Goal: Information Seeking & Learning: Compare options

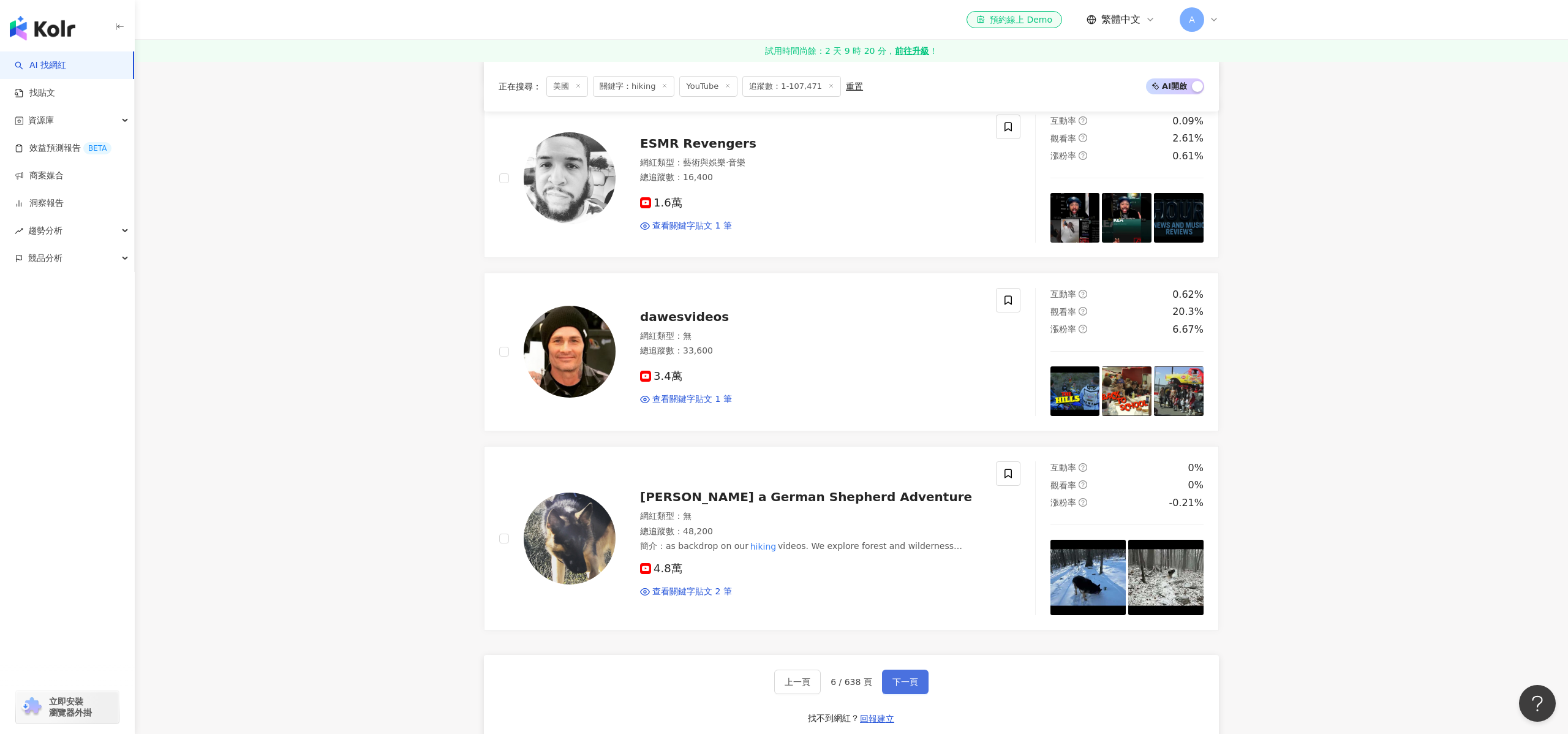
click at [915, 685] on span "下一頁" at bounding box center [905, 681] width 26 height 10
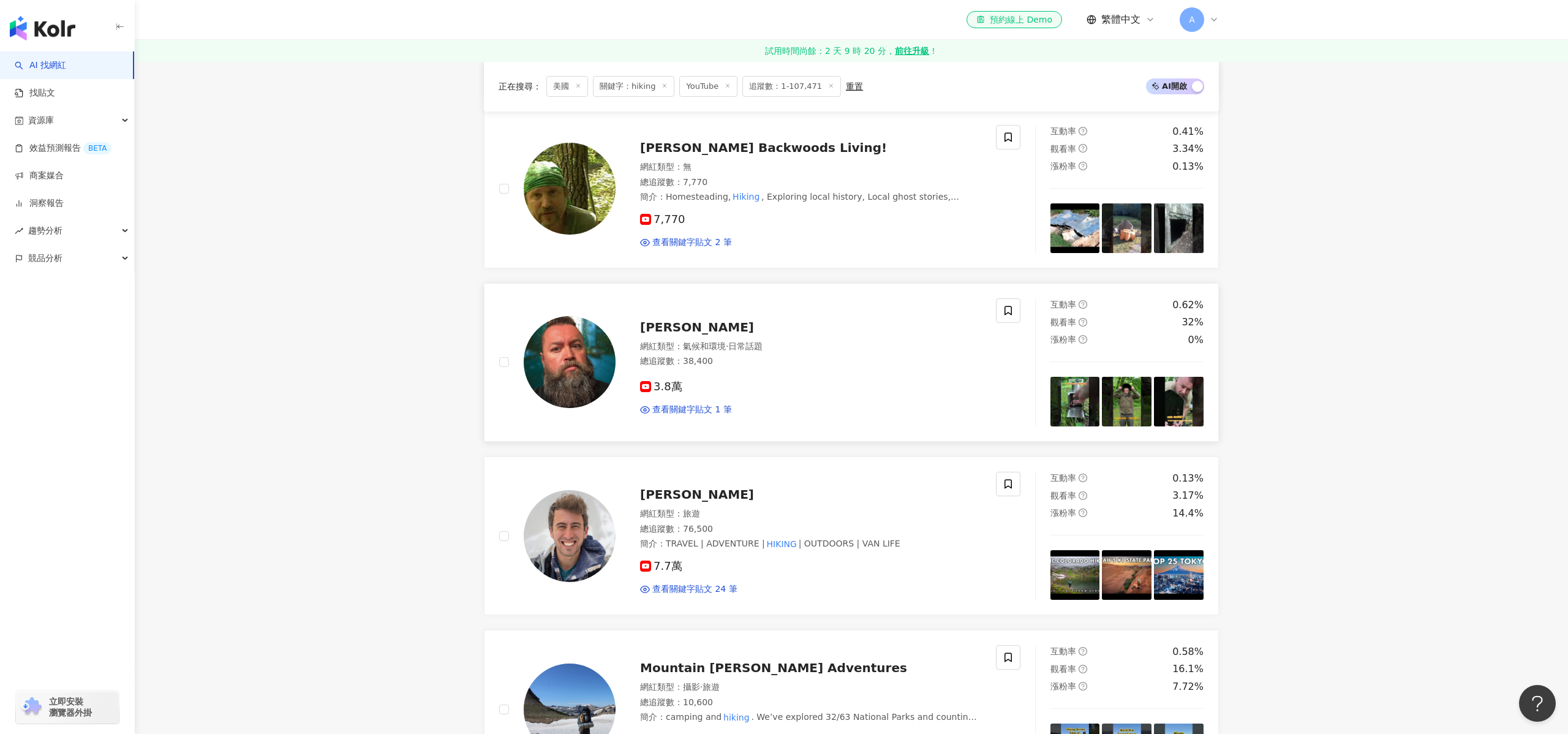
scroll to position [896, 0]
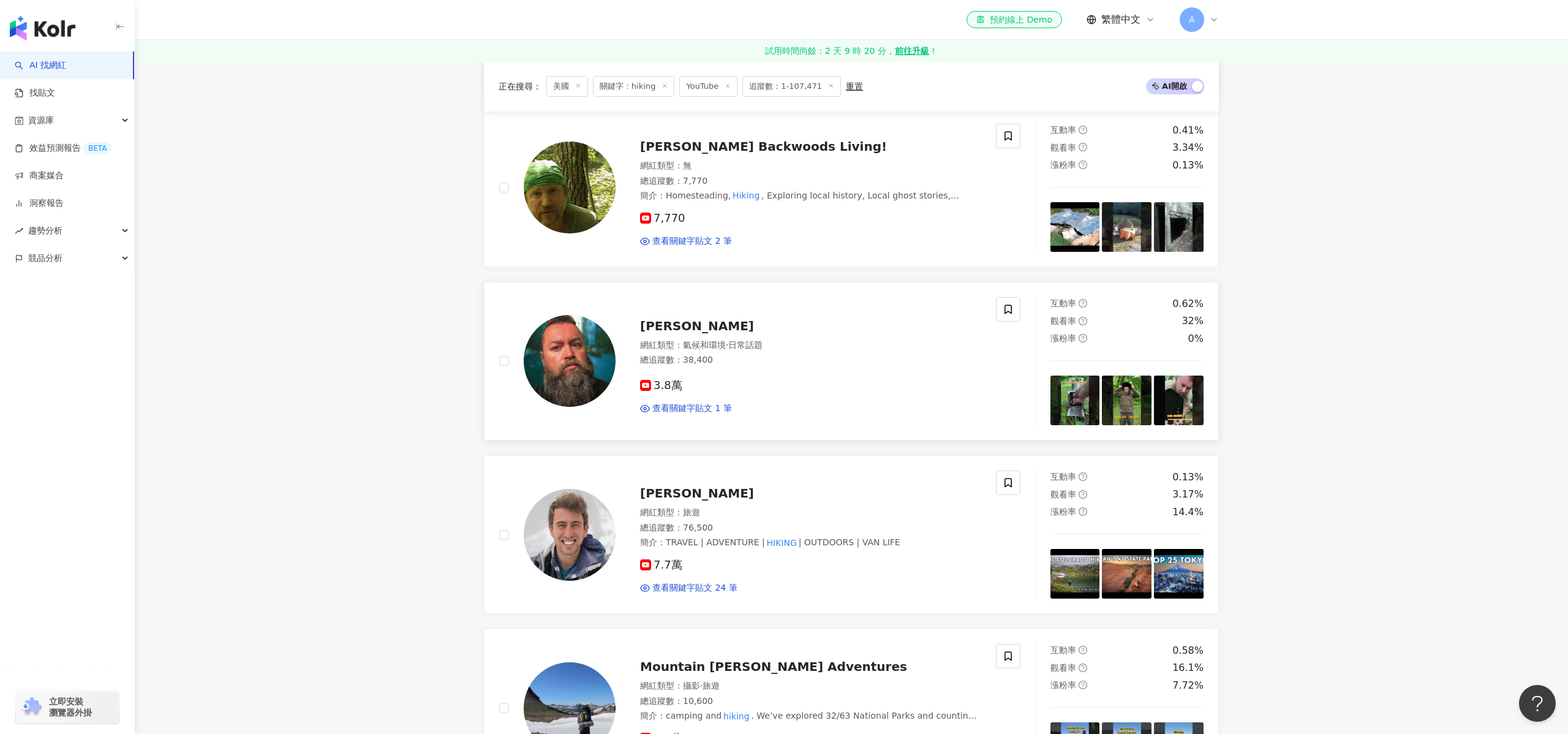
click at [659, 319] on span "Tony Outdoors" at bounding box center [697, 326] width 114 height 15
click at [648, 497] on span "Kevin Eassa" at bounding box center [697, 493] width 114 height 15
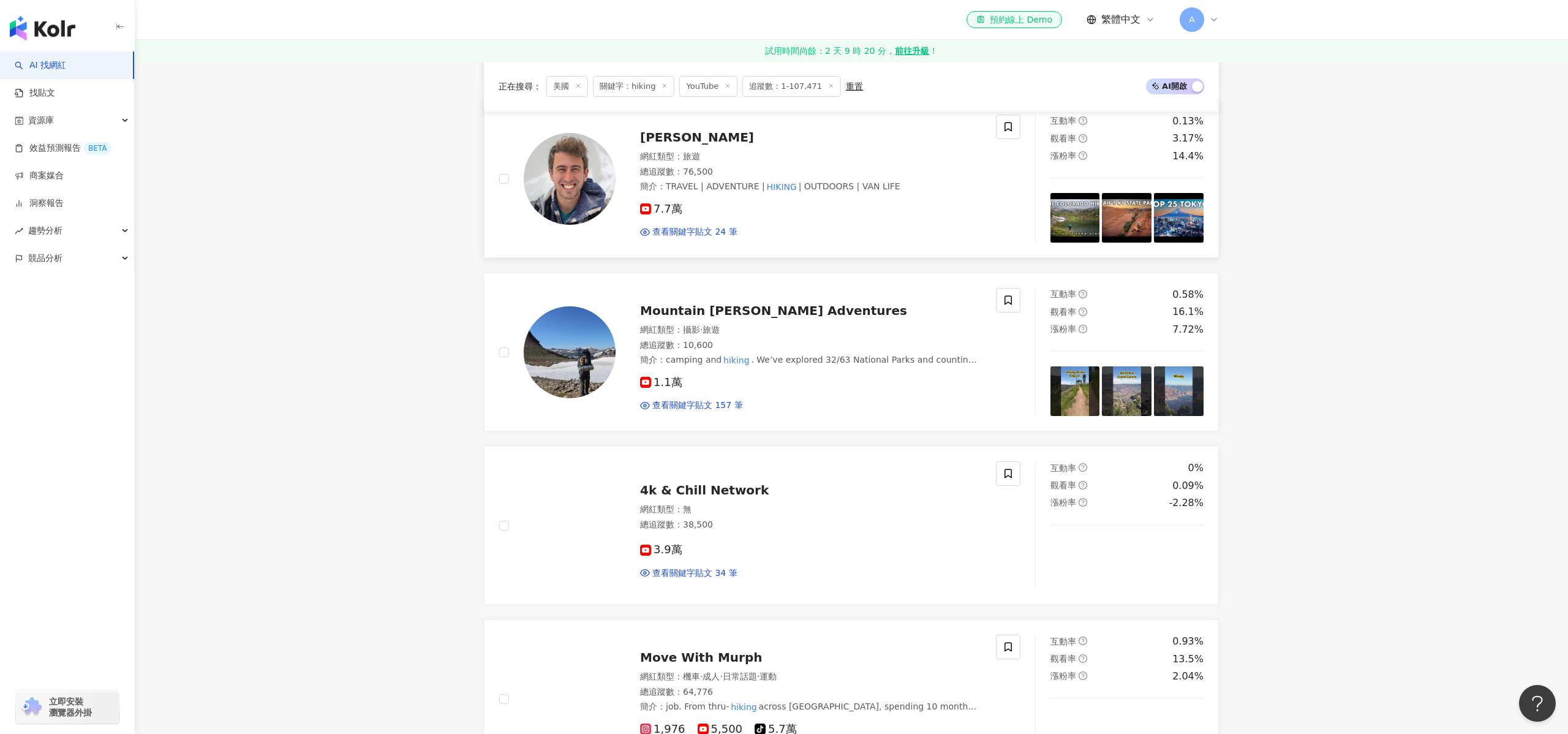
scroll to position [1281, 0]
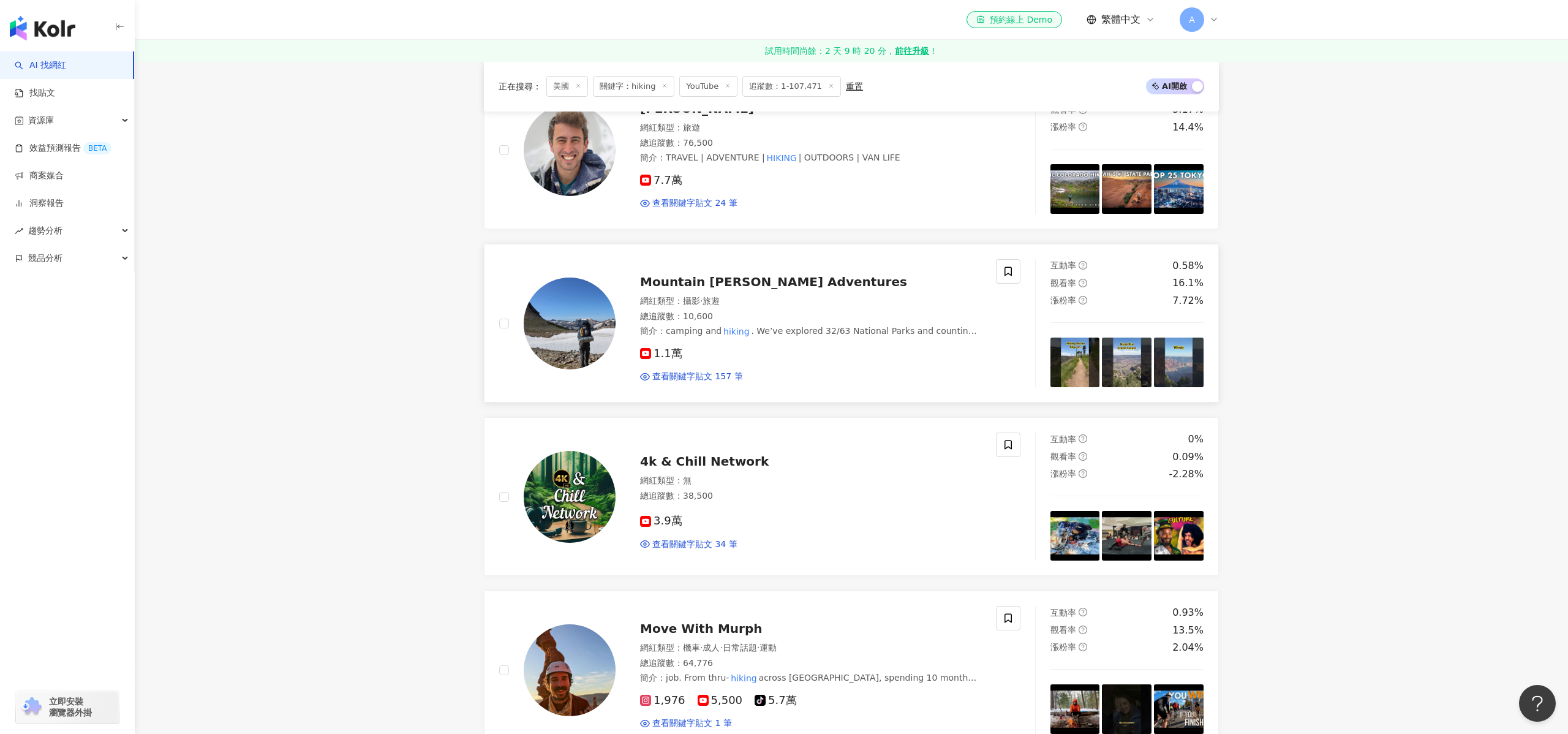
click at [727, 269] on div "Mountain Guy Adventures 網紅類型 ： 攝影 · 旅遊 總追蹤數 ： 10,600 簡介 ： camping and hiking . …" at bounding box center [798, 323] width 365 height 119
click at [704, 467] on div "4k & Chill Network" at bounding box center [811, 461] width 341 height 17
click at [673, 643] on div "網紅類型 ： 機車 · 成人 · 日常話題 · 運動" at bounding box center [811, 648] width 341 height 12
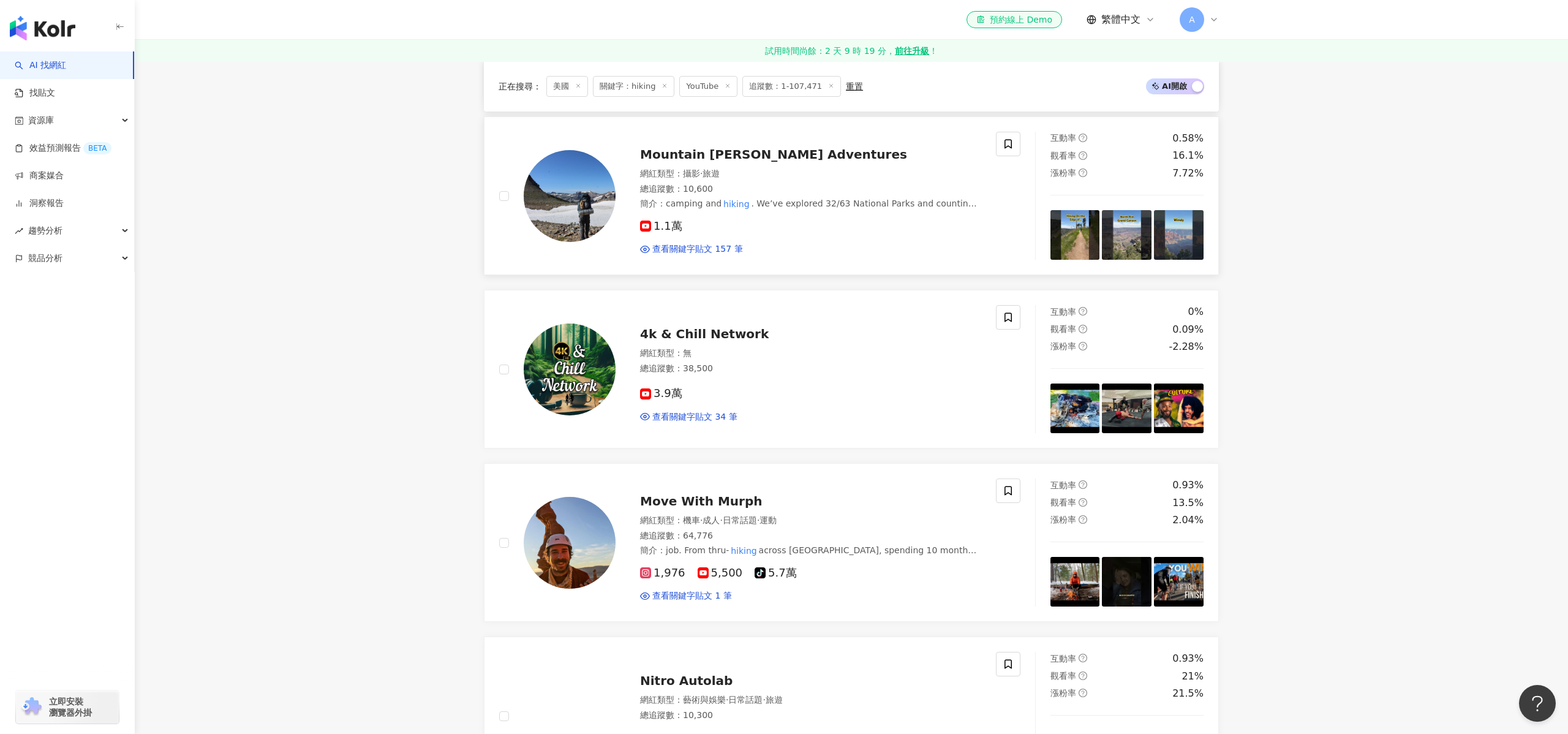
scroll to position [1883, 0]
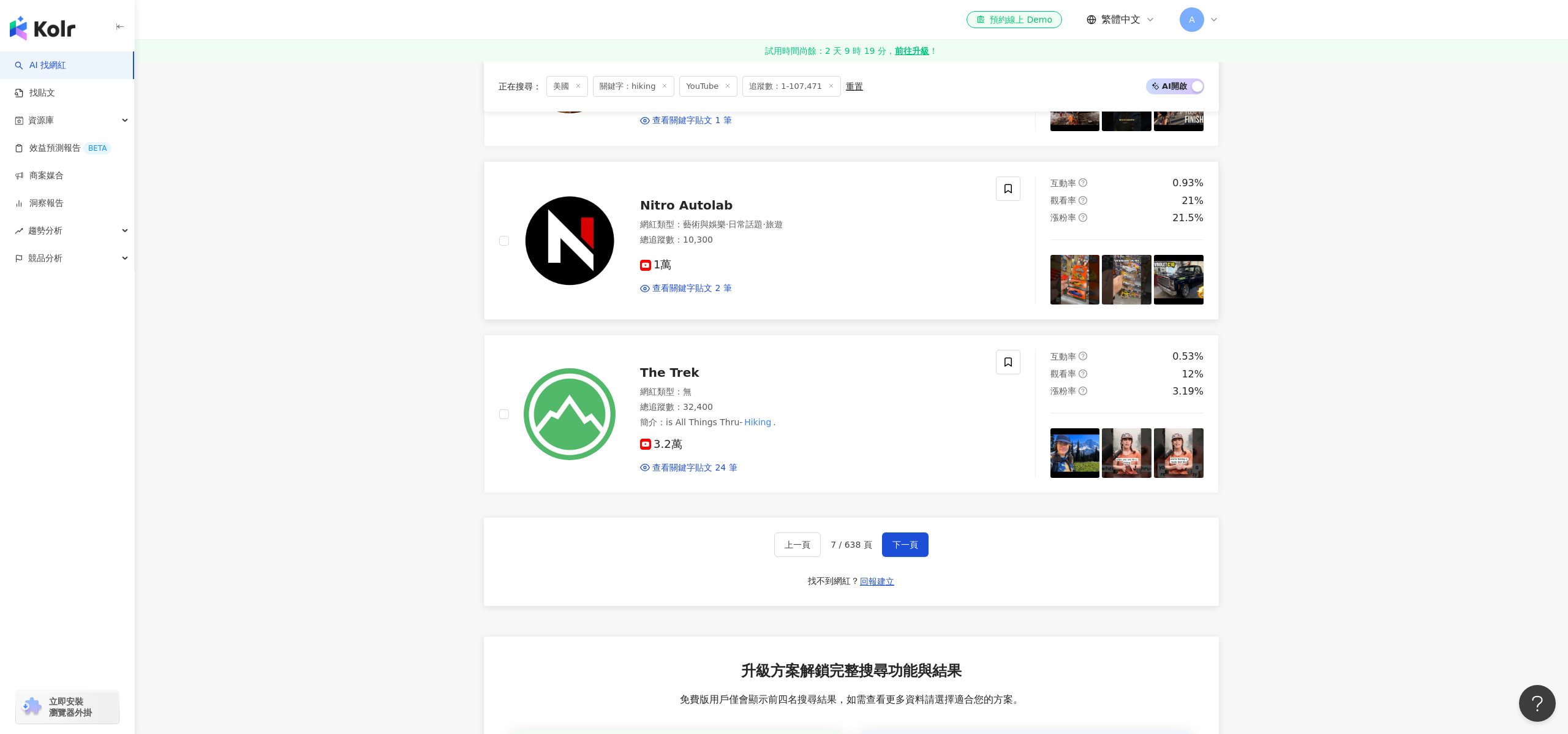
click at [710, 229] on div "網紅類型 ： 藝術與娛樂 · 日常話題 · 旅遊" at bounding box center [811, 225] width 341 height 12
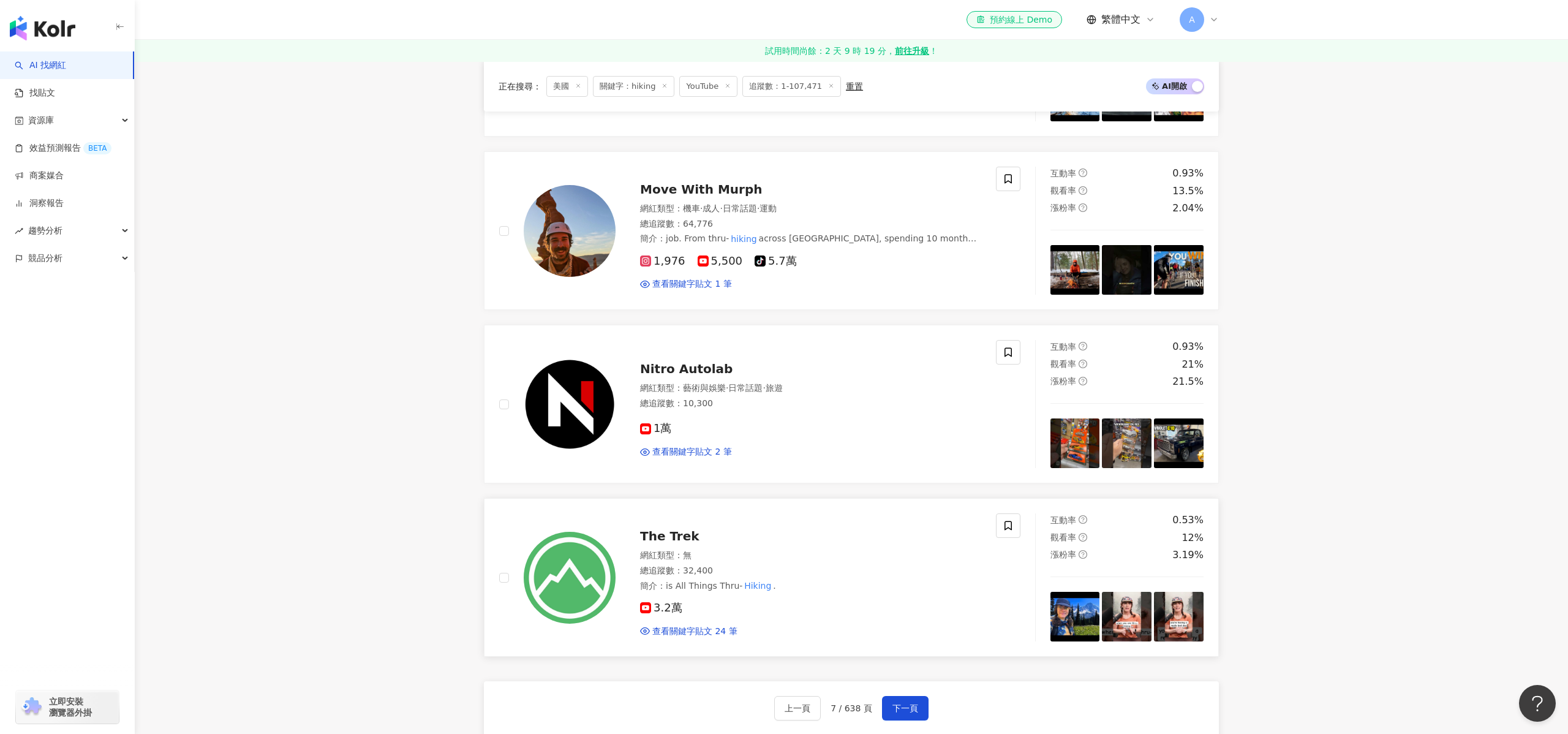
scroll to position [1698, 0]
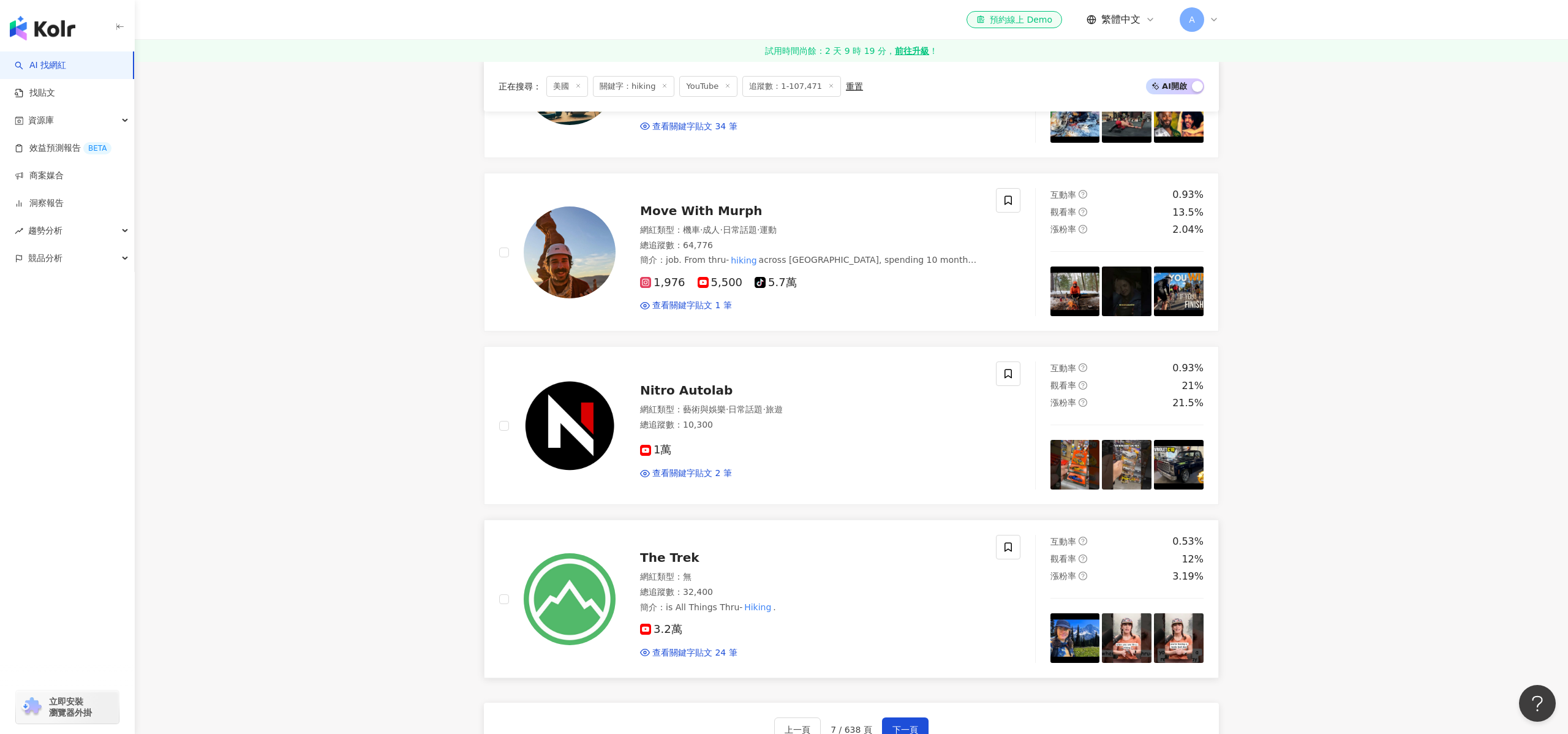
click at [710, 542] on div "The Trek 網紅類型 ： 無 總追蹤數 ： 32,400 簡介 ： is All Things Thru- Hiking . 3.2萬 查看關鍵字貼文 …" at bounding box center [798, 598] width 365 height 119
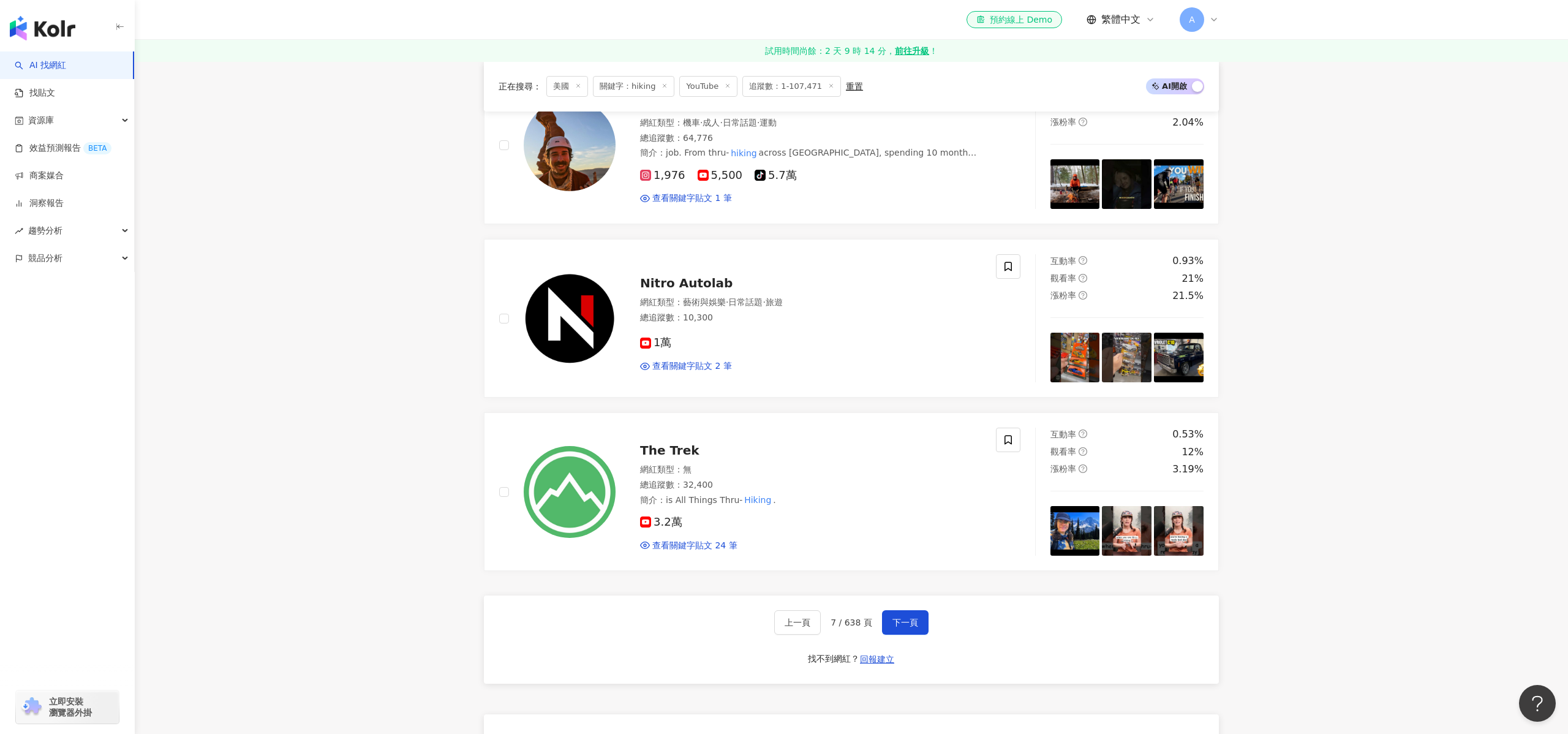
scroll to position [1824, 0]
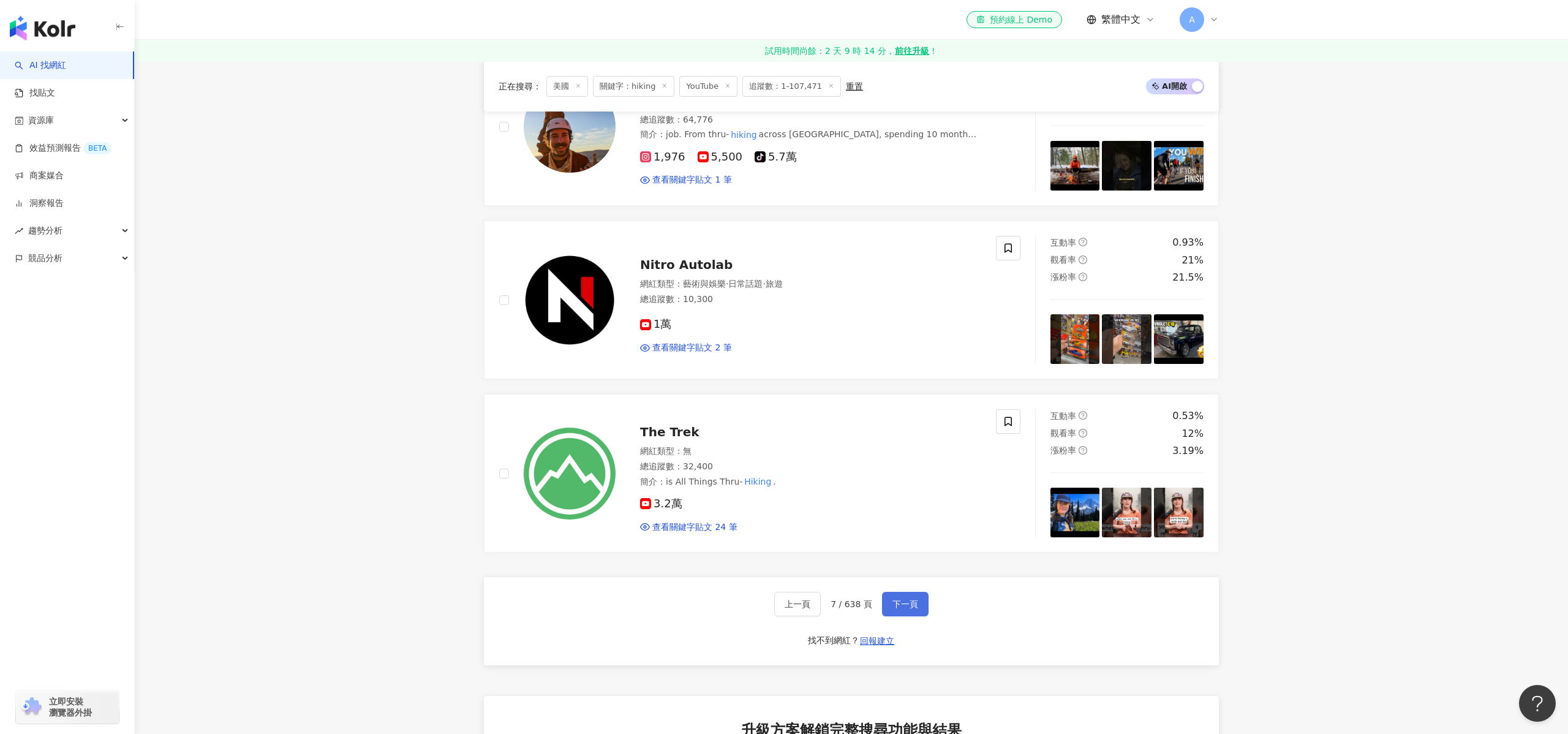
click at [903, 605] on span "下一頁" at bounding box center [905, 603] width 26 height 10
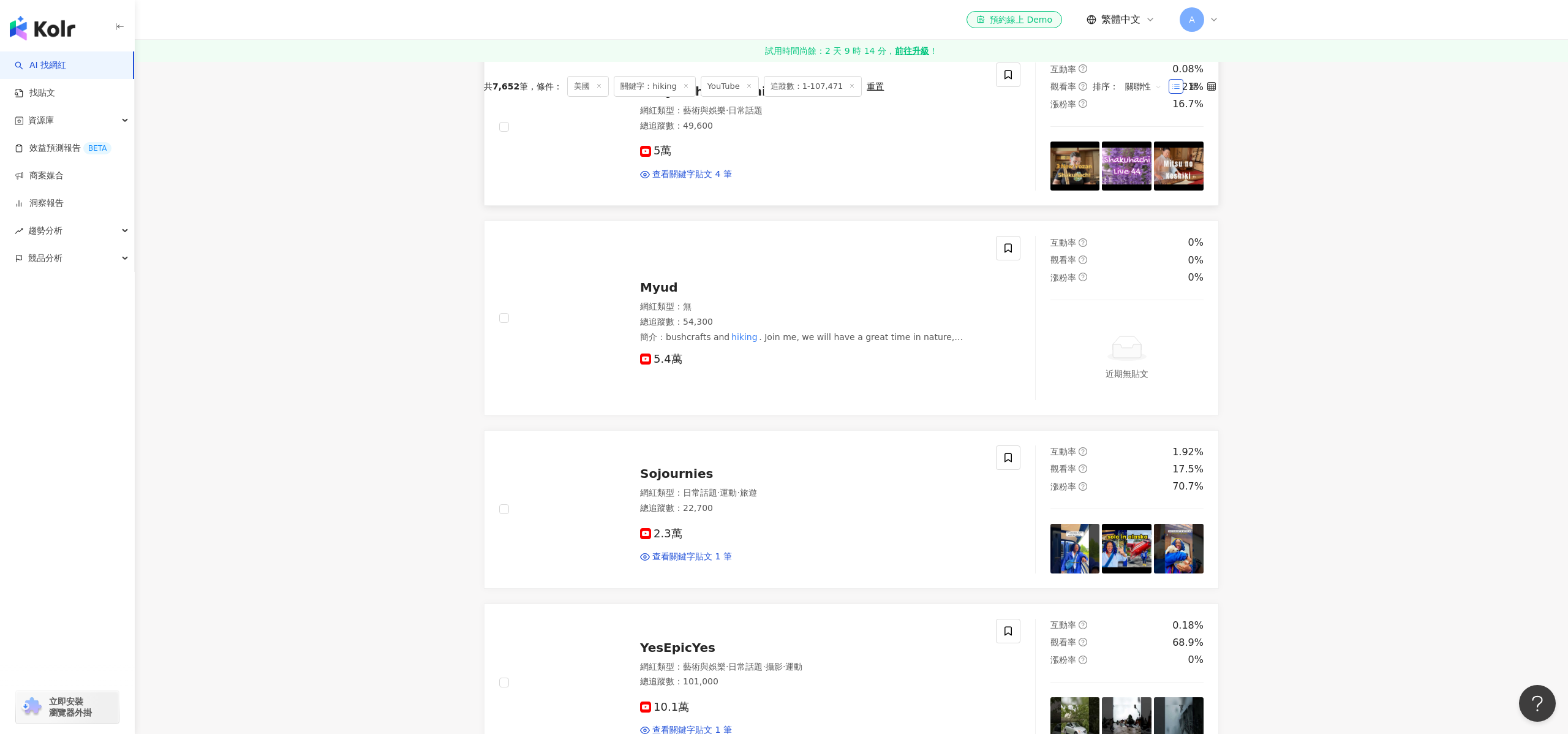
scroll to position [0, 0]
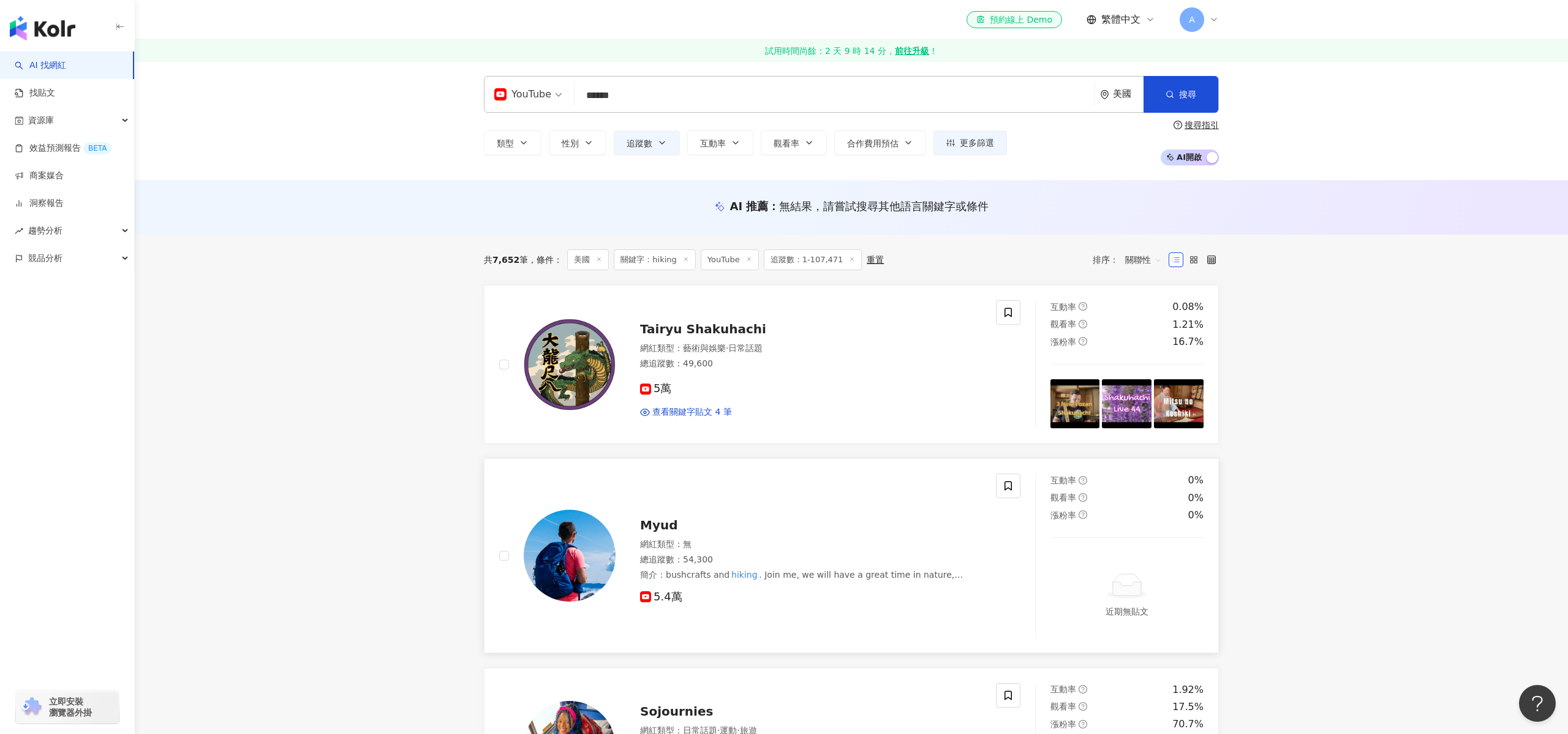
click at [667, 527] on span "Myud" at bounding box center [659, 525] width 38 height 15
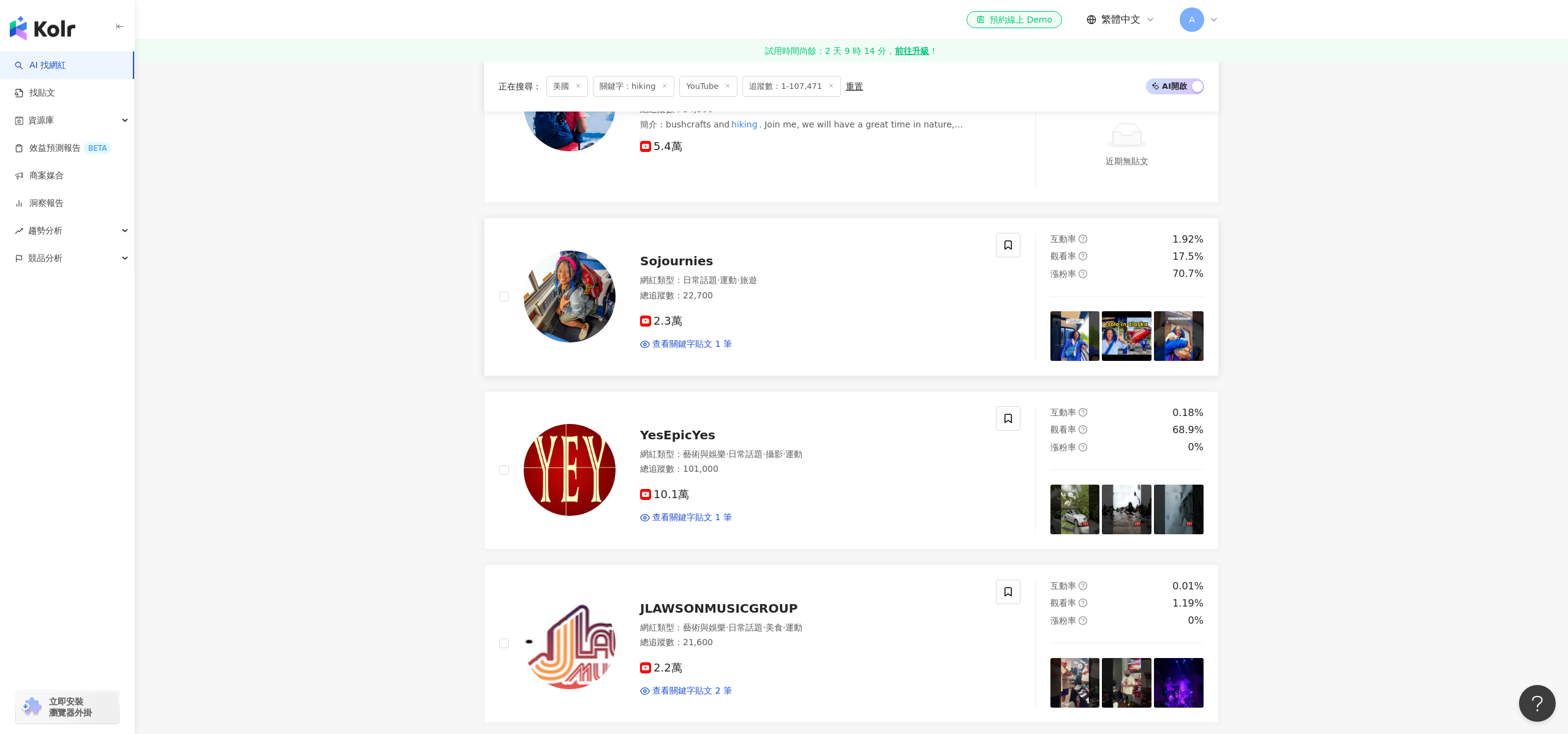
click at [660, 277] on div "網紅類型 ： 日常話題 · 運動 · 旅遊" at bounding box center [811, 281] width 341 height 12
click at [669, 441] on span "YesEpicYes" at bounding box center [677, 435] width 75 height 15
click at [737, 605] on span "JLAWSONMUSICGROUP" at bounding box center [719, 608] width 157 height 15
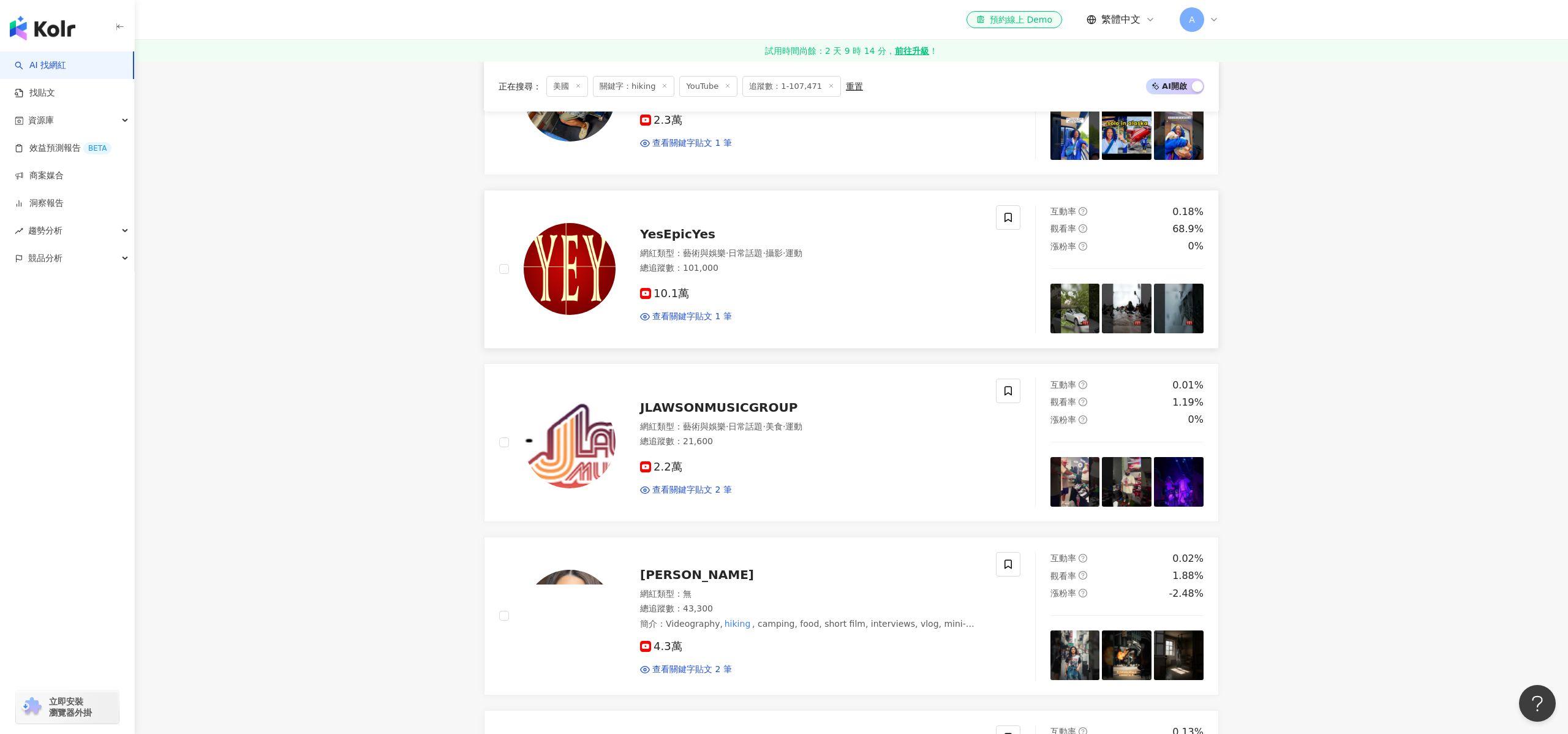
scroll to position [928, 0]
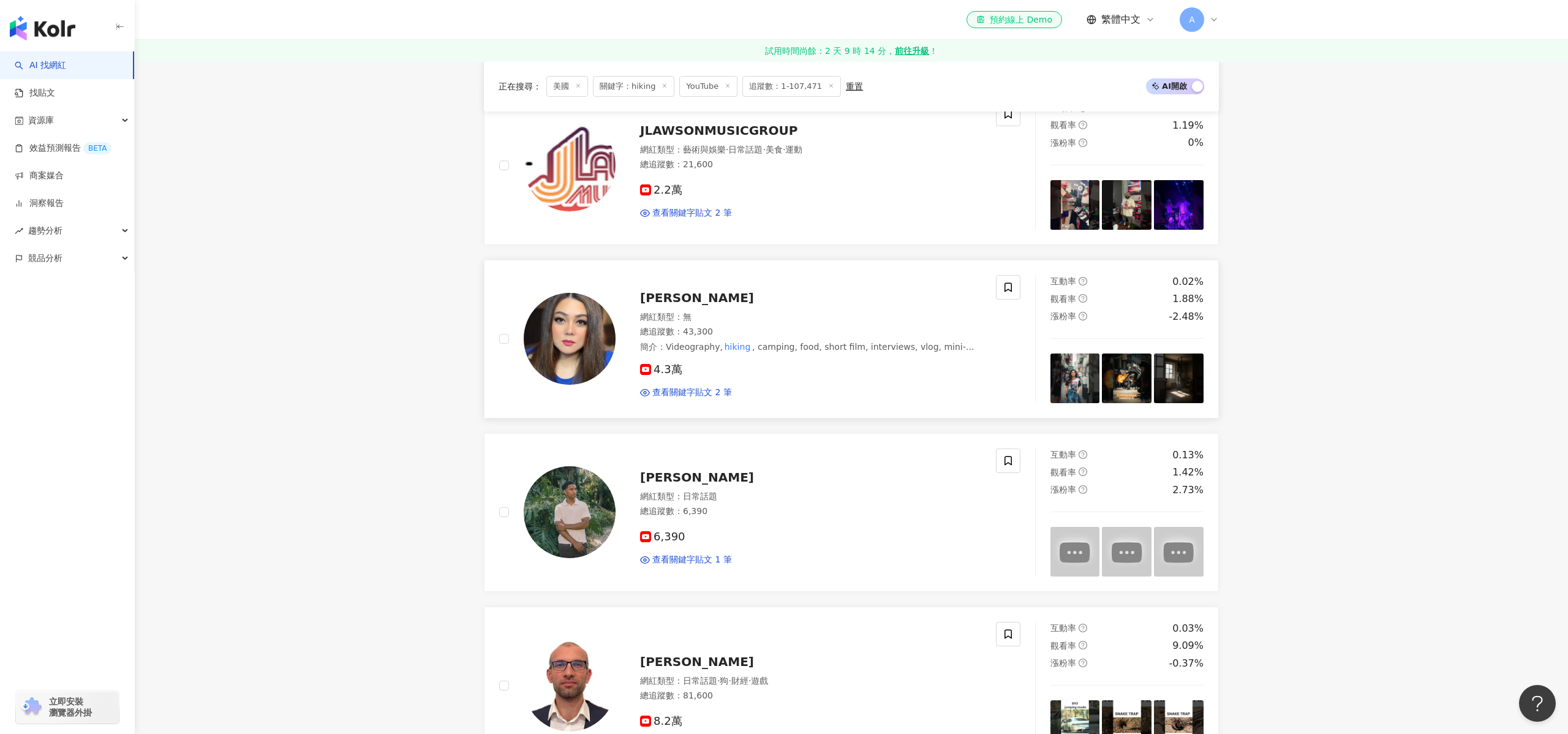
click at [685, 321] on div "網紅類型 ： 無" at bounding box center [811, 317] width 341 height 12
click at [731, 501] on div "網紅類型 ： 日常話題" at bounding box center [811, 497] width 341 height 12
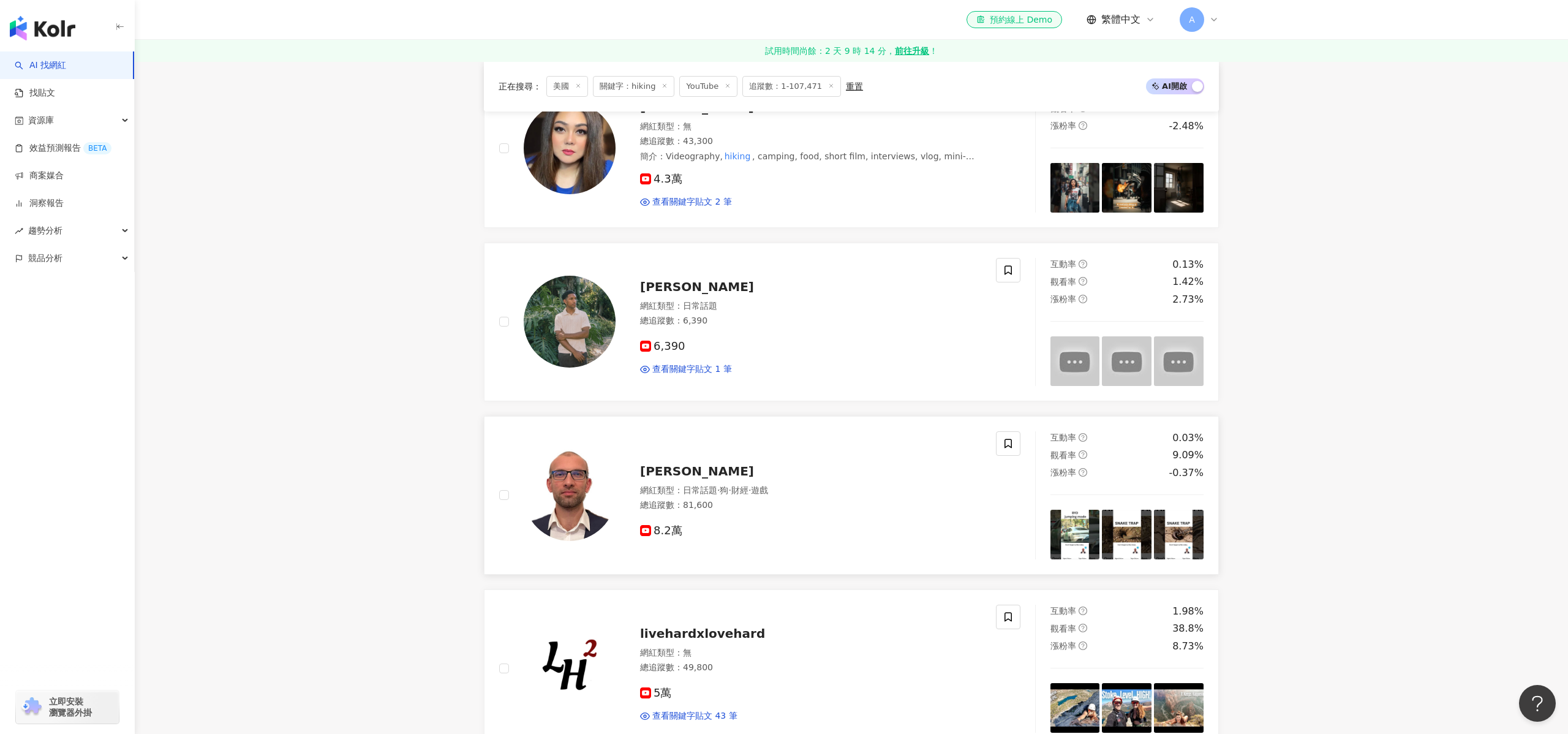
scroll to position [1121, 0]
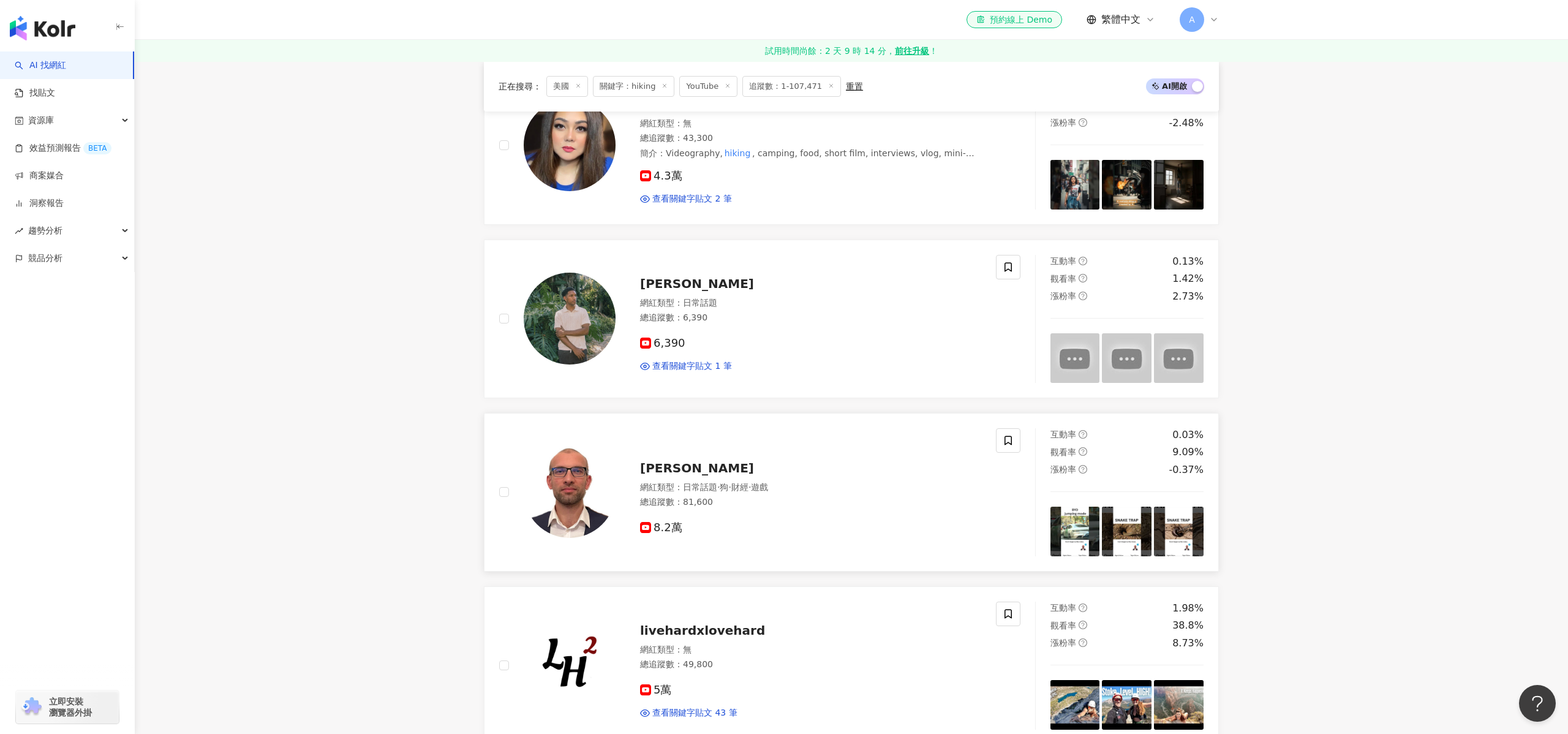
click at [684, 480] on div "Toghrul Azizov 網紅類型 ： 日常話題 · 狗 · 財經 · 遊戲 總追蹤數 ： 81,600 8.2萬" at bounding box center [798, 492] width 365 height 86
click at [659, 641] on div "livehardxlovehard 網紅類型 ： 無 總追蹤數 ： 49,800 5萬 查看關鍵字貼文 43 筆" at bounding box center [798, 665] width 365 height 107
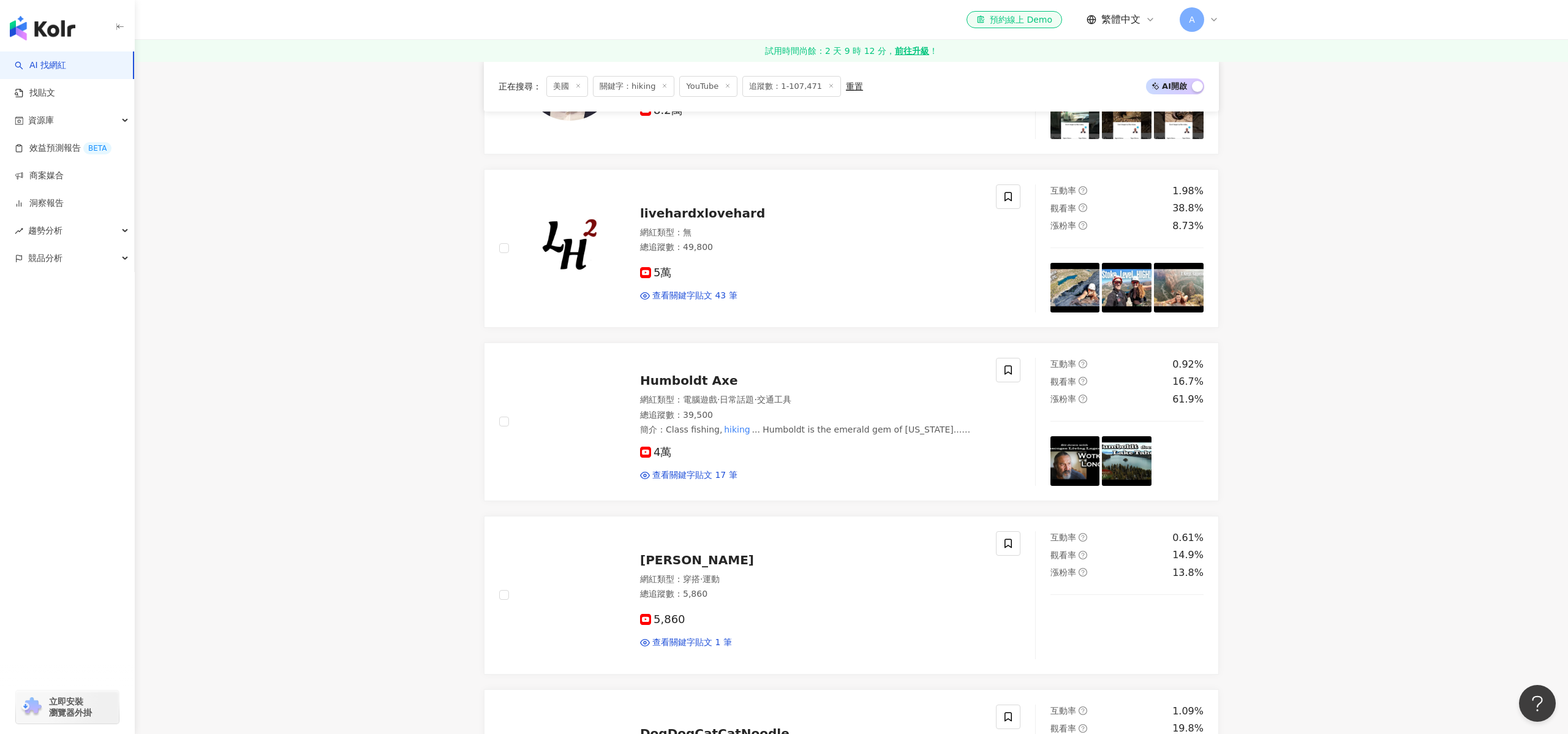
scroll to position [1640, 0]
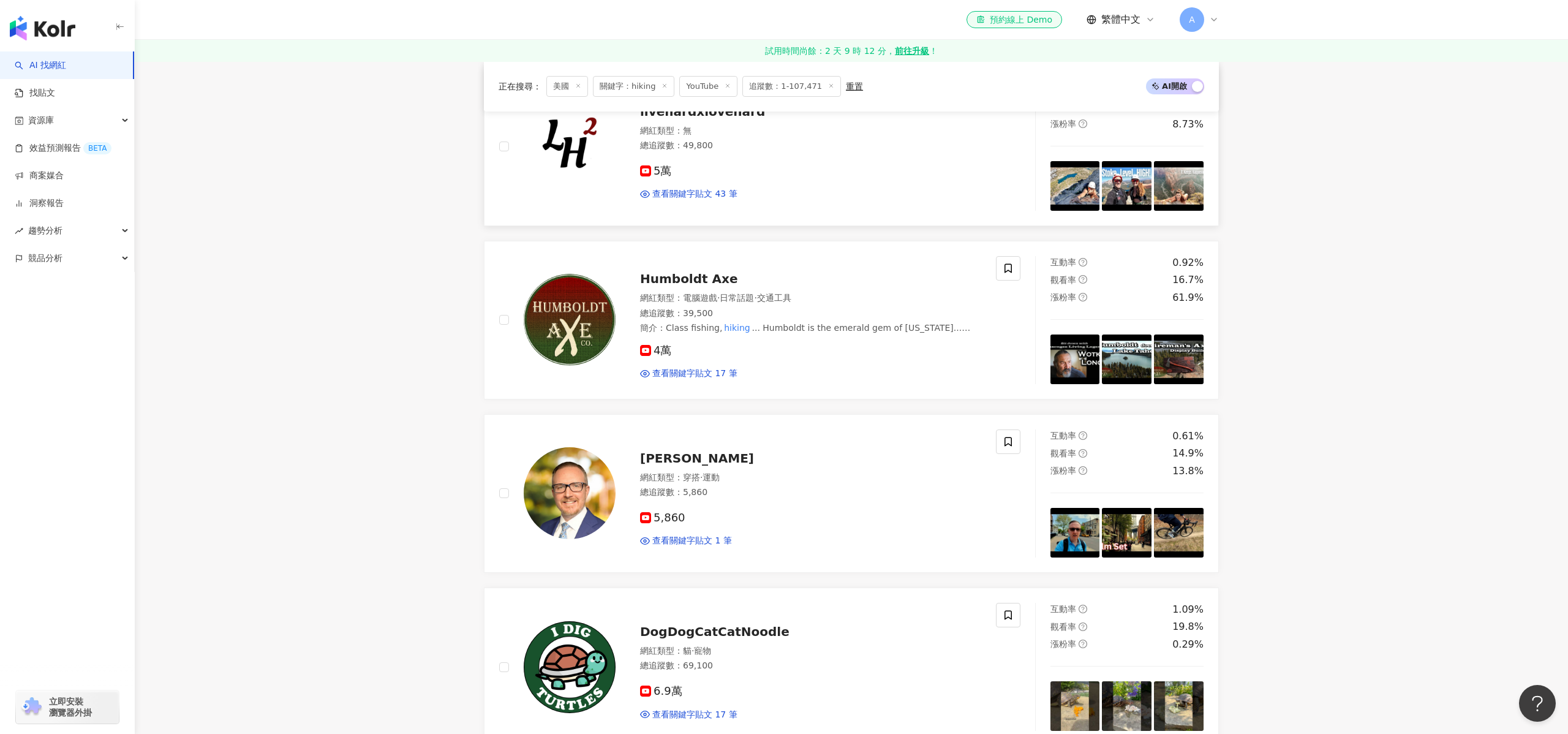
click at [689, 162] on div "5萬 查看關鍵字貼文 43 筆" at bounding box center [811, 177] width 341 height 45
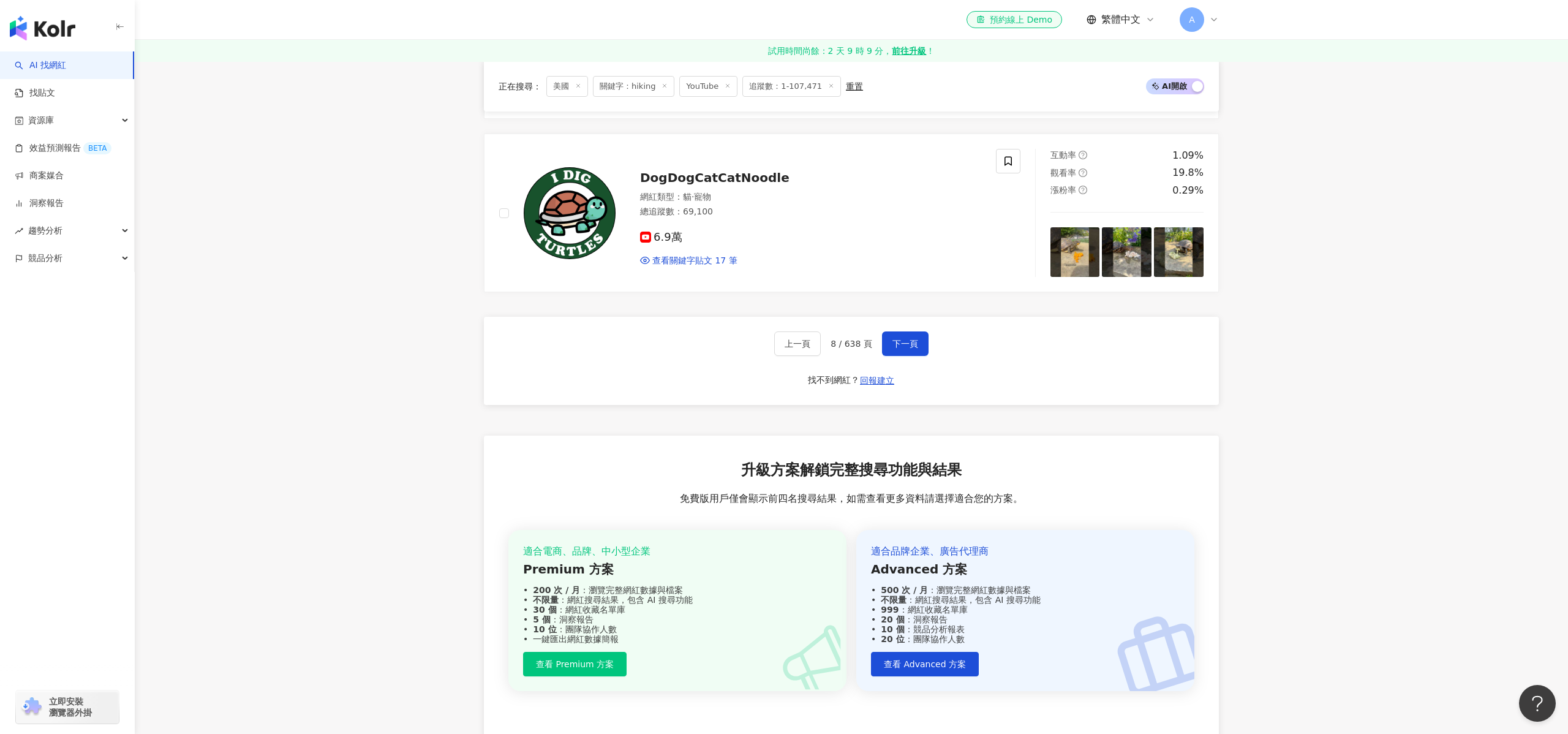
scroll to position [2041, 0]
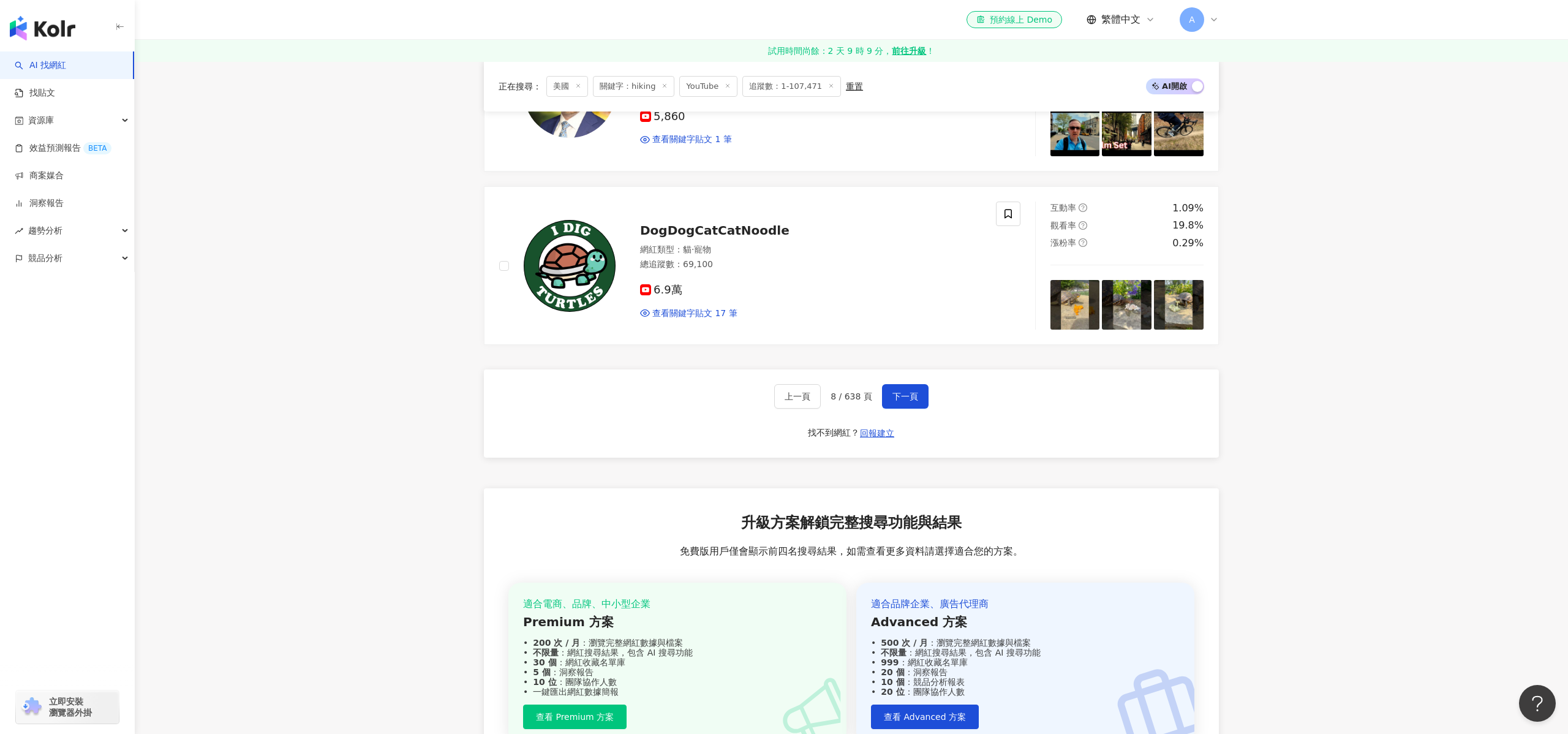
click at [915, 381] on div "上一頁 8 / 638 頁 下一頁 找不到網紅？ 回報建立" at bounding box center [851, 413] width 735 height 88
click at [912, 389] on button "下一頁" at bounding box center [905, 396] width 47 height 25
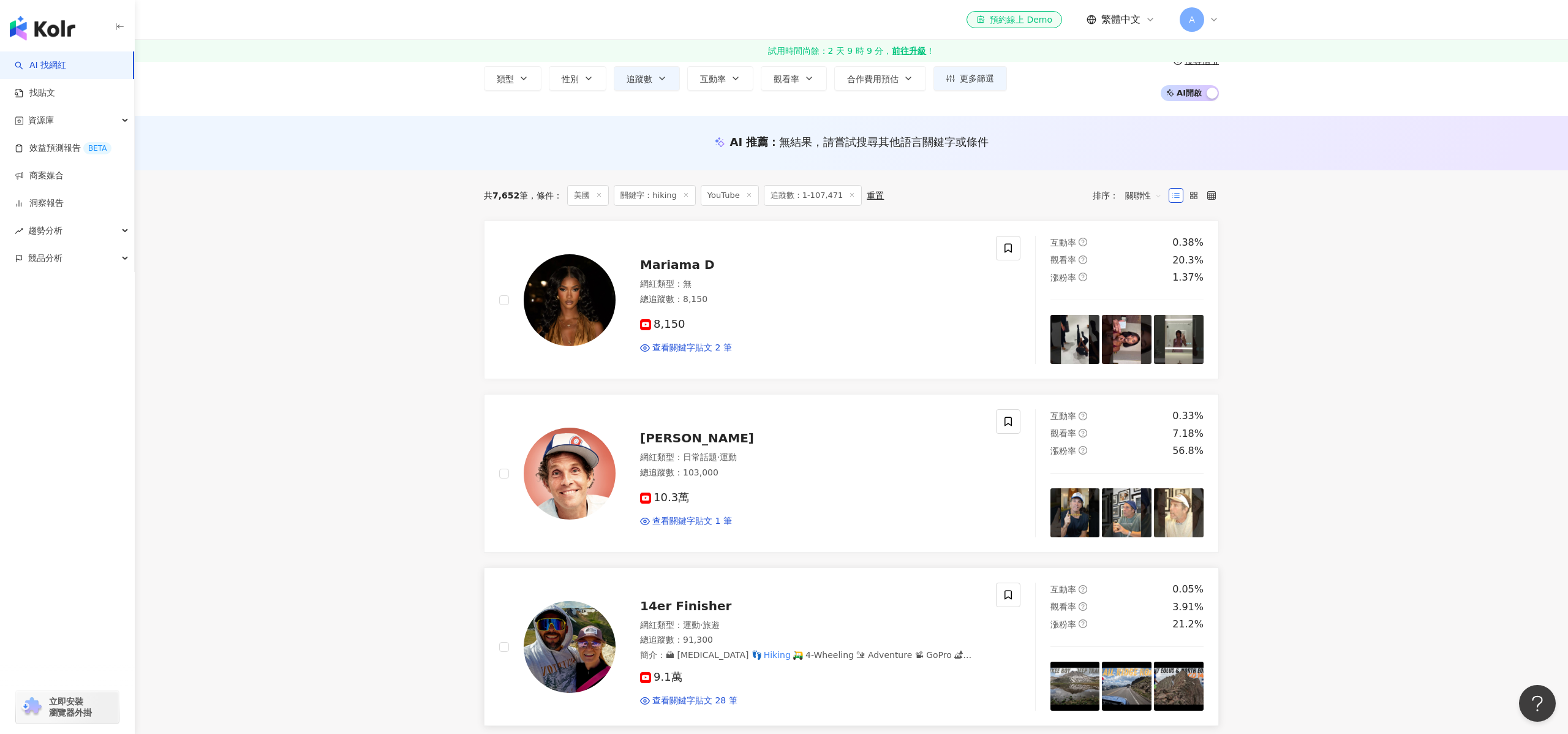
scroll to position [65, 0]
click at [693, 616] on div "14er Finisher 網紅類型 ： 運動 · 旅遊 總追蹤數 ： 91,300 簡介 ： 🏔 Mountaineering 👣 Hiking 🛺 4-W…" at bounding box center [798, 645] width 365 height 119
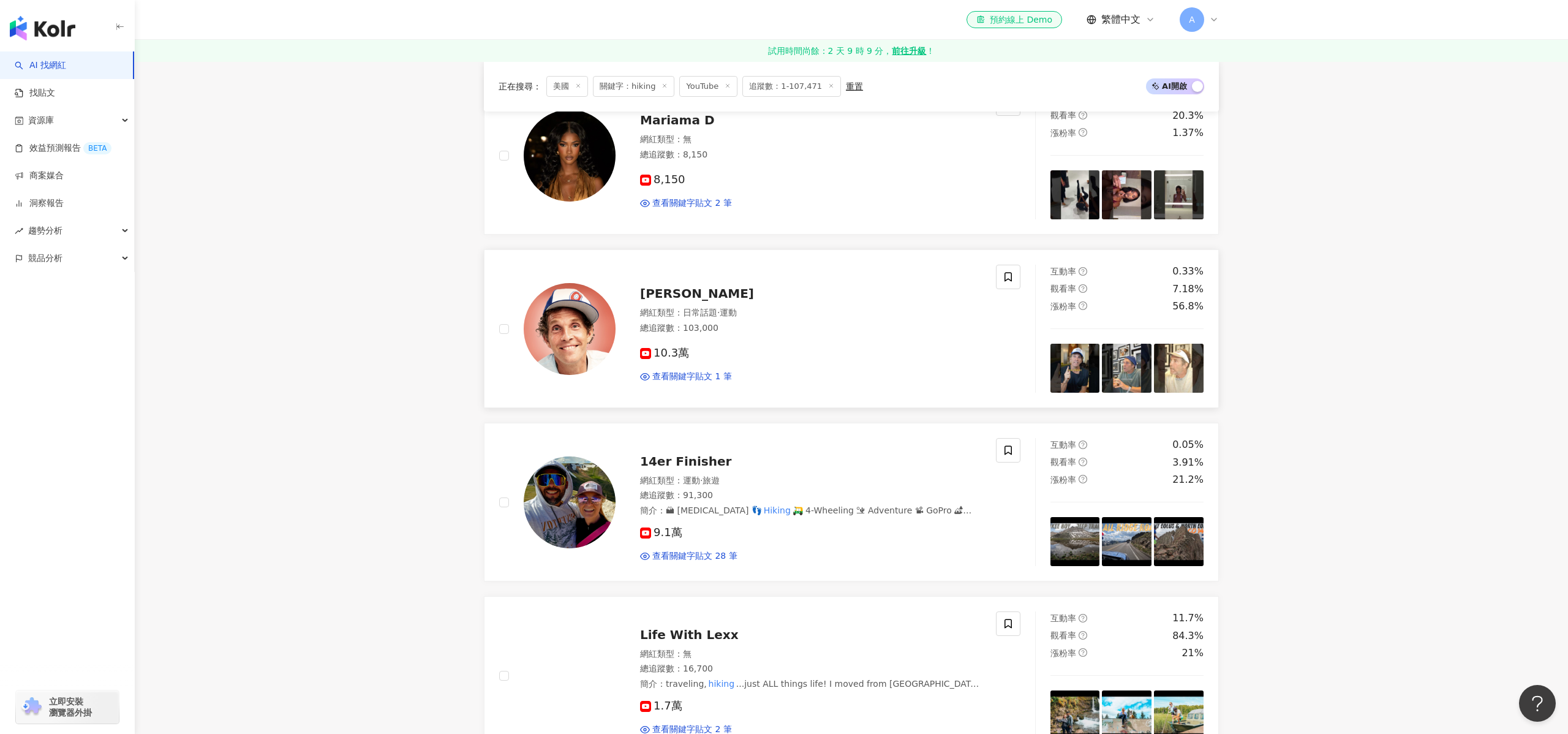
scroll to position [211, 0]
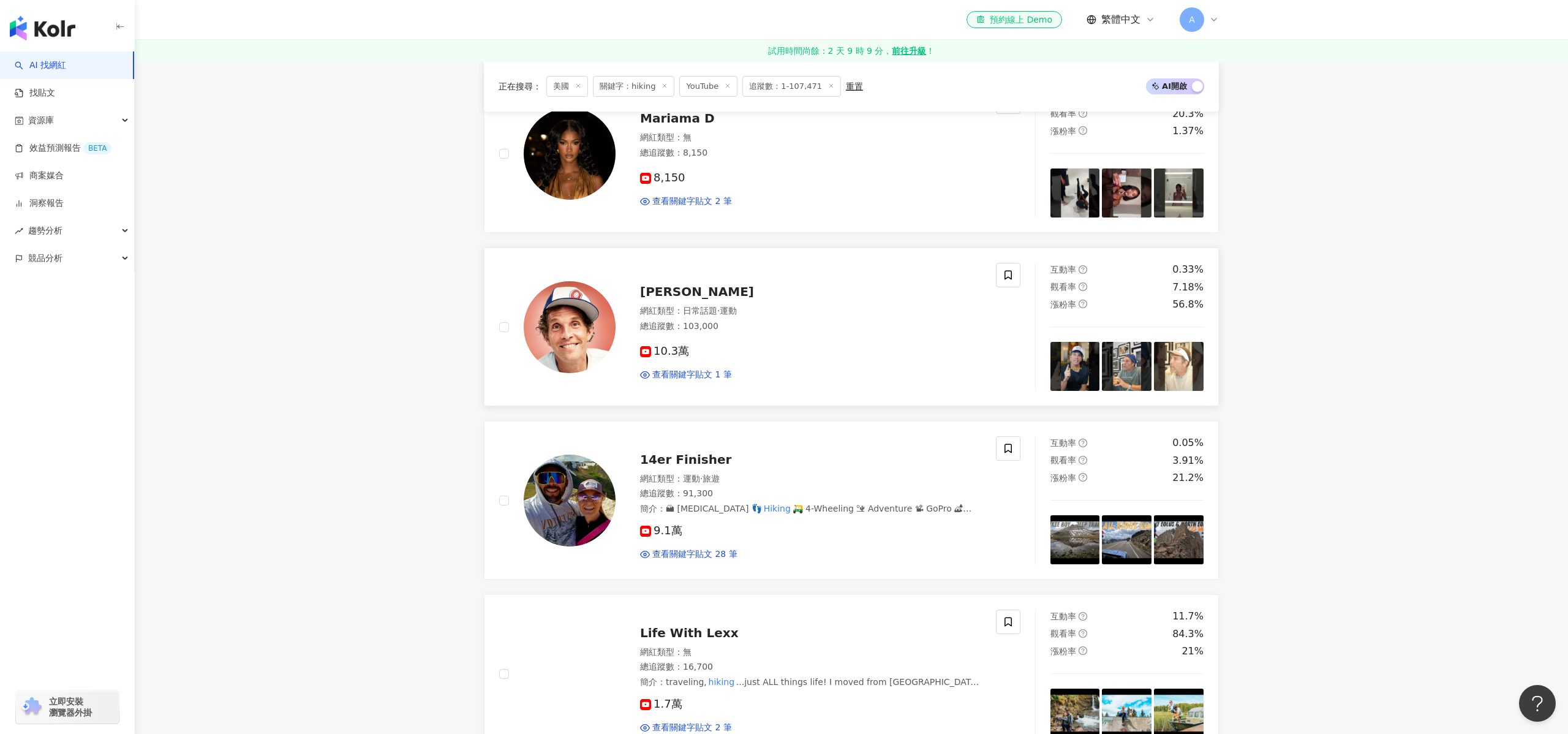
click at [691, 291] on span "Jesse Itzler" at bounding box center [697, 291] width 114 height 15
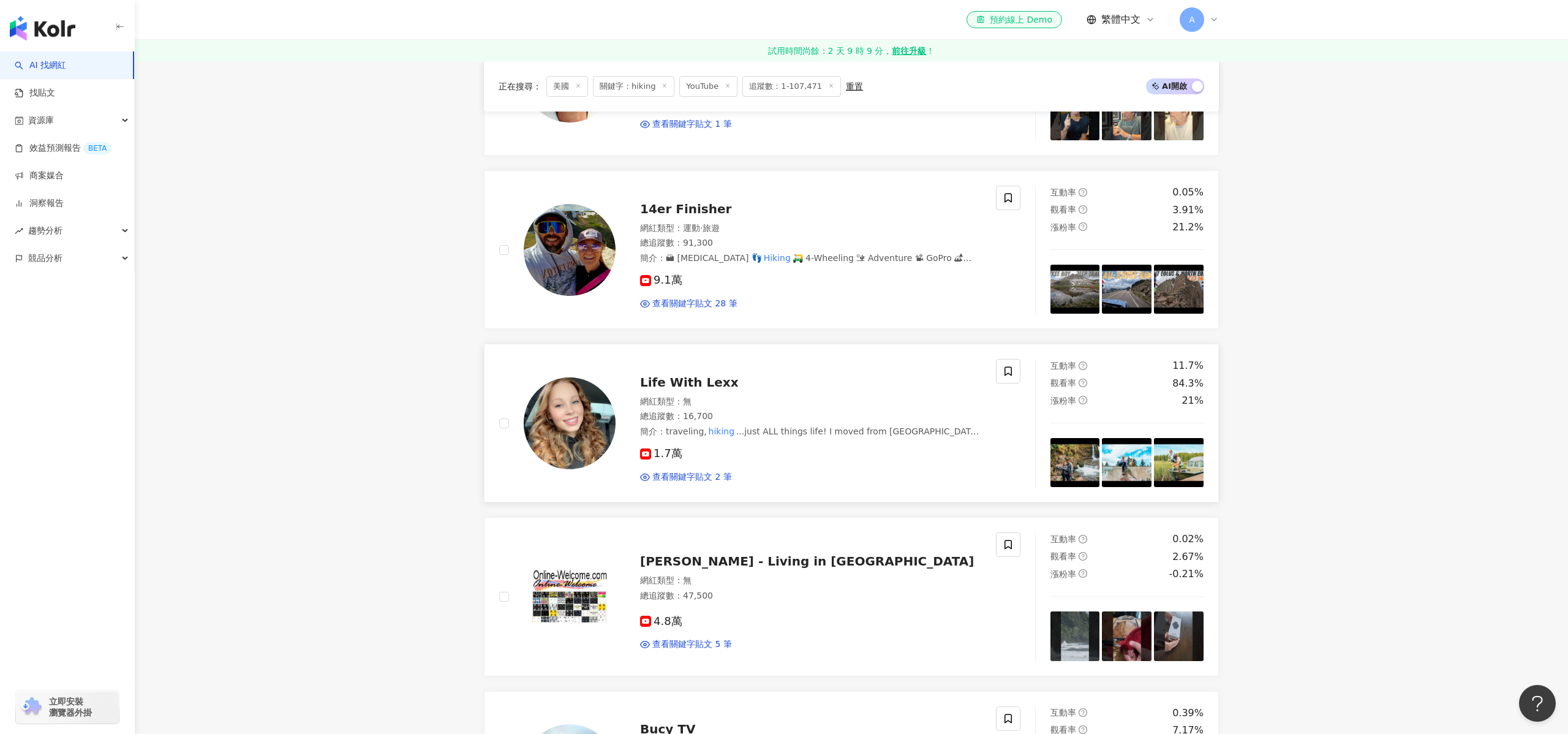
click at [689, 393] on div "Life With Lexx 網紅類型 ： 無 總追蹤數 ： 16,700 簡介 ： traveling, hiking ...just ALL things…" at bounding box center [798, 423] width 365 height 119
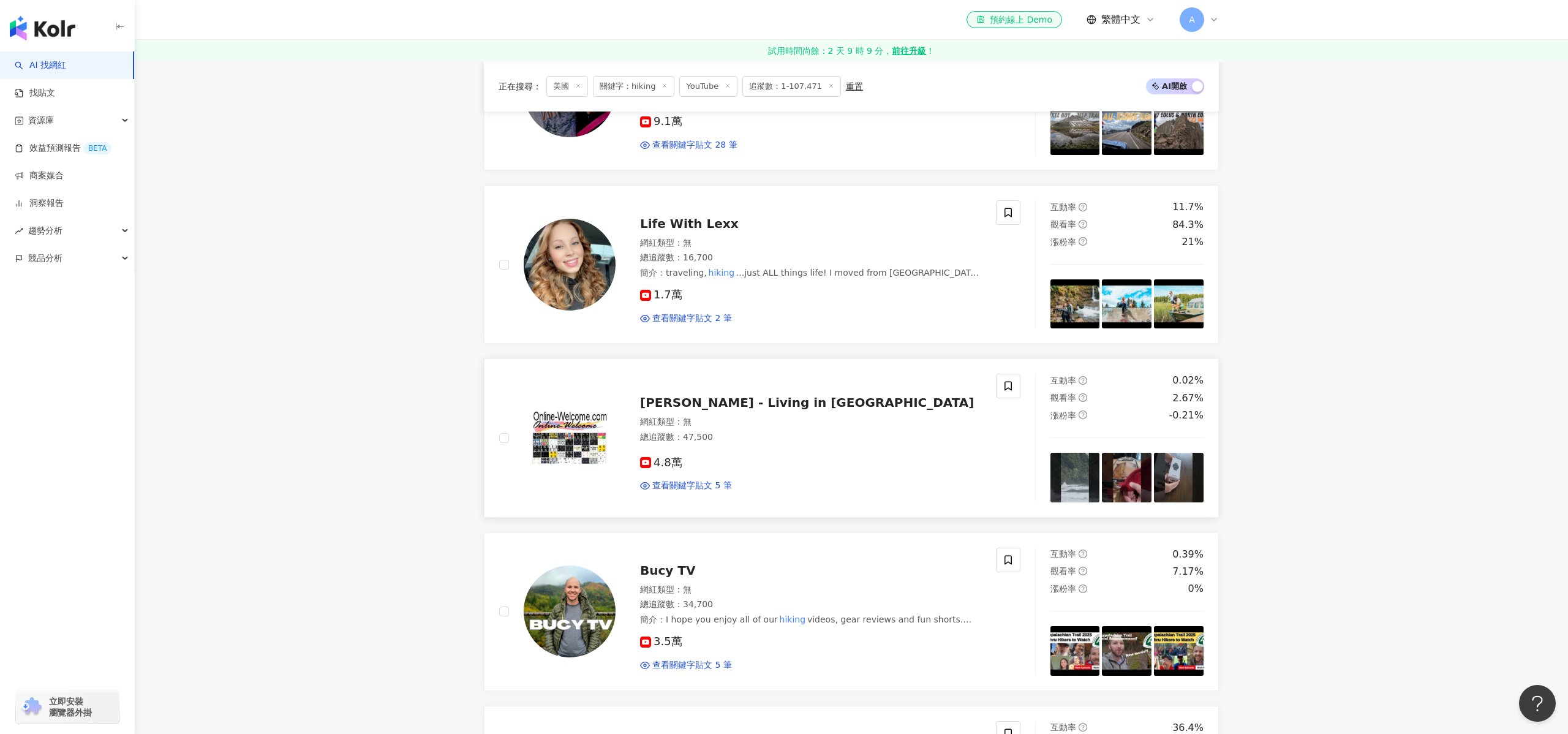
scroll to position [621, 0]
click at [738, 401] on span "Vera Jones - Living in Paradise" at bounding box center [807, 402] width 335 height 15
click at [666, 574] on span "Bucy TV" at bounding box center [667, 569] width 55 height 15
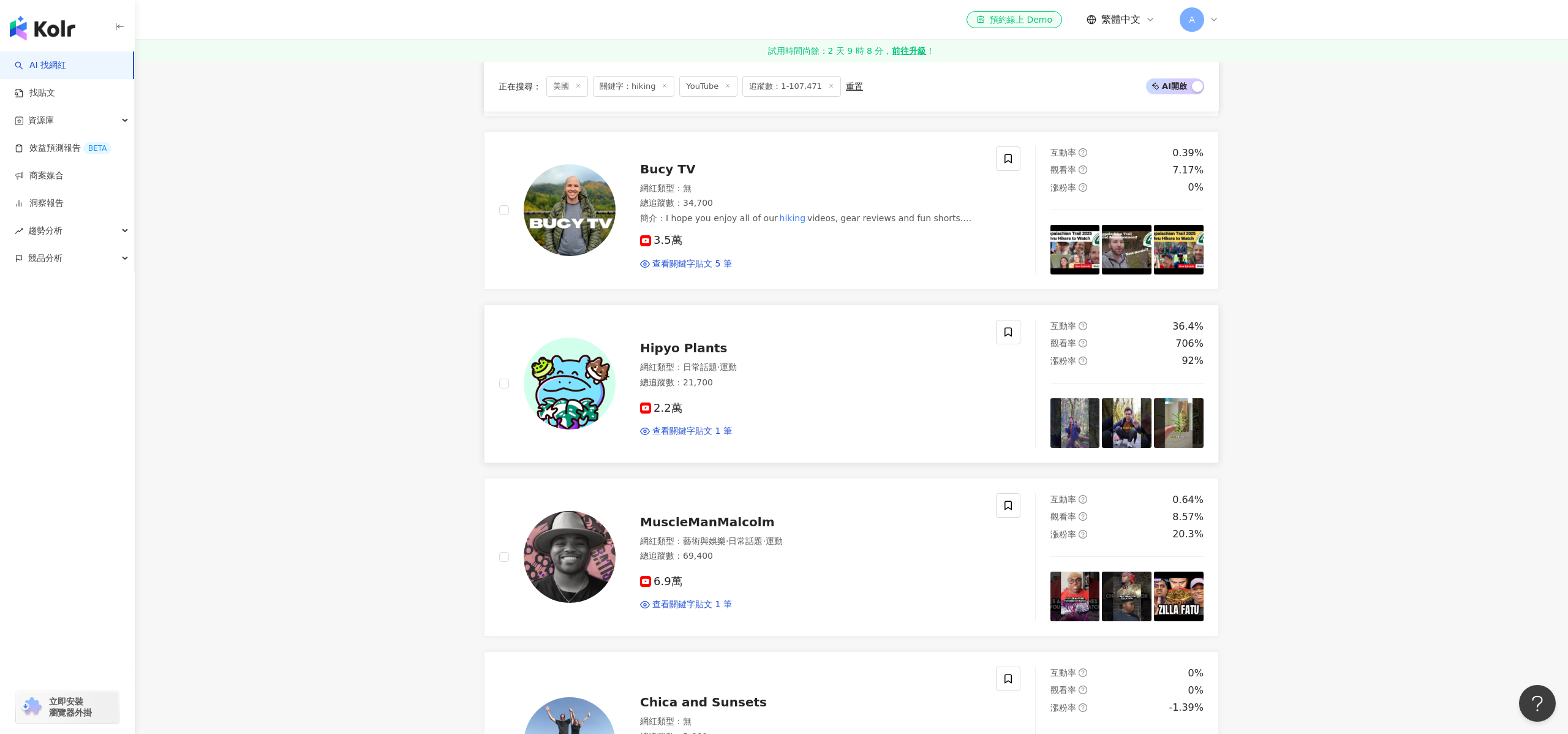
click at [678, 371] on div "網紅類型 ： 日常話題 · 運動" at bounding box center [811, 367] width 341 height 12
drag, startPoint x: 647, startPoint y: 558, endPoint x: 602, endPoint y: 22, distance: 537.9
click at [646, 558] on div "總追蹤數 ： 69,400" at bounding box center [811, 556] width 341 height 12
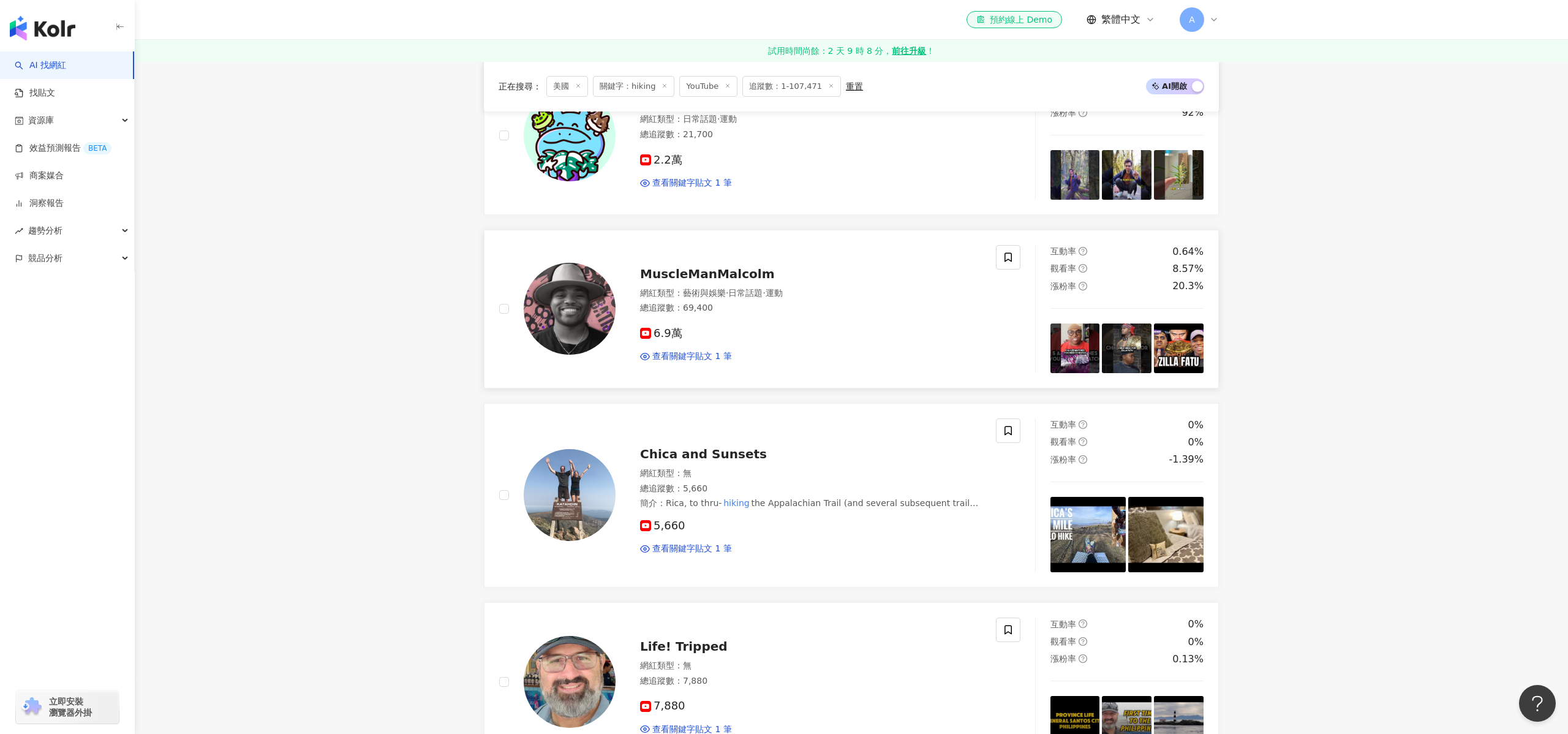
scroll to position [1369, 0]
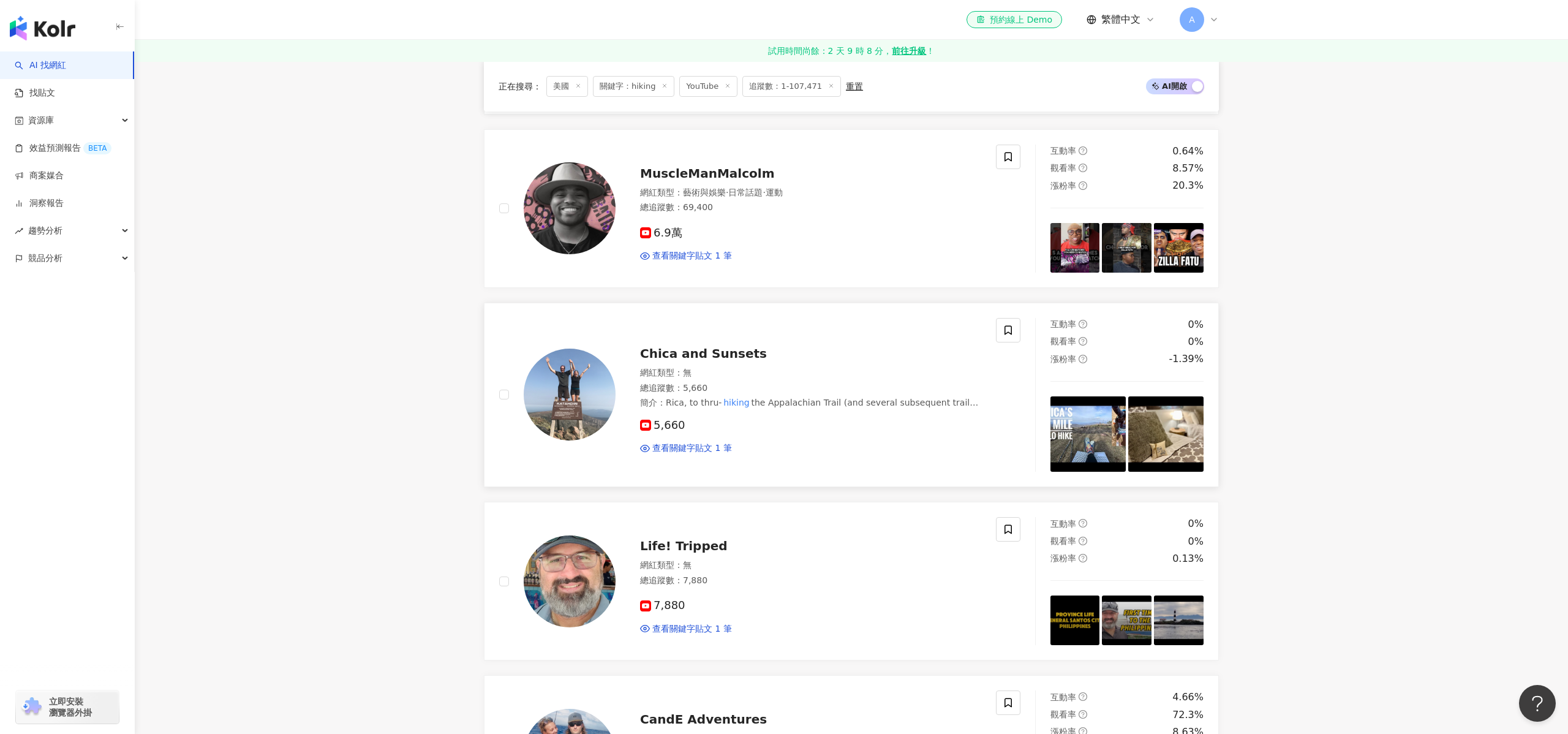
click at [681, 397] on div "簡介 ： Rica, to thru- hiking the Appalachian Trail (and several subsequent trails…" at bounding box center [811, 403] width 341 height 12
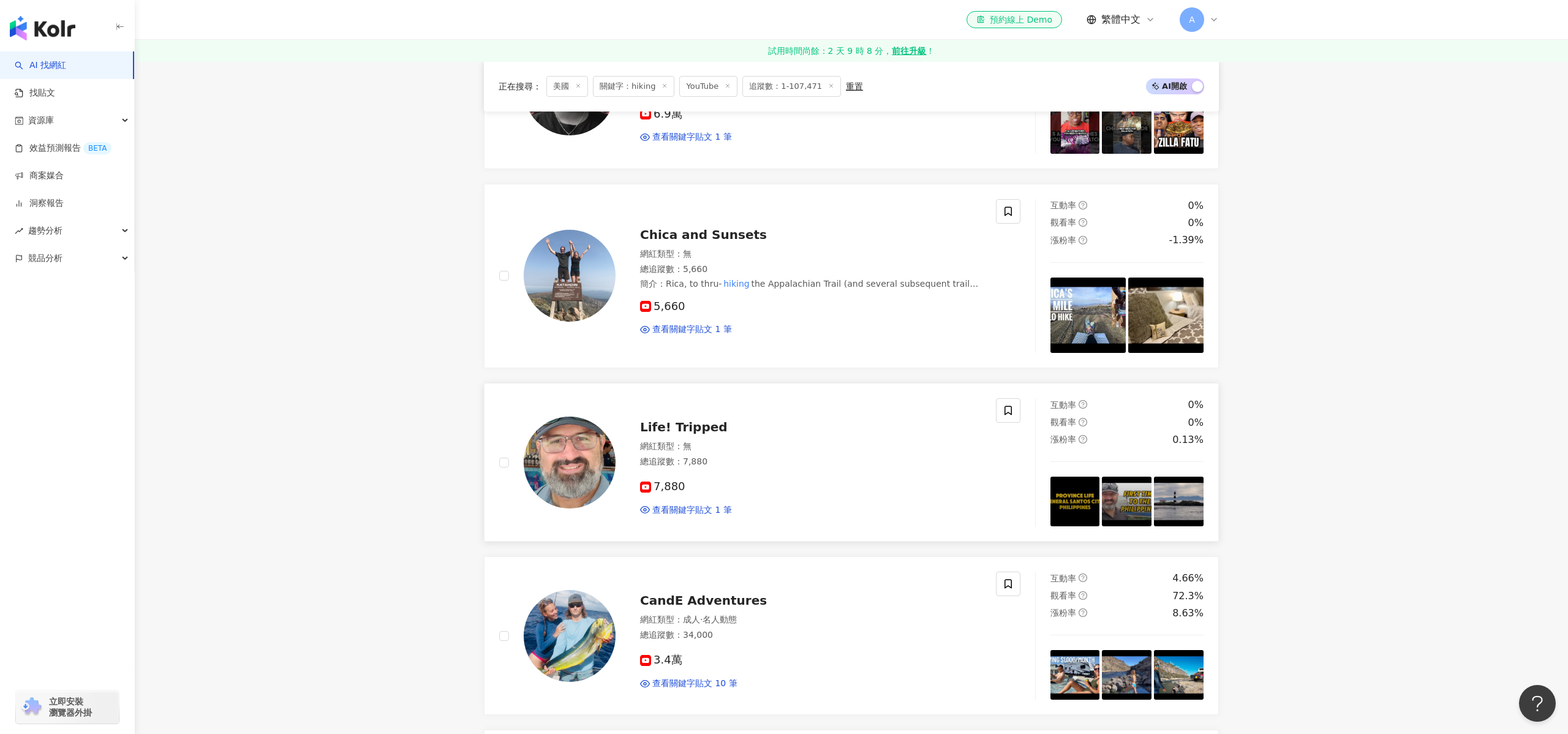
scroll to position [1635, 0]
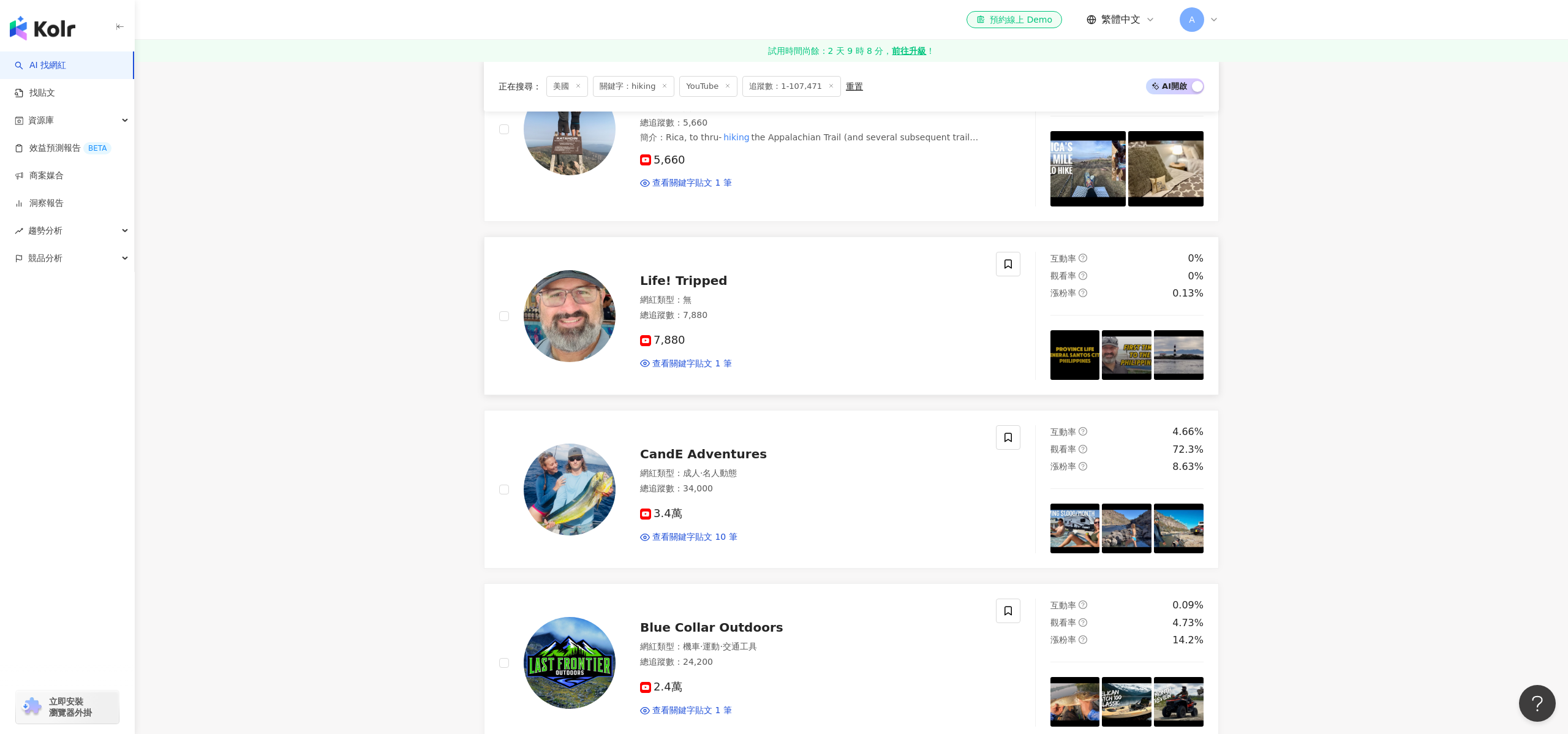
click at [682, 312] on div "總追蹤數 ： 7,880" at bounding box center [811, 315] width 341 height 12
click at [724, 496] on div "網紅類型 ： 成人 · 名人動態 總追蹤數 ： 34,000" at bounding box center [811, 482] width 341 height 30
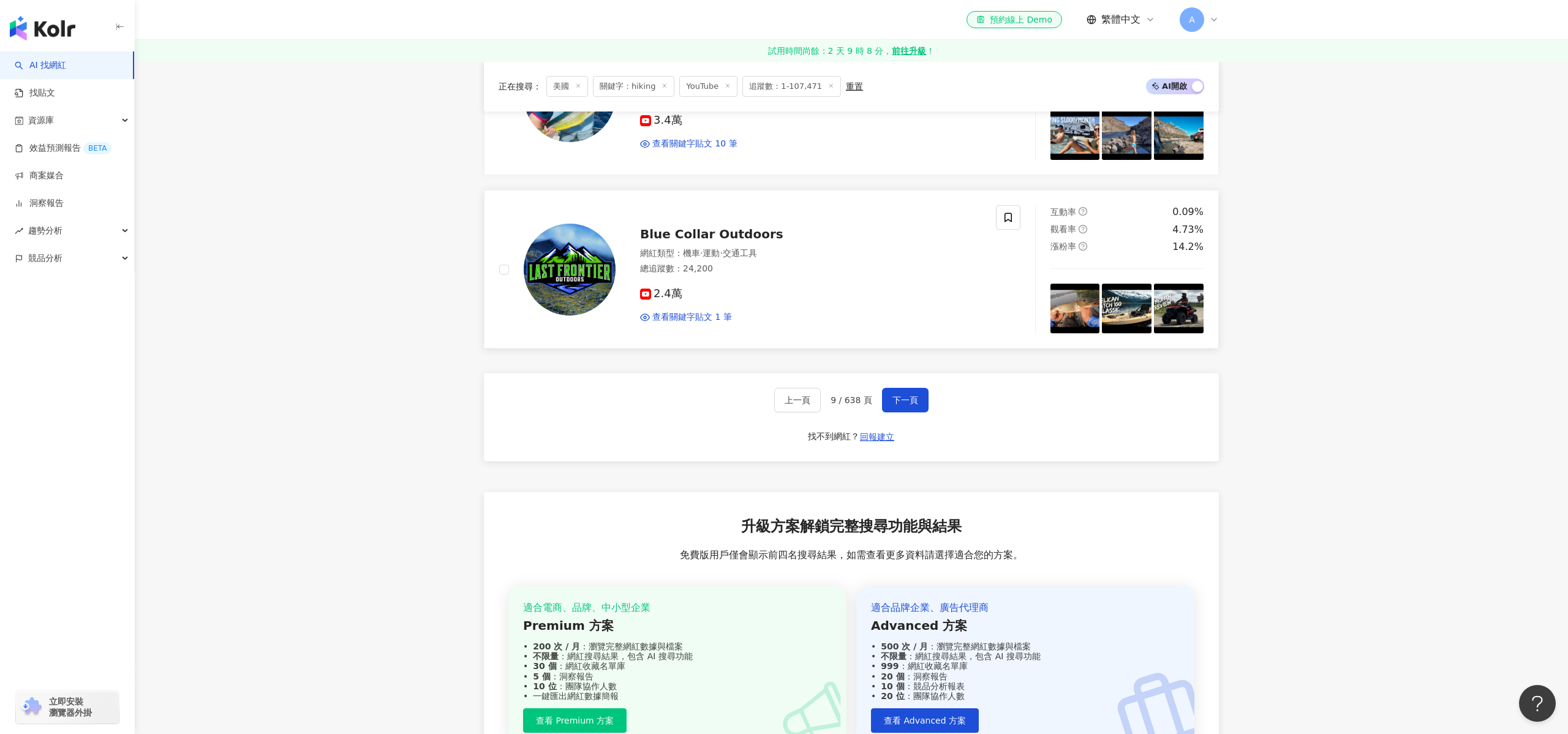
click at [721, 263] on div "總追蹤數 ： 24,200" at bounding box center [811, 269] width 341 height 12
click at [897, 402] on span "下一頁" at bounding box center [905, 400] width 26 height 10
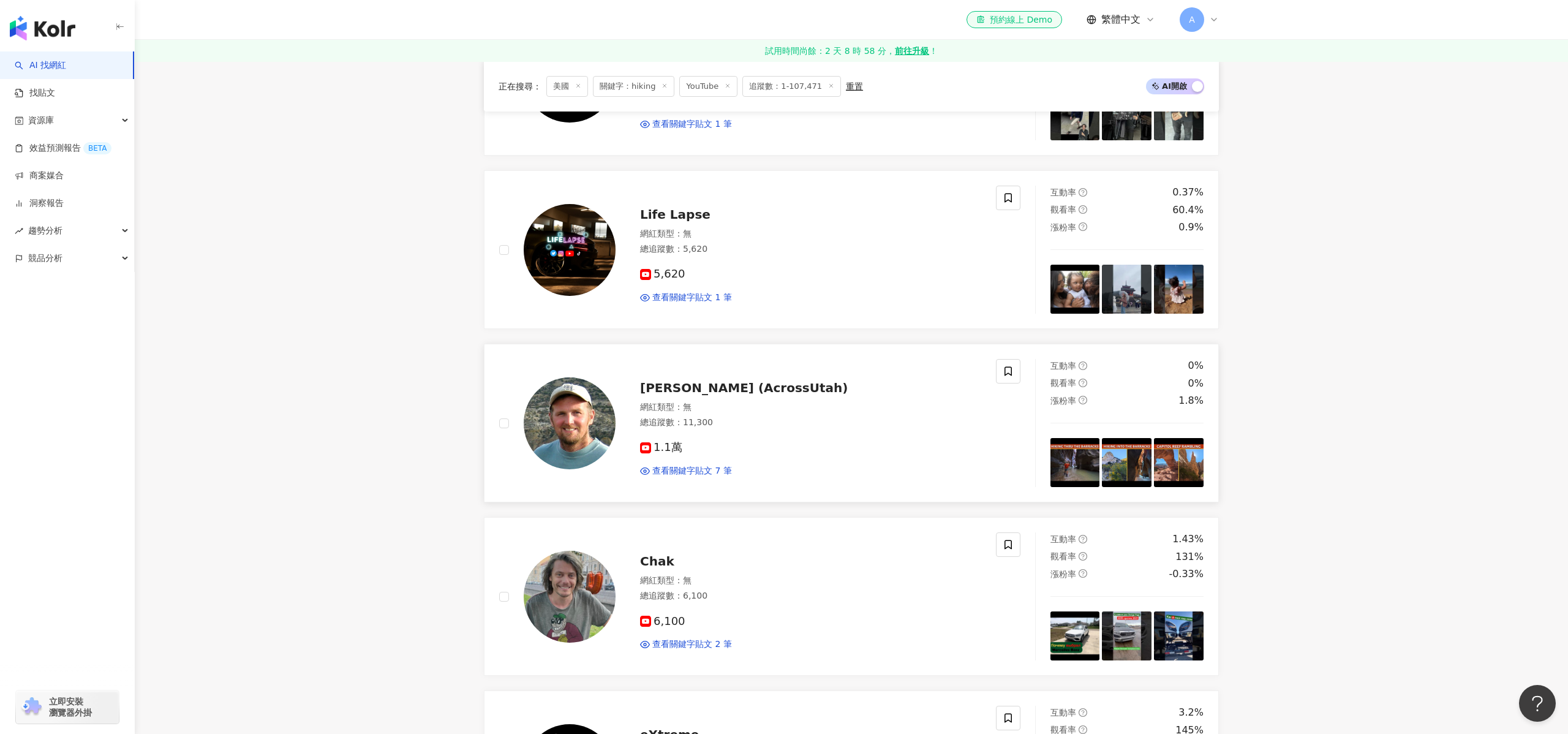
scroll to position [373, 0]
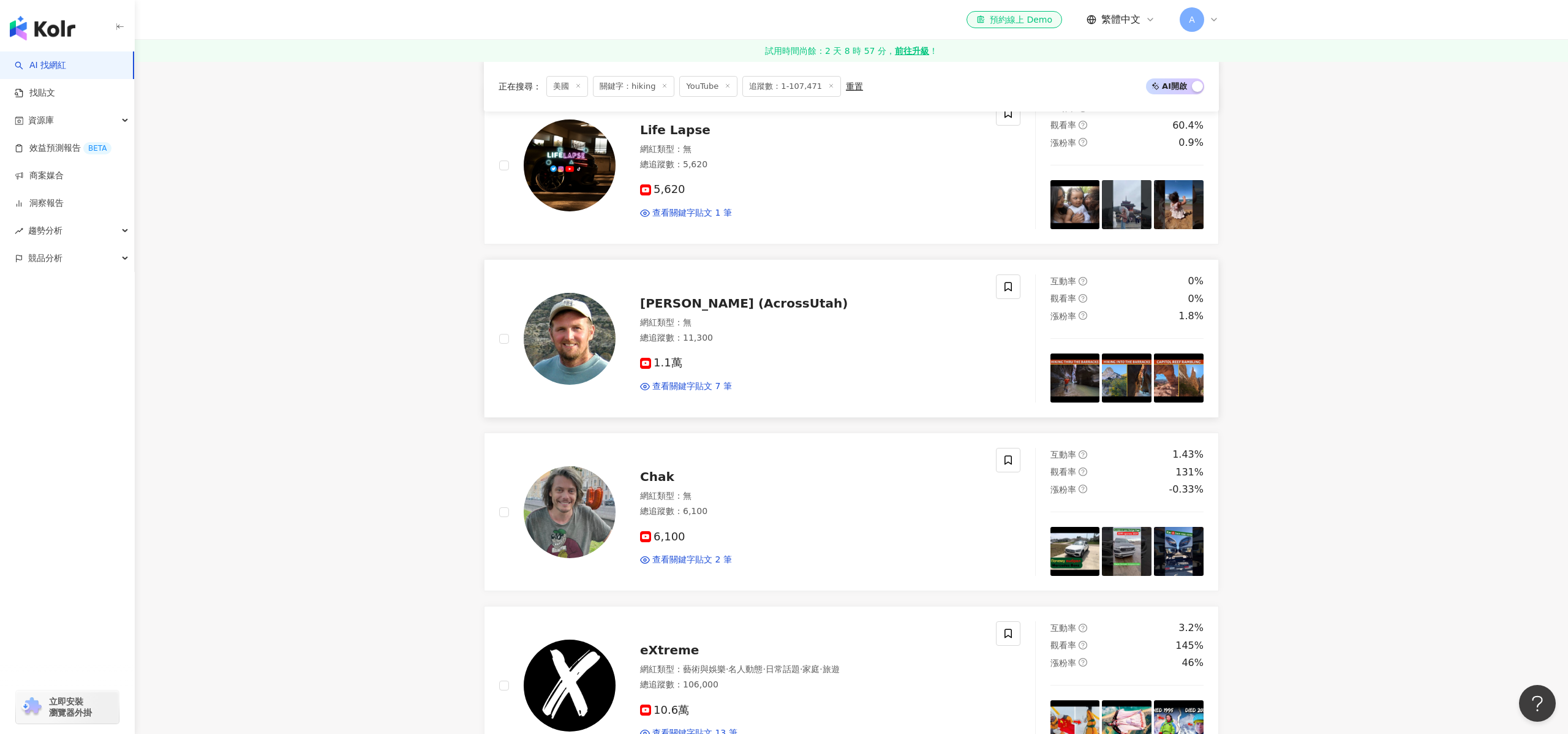
click at [674, 301] on span "Jamal Green (AcrossUtah)" at bounding box center [743, 303] width 207 height 15
click at [655, 481] on span "Chak" at bounding box center [657, 477] width 34 height 15
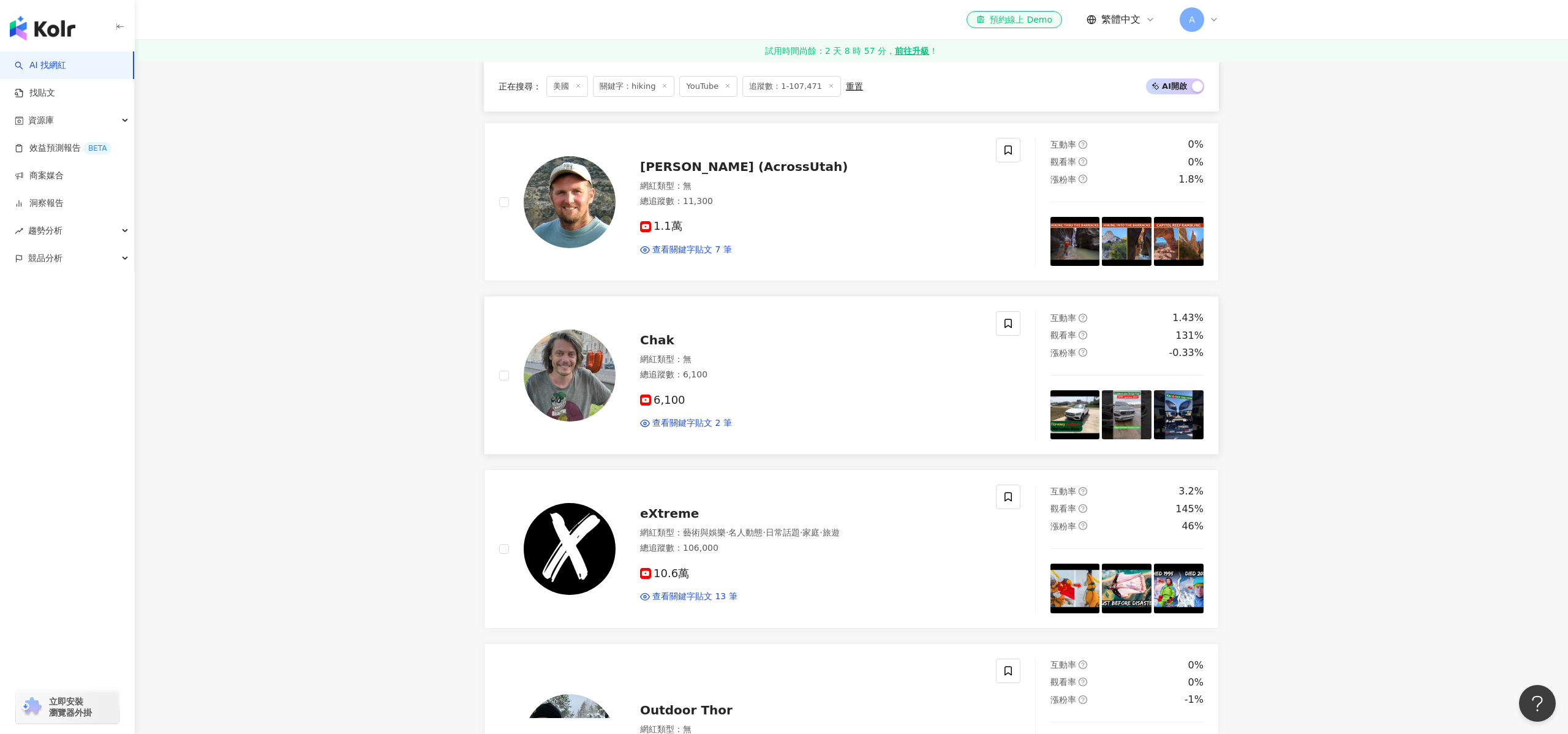
scroll to position [645, 0]
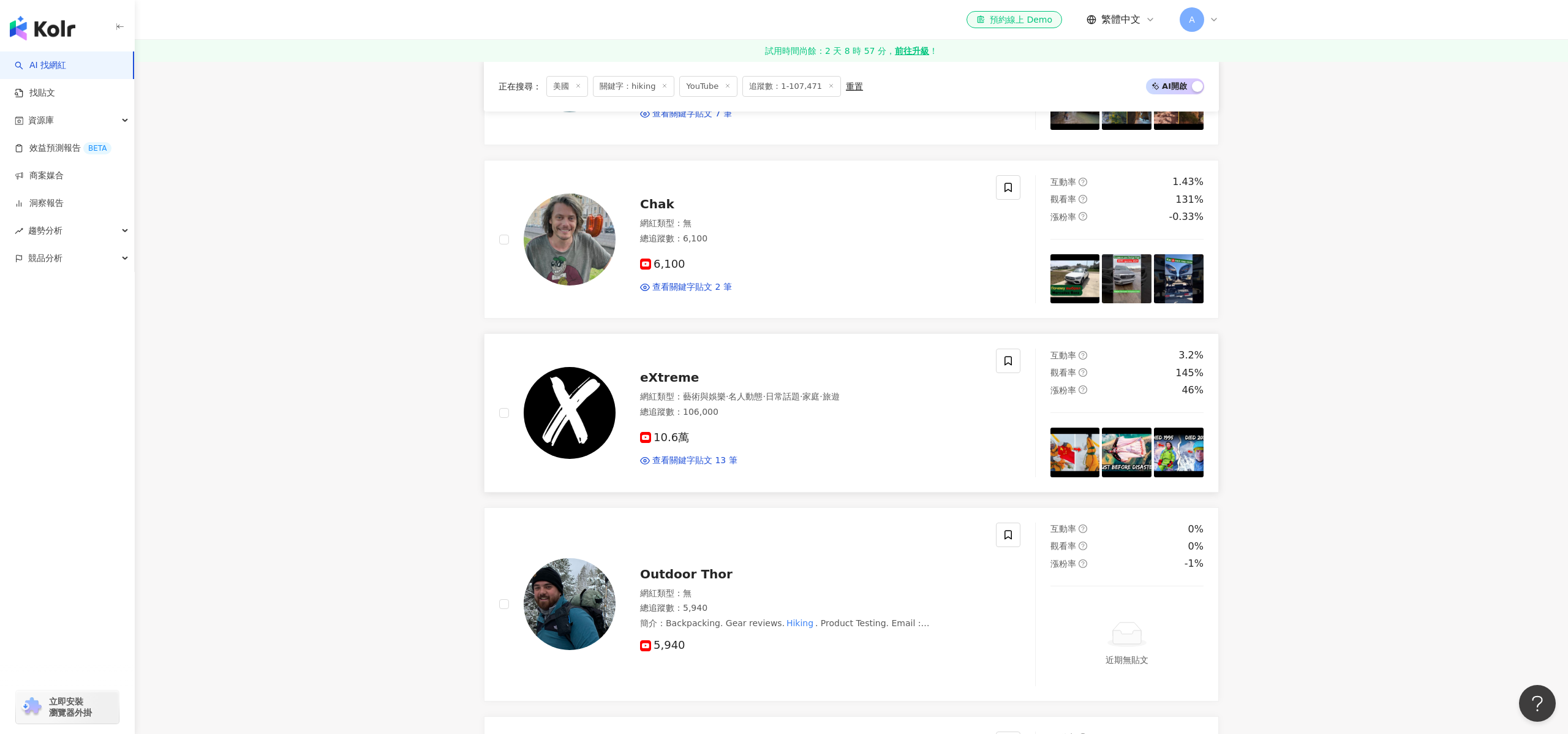
click at [680, 380] on span "eXtreme" at bounding box center [669, 377] width 59 height 15
click at [673, 581] on div "Outdoor Thor" at bounding box center [811, 574] width 341 height 17
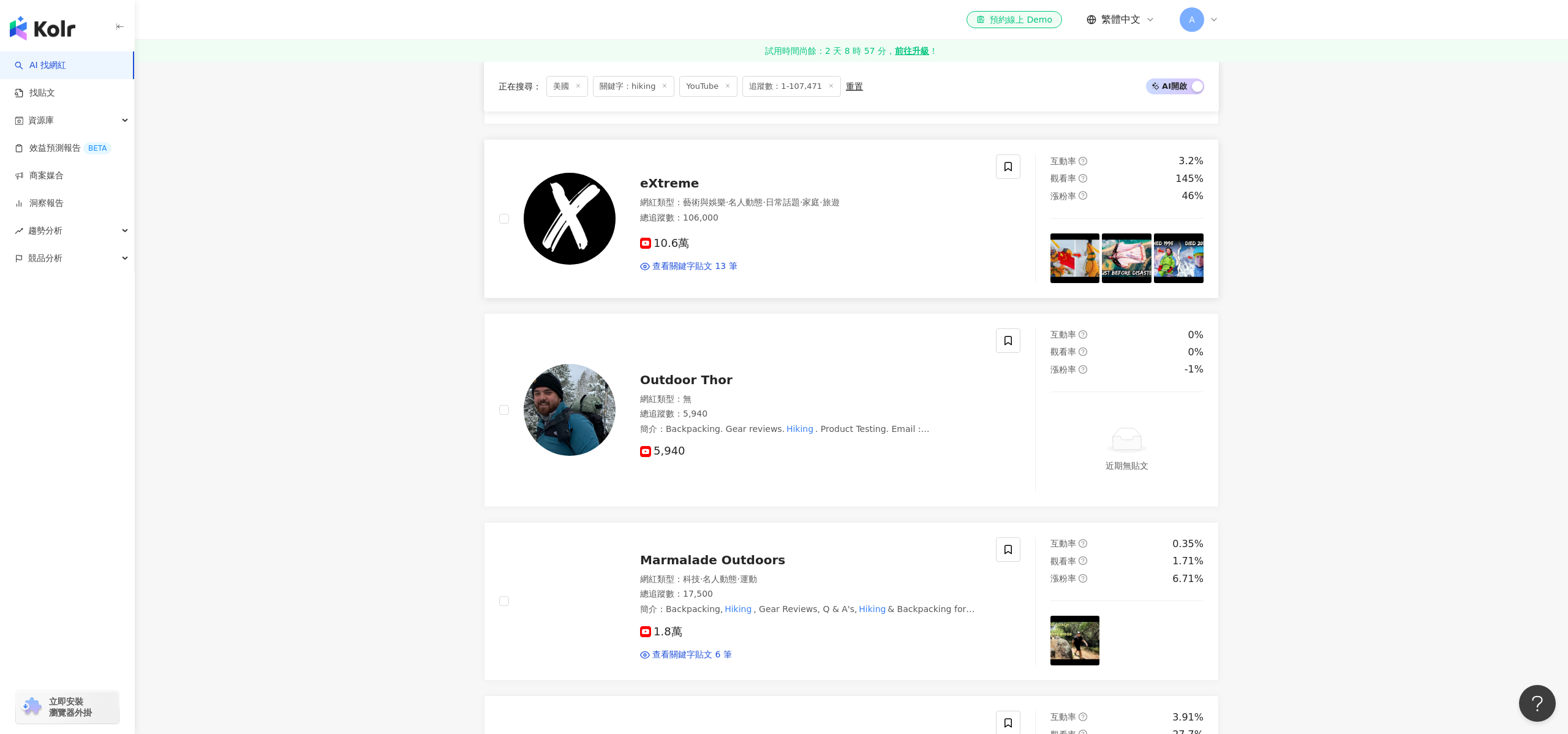
scroll to position [843, 0]
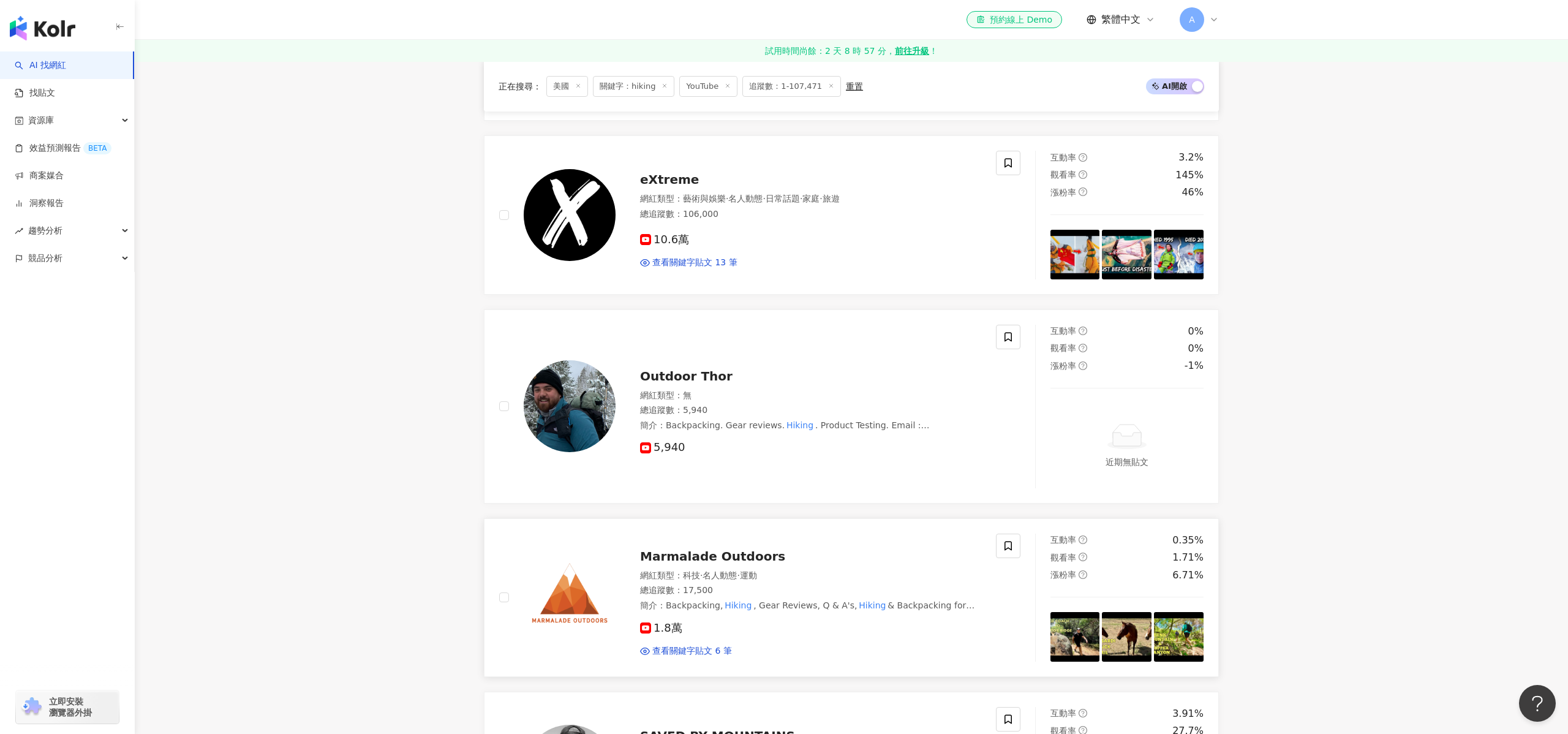
click at [716, 559] on span "Marmalade Outdoors" at bounding box center [713, 556] width 145 height 15
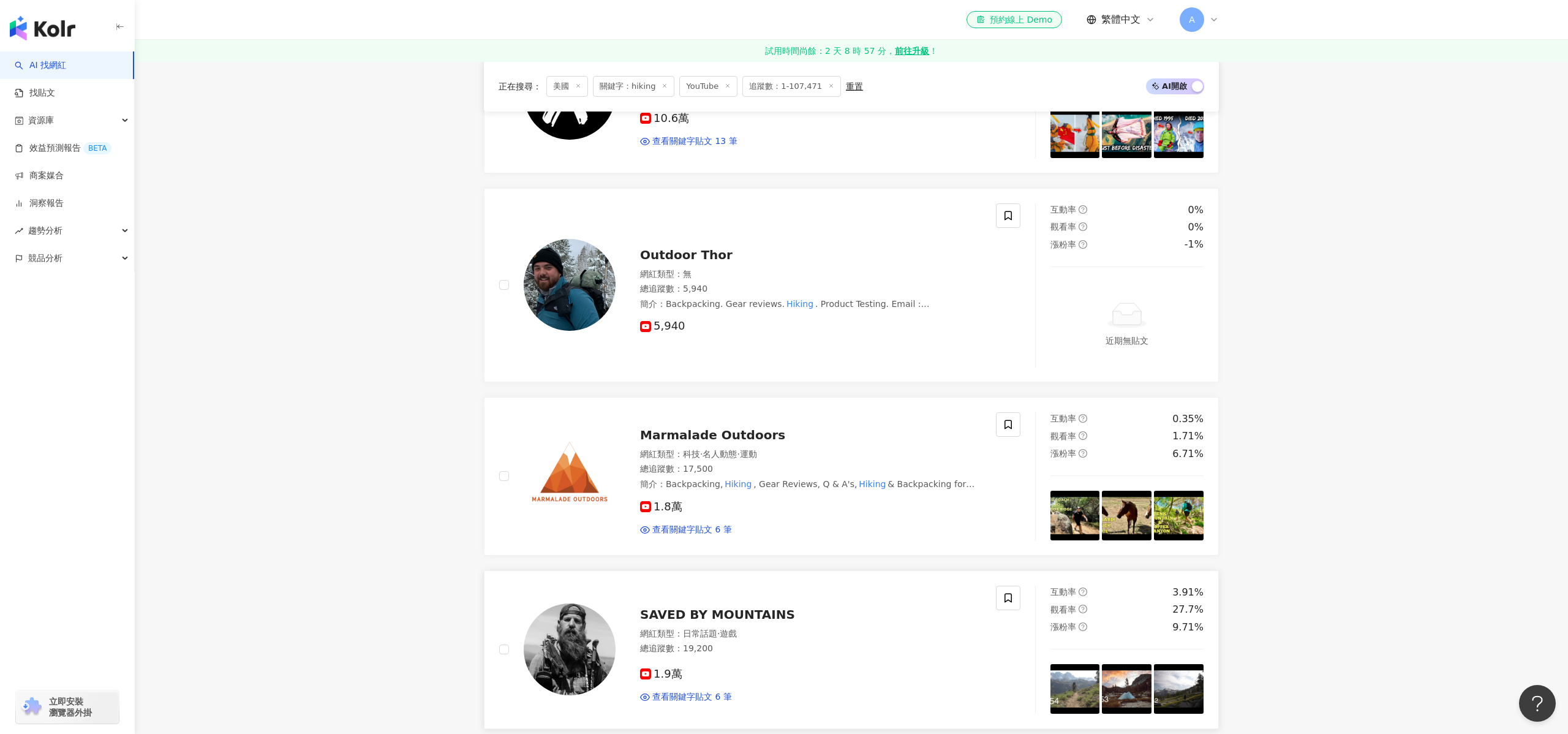
scroll to position [1133, 0]
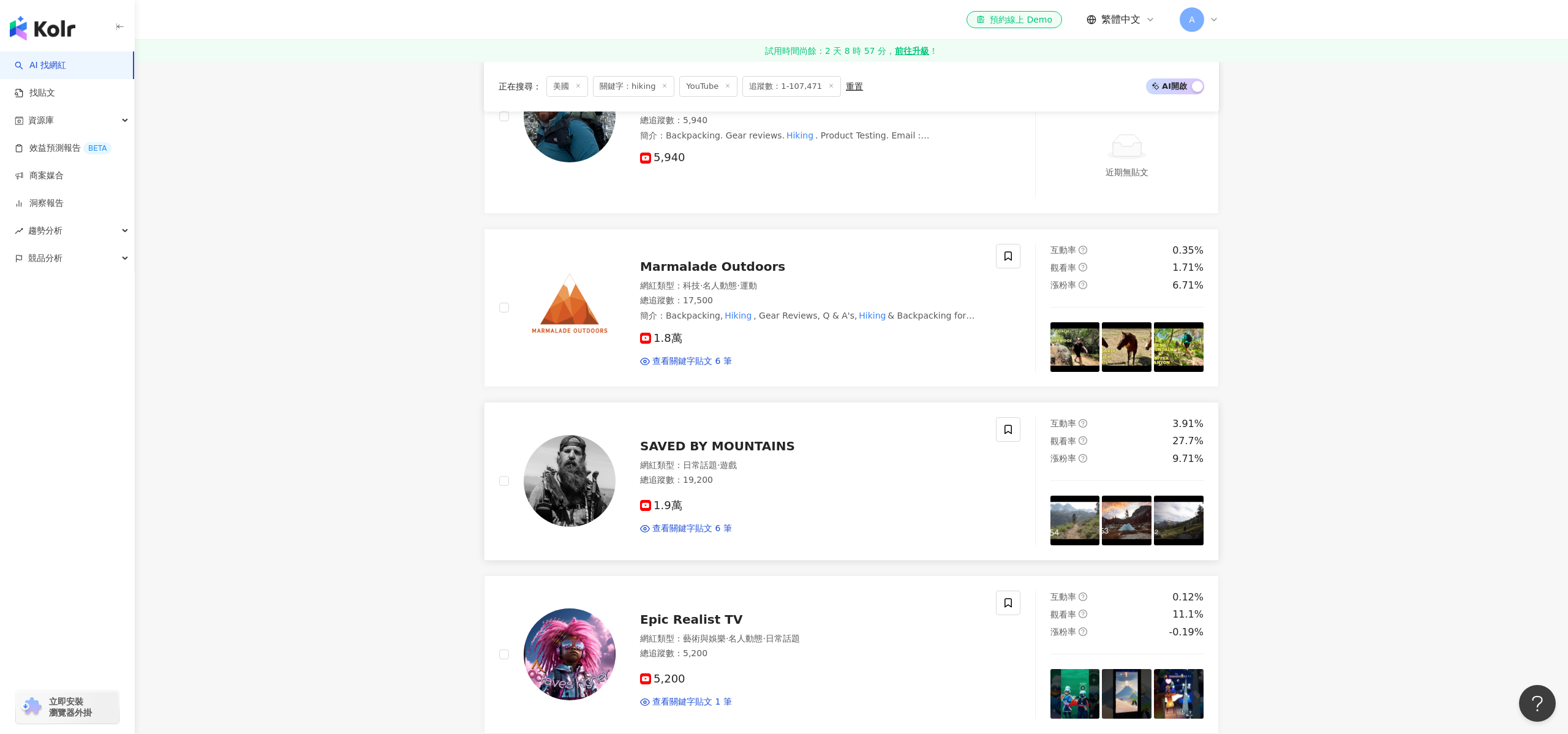
click at [723, 459] on div "網紅類型 ： 日常話題 · 遊戲" at bounding box center [811, 465] width 341 height 12
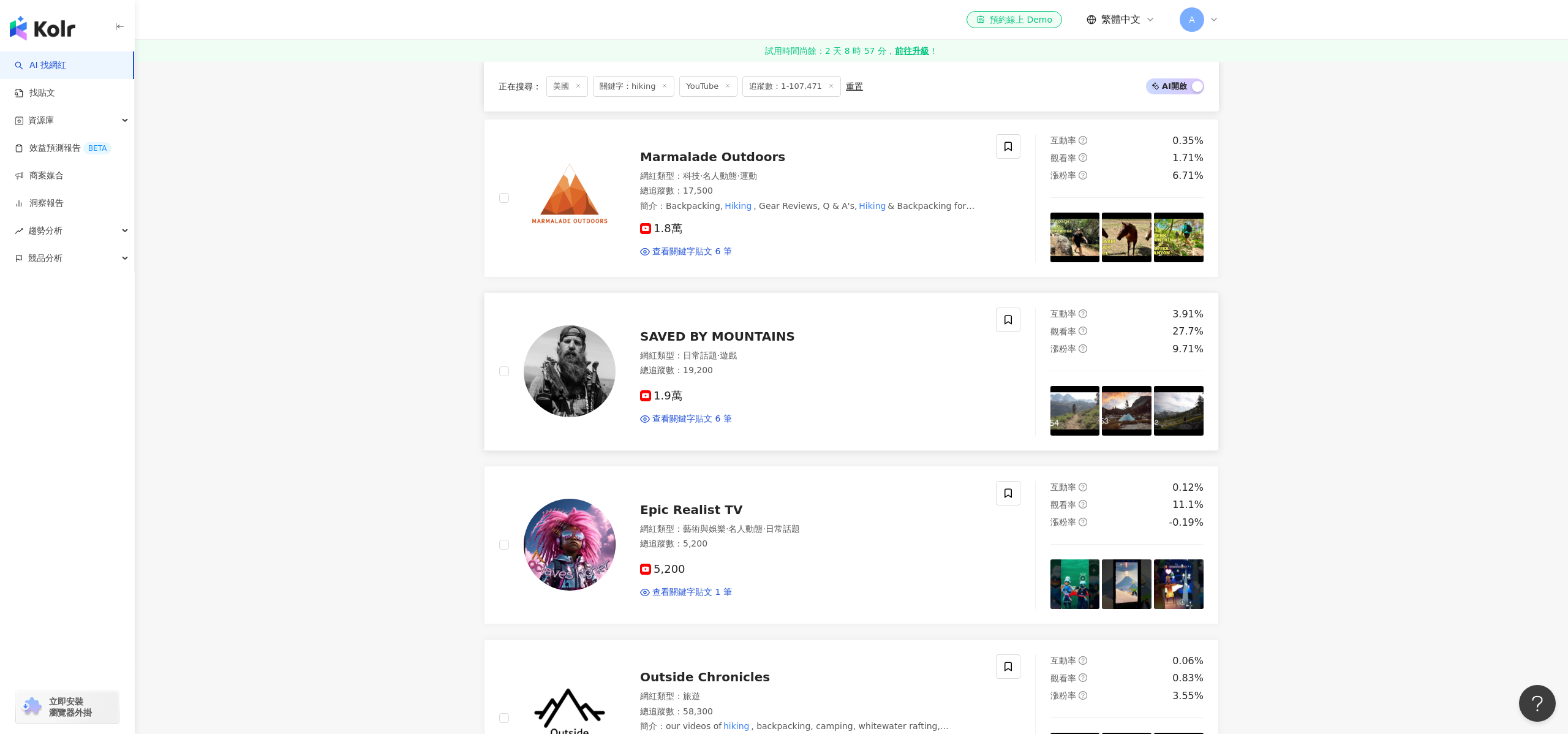
click at [604, 373] on img at bounding box center [569, 371] width 92 height 92
click at [546, 543] on img at bounding box center [569, 545] width 92 height 92
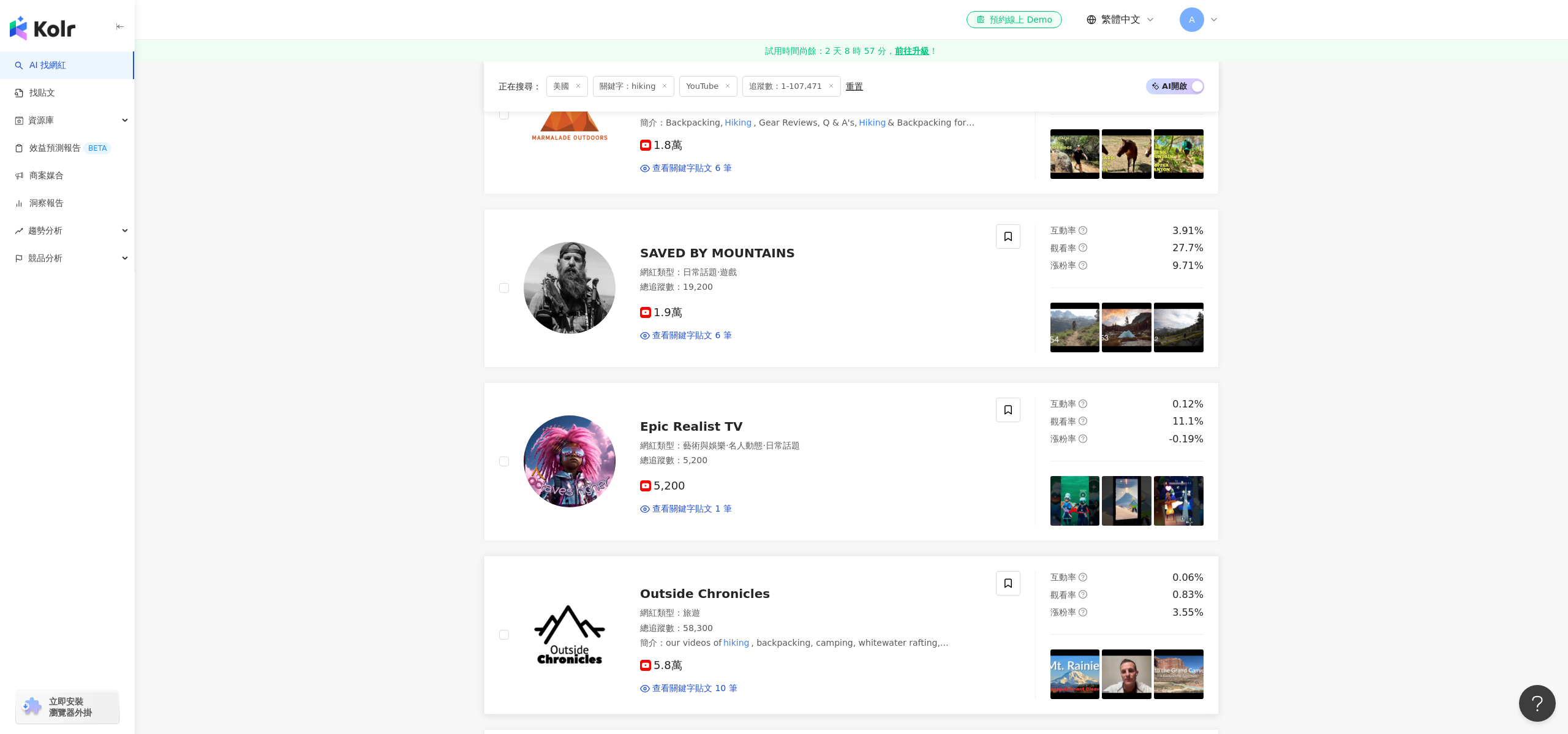
scroll to position [1443, 0]
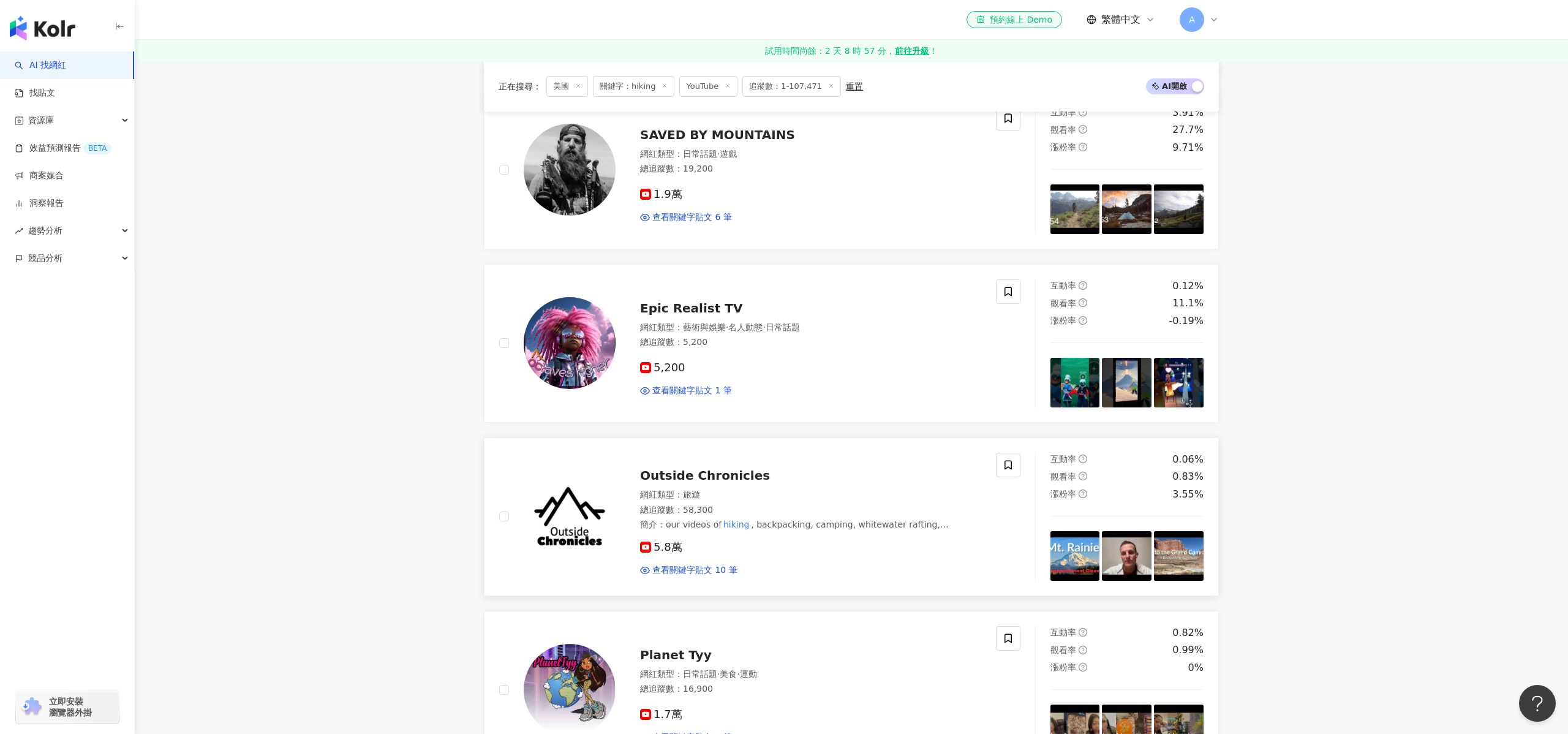
click at [576, 489] on img at bounding box center [569, 517] width 92 height 92
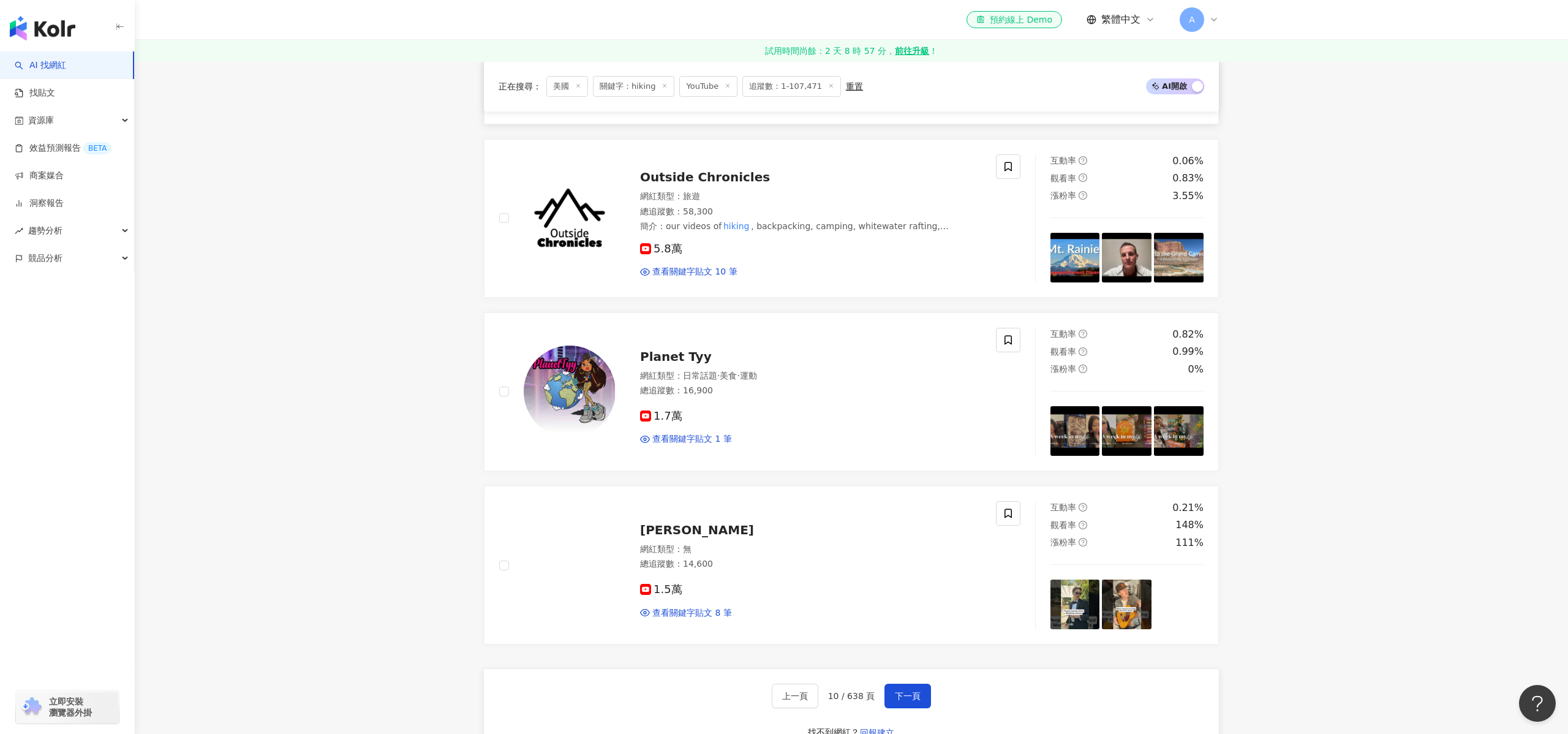
scroll to position [1923, 0]
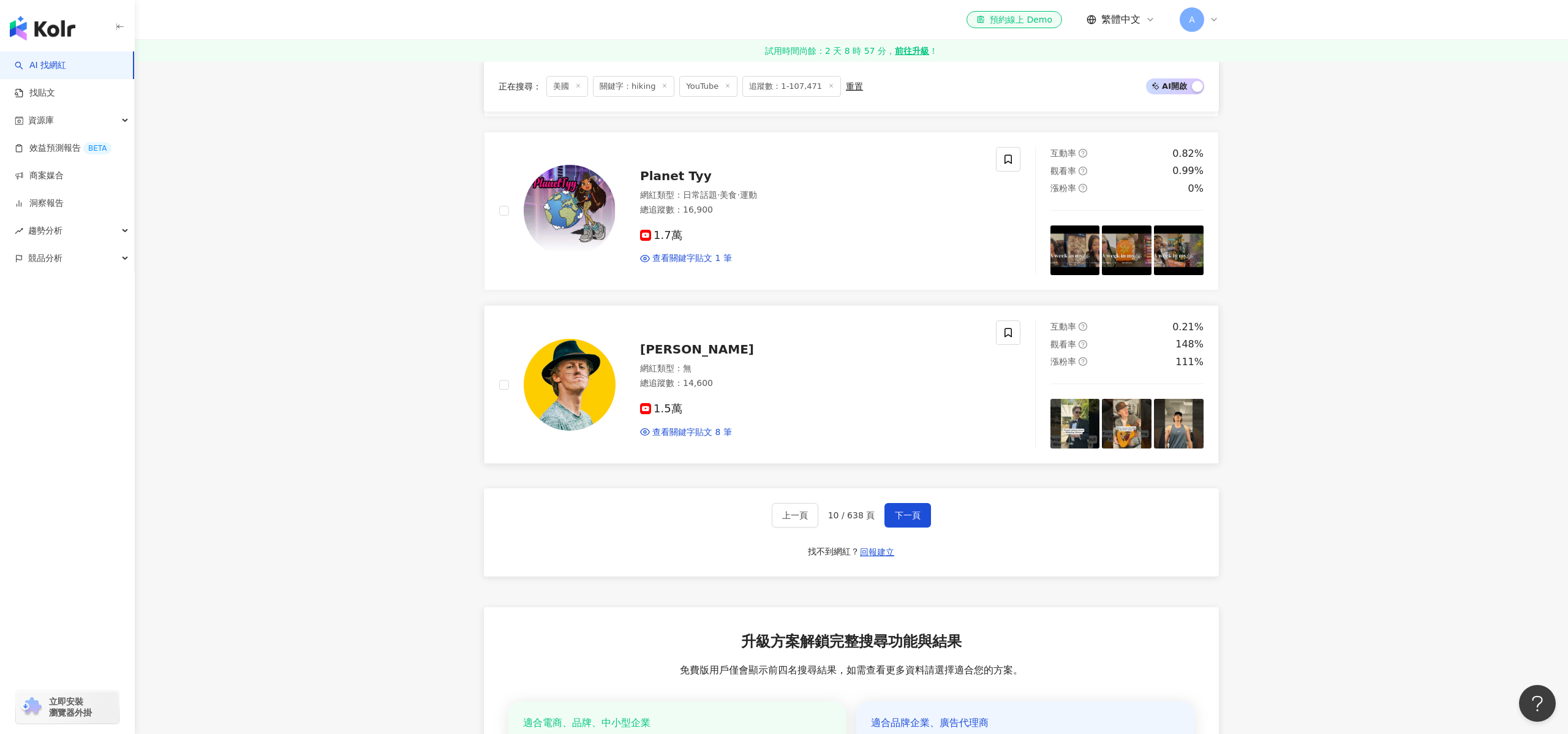
click at [579, 374] on img at bounding box center [569, 385] width 92 height 92
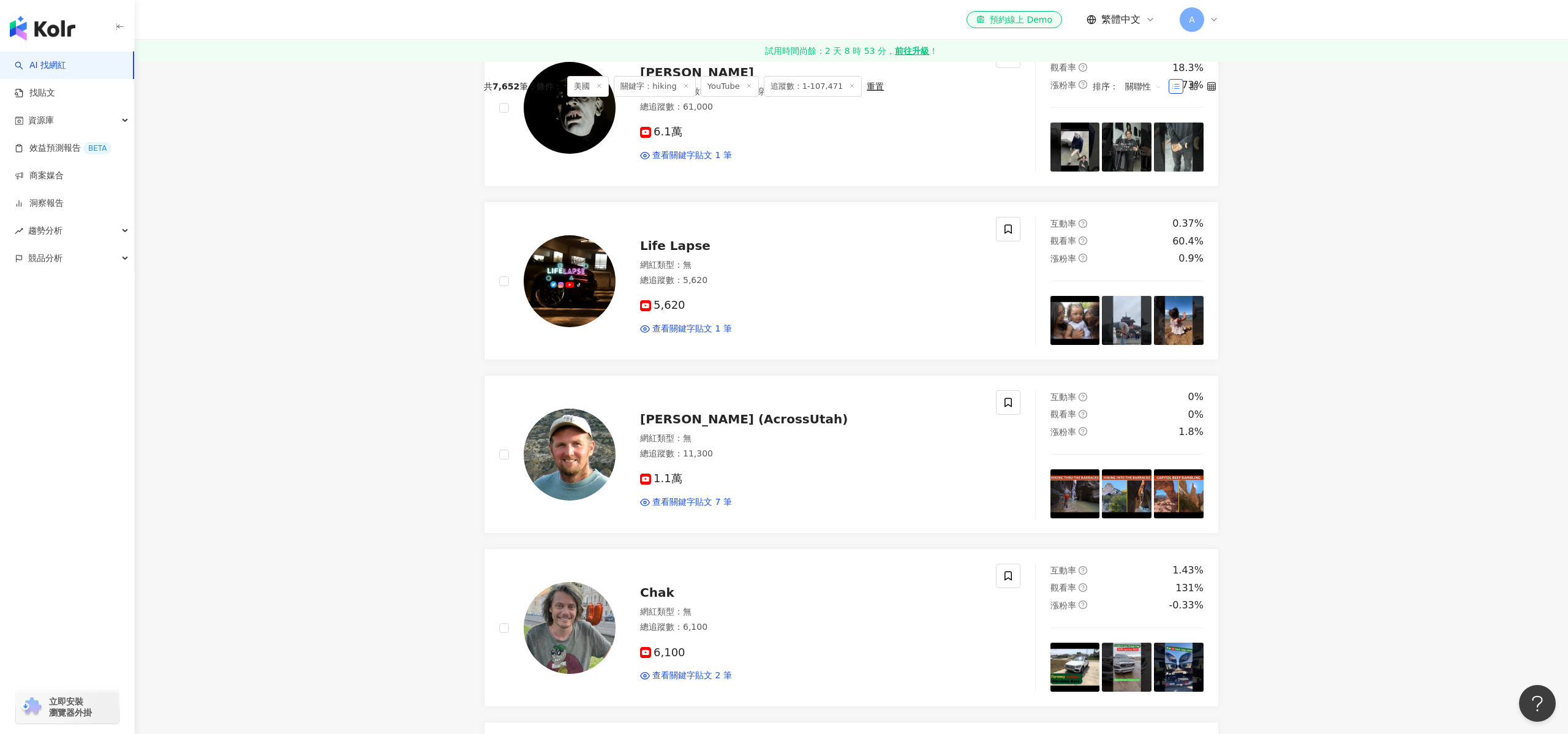
scroll to position [0, 0]
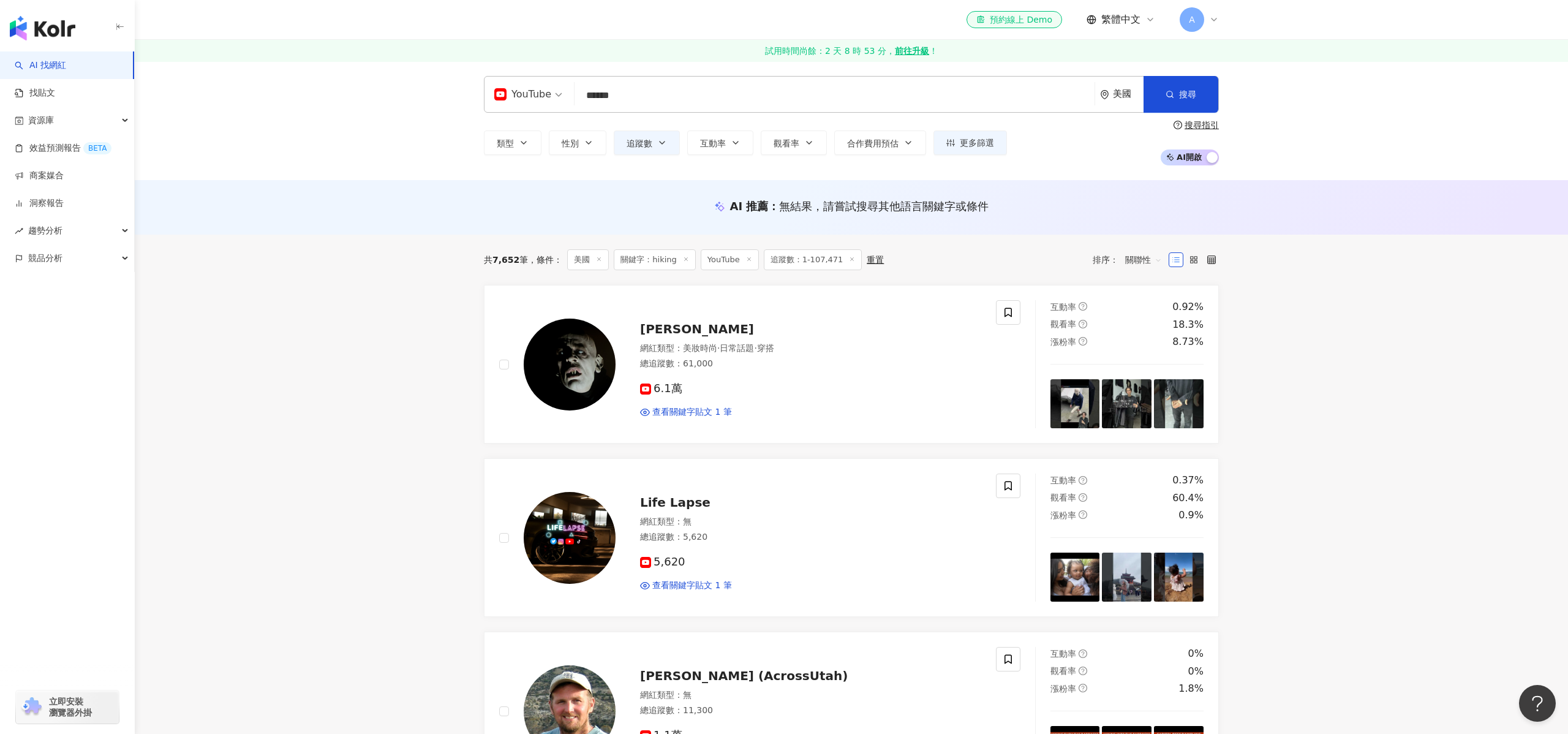
click at [683, 111] on div "YouTube ****** 美國 搜尋 8aa65b3b-27bb-4559-b4e0-5b2afa16352b Hiking with the Codge…" at bounding box center [851, 94] width 735 height 37
click at [690, 95] on input "******" at bounding box center [834, 95] width 510 height 23
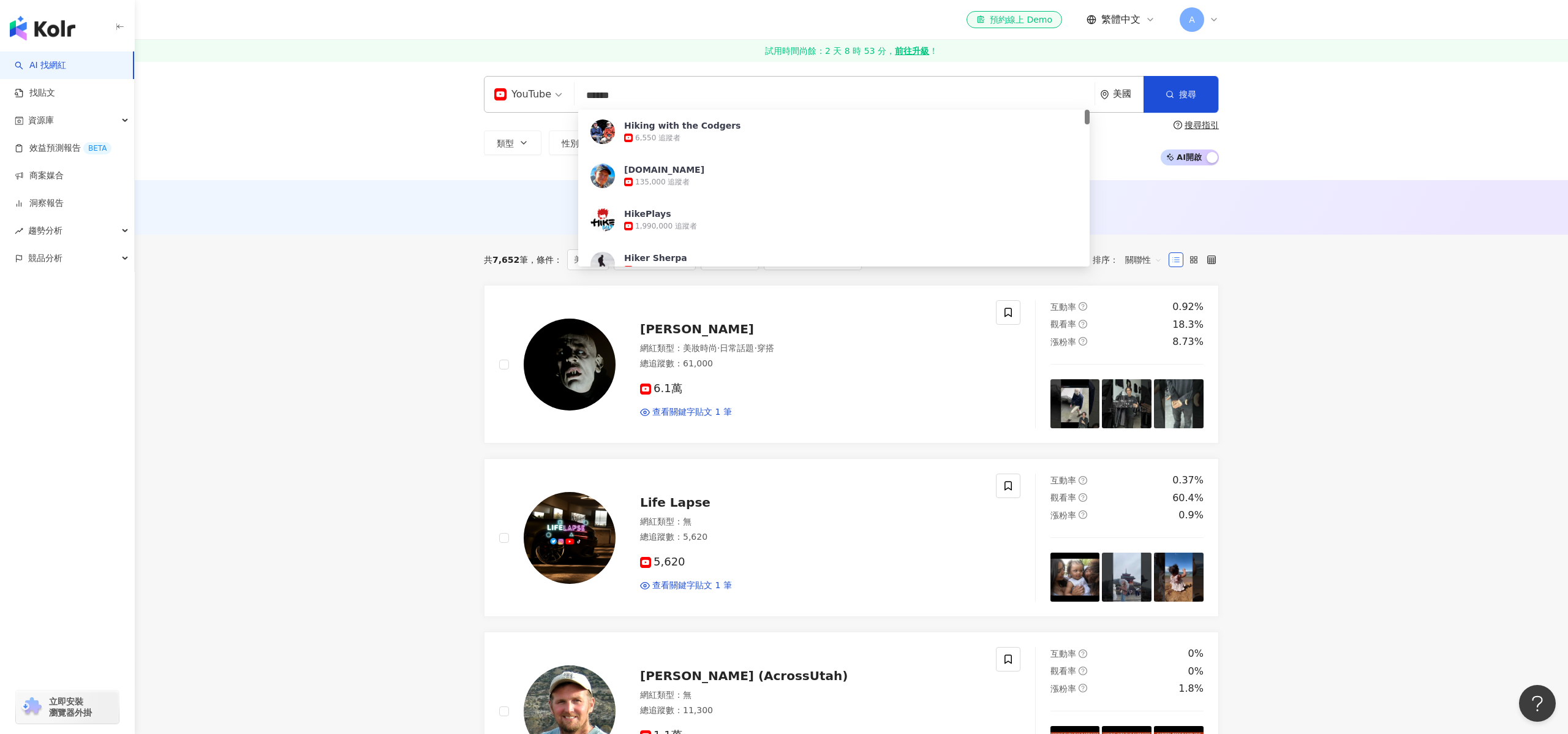
click at [690, 95] on input "******" at bounding box center [834, 95] width 510 height 23
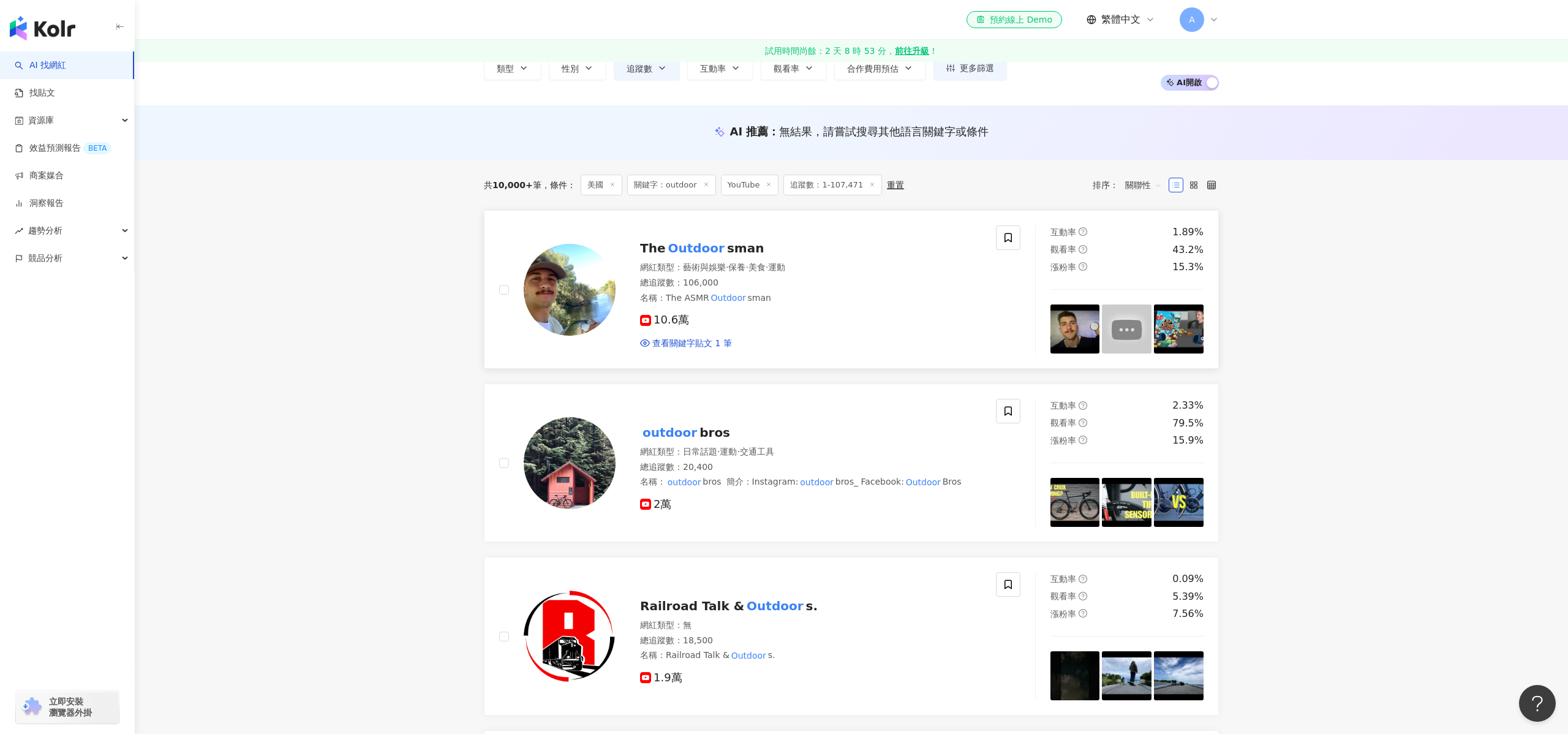
scroll to position [89, 0]
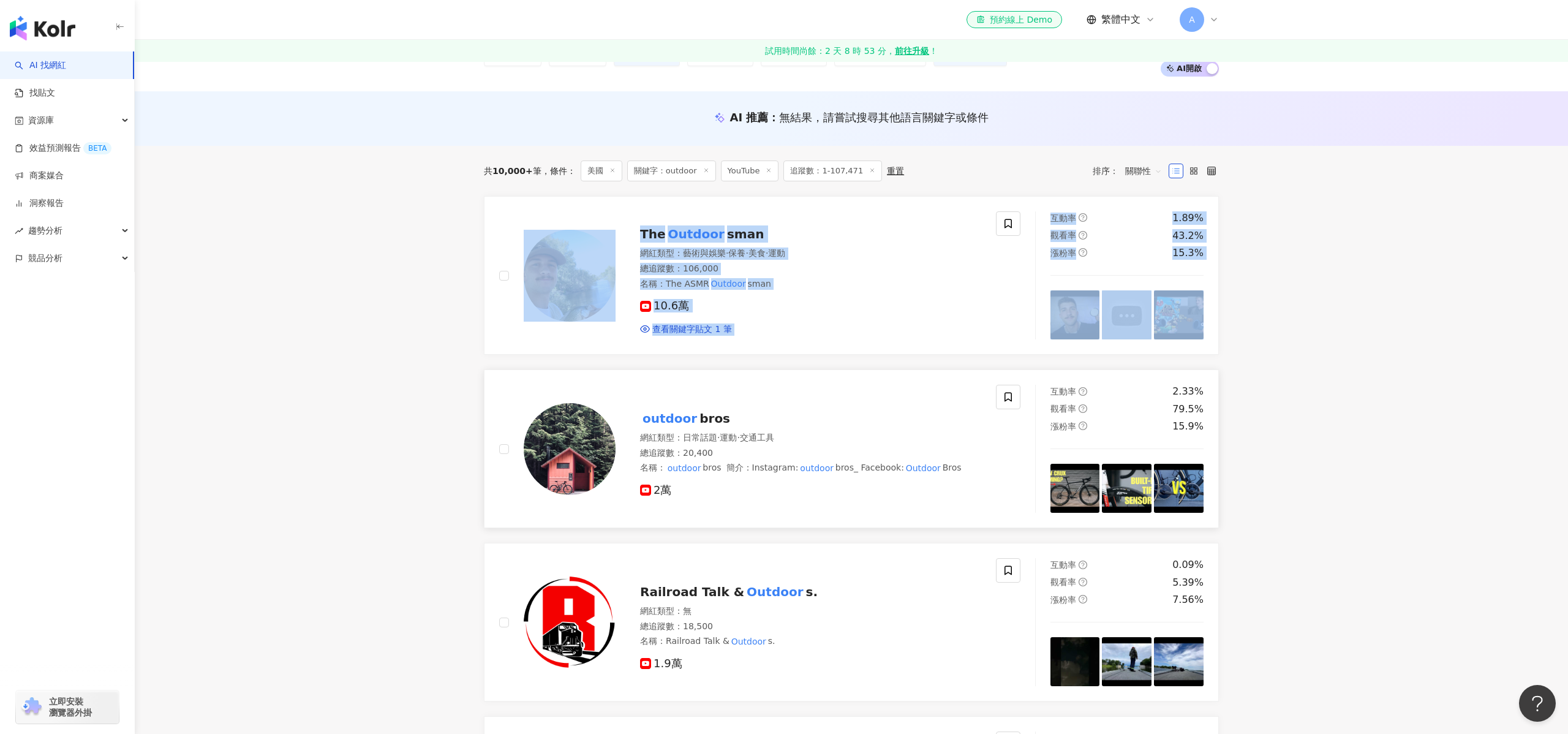
click at [682, 419] on mark "outdoor" at bounding box center [669, 418] width 59 height 19
click at [701, 593] on span "Railroad Talk &" at bounding box center [692, 591] width 104 height 15
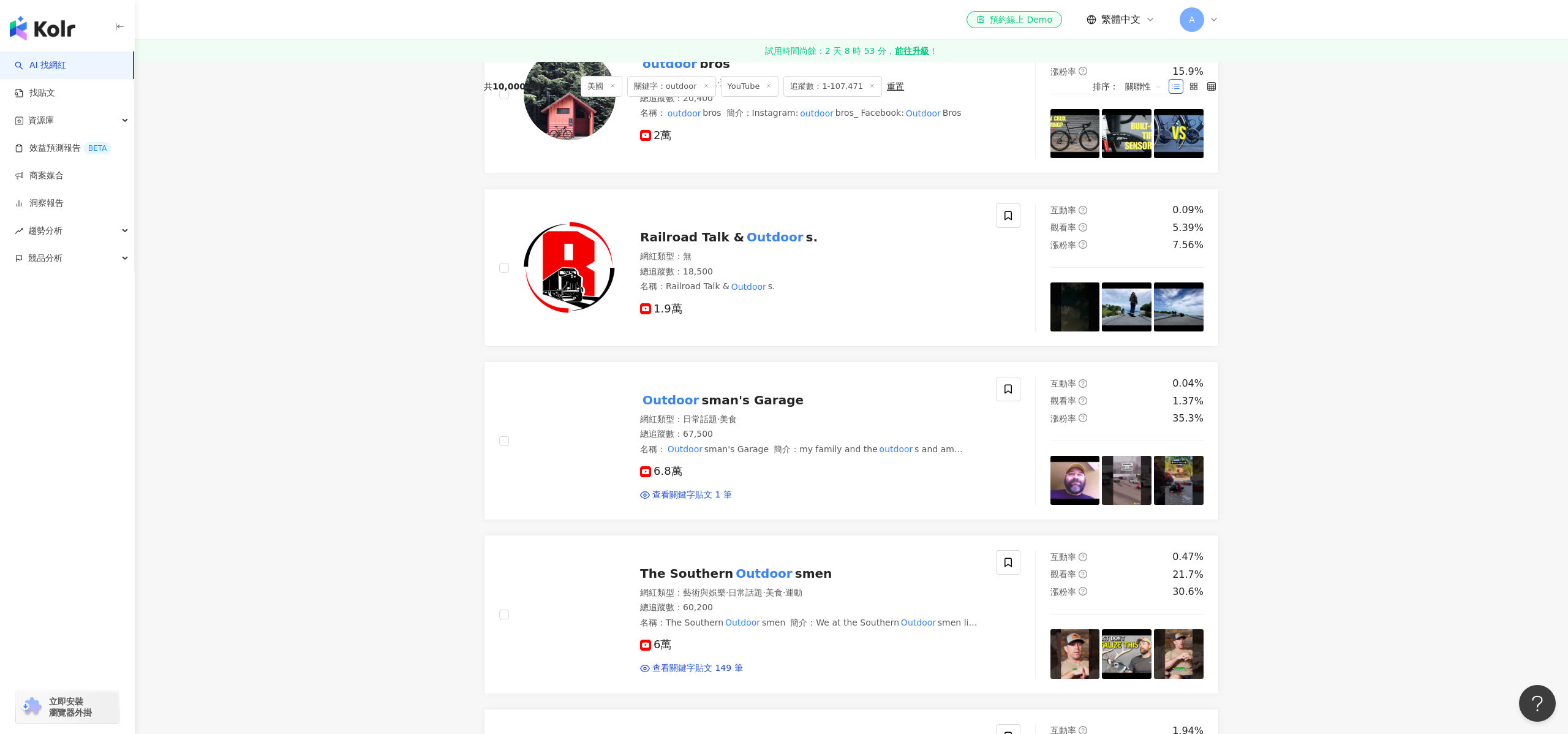
scroll to position [558, 0]
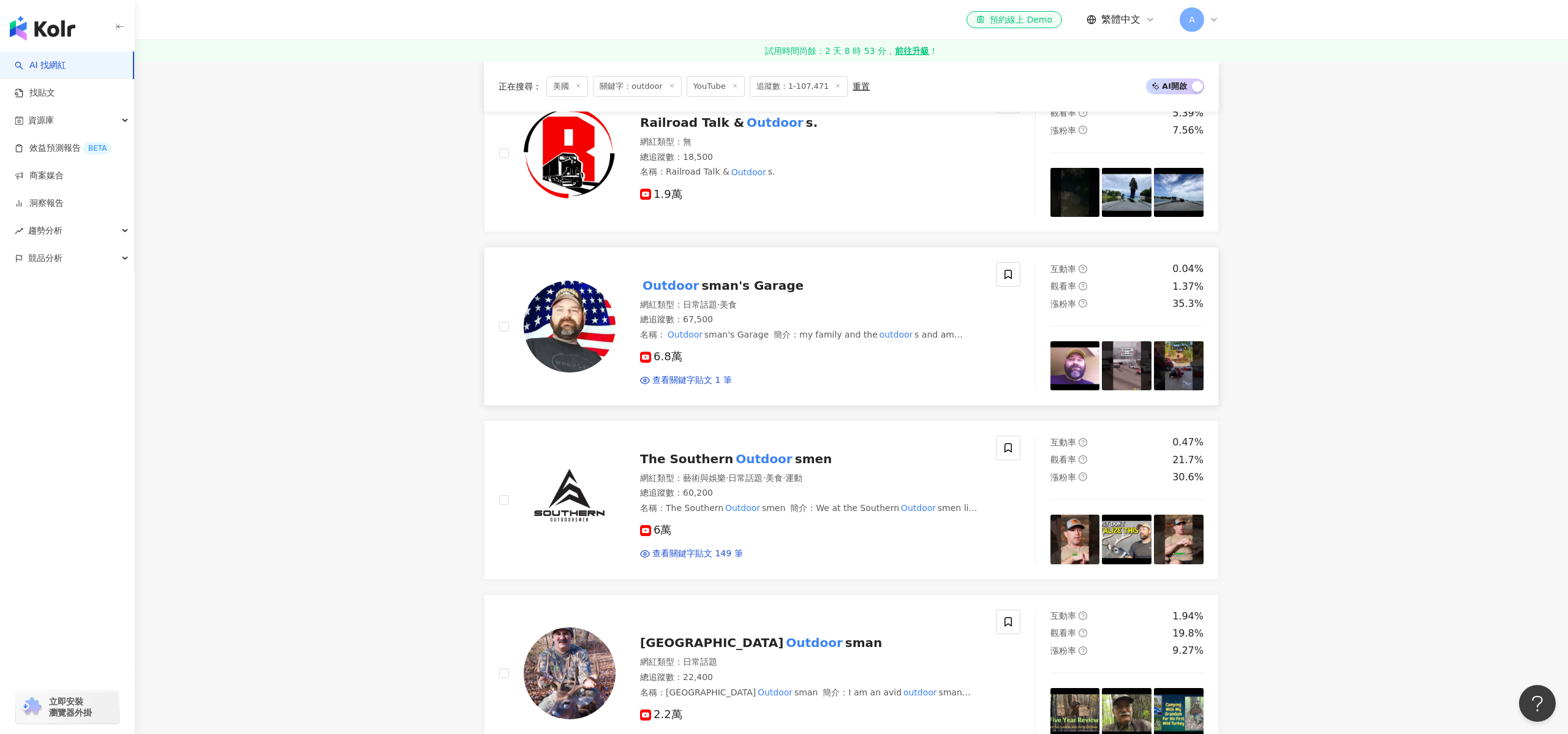
click at [721, 291] on div "Outdoor sman's Garage" at bounding box center [811, 285] width 341 height 17
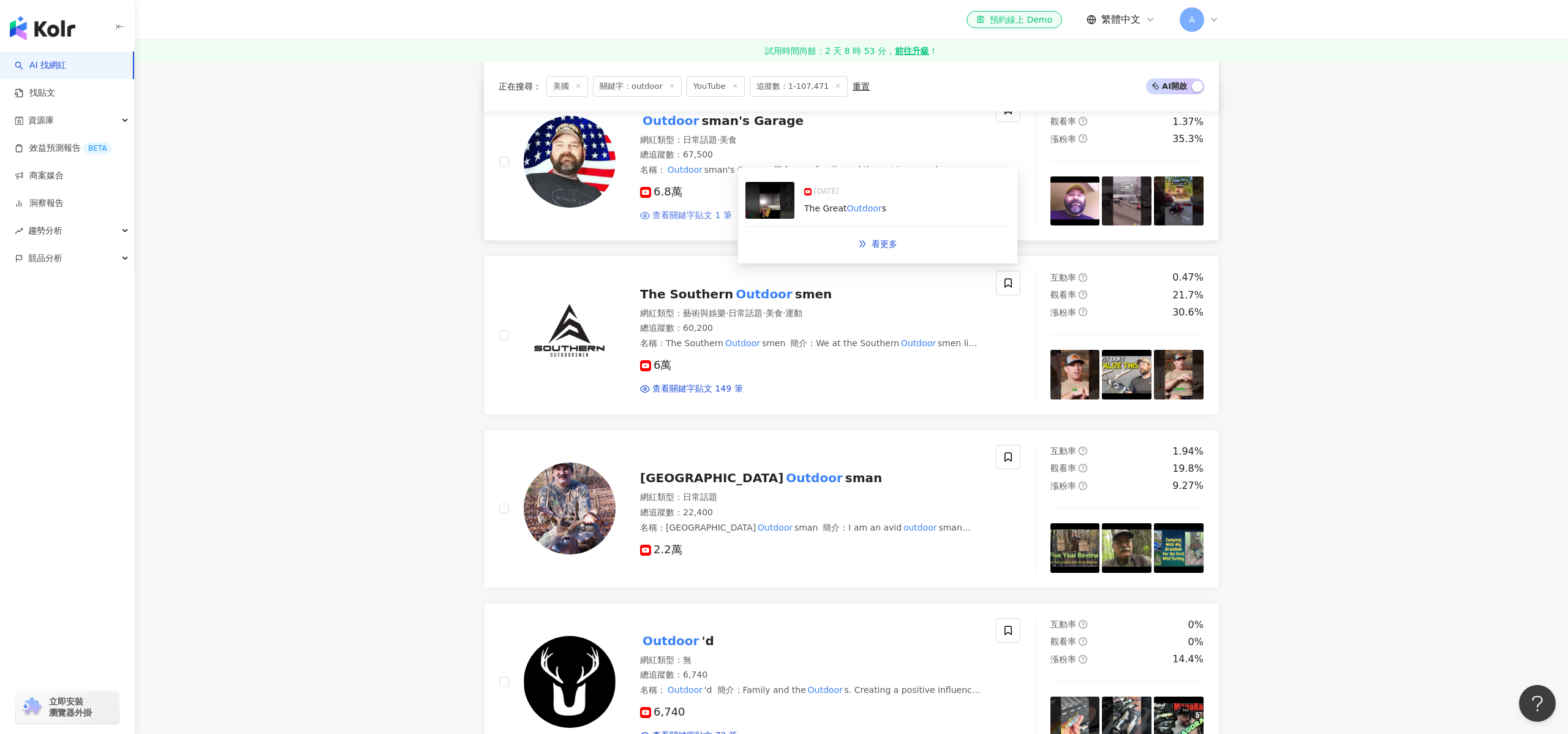
scroll to position [745, 0]
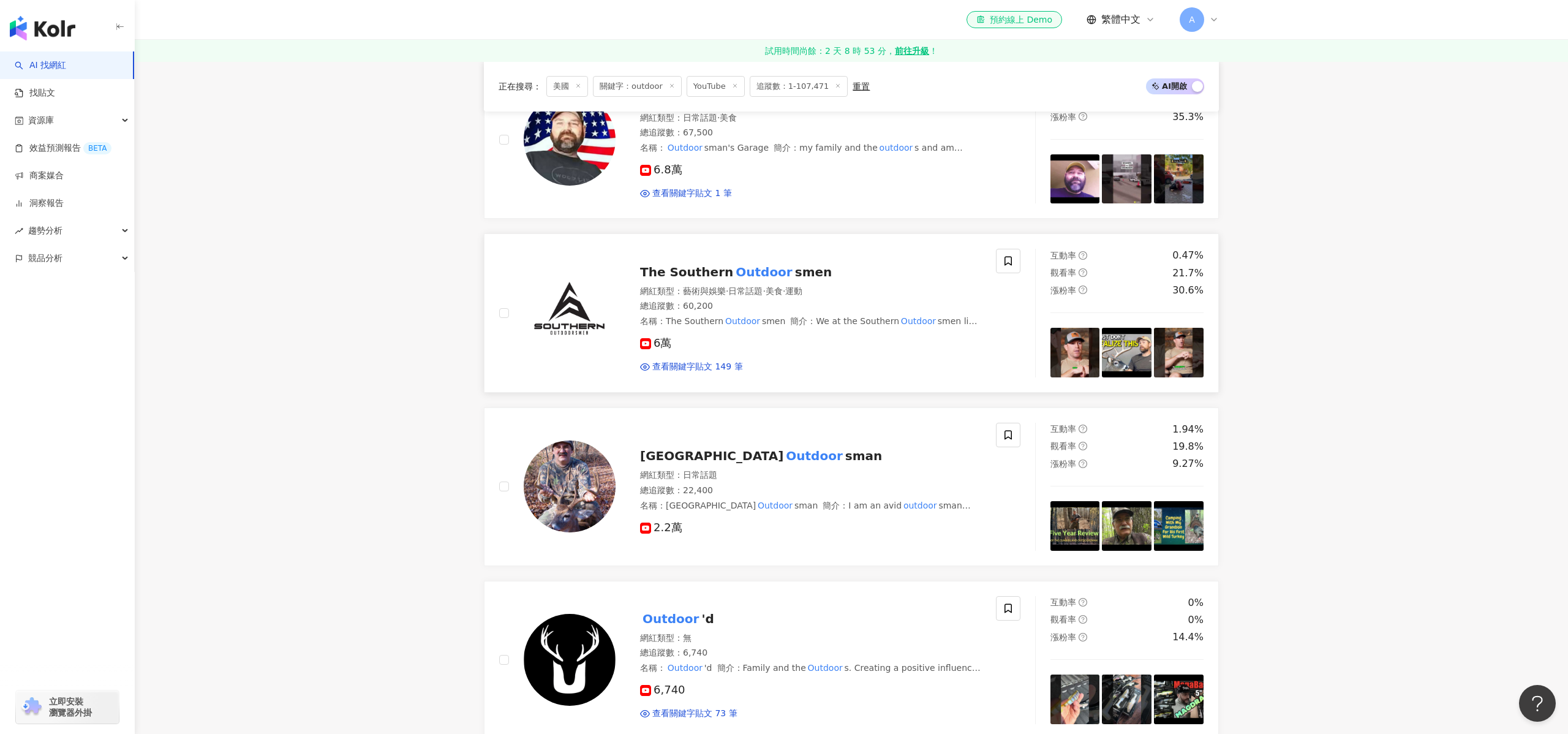
click at [700, 313] on div "網紅類型 ： 藝術與娛樂 · 日常話題 · 美食 · 運動 總追蹤數 ： 60,200 名稱 ： The Southern Outdoor smen 簡介 ：…" at bounding box center [811, 306] width 341 height 42
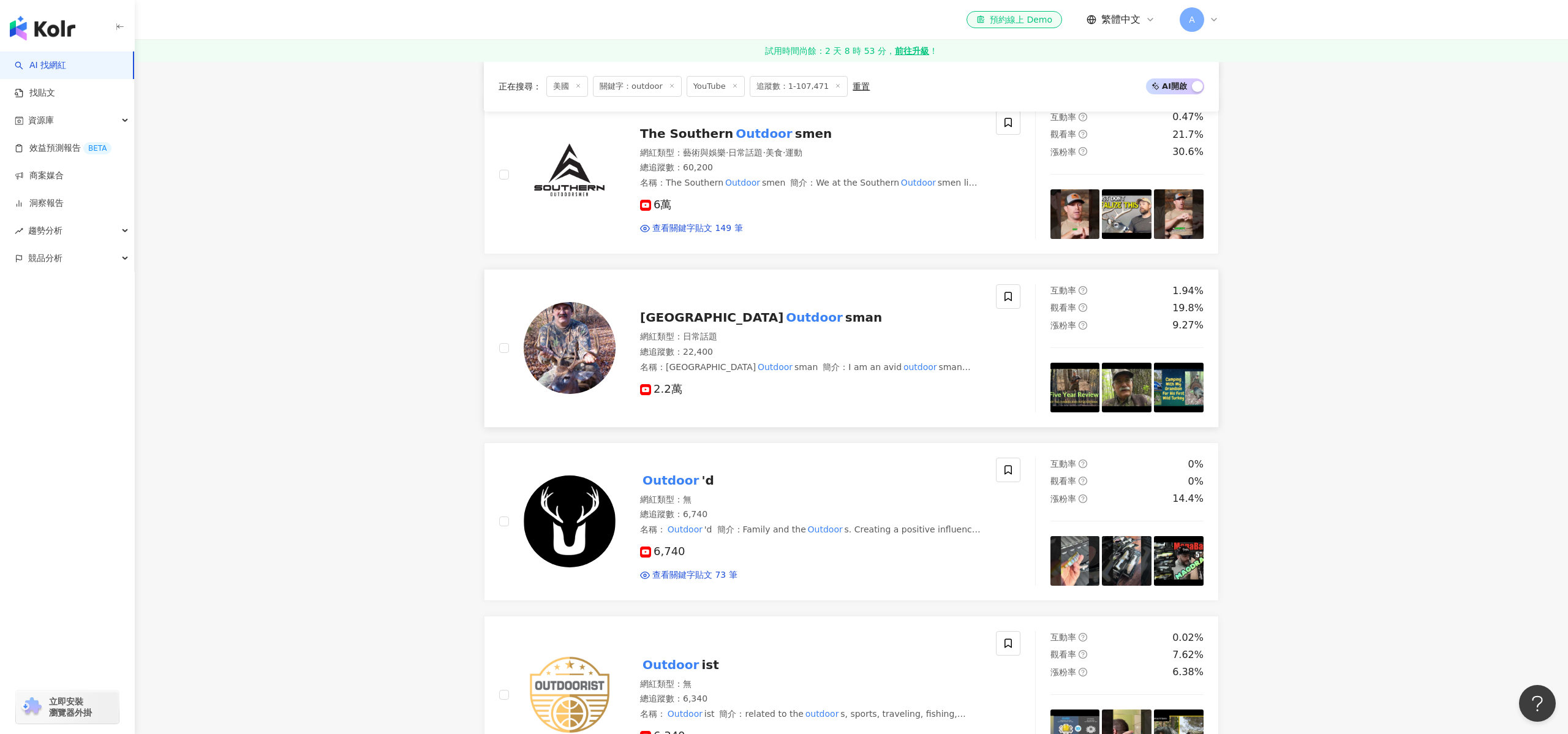
scroll to position [933, 0]
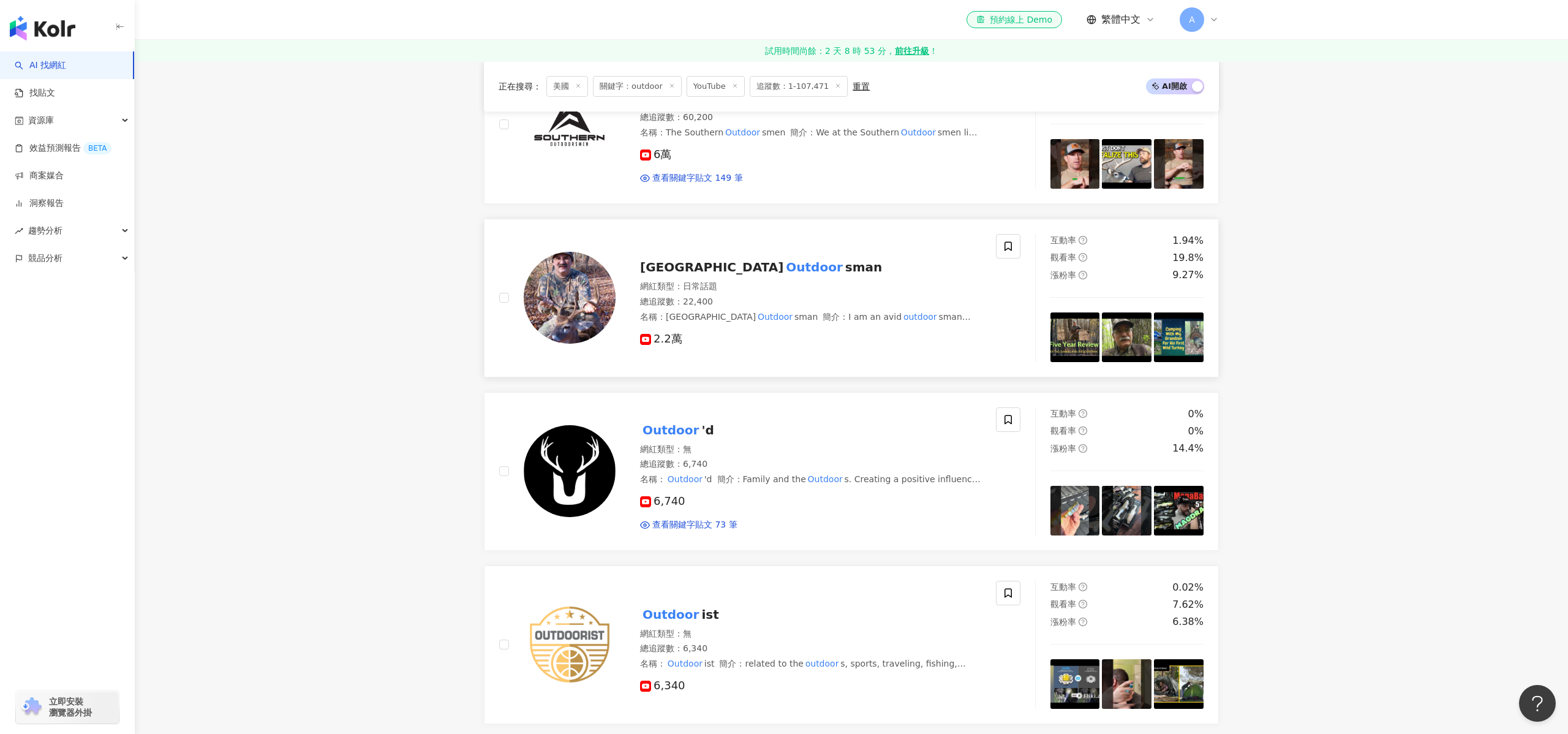
click at [649, 290] on div "網紅類型 ： 日常話題" at bounding box center [811, 287] width 341 height 12
click at [653, 487] on div "6,740 查看關鍵字貼文 73 筆" at bounding box center [811, 508] width 341 height 45
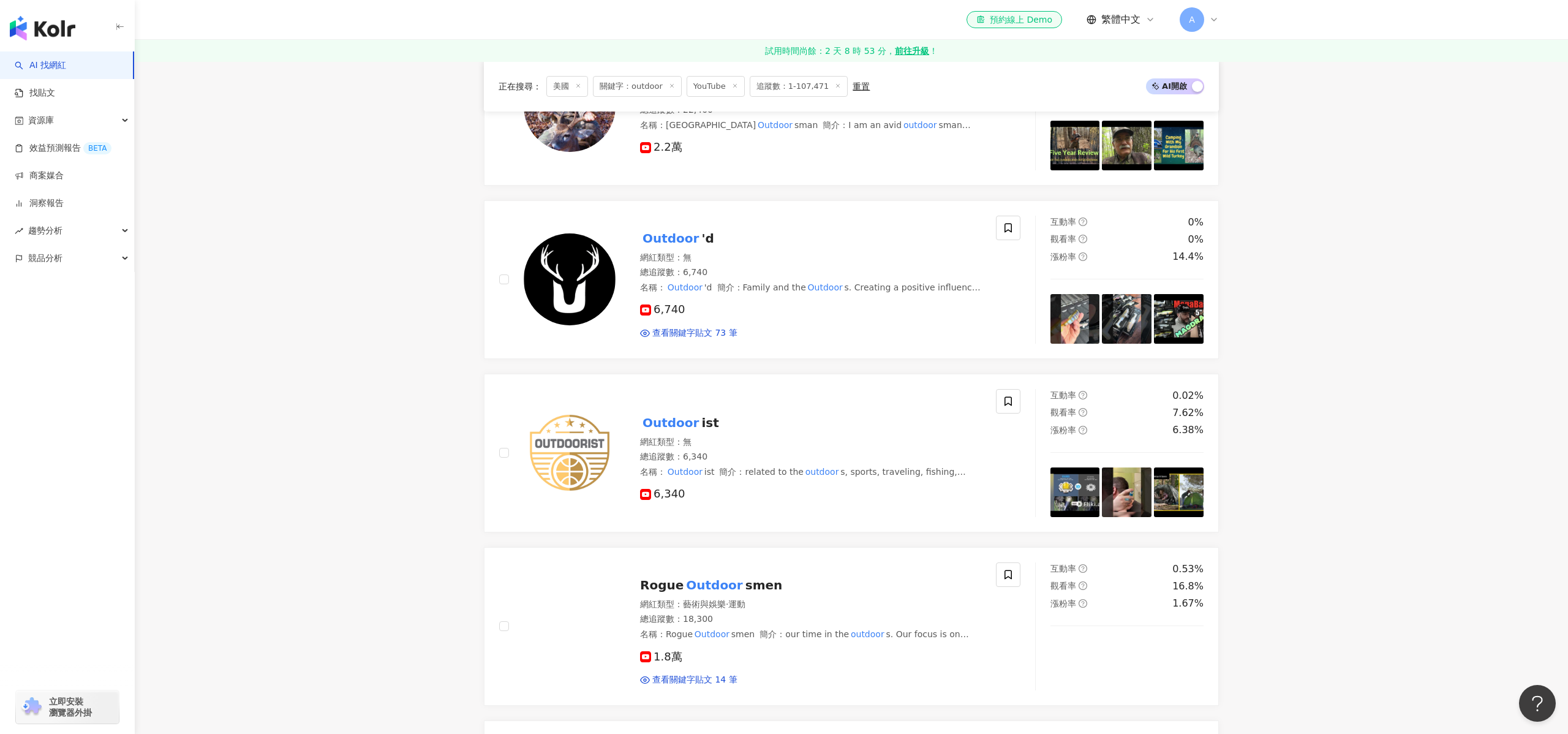
scroll to position [1434, 0]
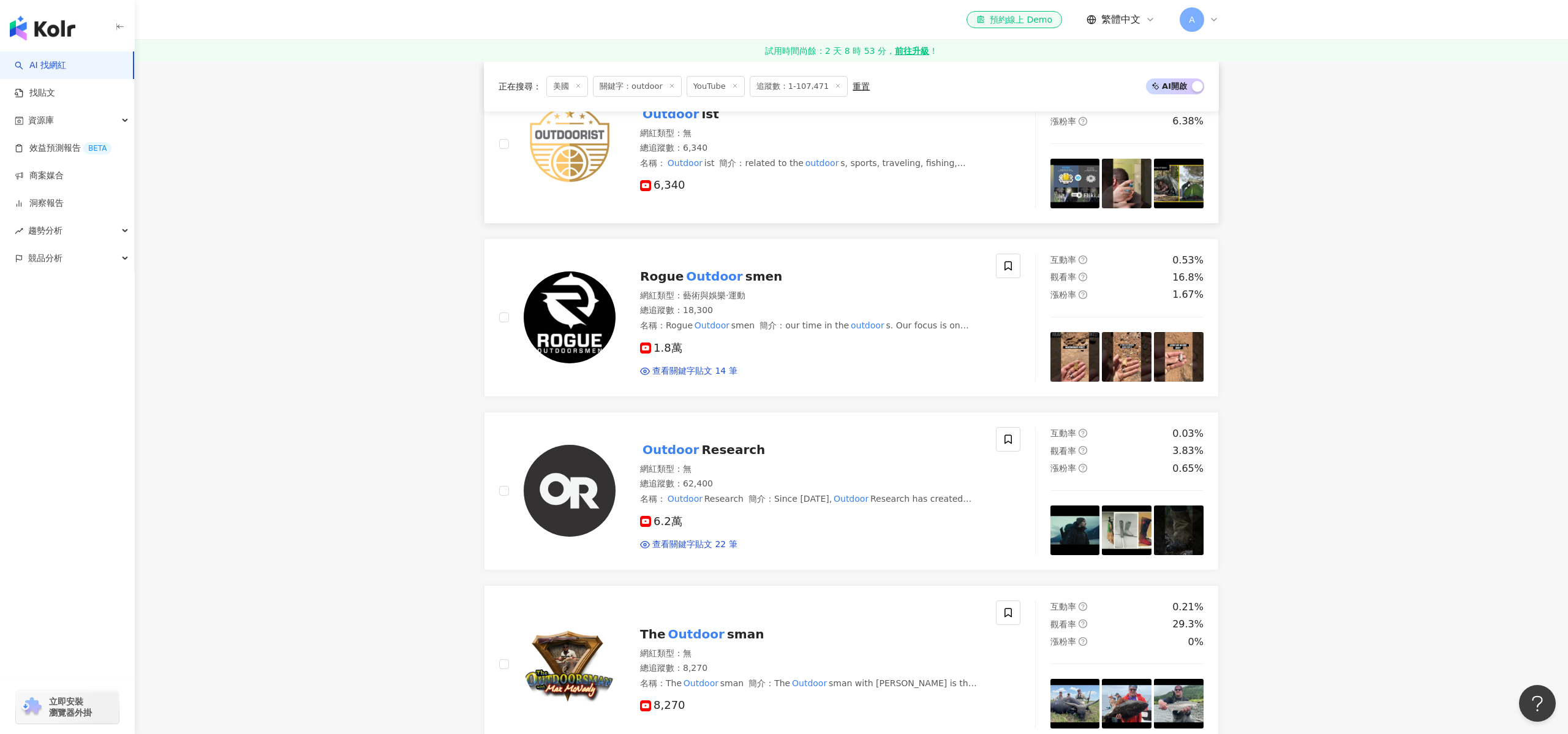
click at [583, 179] on img at bounding box center [569, 144] width 92 height 92
click at [698, 319] on mark "Outdoor" at bounding box center [712, 325] width 39 height 13
click at [693, 473] on div "網紅類型 ： 無" at bounding box center [811, 469] width 341 height 12
click at [688, 631] on mark "Outdoor" at bounding box center [696, 633] width 61 height 19
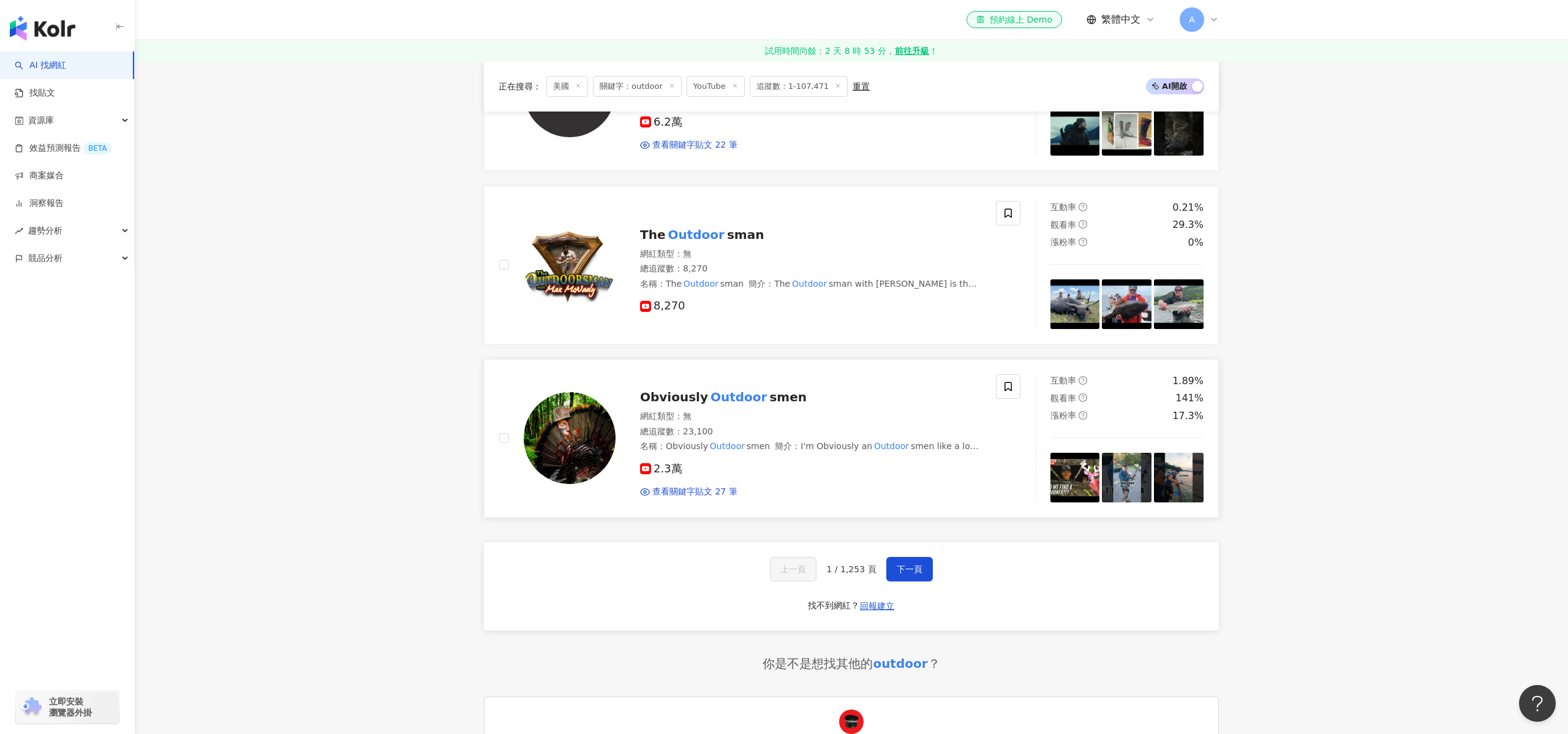
scroll to position [1965, 0]
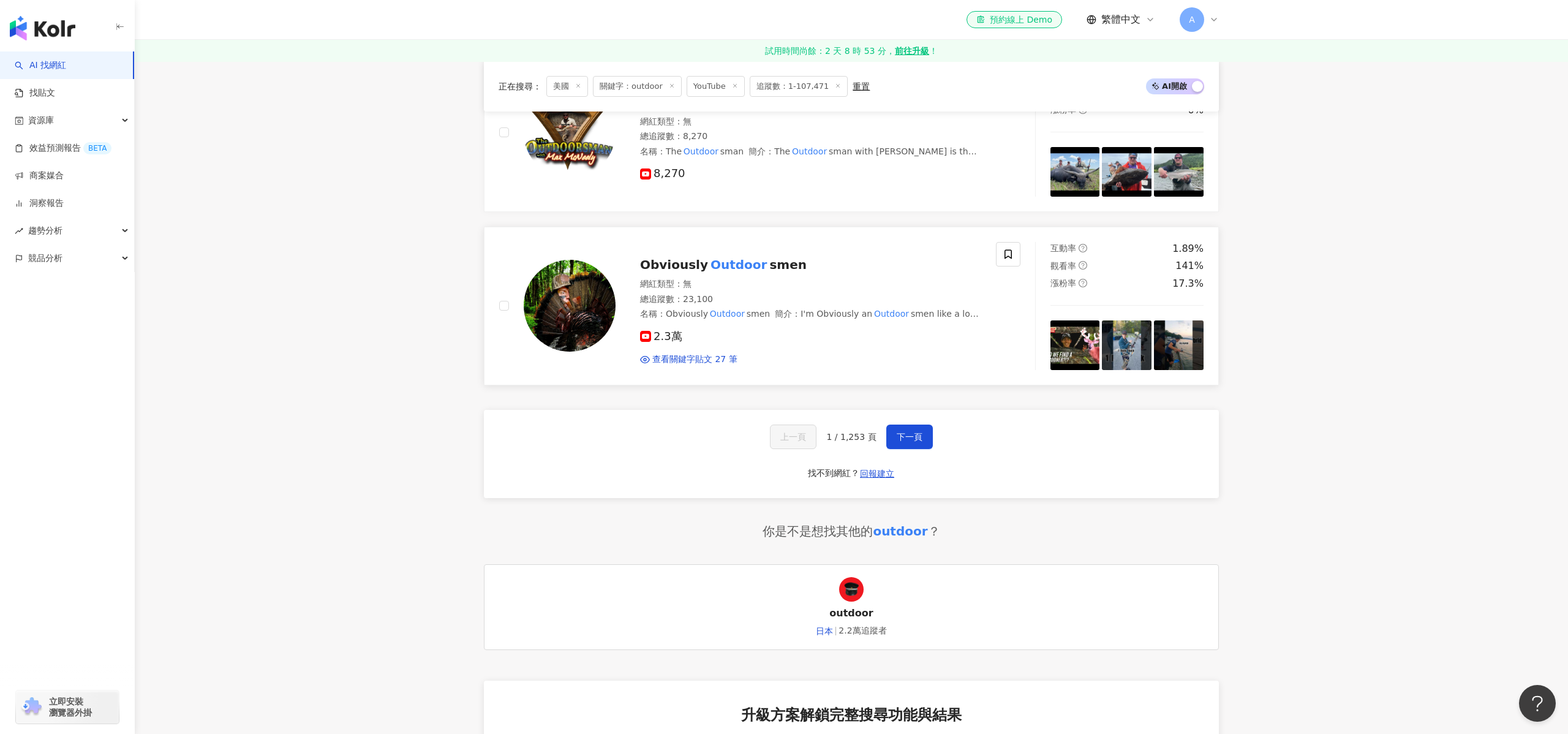
click at [701, 252] on div "Obviously Outdoor smen 網紅類型 ： 無 總追蹤數 ： 23,100 名稱 ： Obviously Outdoor smen 簡介 ： …" at bounding box center [798, 305] width 365 height 119
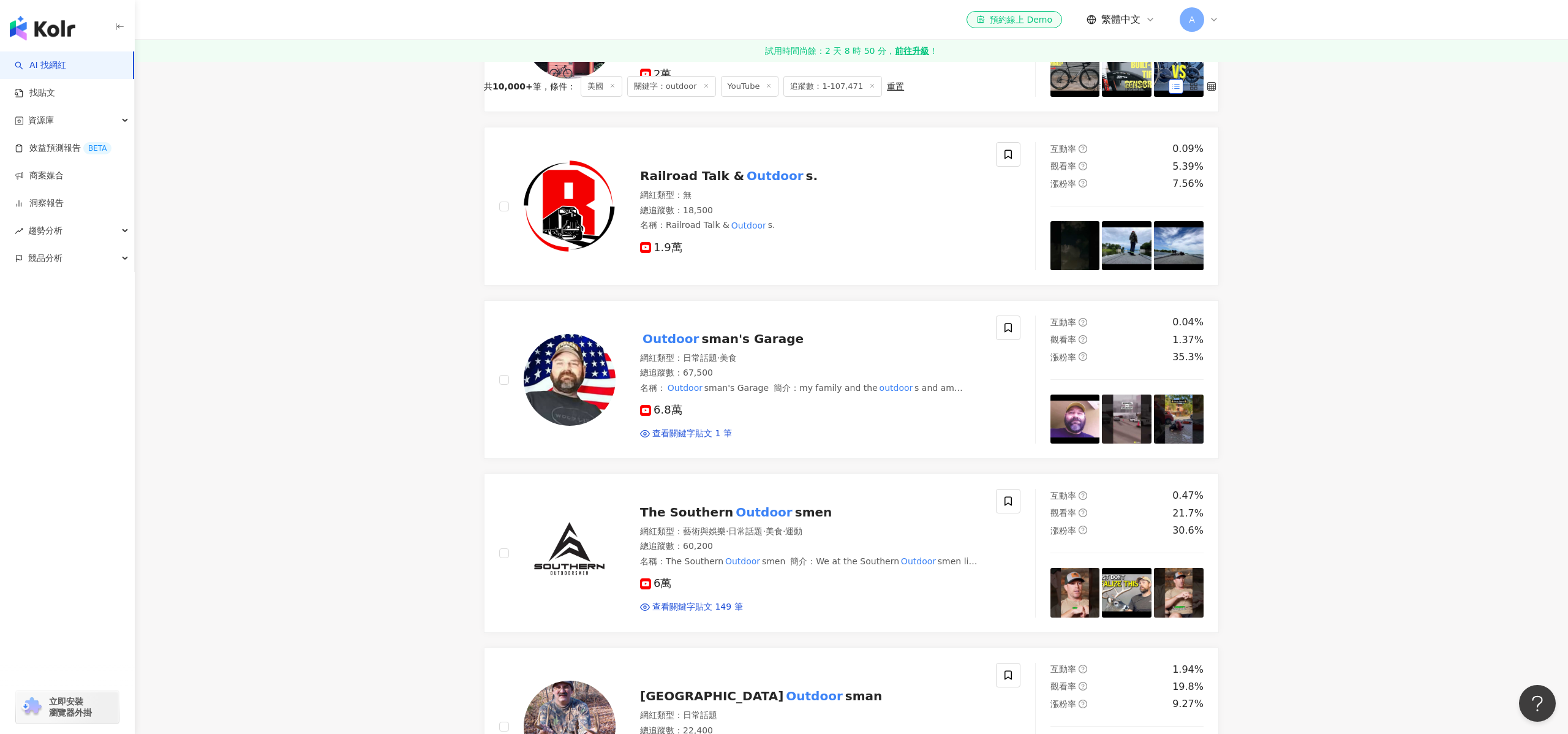
scroll to position [0, 0]
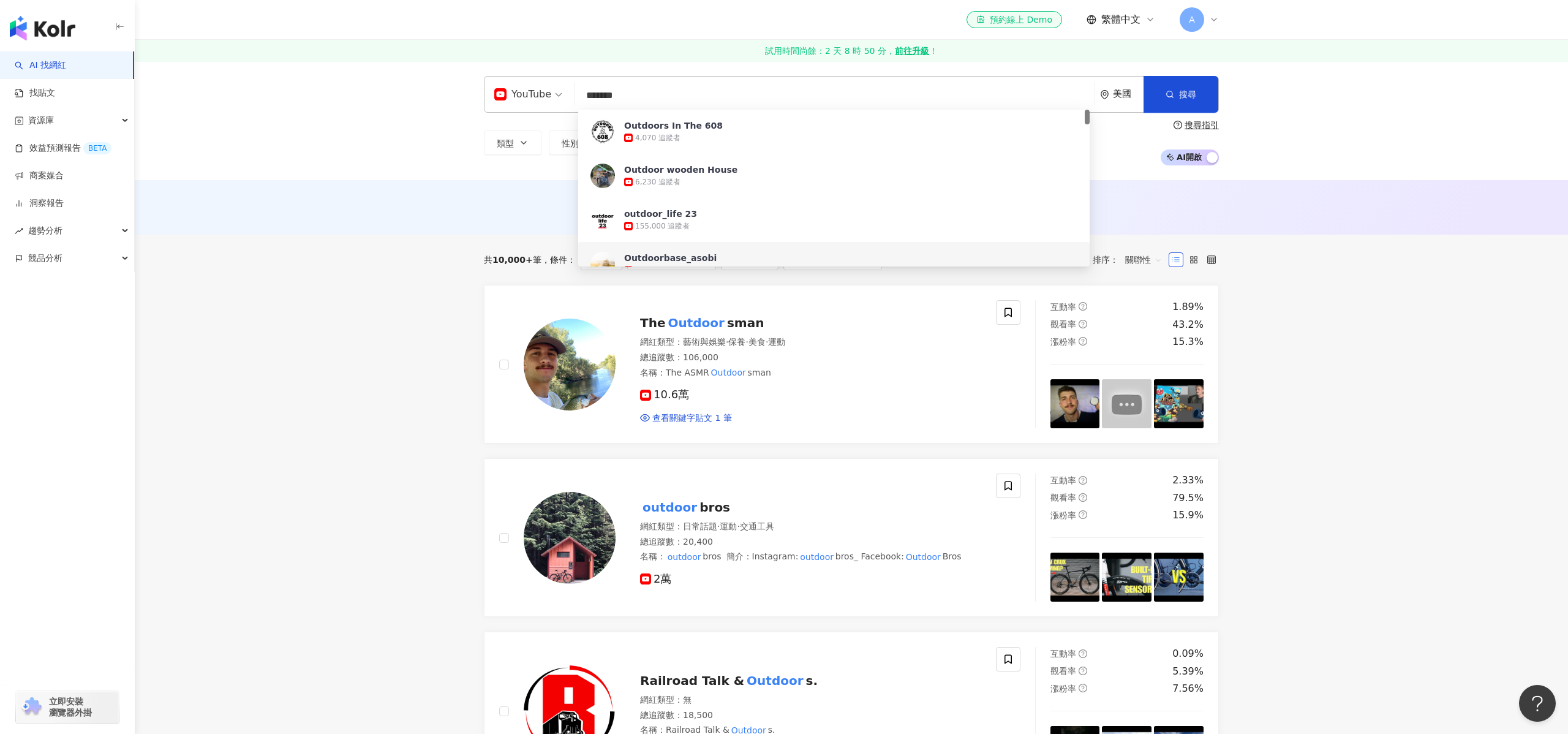
click at [649, 99] on input "*******" at bounding box center [834, 95] width 510 height 23
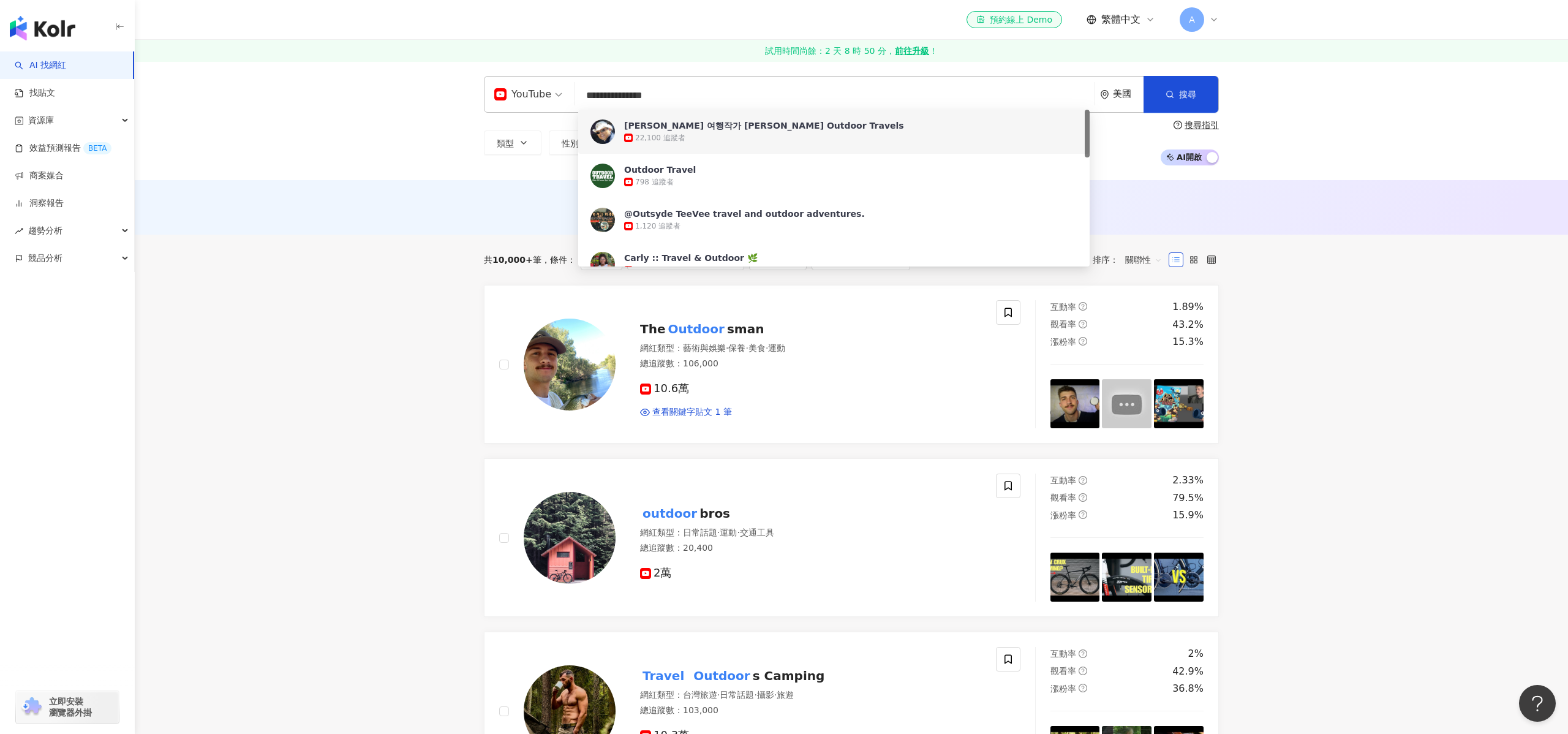
drag, startPoint x: 623, startPoint y: 96, endPoint x: 511, endPoint y: 88, distance: 112.3
click at [511, 88] on div "**********" at bounding box center [851, 94] width 735 height 37
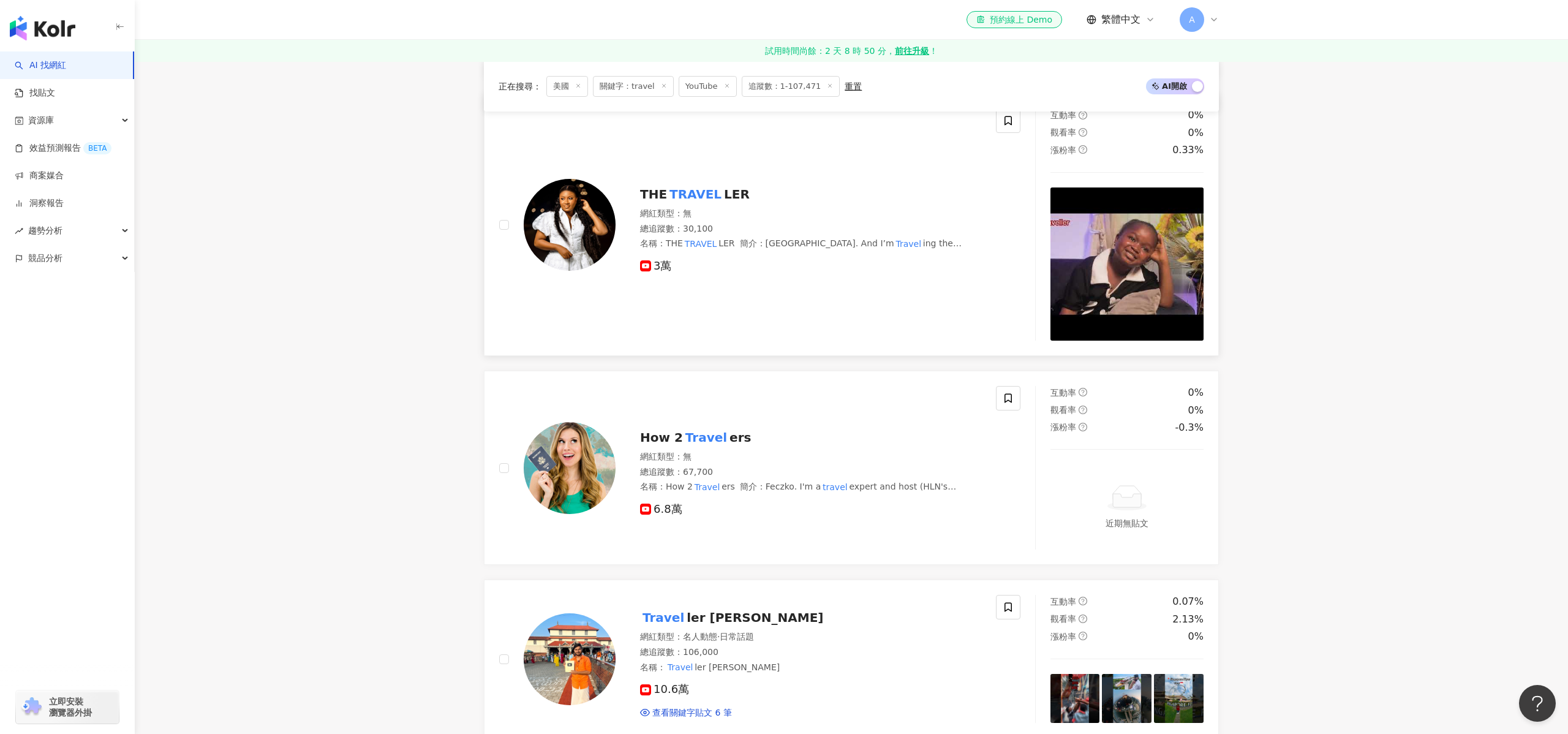
scroll to position [542, 0]
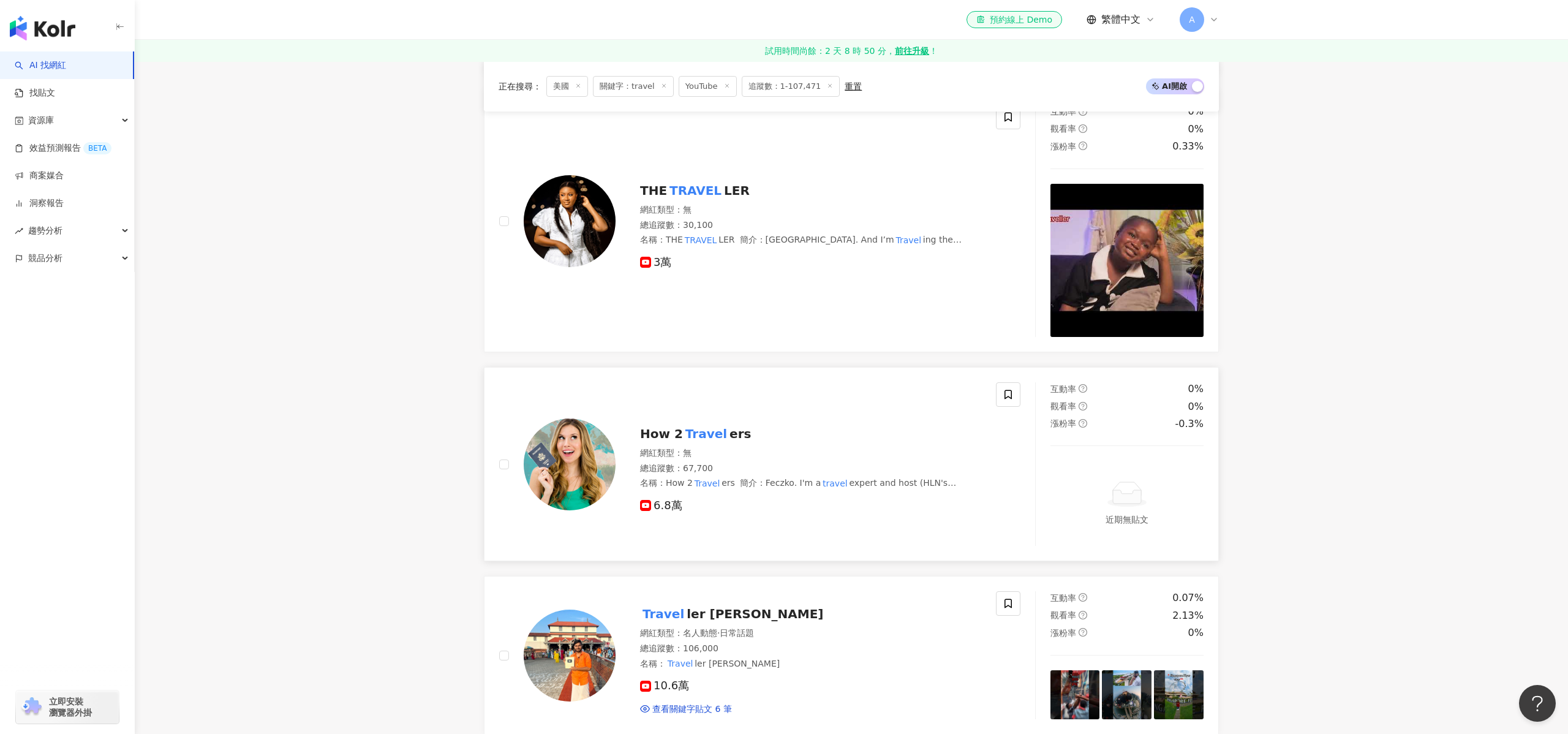
type input "******"
click at [735, 435] on span "ers" at bounding box center [740, 433] width 21 height 15
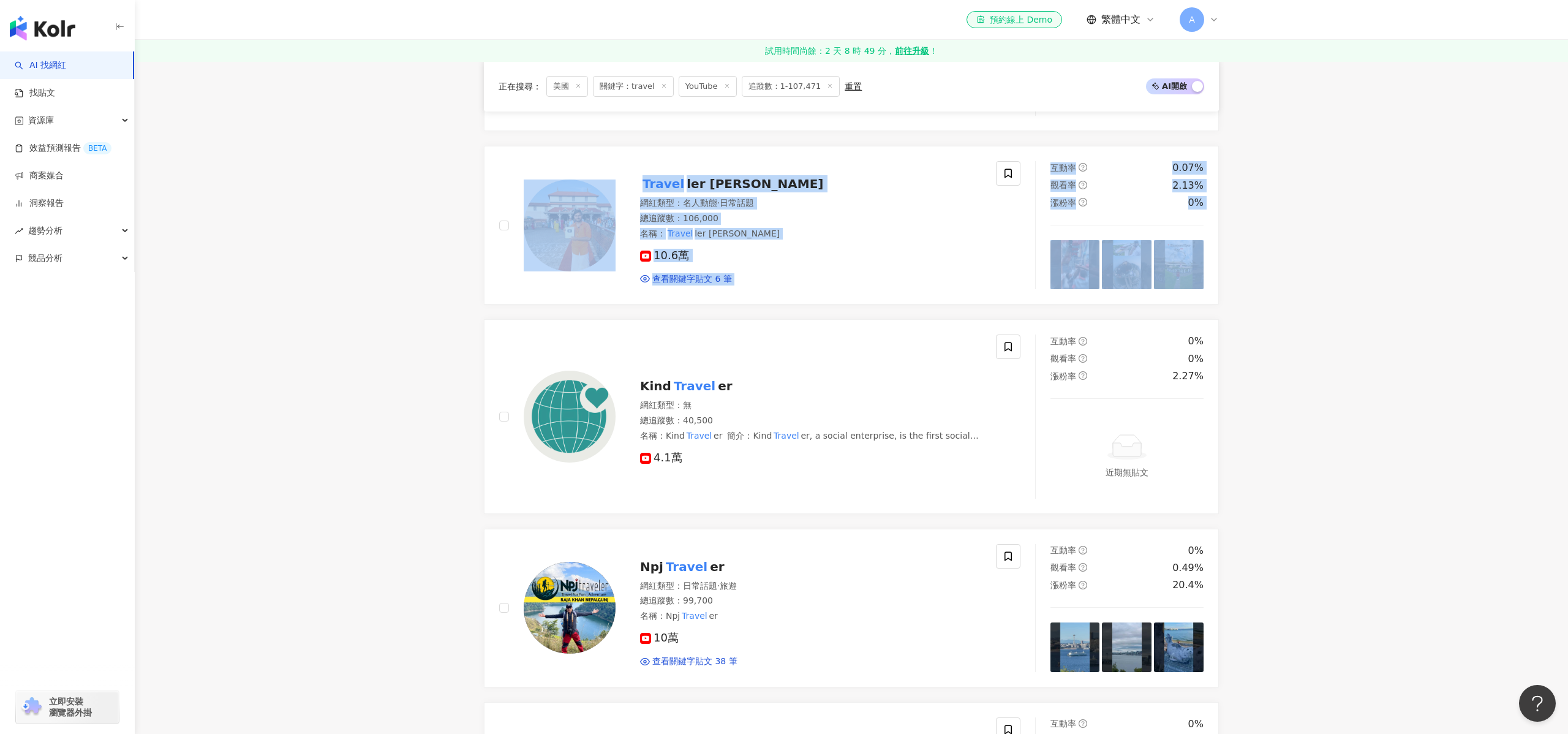
scroll to position [0, 0]
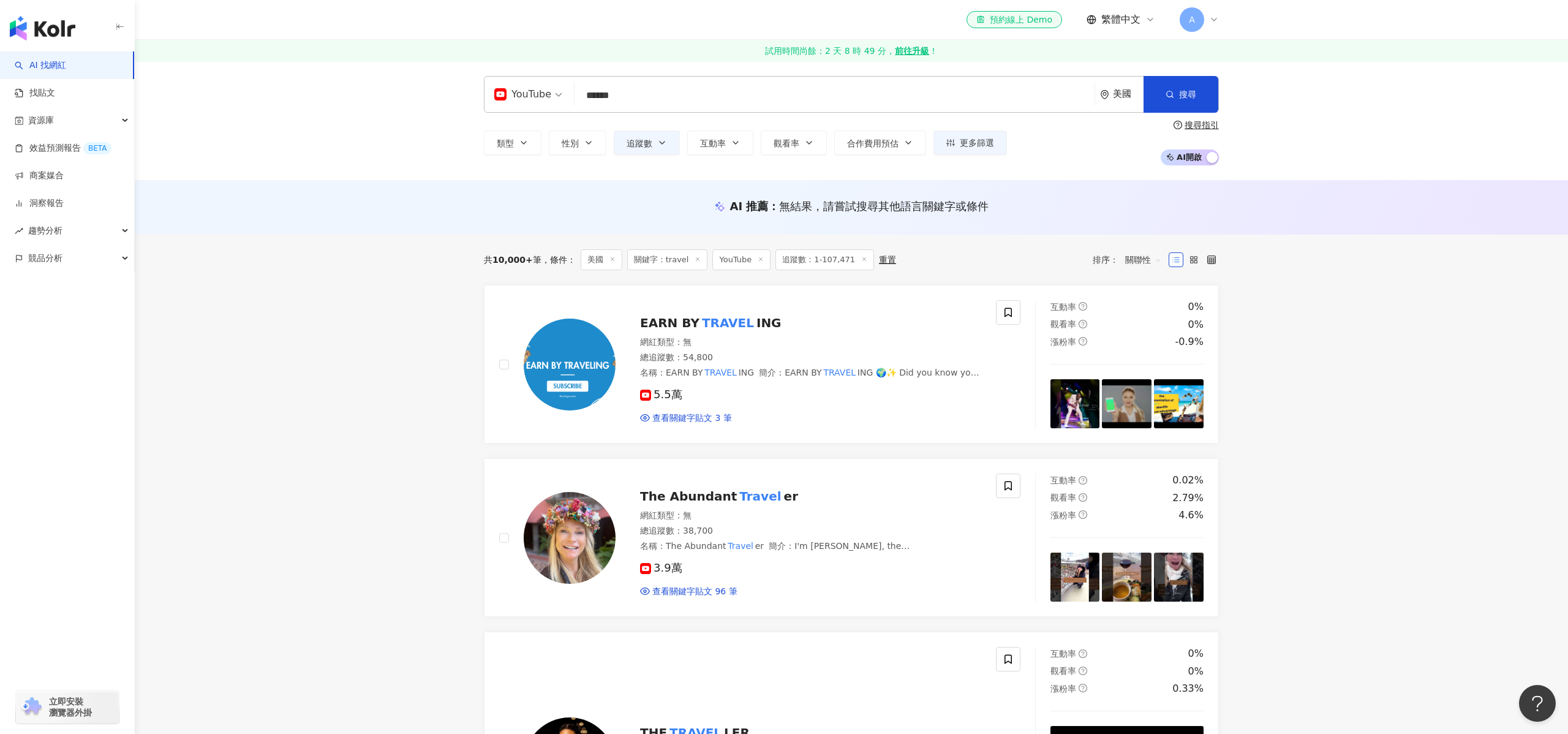
click at [695, 259] on icon at bounding box center [697, 259] width 6 height 6
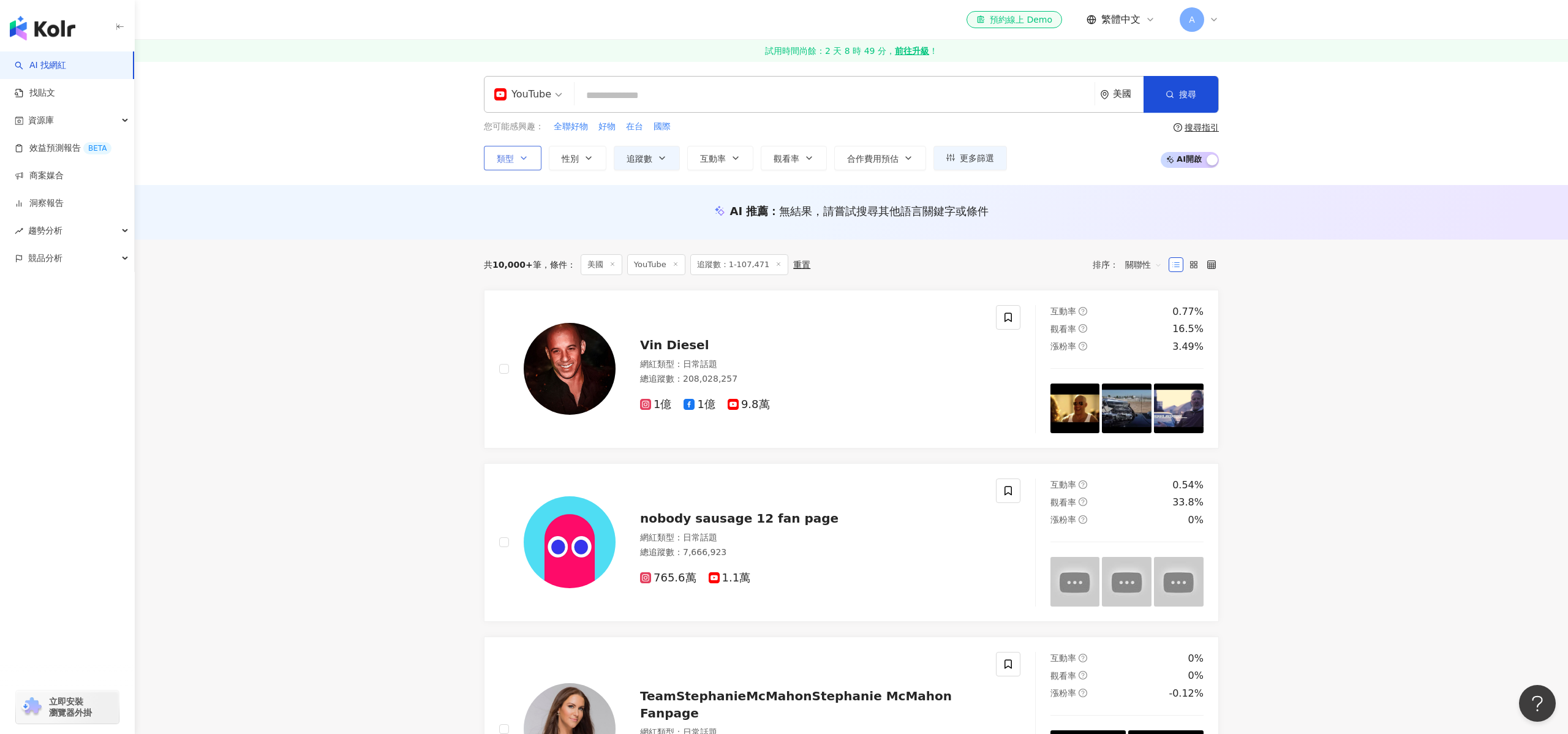
click at [523, 158] on icon "button" at bounding box center [523, 158] width 5 height 3
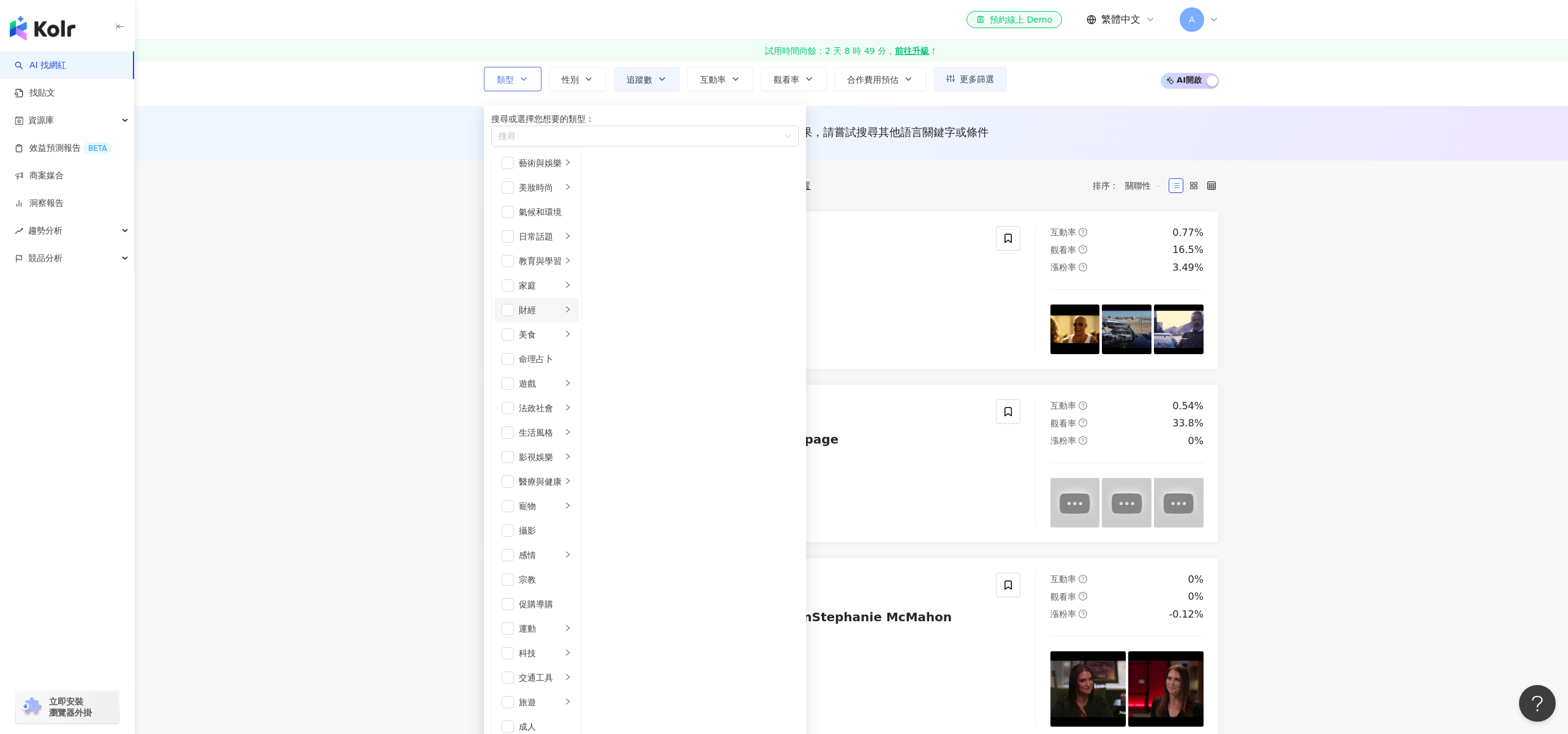
scroll to position [91, 0]
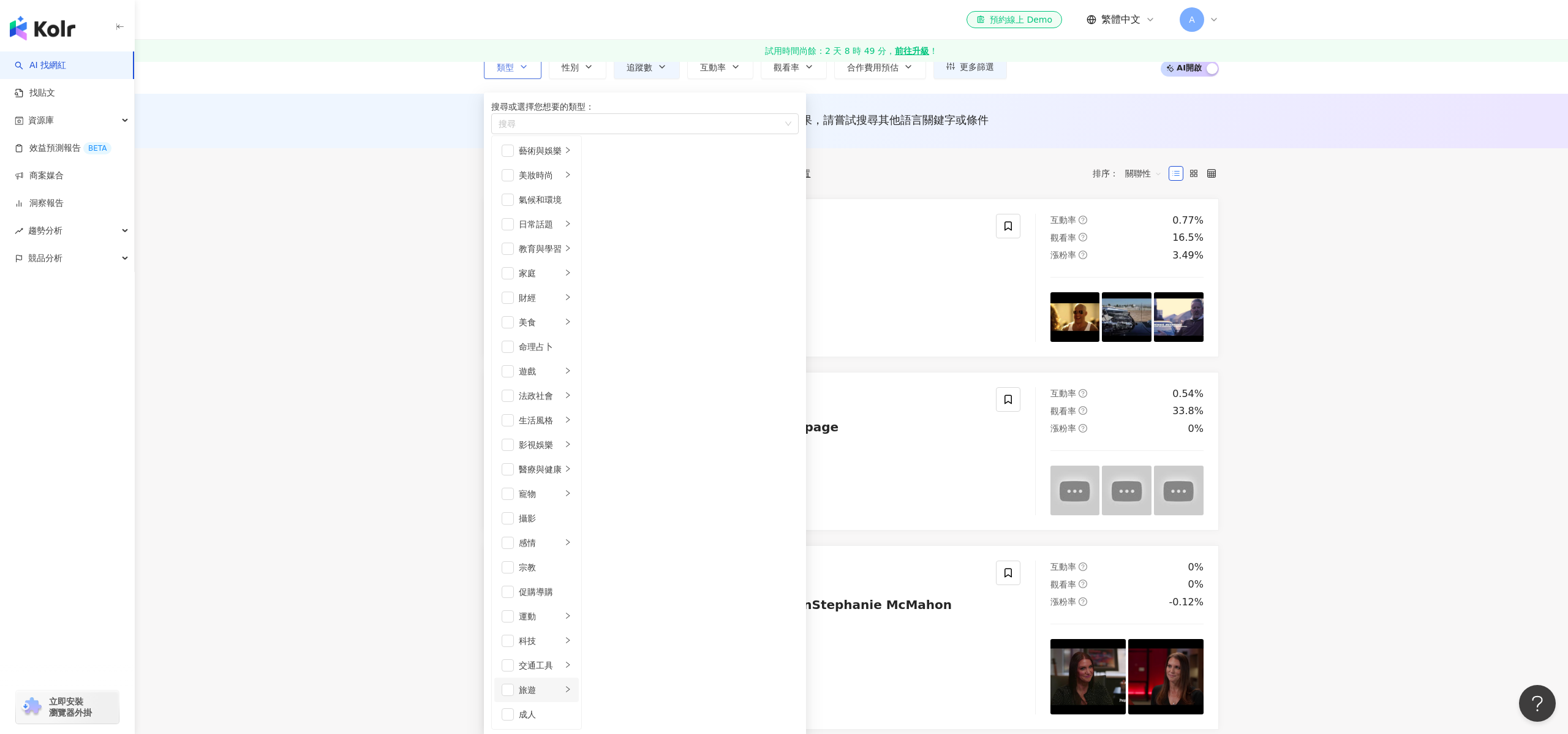
click at [579, 677] on li "旅遊" at bounding box center [536, 689] width 85 height 25
click at [651, 157] on div "露營" at bounding box center [630, 151] width 43 height 13
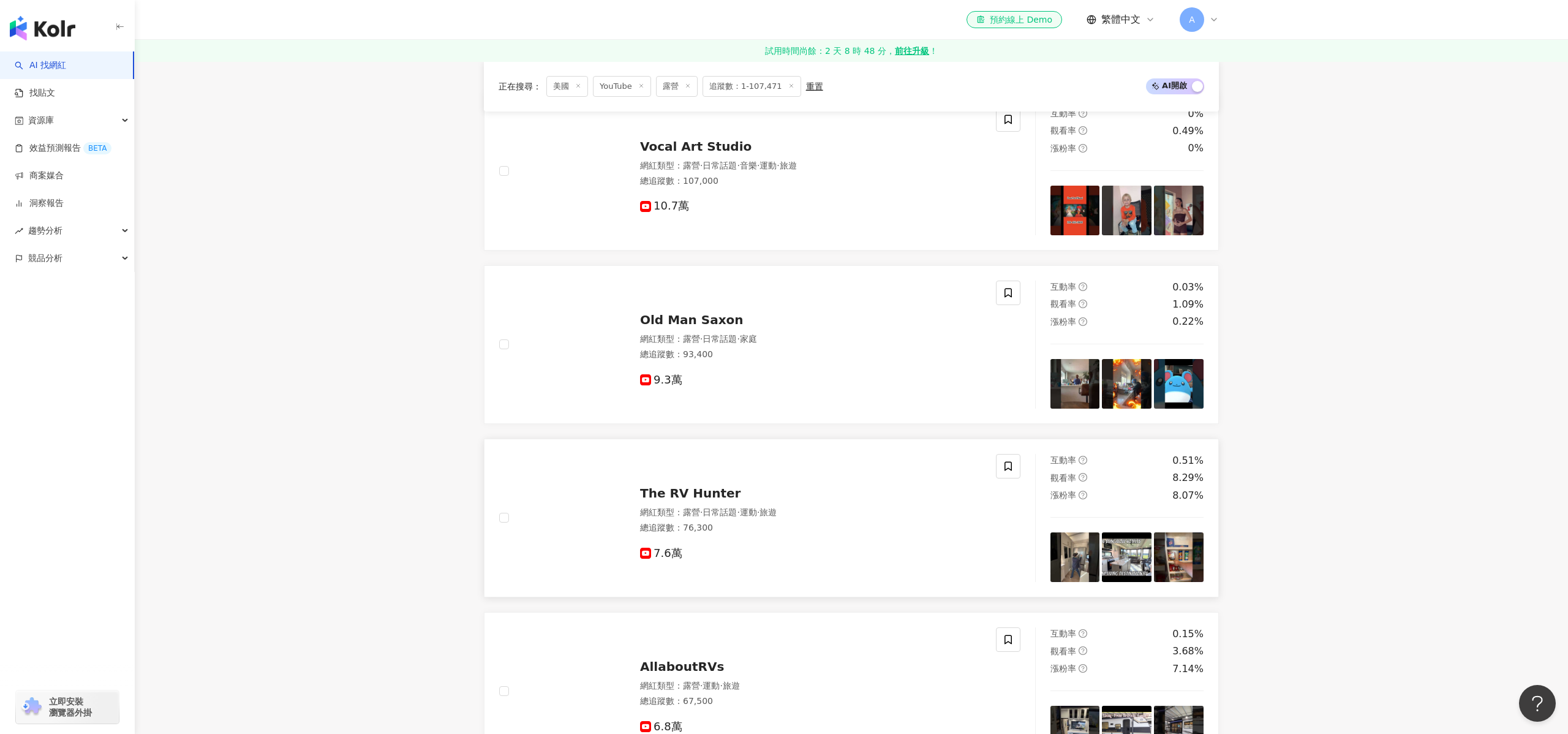
scroll to position [429, 0]
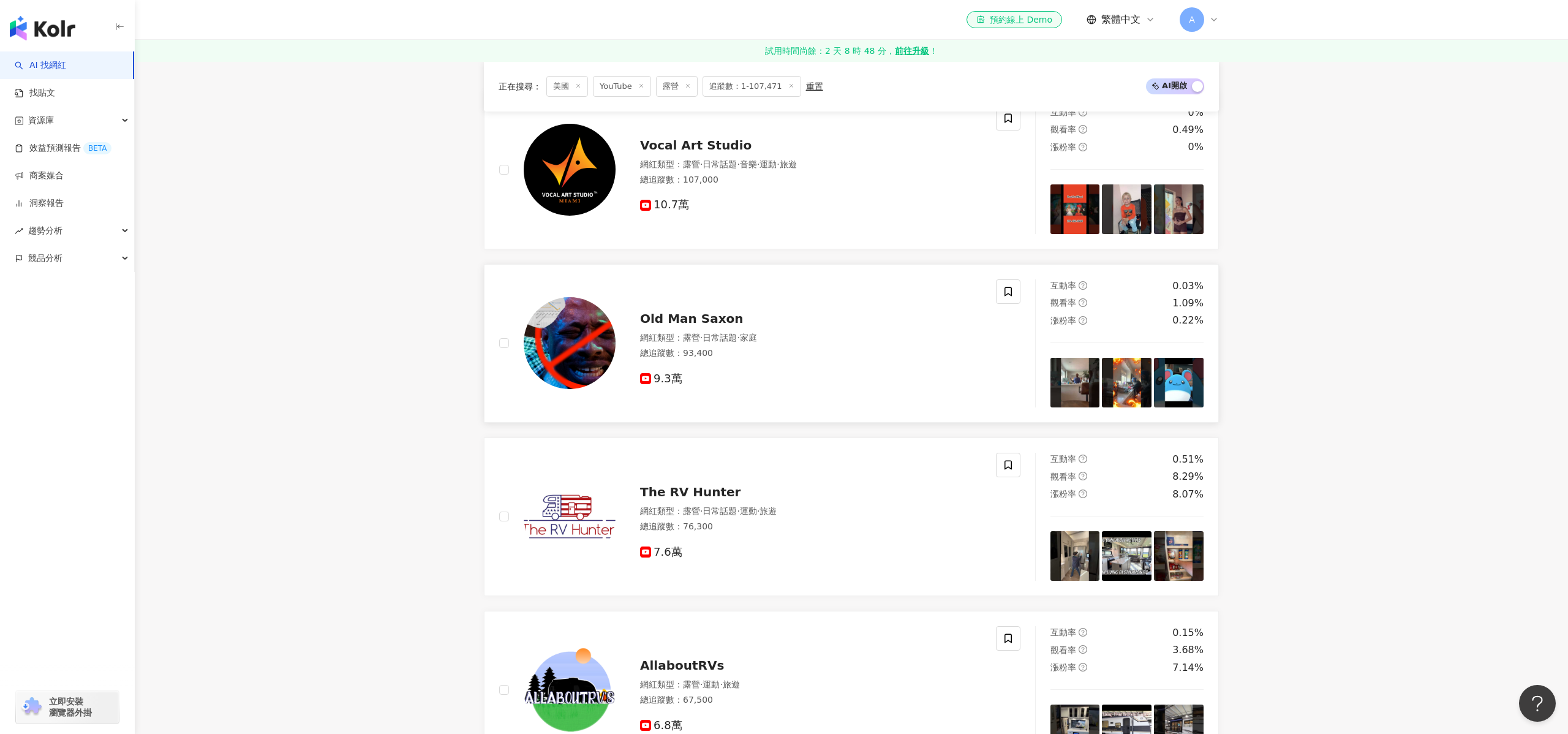
click at [645, 313] on span "Old Man Saxon" at bounding box center [691, 319] width 103 height 15
click at [707, 513] on span "日常話題" at bounding box center [719, 511] width 34 height 10
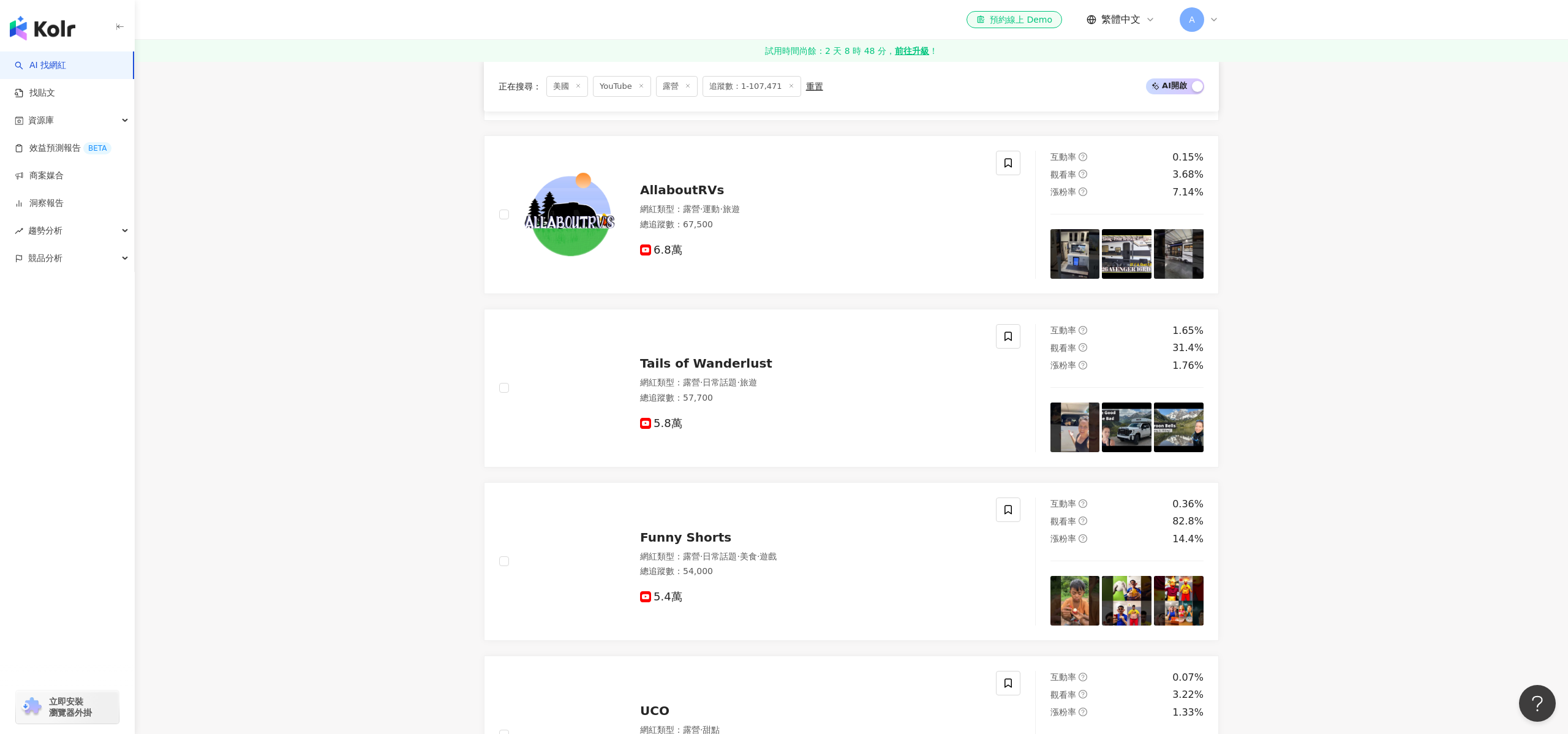
scroll to position [945, 0]
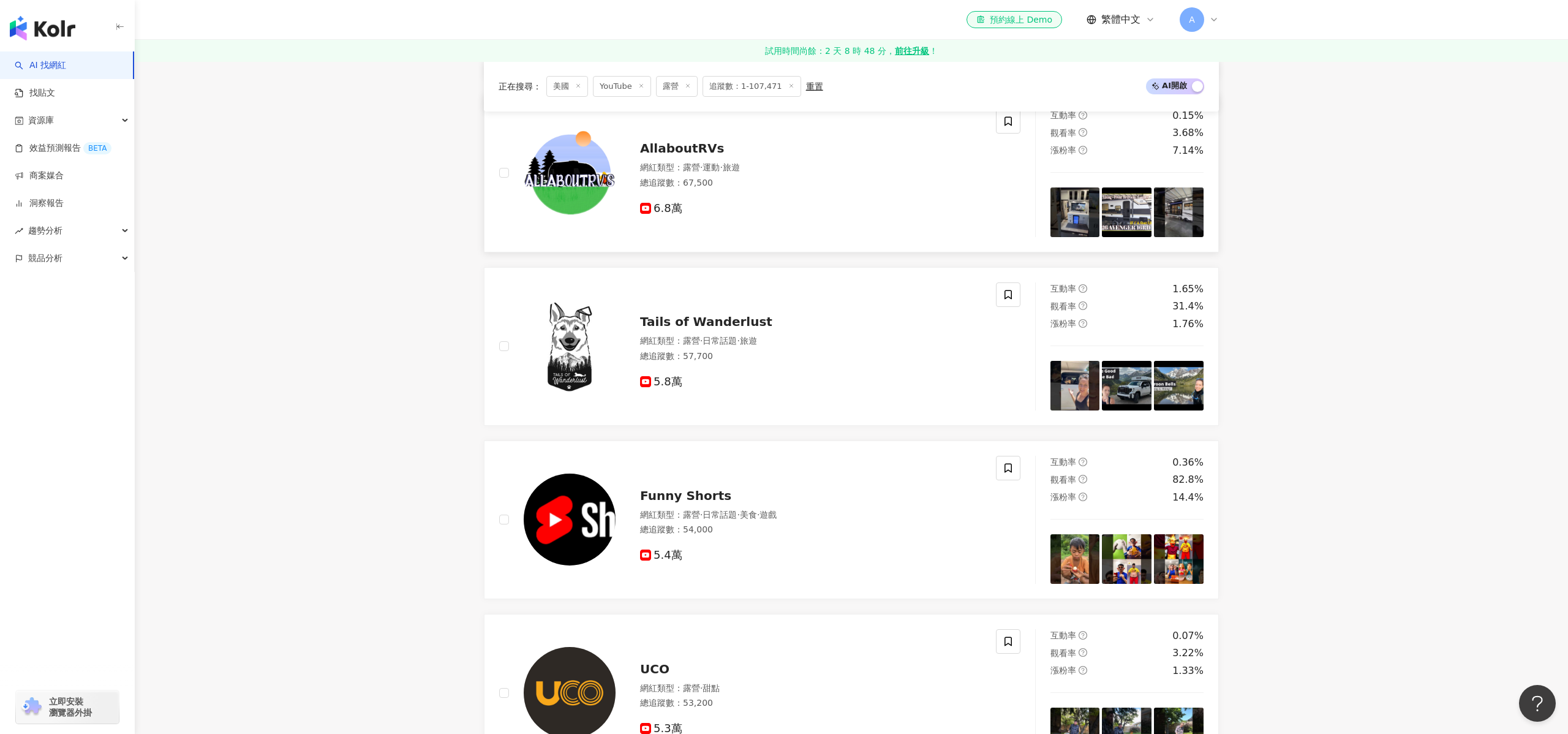
click at [701, 199] on div "6.8萬" at bounding box center [811, 203] width 341 height 23
click at [719, 341] on span "日常話題" at bounding box center [719, 340] width 34 height 10
click at [735, 527] on div "總追蹤數 ： 54,000" at bounding box center [811, 529] width 341 height 12
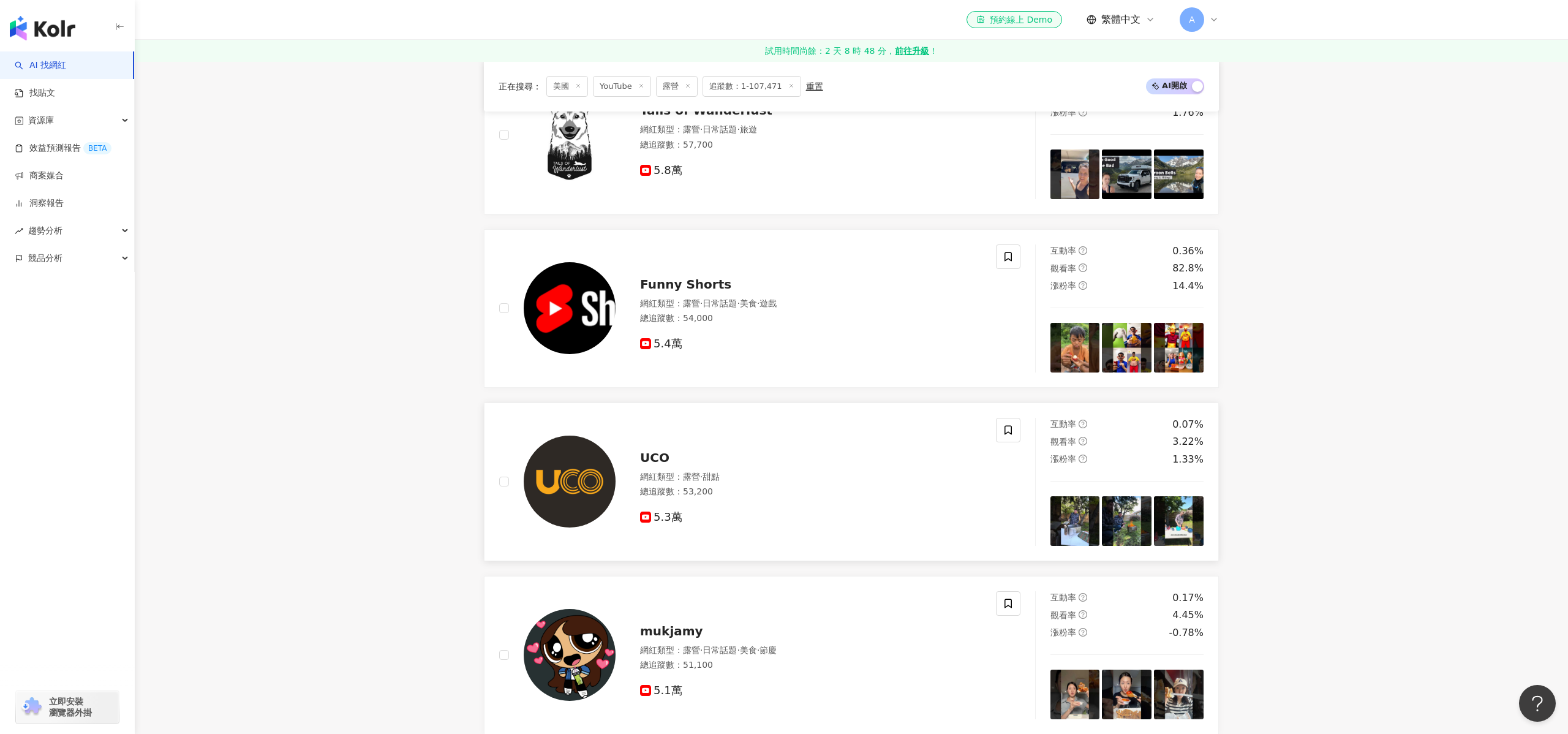
scroll to position [1161, 0]
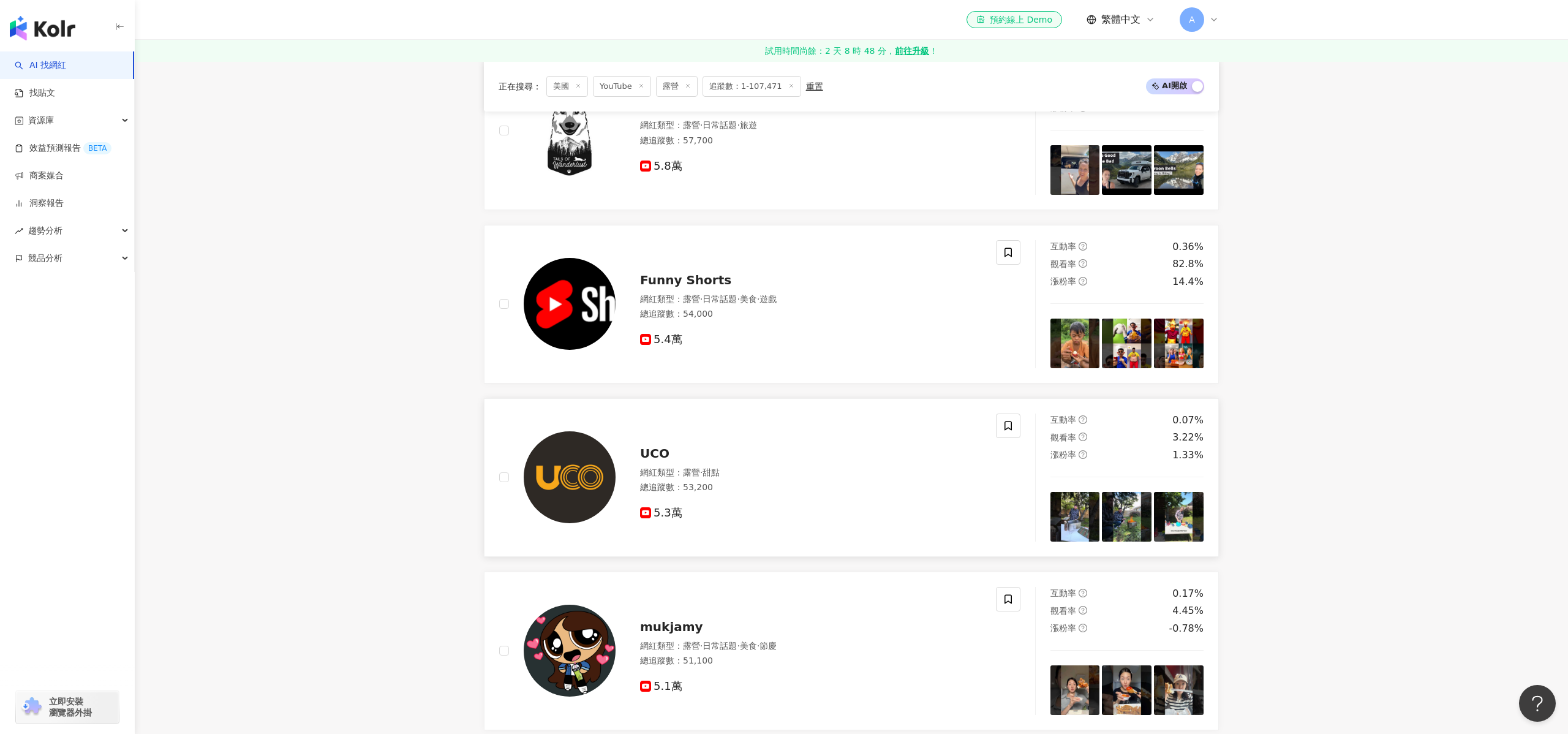
click at [709, 474] on span "甜點" at bounding box center [711, 472] width 17 height 10
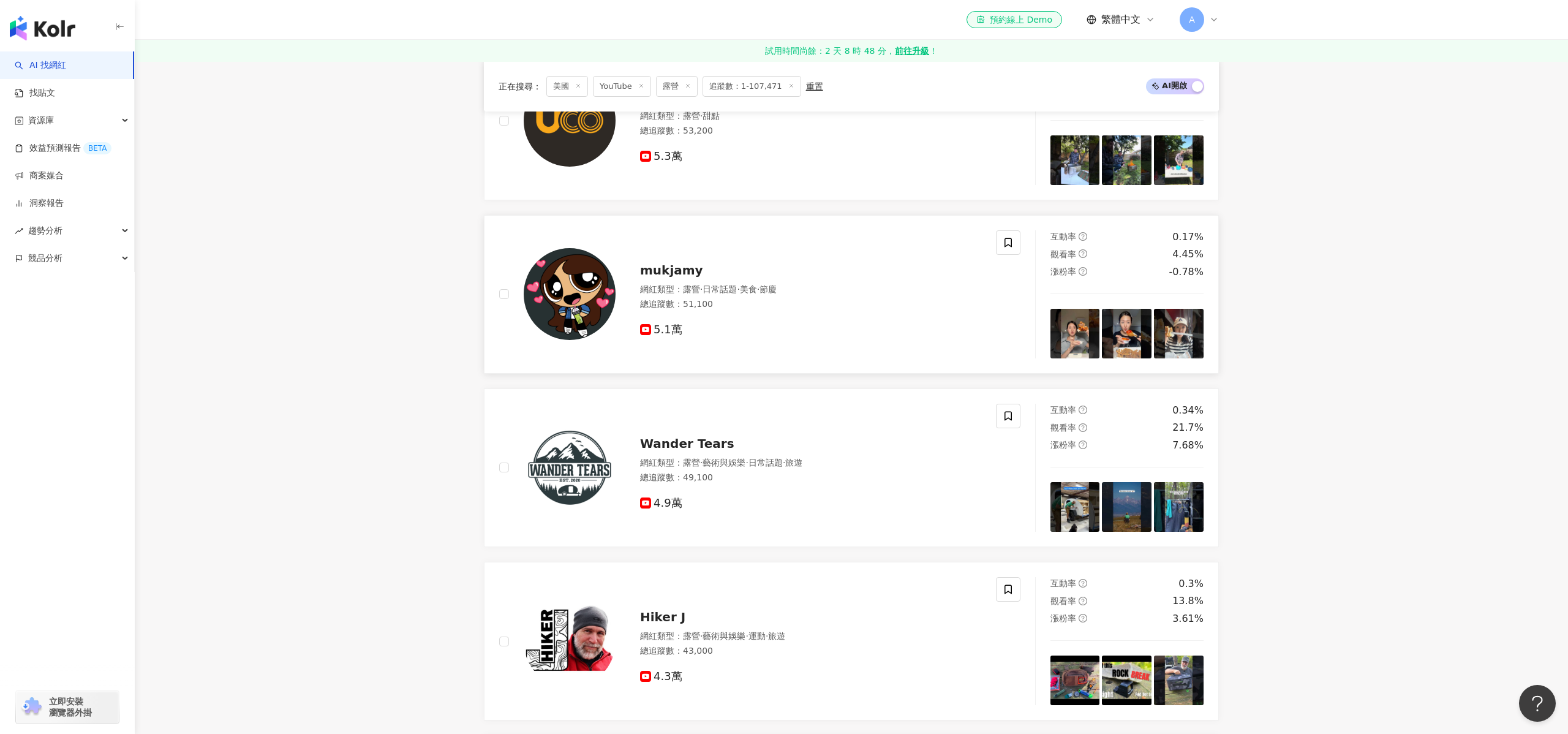
click at [674, 250] on div "mukjamy 網紅類型 ： 露營 · 日常話題 · 美食 · 節慶 總追蹤數 ： 51,100 5.1萬" at bounding box center [747, 294] width 497 height 128
click at [663, 443] on span "Wander Tears" at bounding box center [687, 443] width 94 height 15
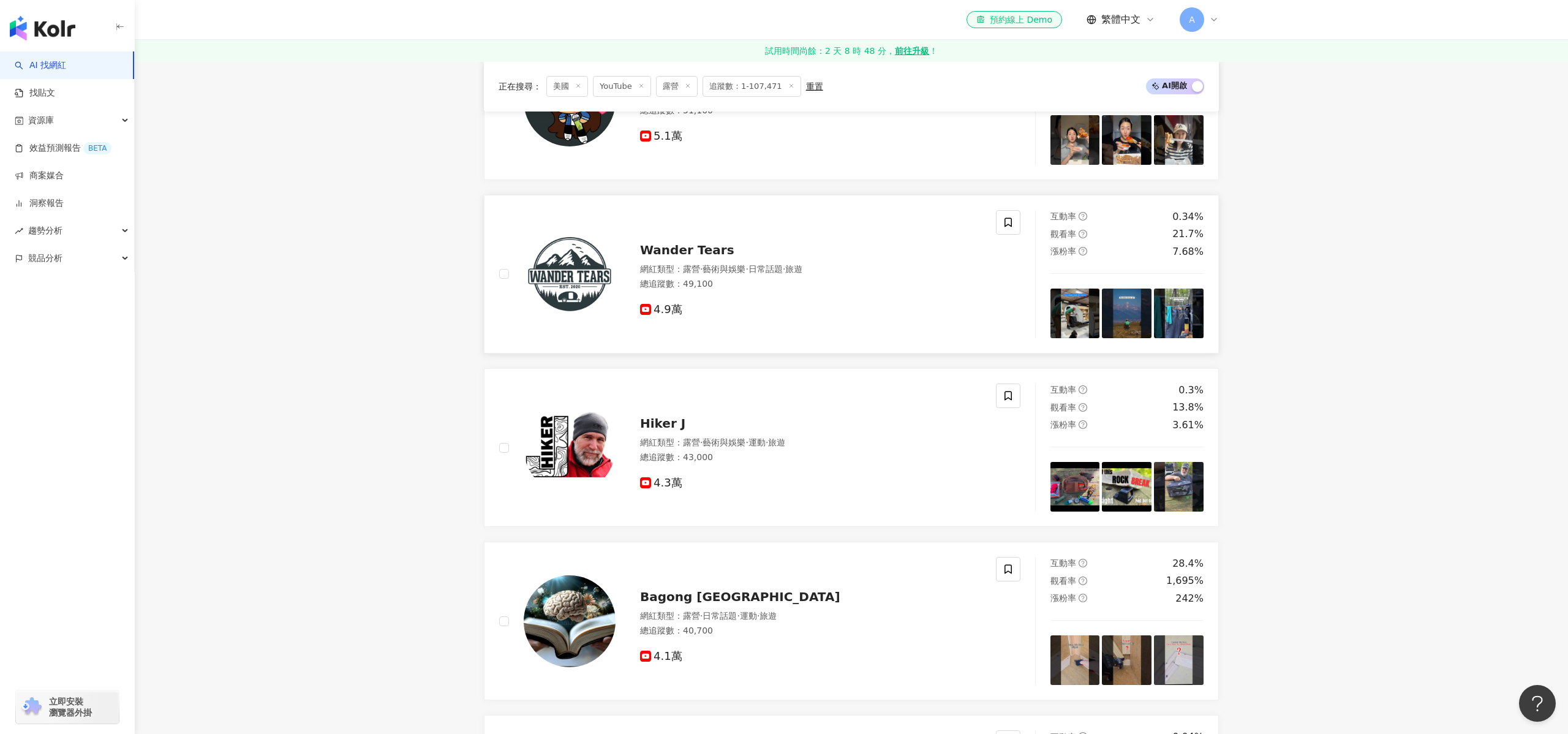
scroll to position [1853, 0]
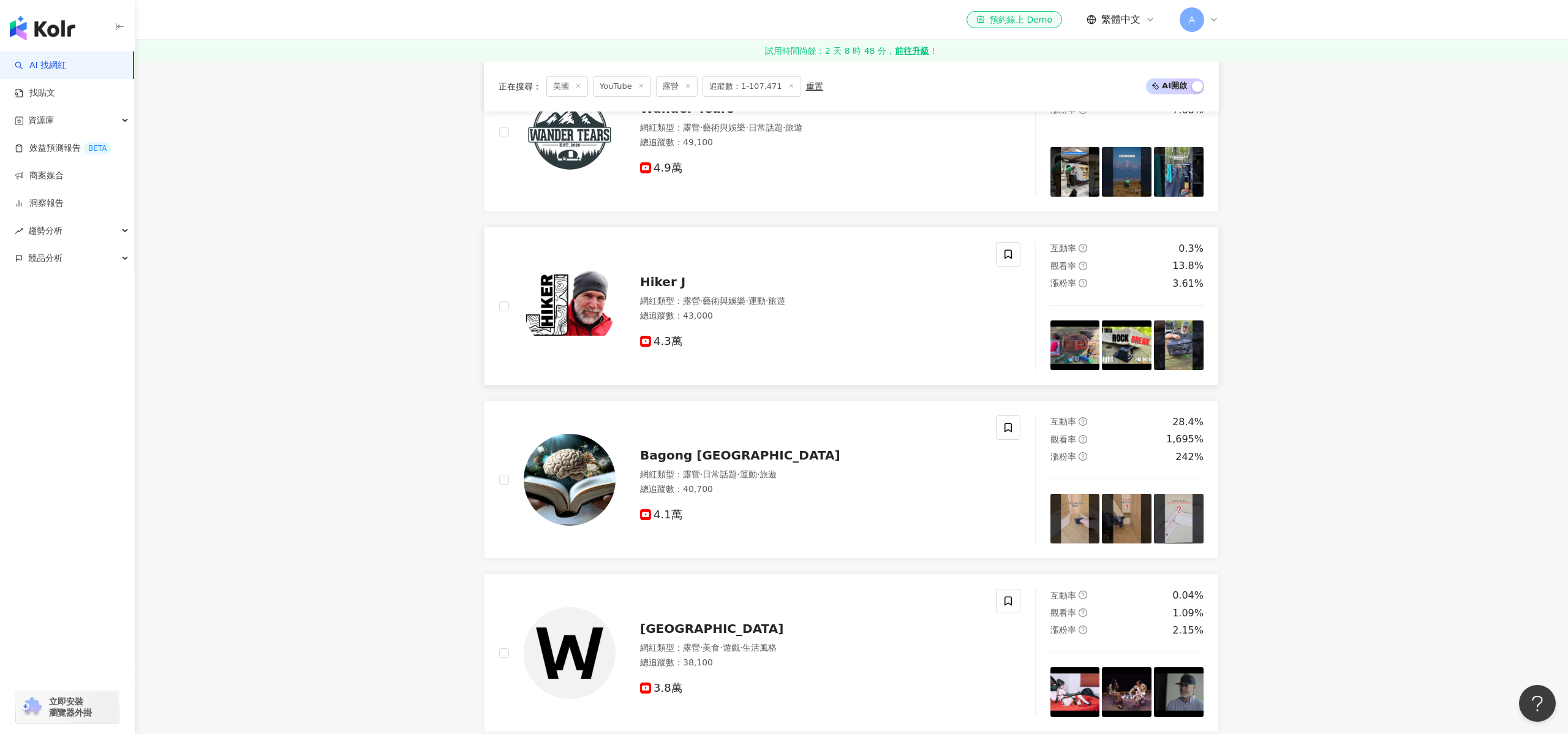
click at [669, 328] on div "4.3萬" at bounding box center [811, 337] width 341 height 23
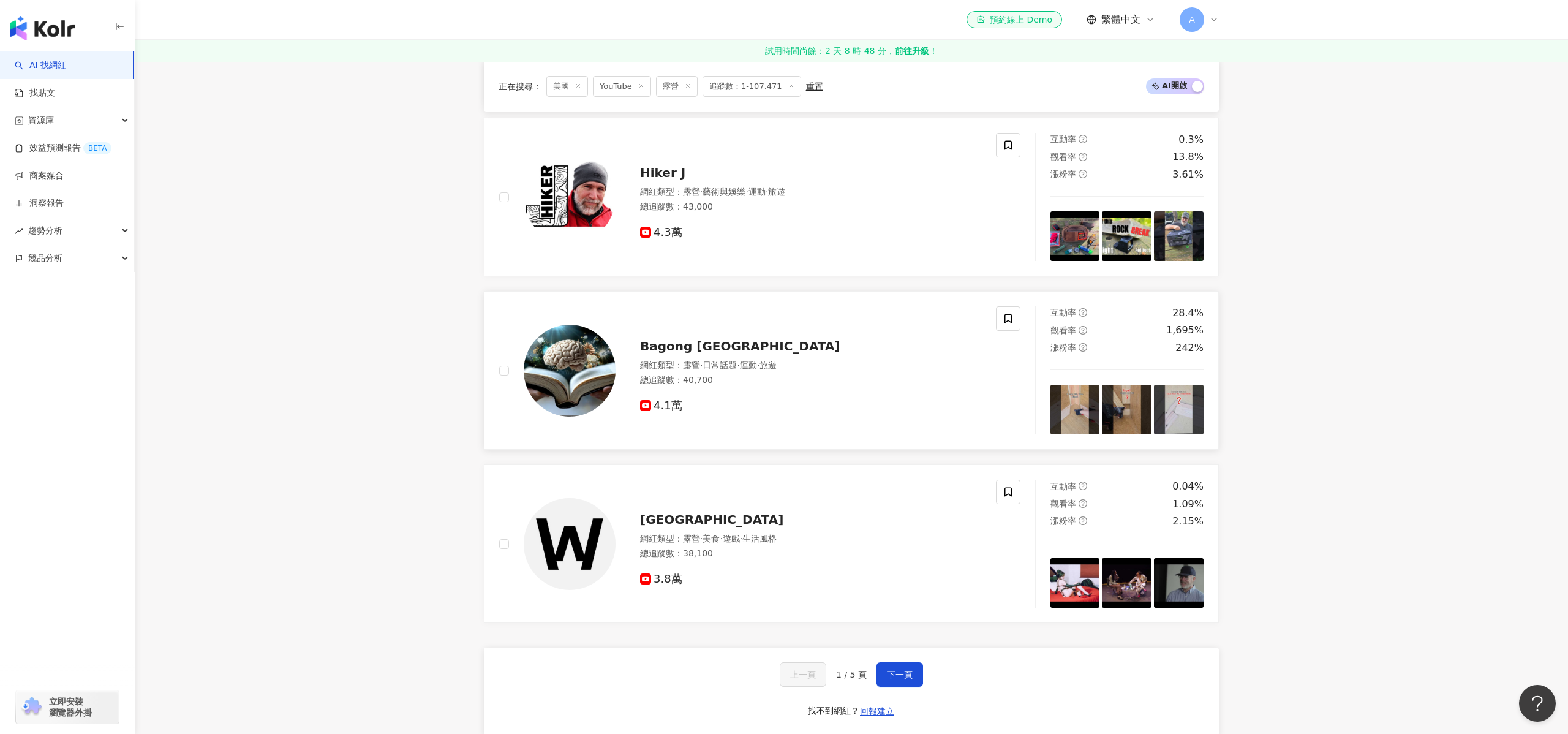
scroll to position [1981, 0]
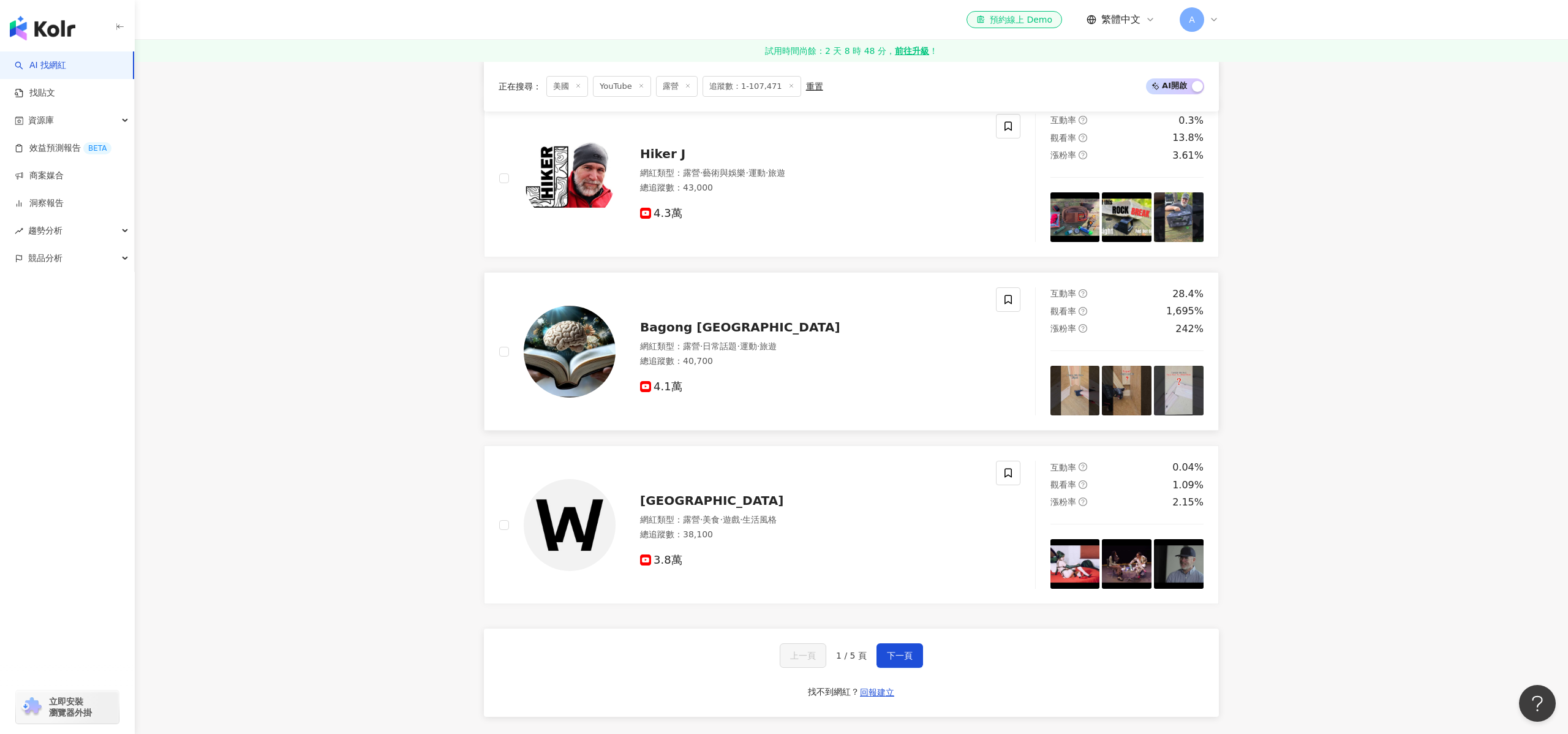
click at [687, 357] on div "總追蹤數 ： 40,700" at bounding box center [811, 361] width 341 height 12
click at [687, 541] on div "網紅類型 ： 露營 · 美食 · 遊戲 · 生活風格 總追蹤數 ： 38,100" at bounding box center [811, 529] width 341 height 30
click at [917, 666] on button "下一頁" at bounding box center [900, 655] width 47 height 25
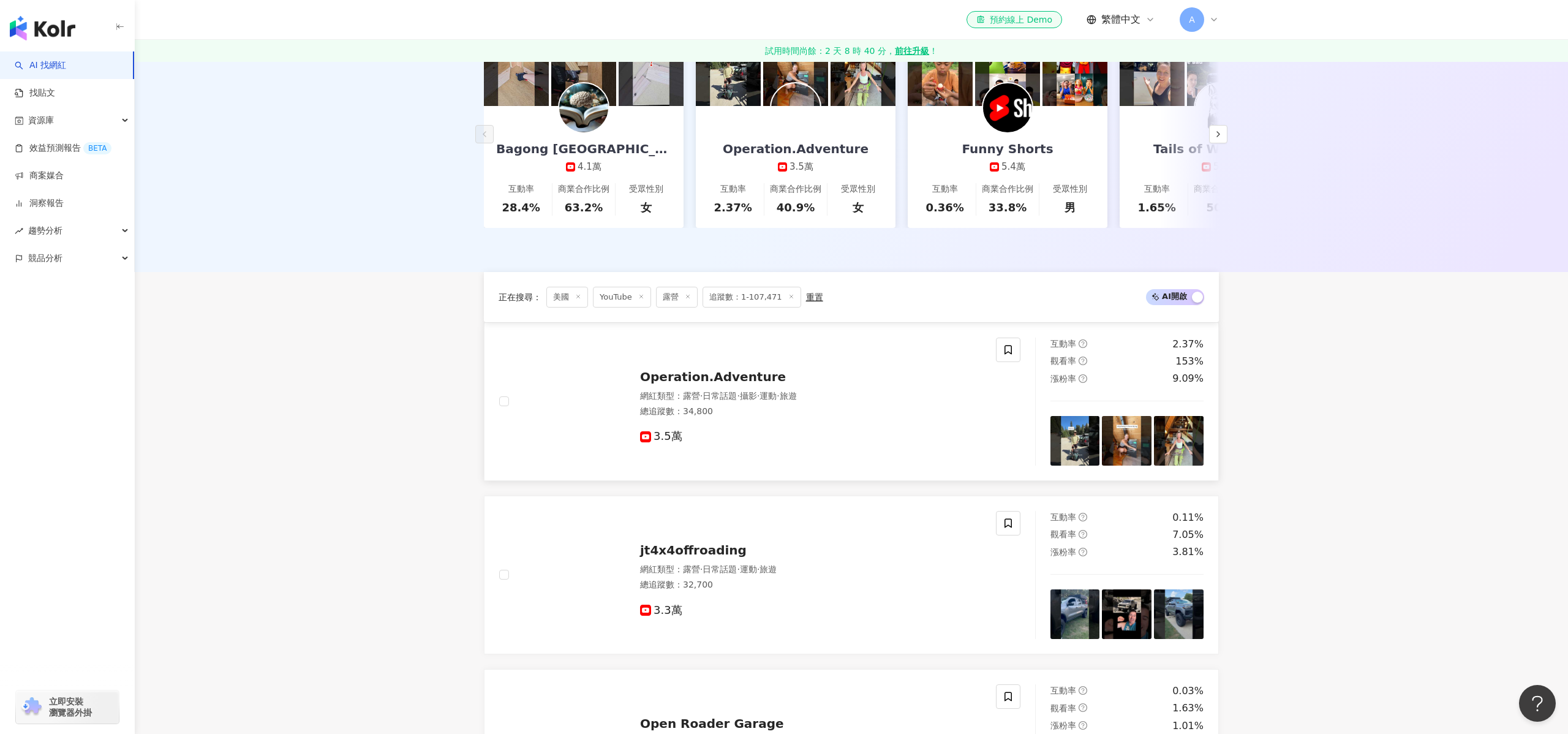
scroll to position [16, 0]
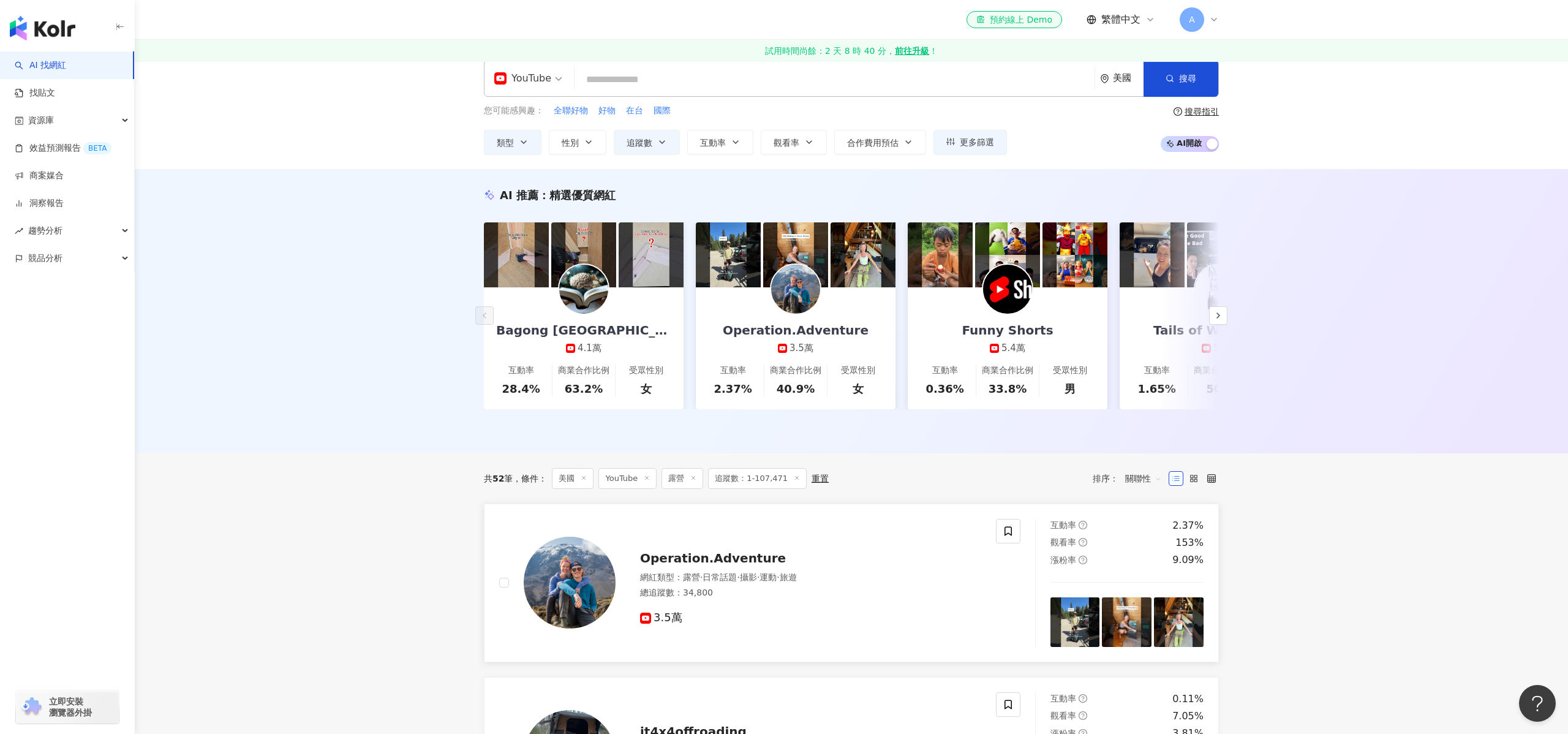
click at [735, 563] on span "Operation.Adventure" at bounding box center [713, 558] width 146 height 15
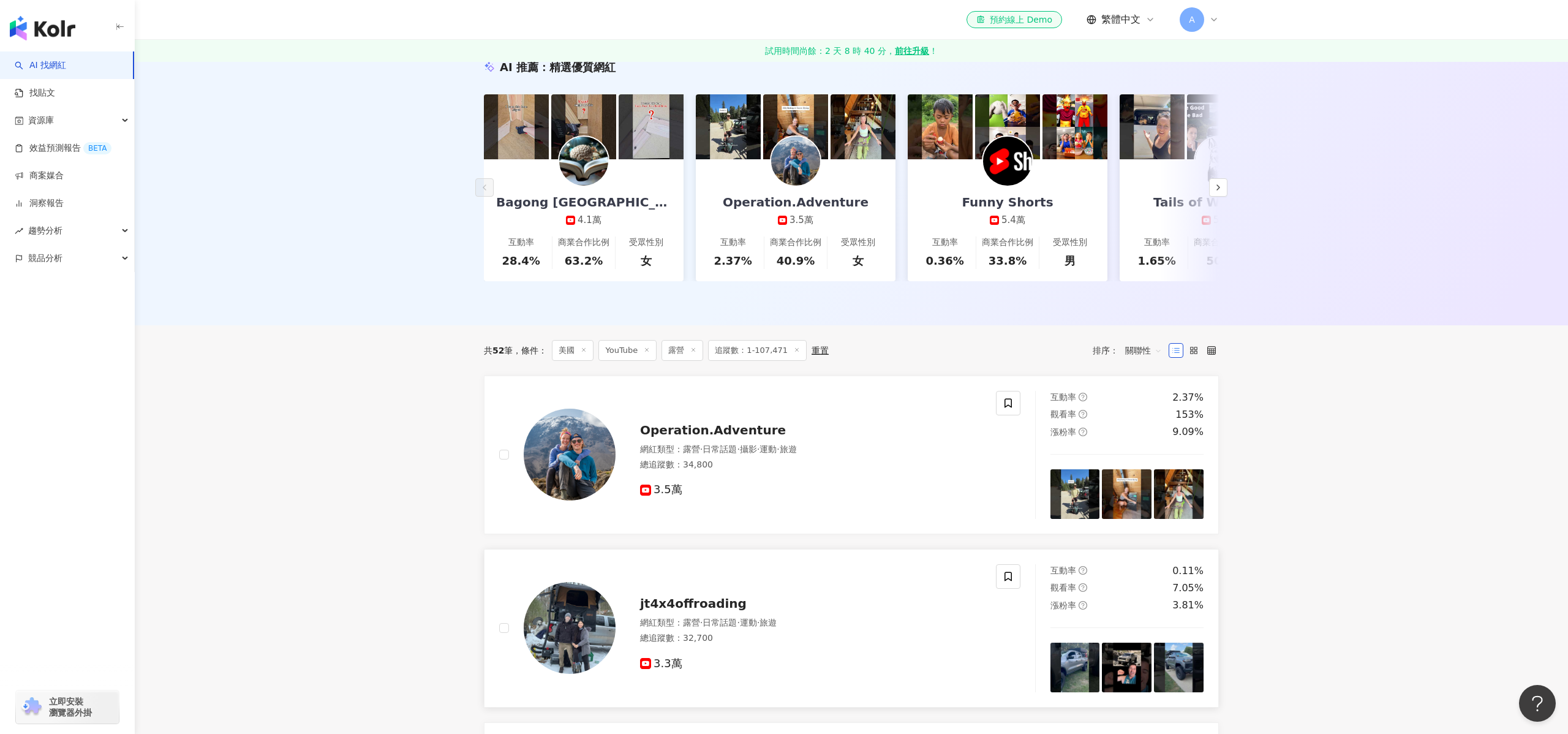
scroll to position [498, 0]
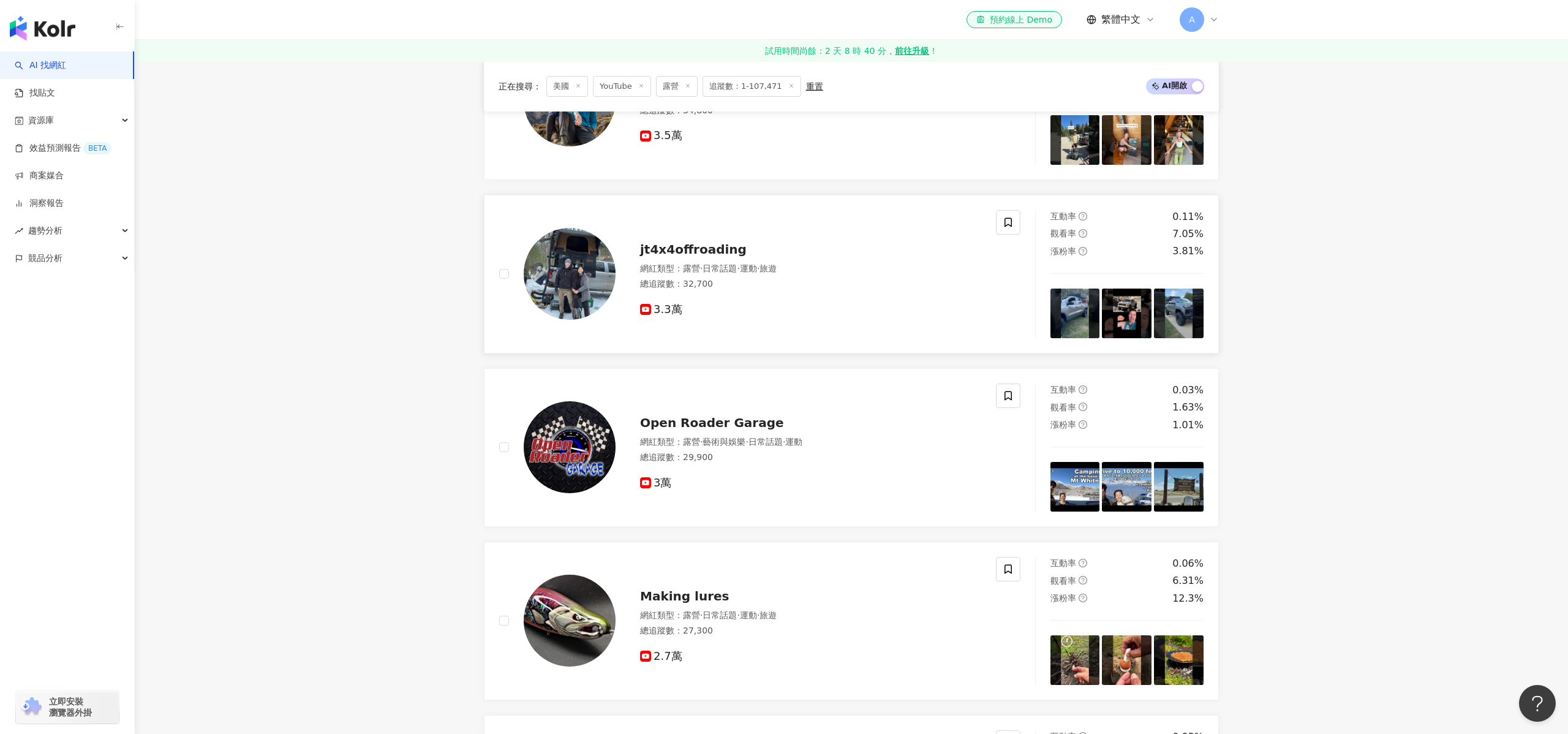
click at [683, 211] on div "jt4x4offroading 網紅類型 ： 露營 · 日常話題 · 運動 · 旅遊 總追蹤數 ： 32,700 3.3萬" at bounding box center [747, 274] width 497 height 128
click at [725, 431] on div "Open Roader Garage" at bounding box center [811, 423] width 341 height 17
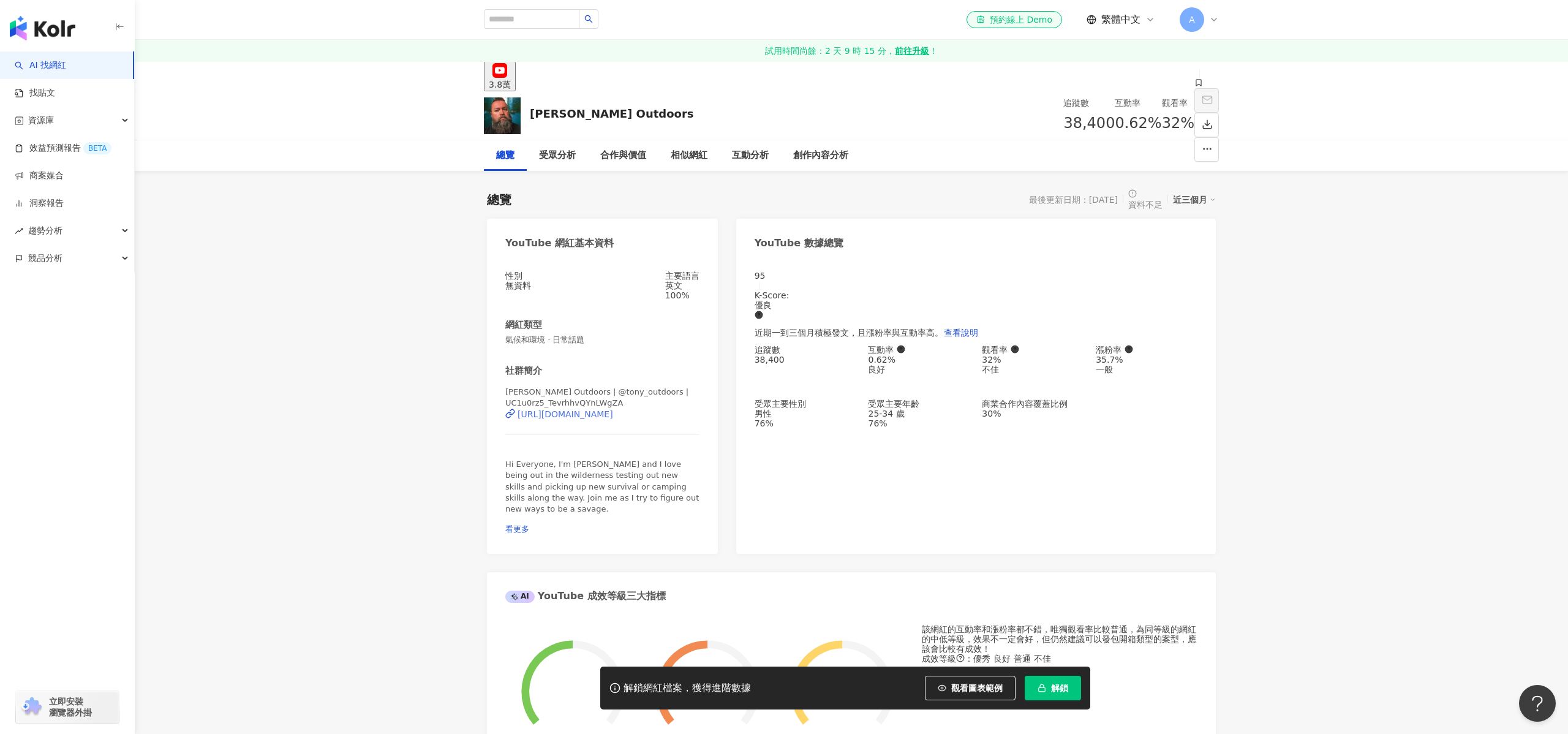
click at [607, 410] on div "https://www.youtube.com/channel/UC1u0rz5_TevrhhvQYnLWgZA" at bounding box center [565, 414] width 95 height 10
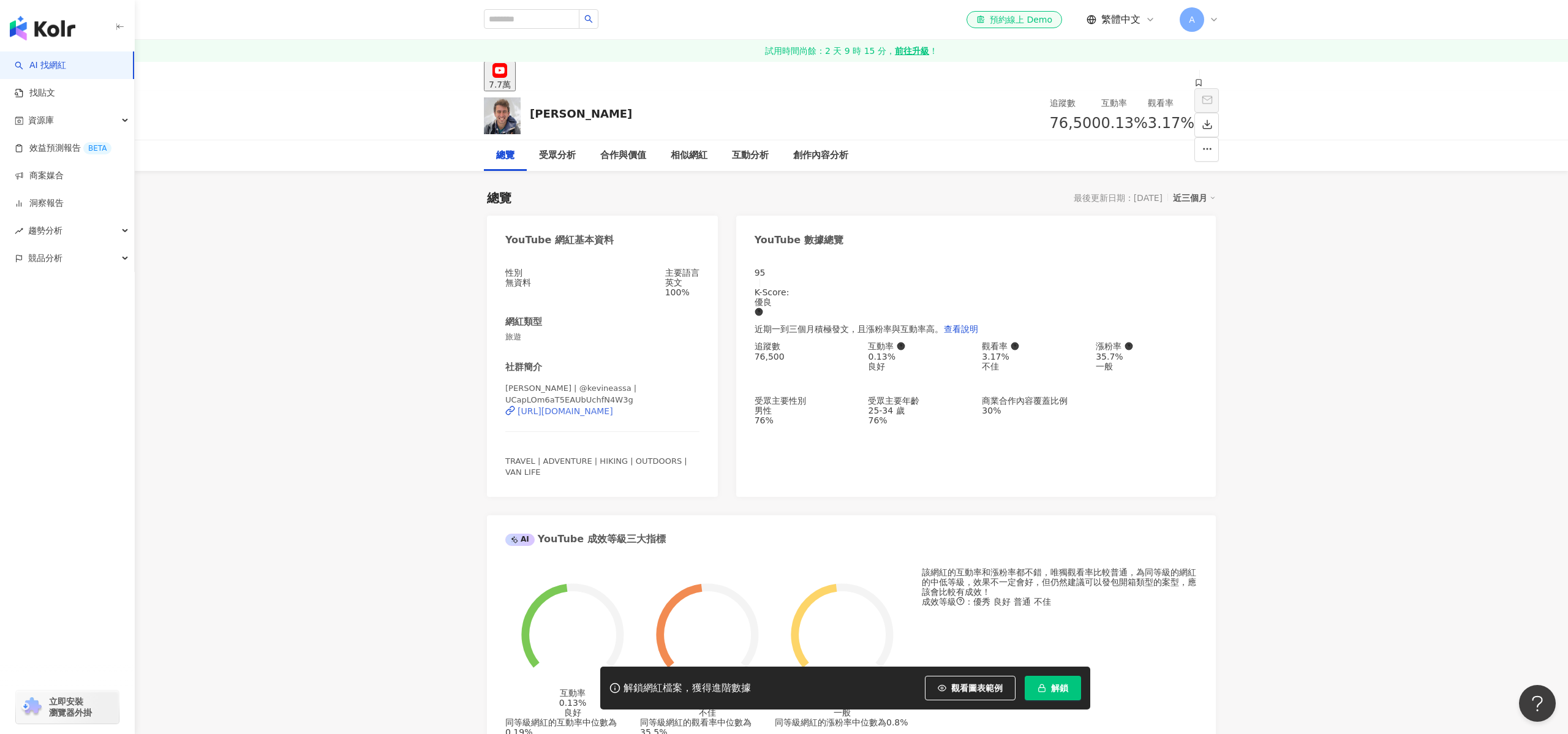
click at [613, 411] on div "https://www.youtube.com/channel/UCapLOm6aT5EAUbUchfN4W3g" at bounding box center [565, 411] width 95 height 10
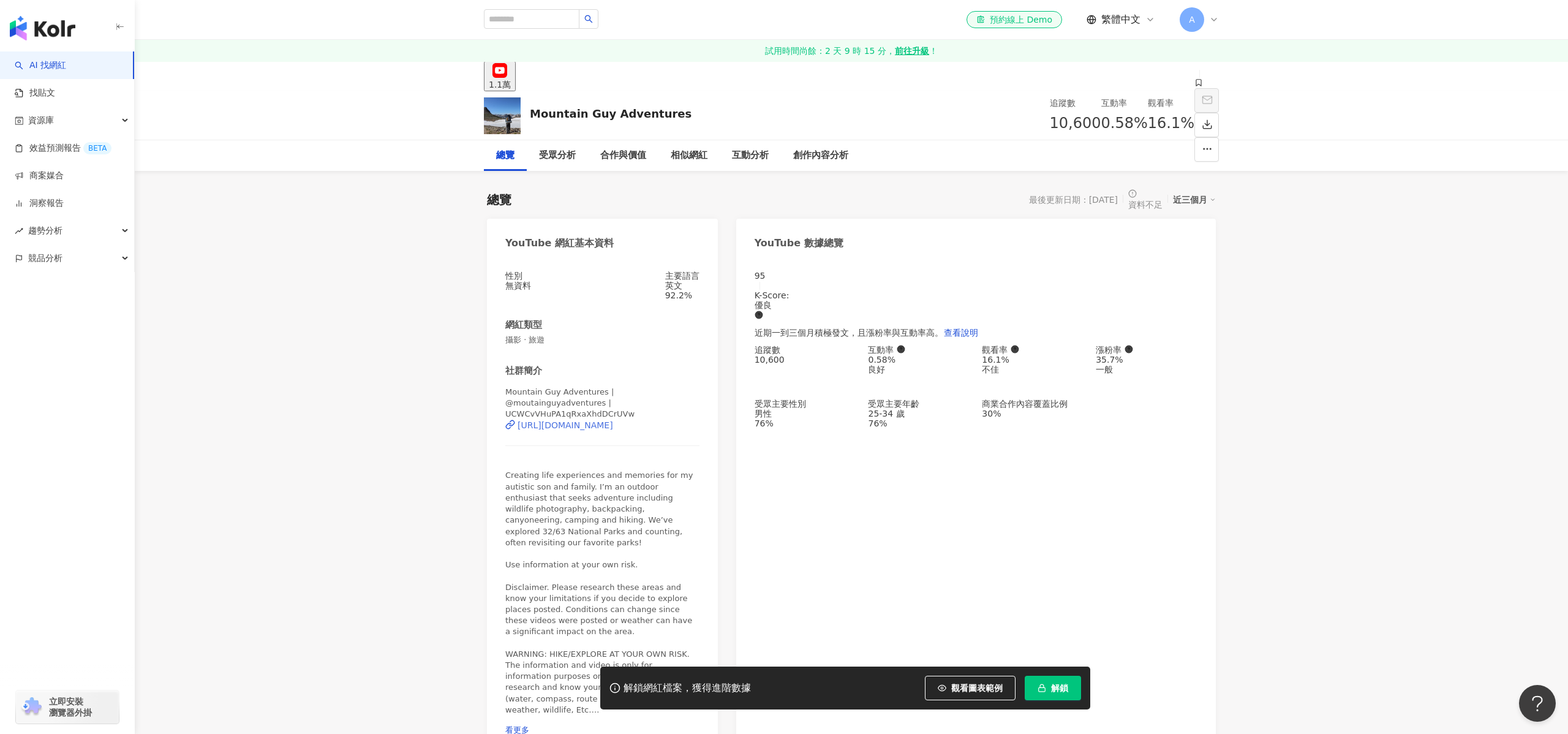
click at [613, 420] on div "https://www.youtube.com/channel/UCWCvVHuPA1qRxaXhdDCrUVw" at bounding box center [565, 425] width 95 height 10
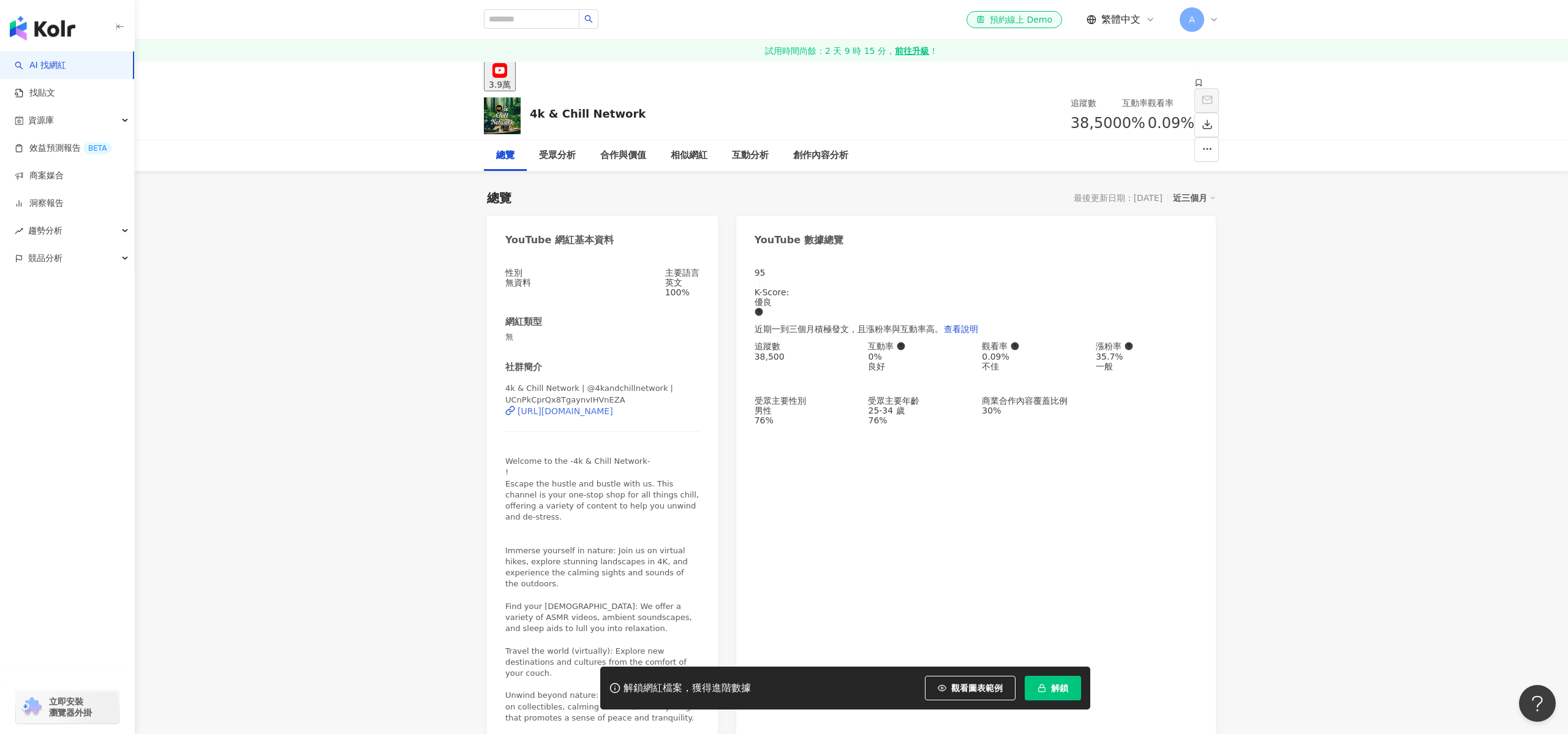
click at [613, 410] on div "https://www.youtube.com/channel/UCnPkCprQx8TgaynvIHVnEZA" at bounding box center [565, 411] width 95 height 10
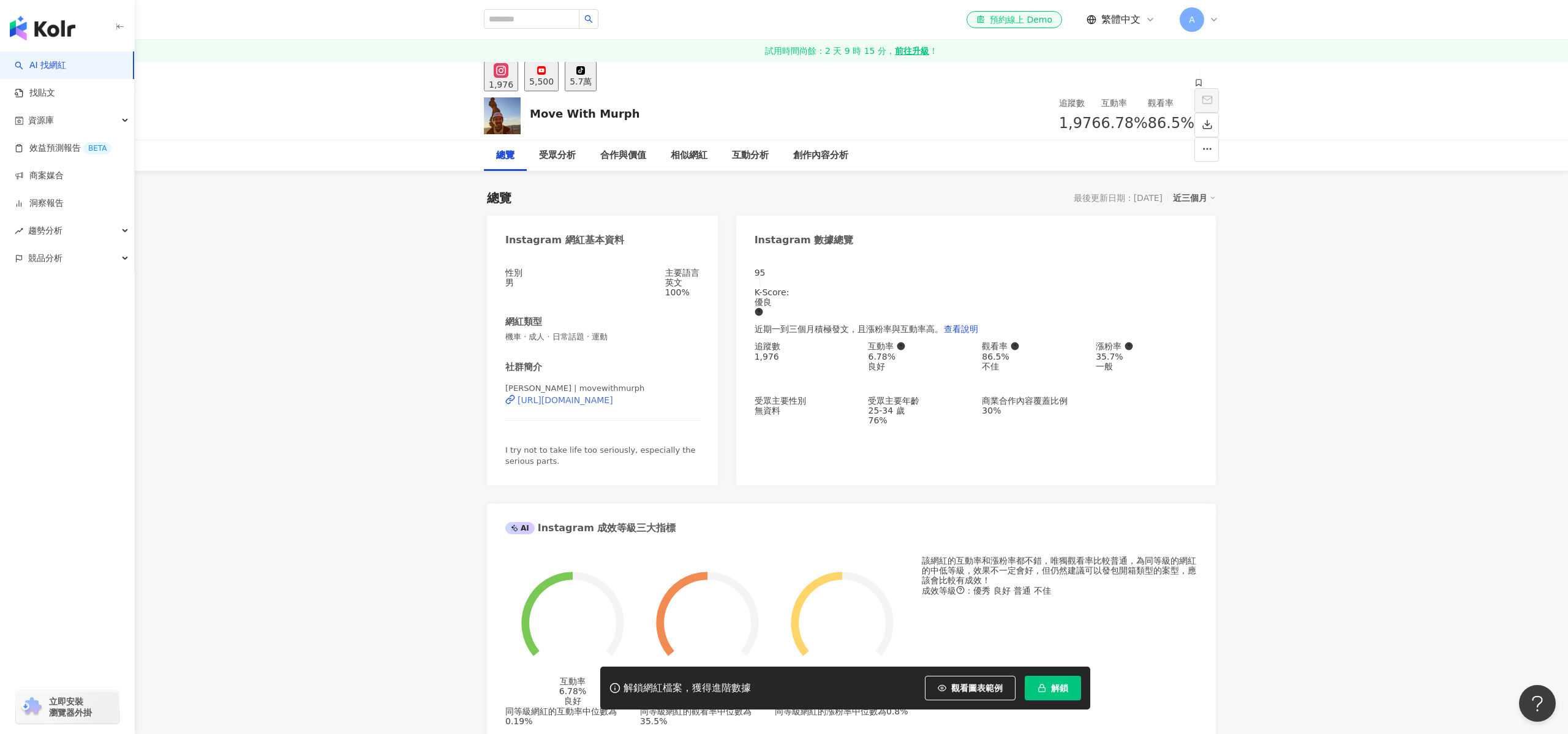
click at [613, 405] on div "https://www.instagram.com/movewithmurph/" at bounding box center [565, 400] width 95 height 10
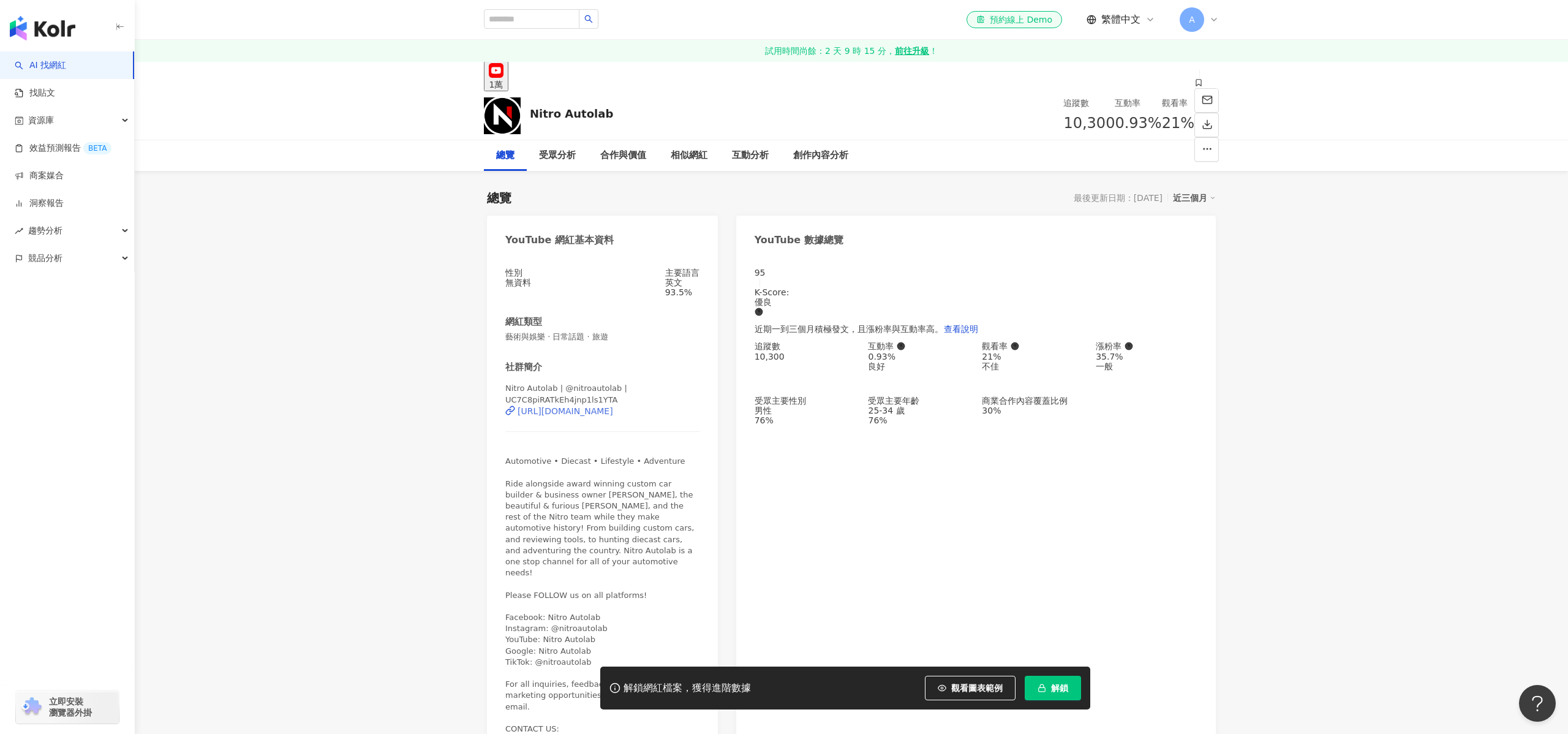
click at [613, 409] on div "https://www.youtube.com/channel/UC7C8piRATkEh4jnp1ls1YTA" at bounding box center [565, 411] width 95 height 10
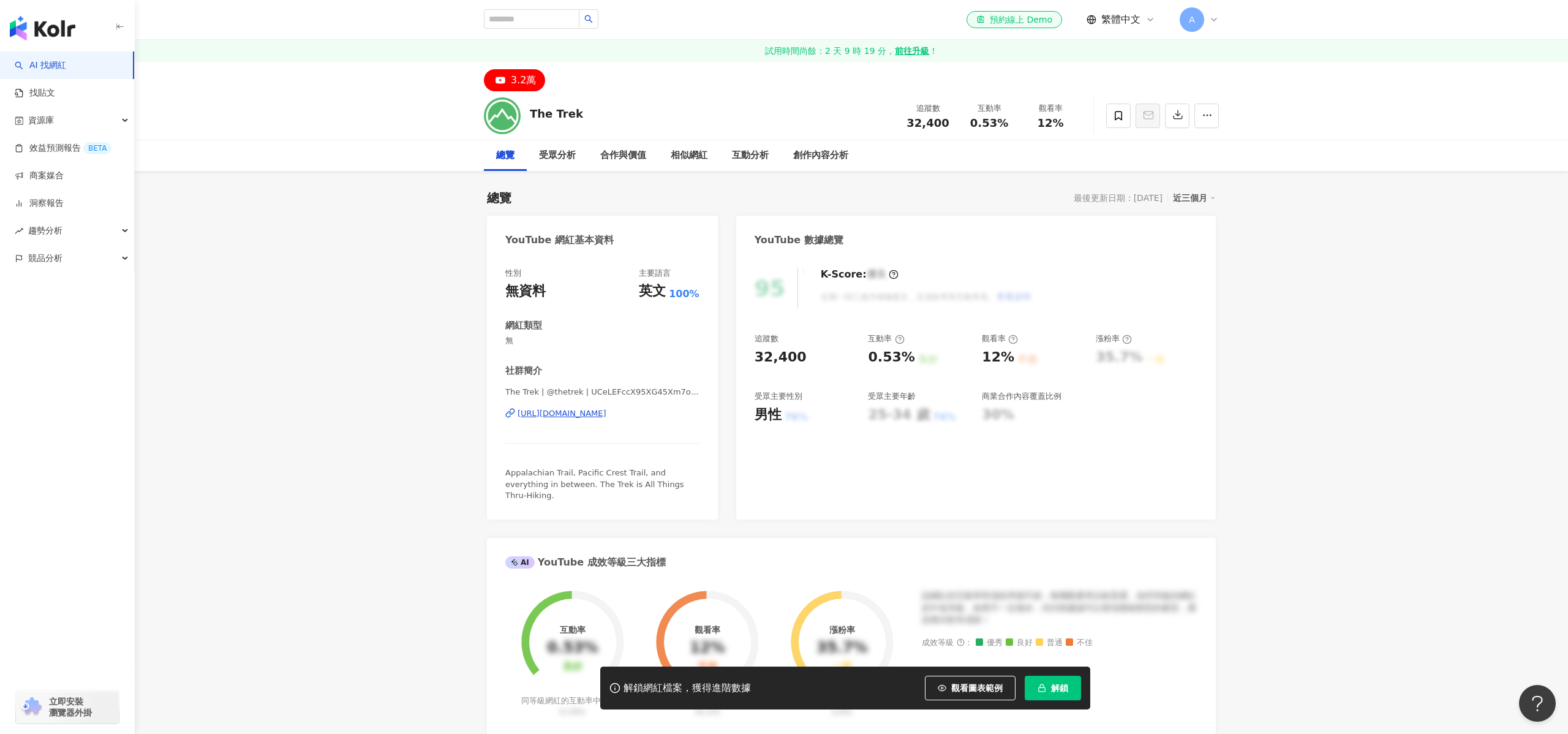
click at [583, 416] on div "https://www.youtube.com/channel/UCeLEFccX95XG45Xm7o5TBqA" at bounding box center [561, 413] width 89 height 11
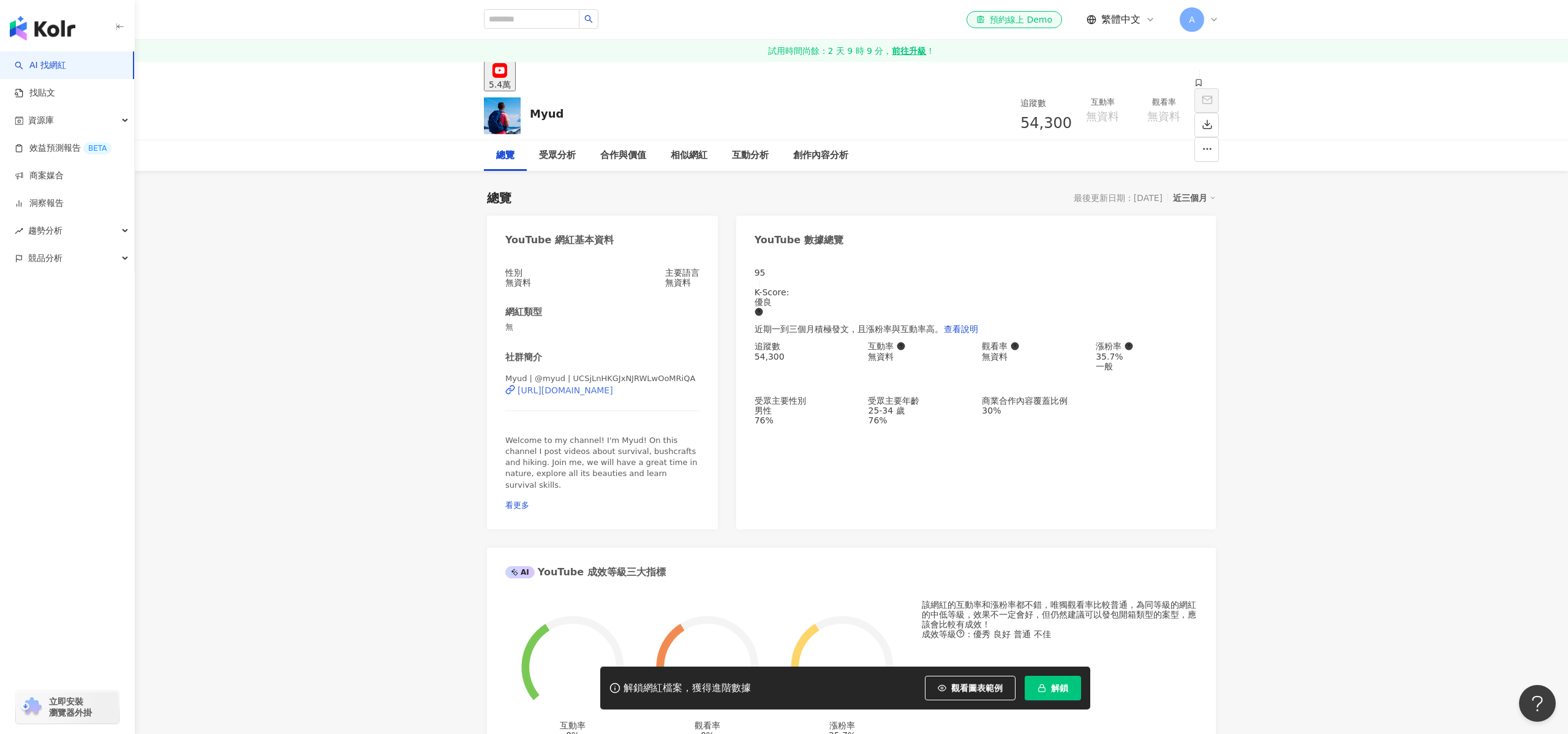
click at [605, 395] on div "https://www.youtube.com/channel/UCSjLnHKGJxNJRWLwOoMRiQA" at bounding box center [565, 390] width 95 height 10
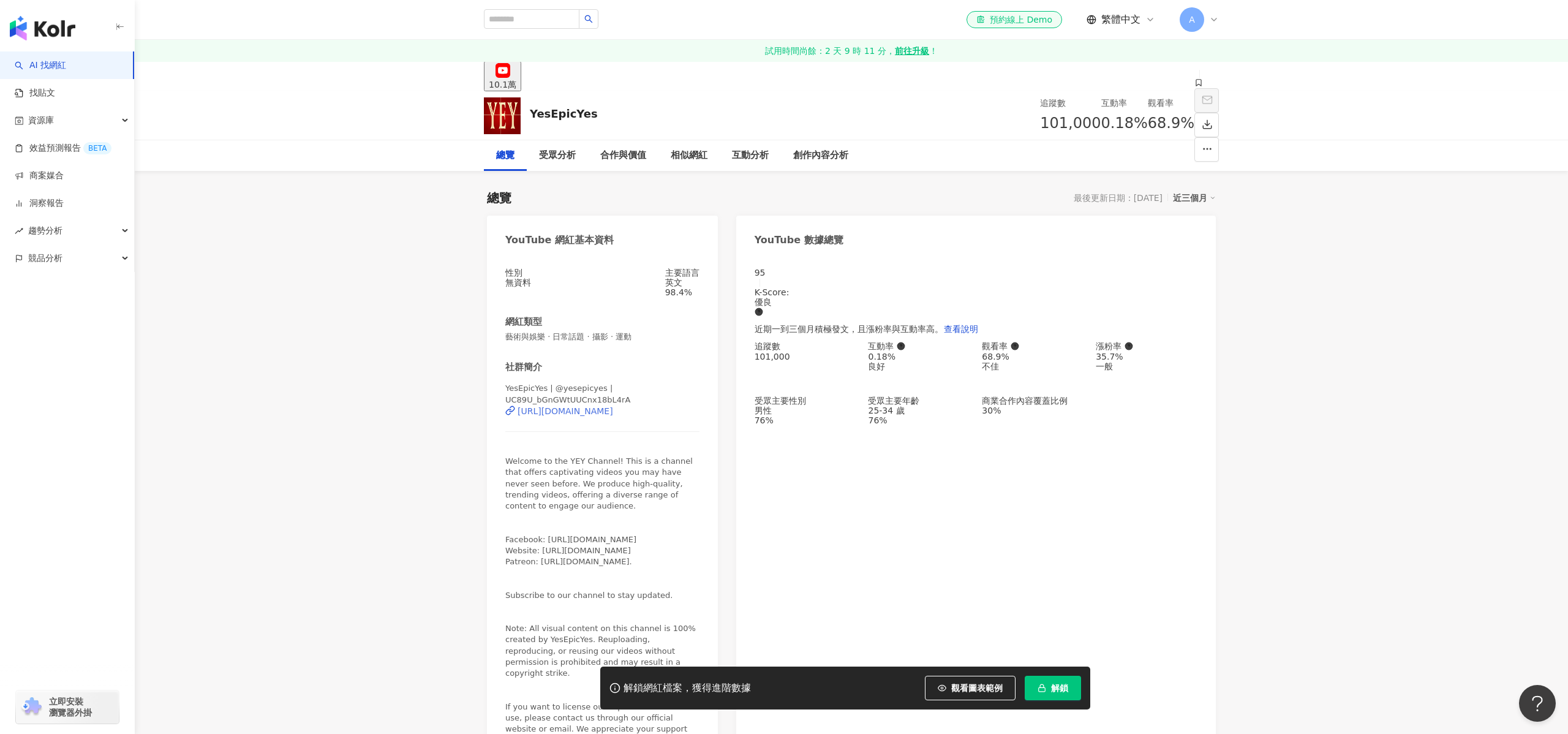
click at [613, 415] on div "[URL][DOMAIN_NAME]" at bounding box center [565, 411] width 95 height 10
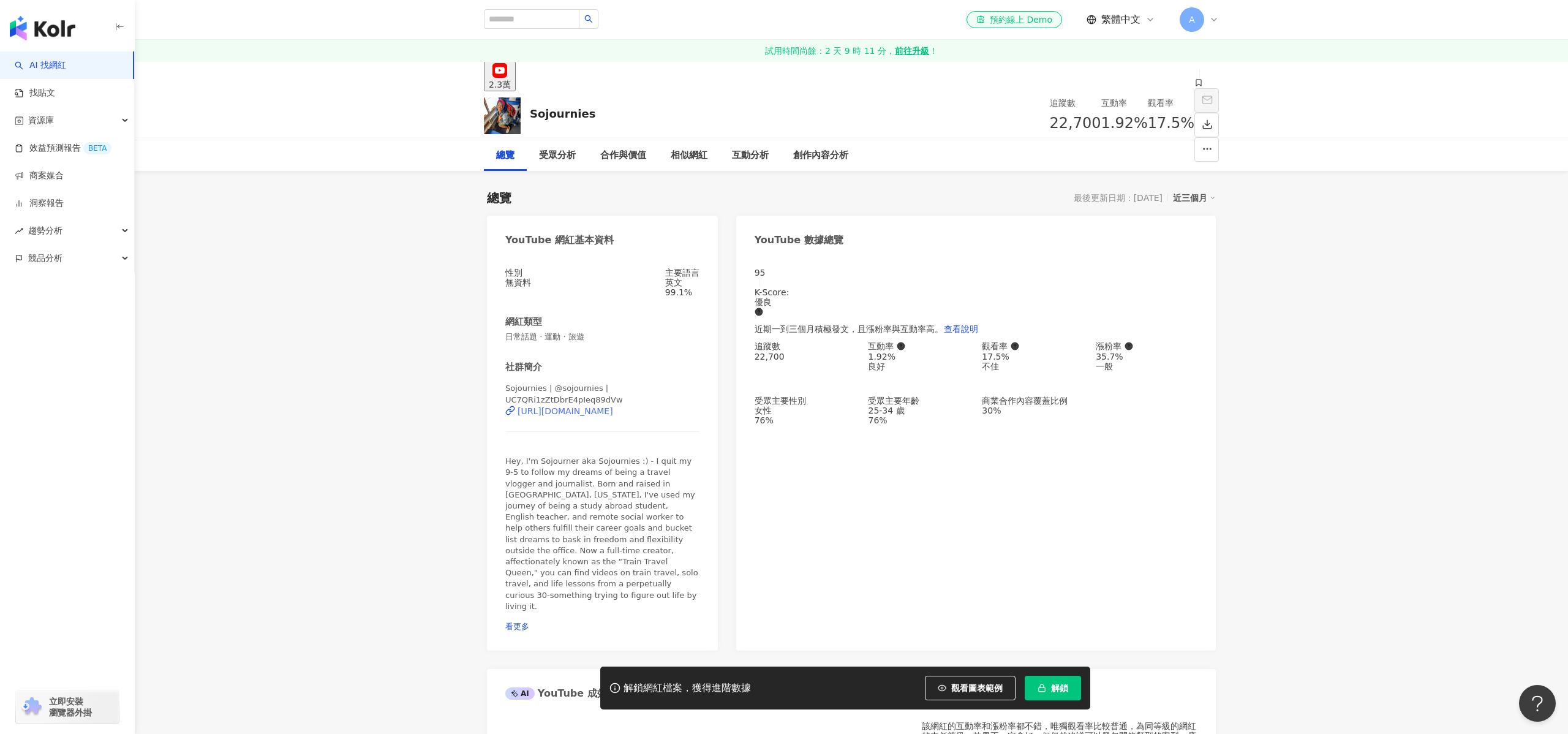
click at [594, 414] on div "https://www.youtube.com/channel/UC7QRi1zZtDbrE4pIeq89dVw" at bounding box center [565, 411] width 95 height 10
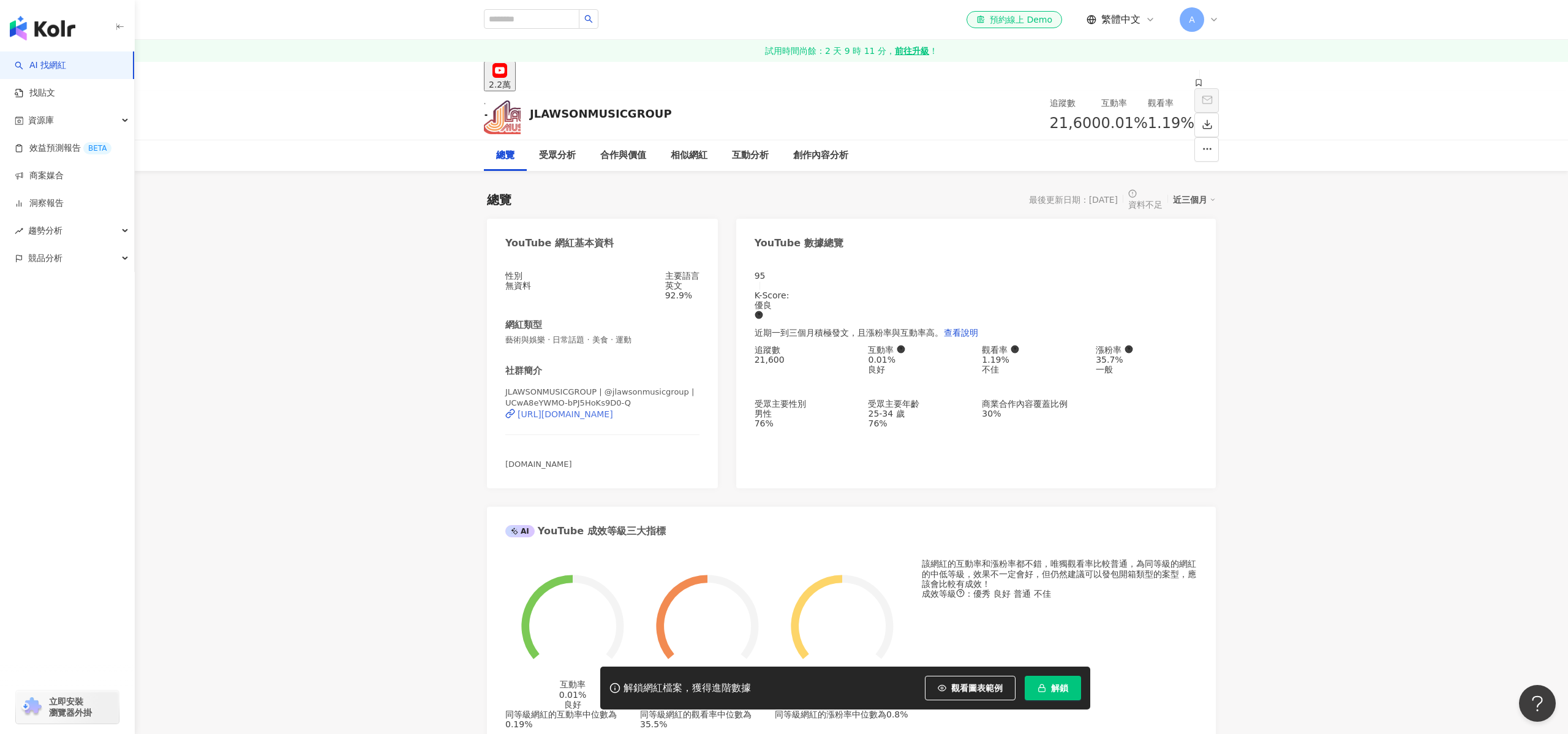
click at [567, 410] on div "https://www.youtube.com/channel/UCwA8eYWMO-bPJ5HoKs9D0-Q" at bounding box center [565, 414] width 95 height 10
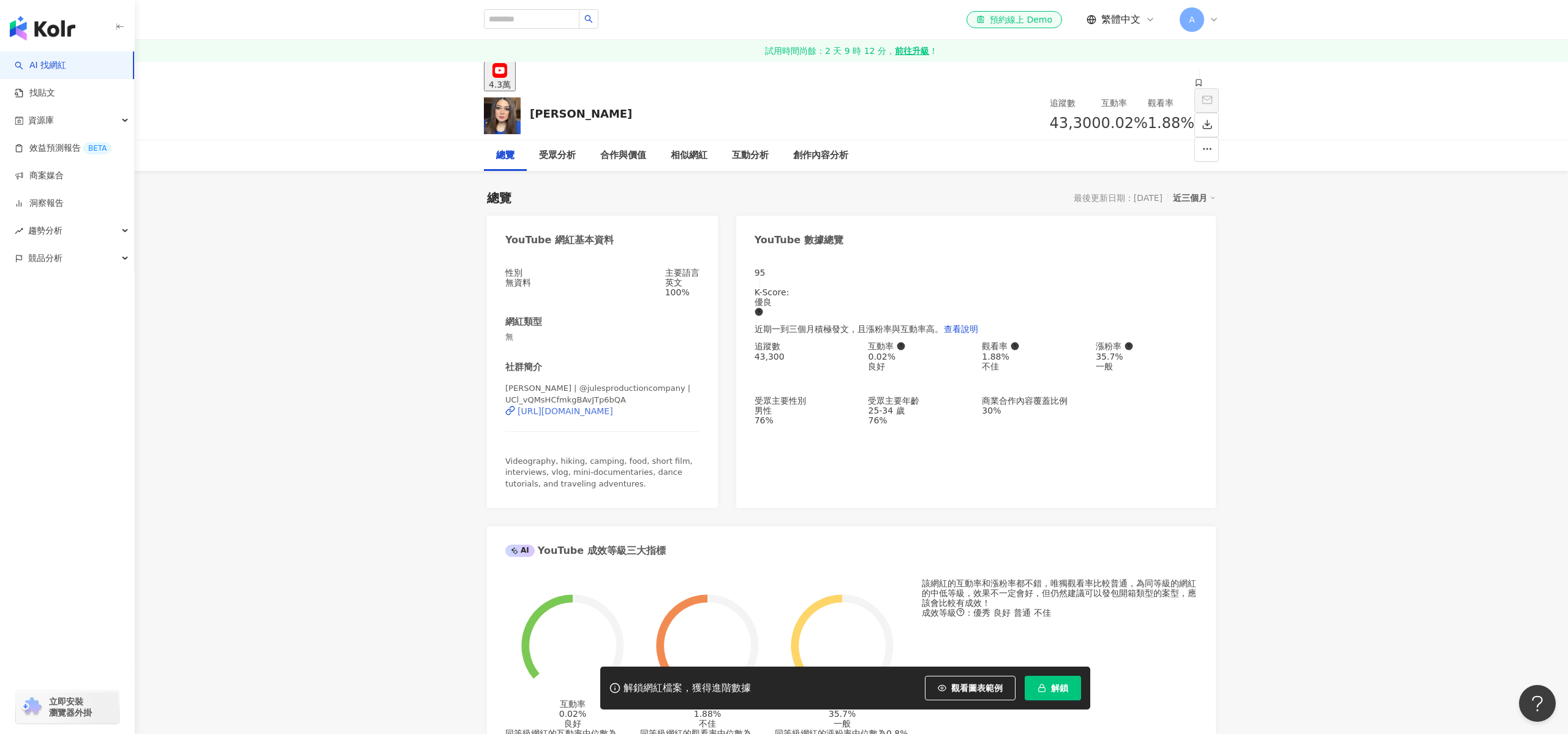
click at [591, 415] on div "[URL][DOMAIN_NAME]" at bounding box center [565, 411] width 95 height 10
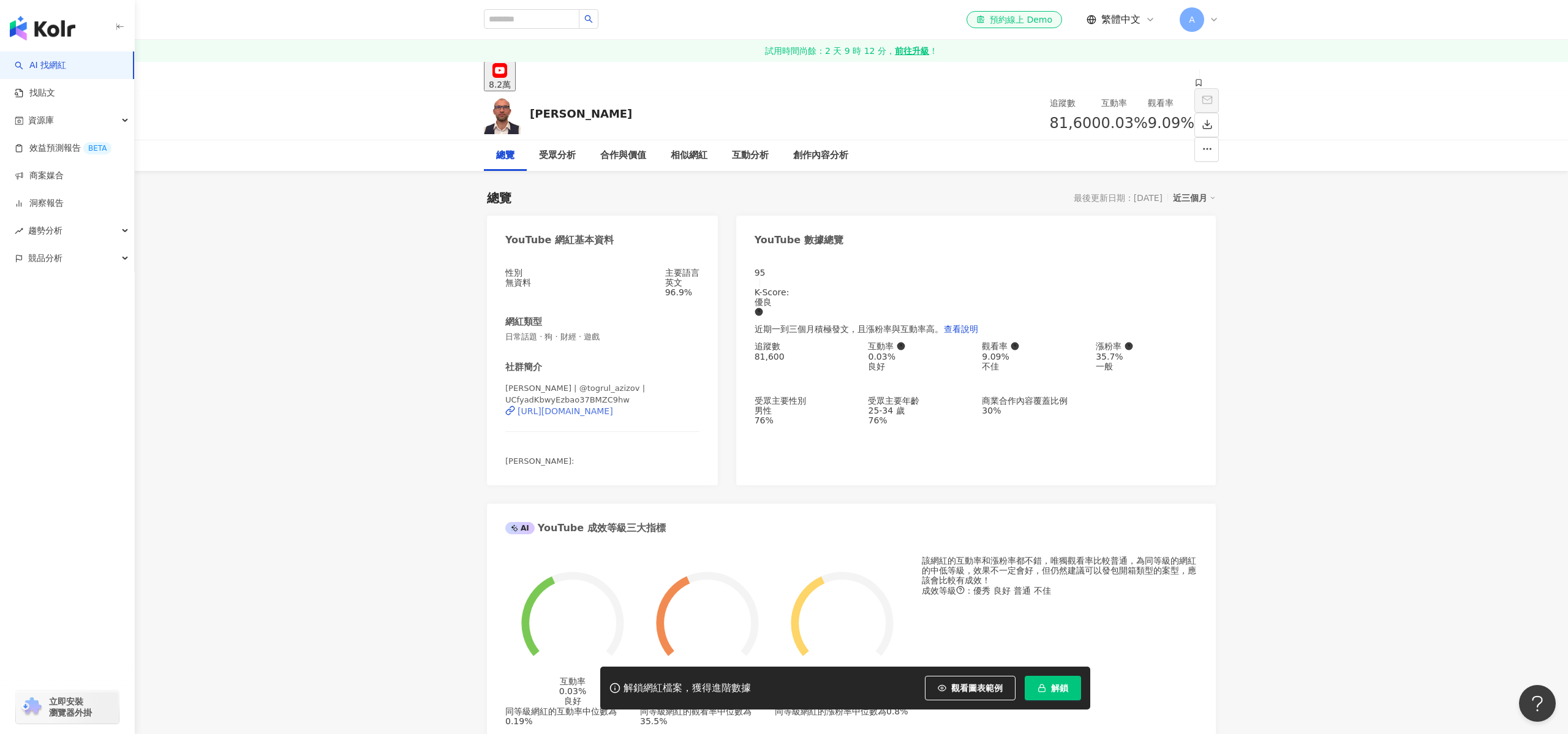
click at [597, 407] on div "https://www.youtube.com/channel/UCfyadKbwyEzbao37BMZC9hw" at bounding box center [565, 411] width 95 height 10
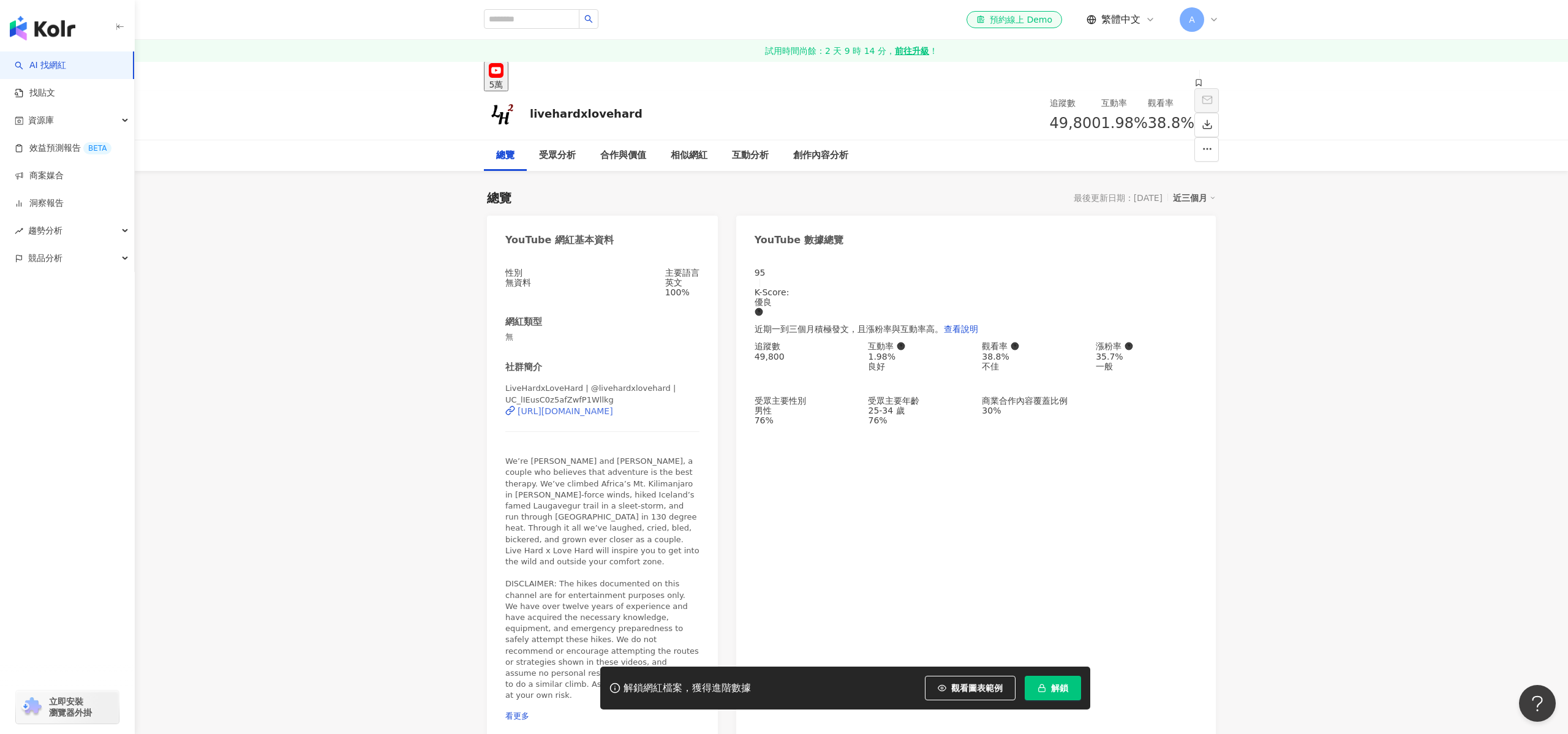
click at [607, 413] on div "https://www.youtube.com/channel/UC_lIEusC0z5afZwfP1Wllkg" at bounding box center [565, 411] width 95 height 10
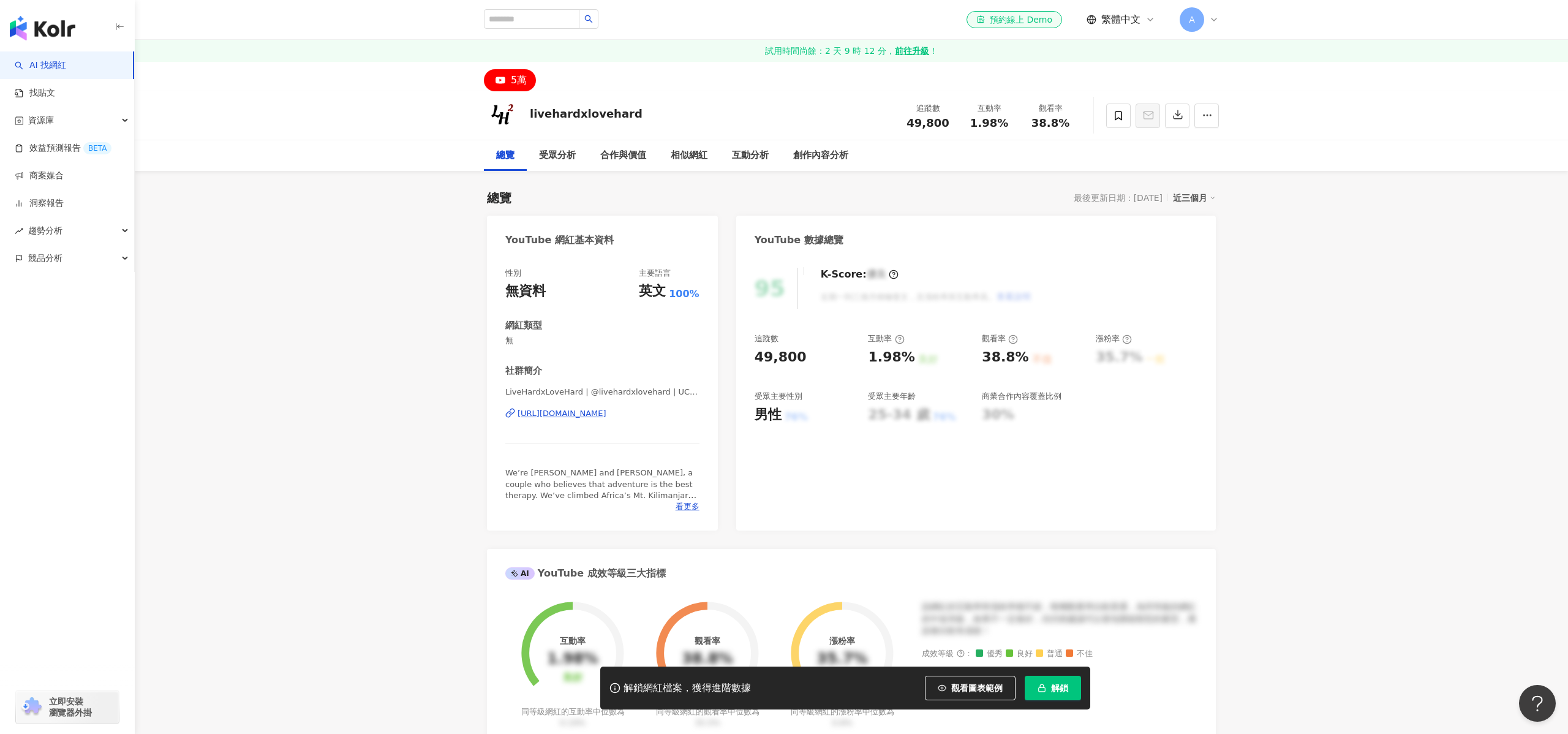
click at [606, 412] on div "https://www.youtube.com/channel/UC_lIEusC0z5afZwfP1Wllkg" at bounding box center [561, 413] width 89 height 11
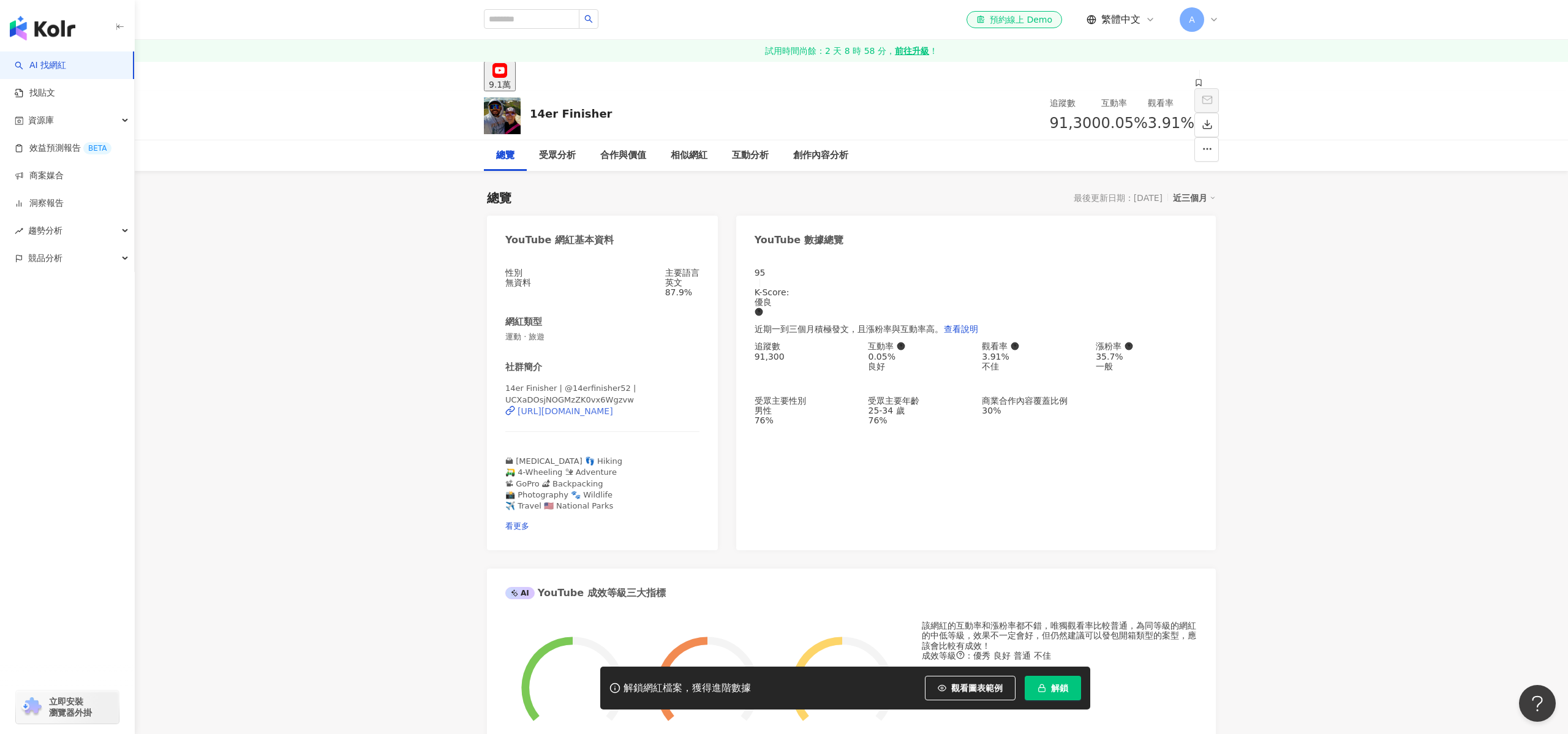
click at [583, 412] on div "https://www.youtube.com/channel/UCXaDOsjNOGMzZK0vx6Wgzvw" at bounding box center [565, 411] width 95 height 10
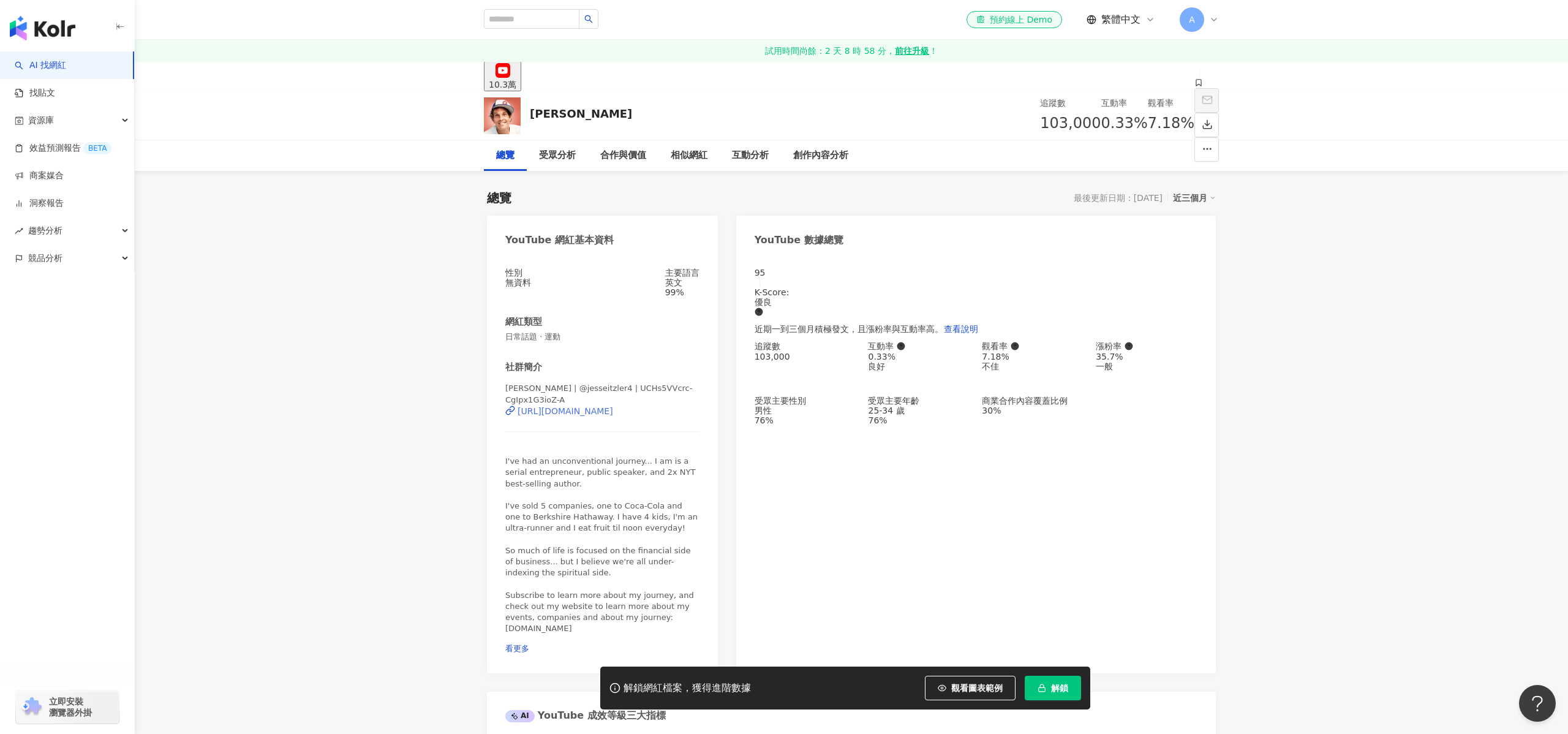
click at [542, 415] on div "https://www.youtube.com/channel/UCHs5VVcrc-CgIpx1G3ioZ-A" at bounding box center [565, 411] width 95 height 10
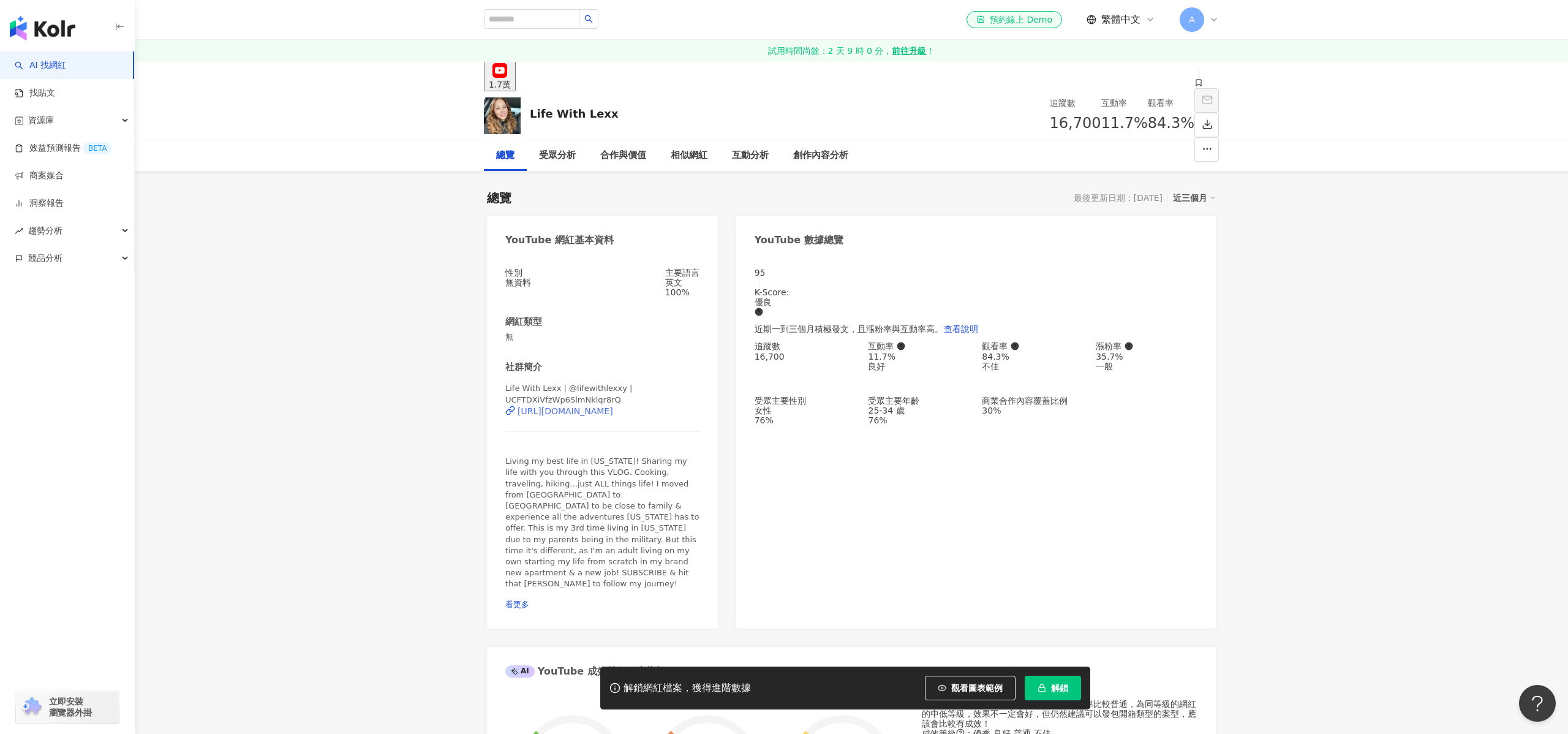
click at [607, 416] on div "https://www.youtube.com/channel/UCFTDXiVfzWp6SlmNklqr8rQ" at bounding box center [565, 411] width 95 height 10
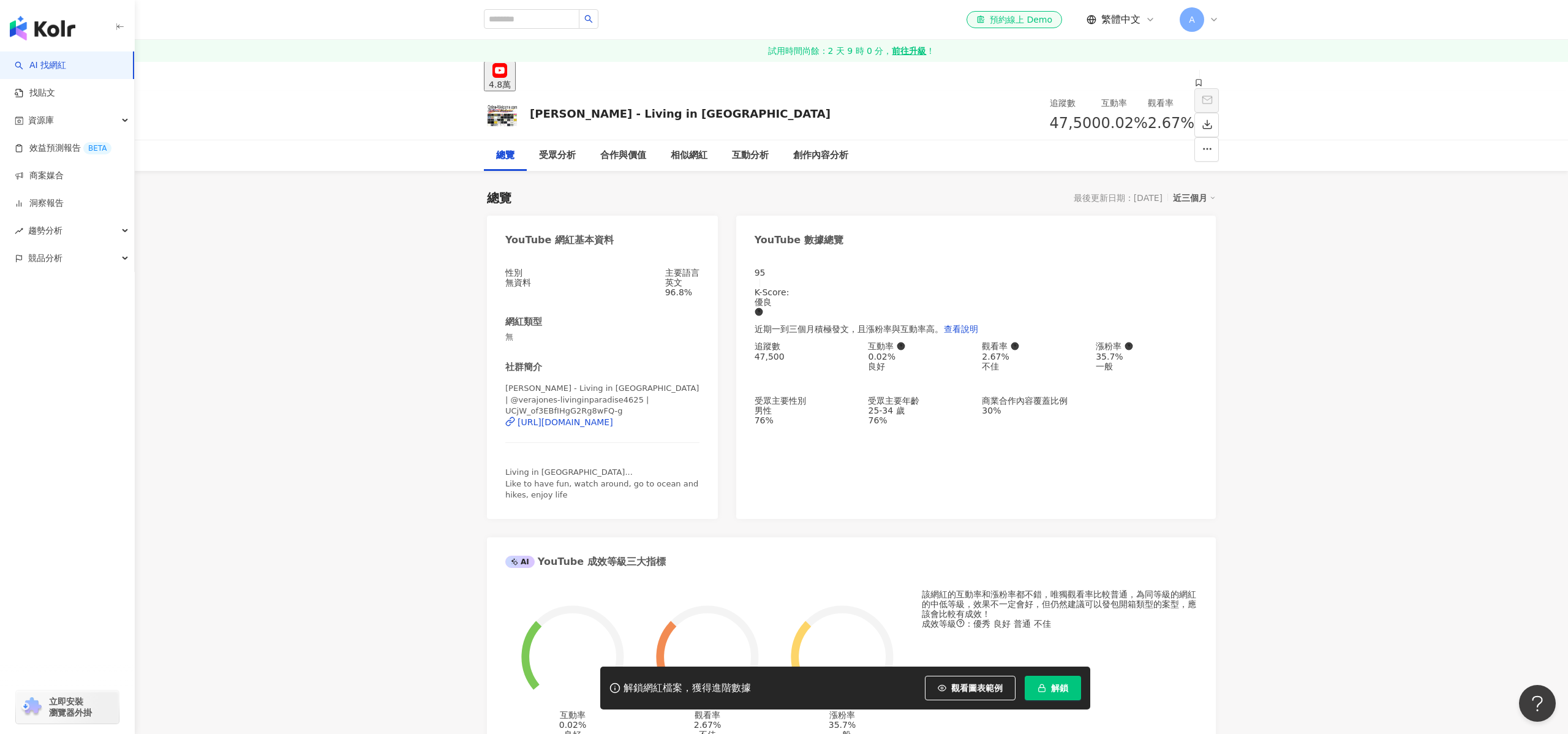
click at [601, 417] on div "https://www.youtube.com/channel/UCjW_of3EBfIHgG2Rg8wFQ-g" at bounding box center [565, 422] width 95 height 10
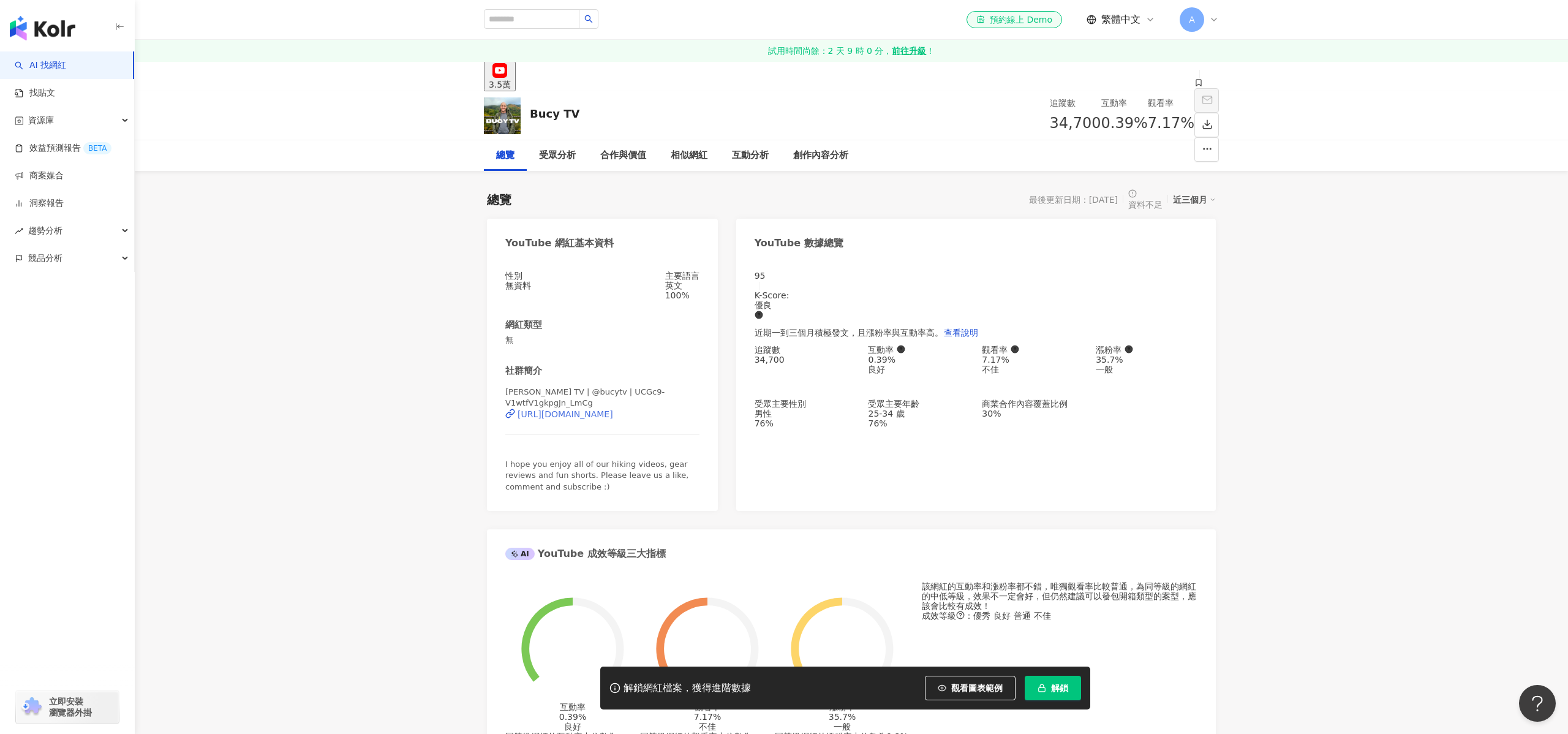
click at [613, 417] on div "https://www.youtube.com/channel/UCGc9-V1wtfV1gkpgJn_LmCg" at bounding box center [565, 414] width 95 height 10
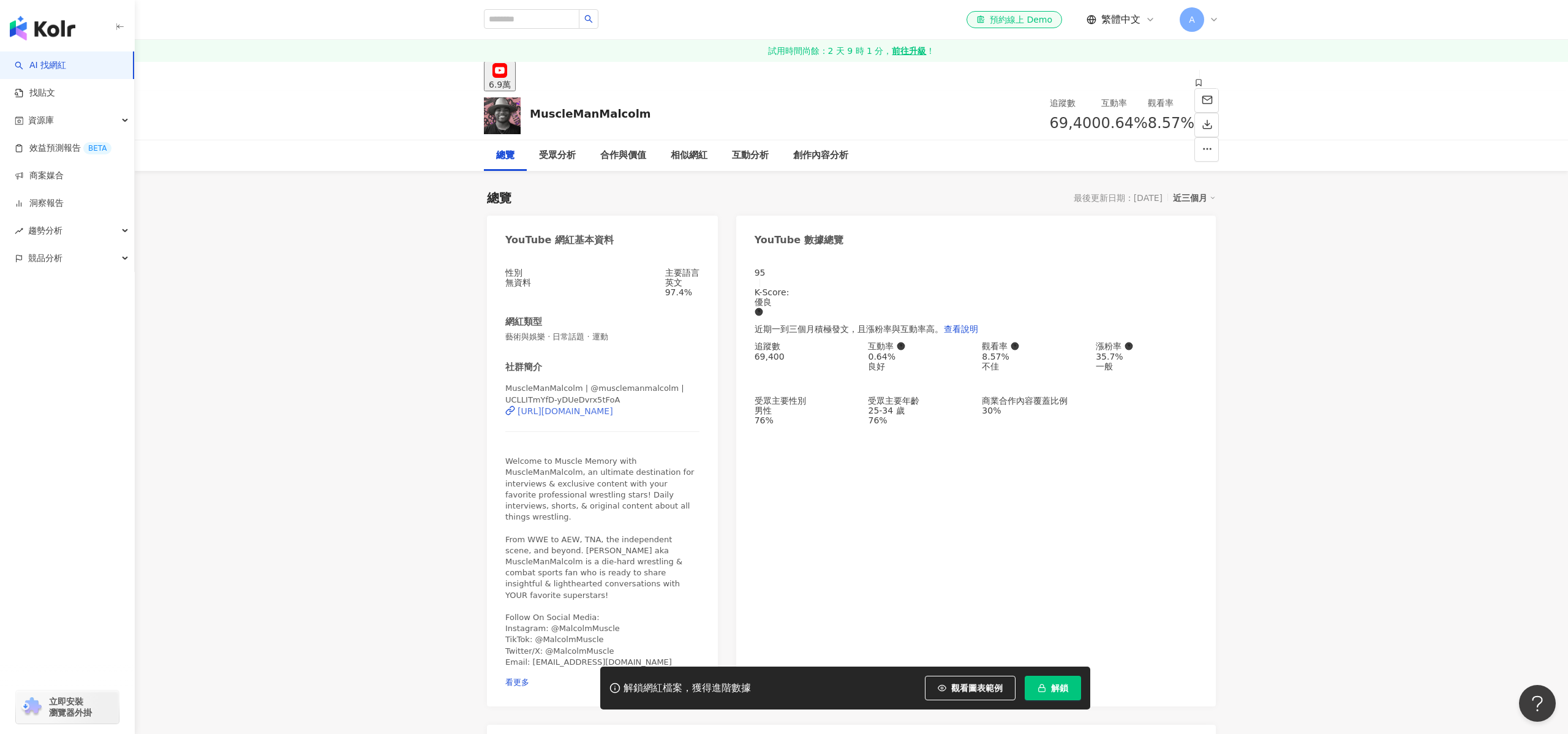
click at [605, 415] on div "[URL][DOMAIN_NAME]" at bounding box center [565, 411] width 95 height 10
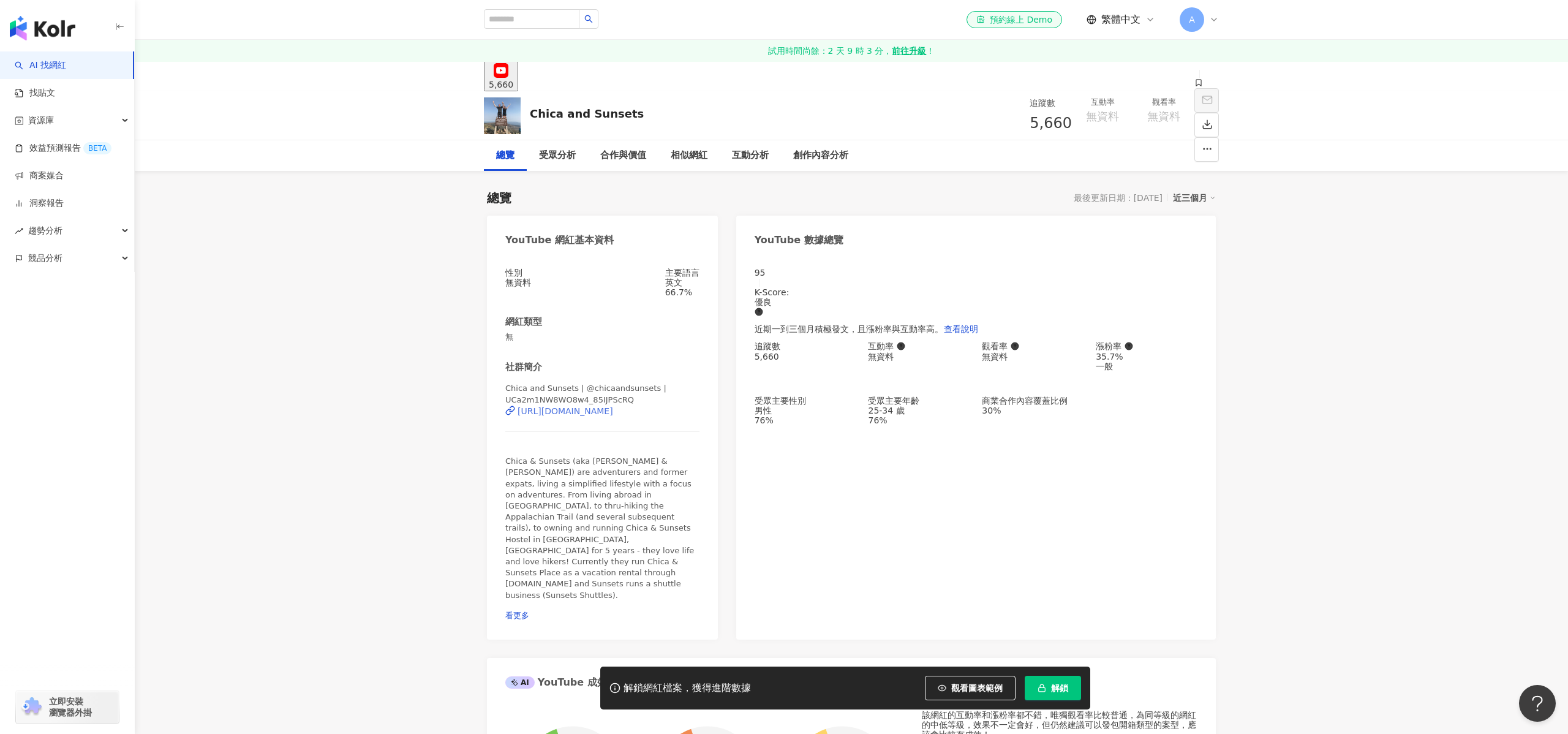
click at [596, 409] on div "https://www.youtube.com/channel/UCa2m1NW8WO8w4_85IJPScRQ" at bounding box center [565, 411] width 95 height 10
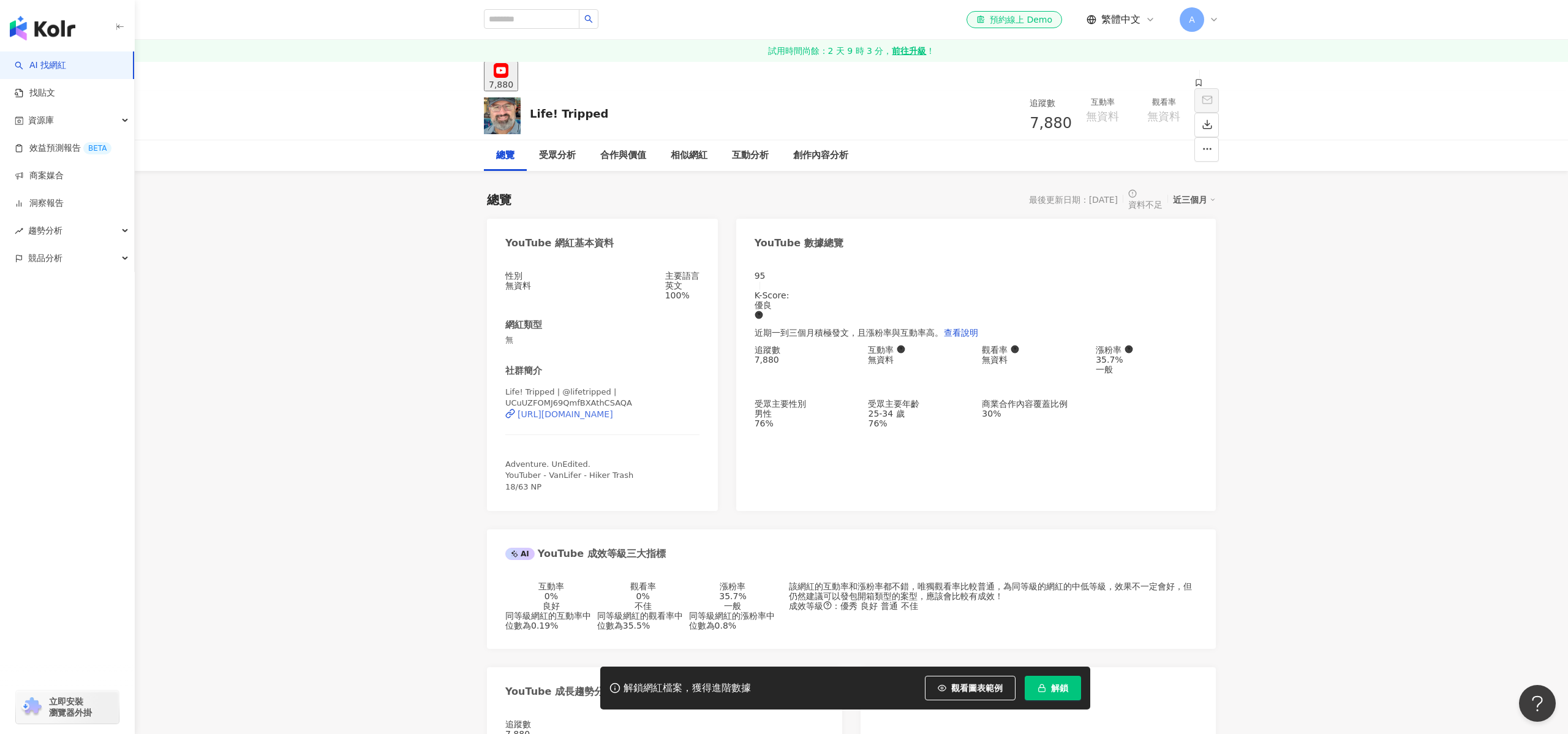
click at [606, 412] on div "https://www.youtube.com/channel/UCuUZFOMJ69QmfBXAthCSAQA" at bounding box center [565, 414] width 95 height 10
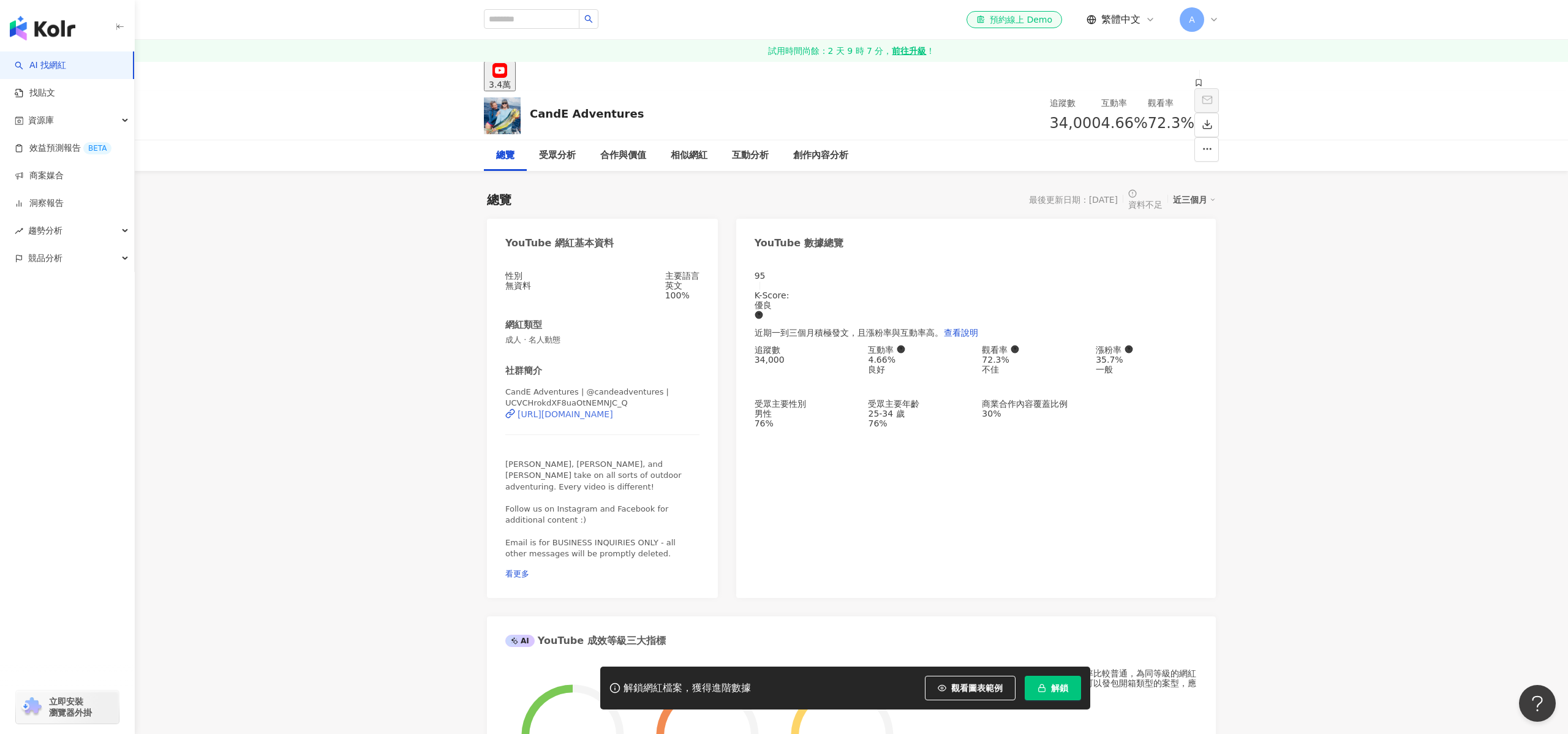
click at [613, 409] on div "https://www.youtube.com/channel/UCVCHrokdXF8uaOtNEMNJC_Q" at bounding box center [565, 414] width 95 height 10
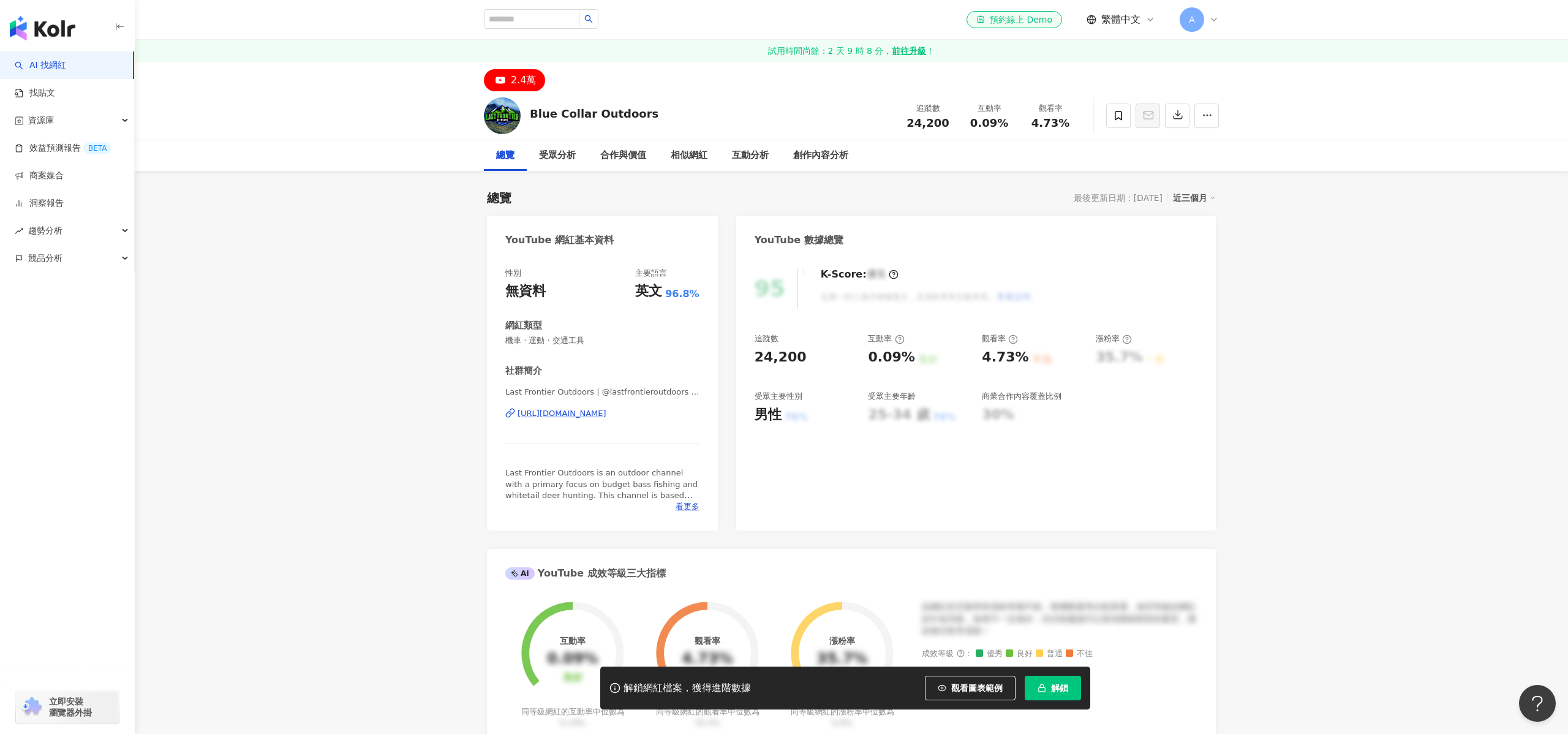
click at [606, 410] on div "https://www.youtube.com/channel/UC7T2-L9iphpL81wIFjSqD3A" at bounding box center [561, 413] width 89 height 11
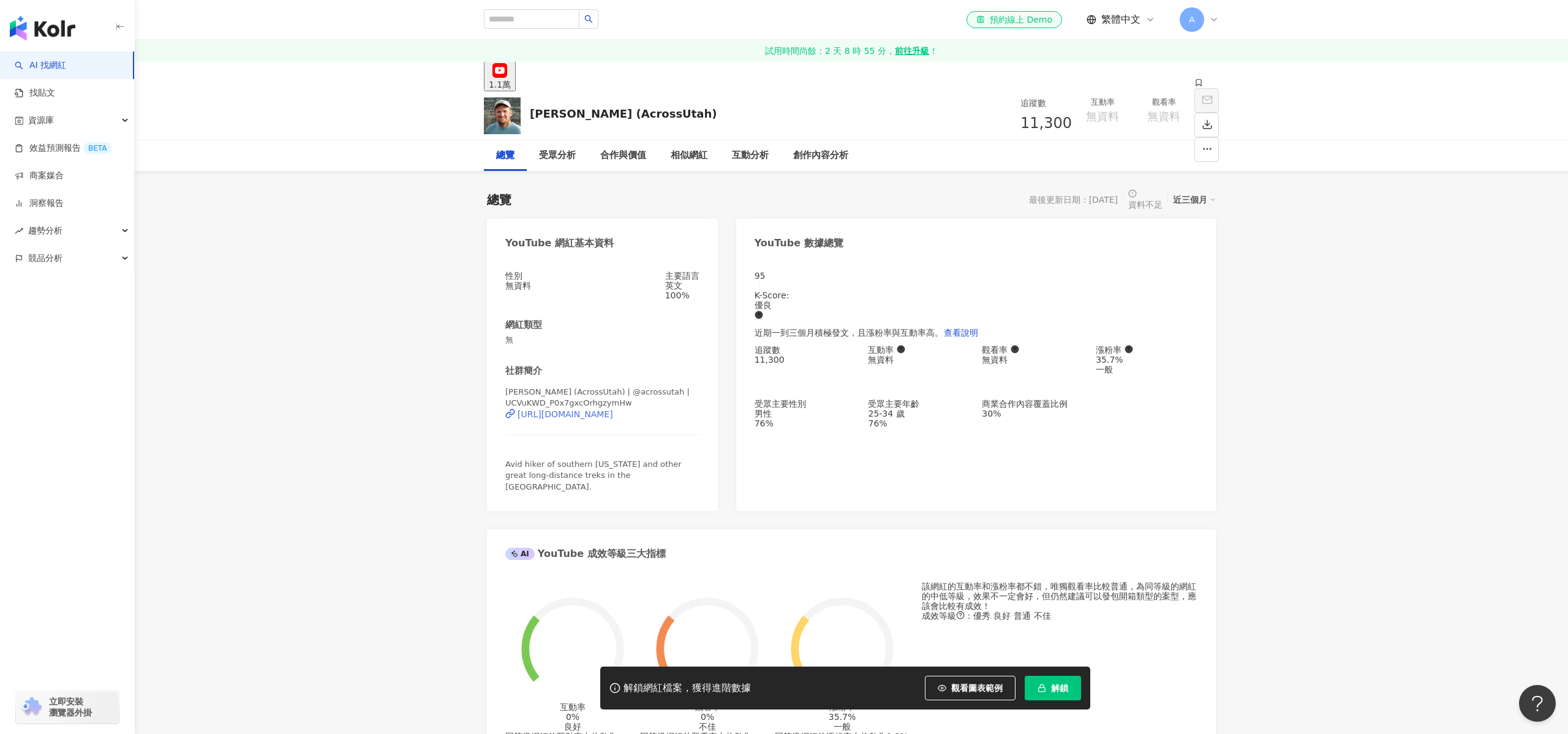
click at [601, 411] on div "https://www.youtube.com/channel/UCVuKWD_P0x7gxcOrhgzymHw" at bounding box center [565, 414] width 95 height 10
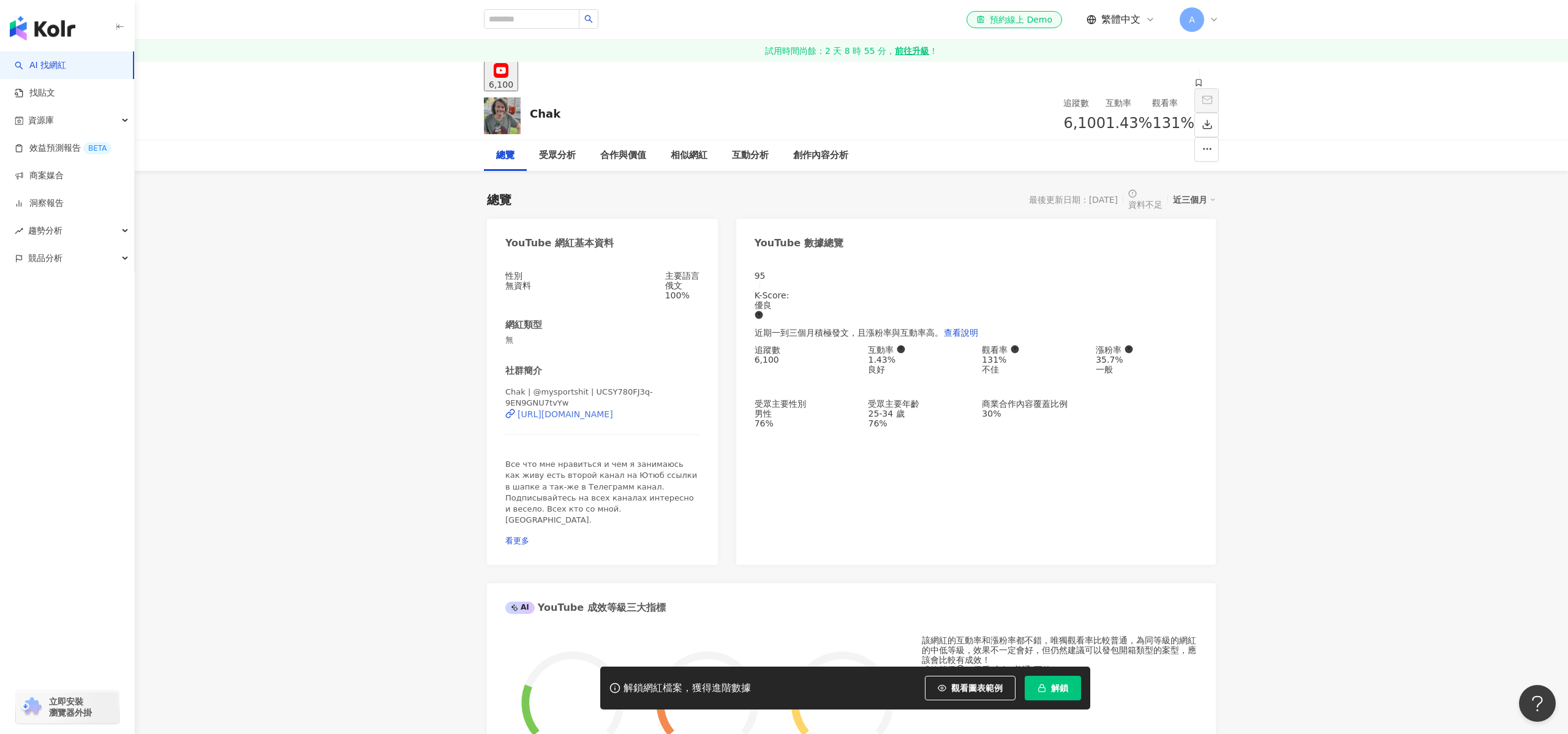
click at [613, 410] on div "https://www.youtube.com/channel/UCSY780FJ3q-9EN9GNU7tvYw" at bounding box center [565, 414] width 95 height 10
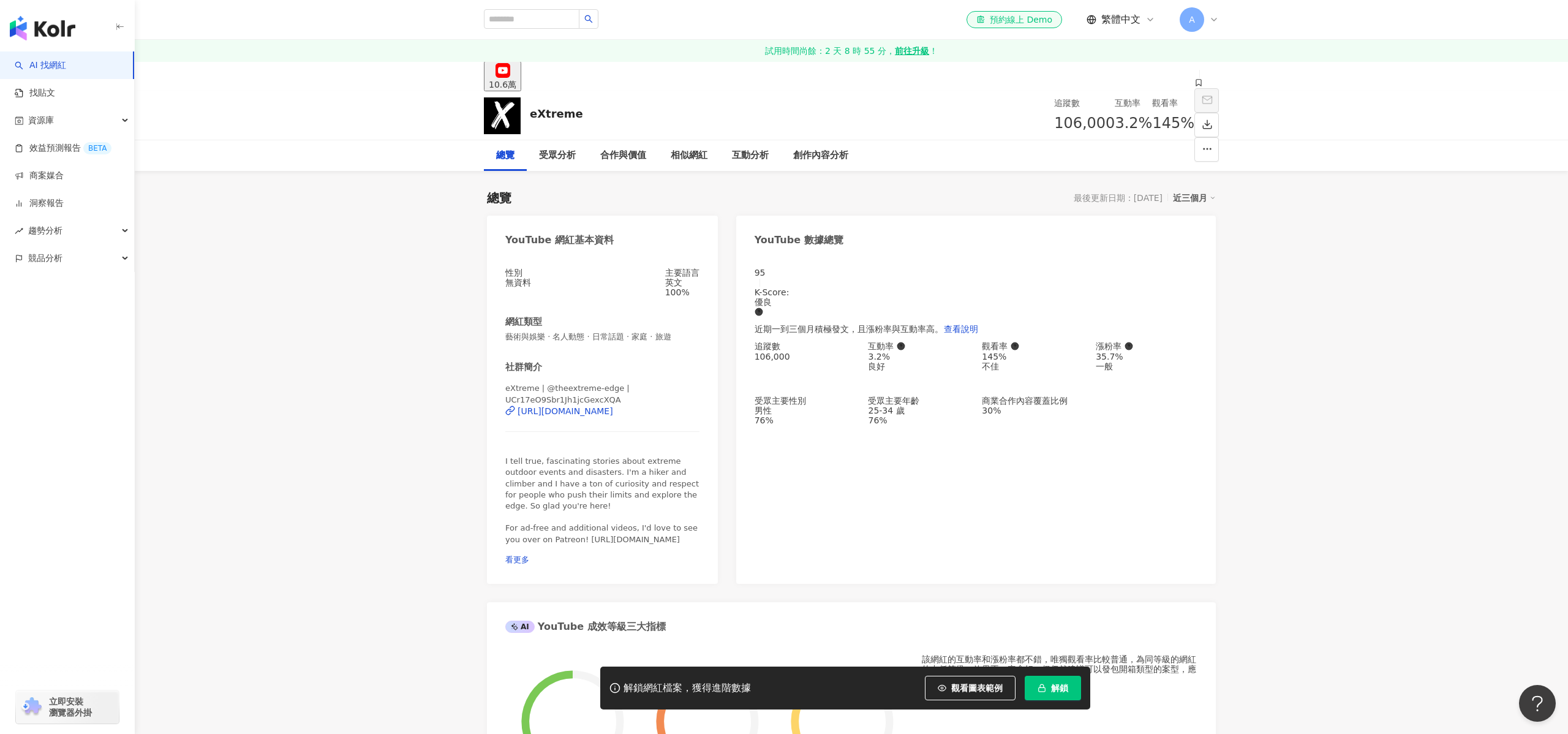
drag, startPoint x: 615, startPoint y: 407, endPoint x: 607, endPoint y: 417, distance: 12.8
click at [615, 406] on div "eXtreme | @theextreme-edge | UCr17eO9Sbr1Jh1jcGexcXQA [URL][DOMAIN_NAME]" at bounding box center [602, 415] width 194 height 64
click at [607, 416] on div "[URL][DOMAIN_NAME]" at bounding box center [565, 411] width 95 height 10
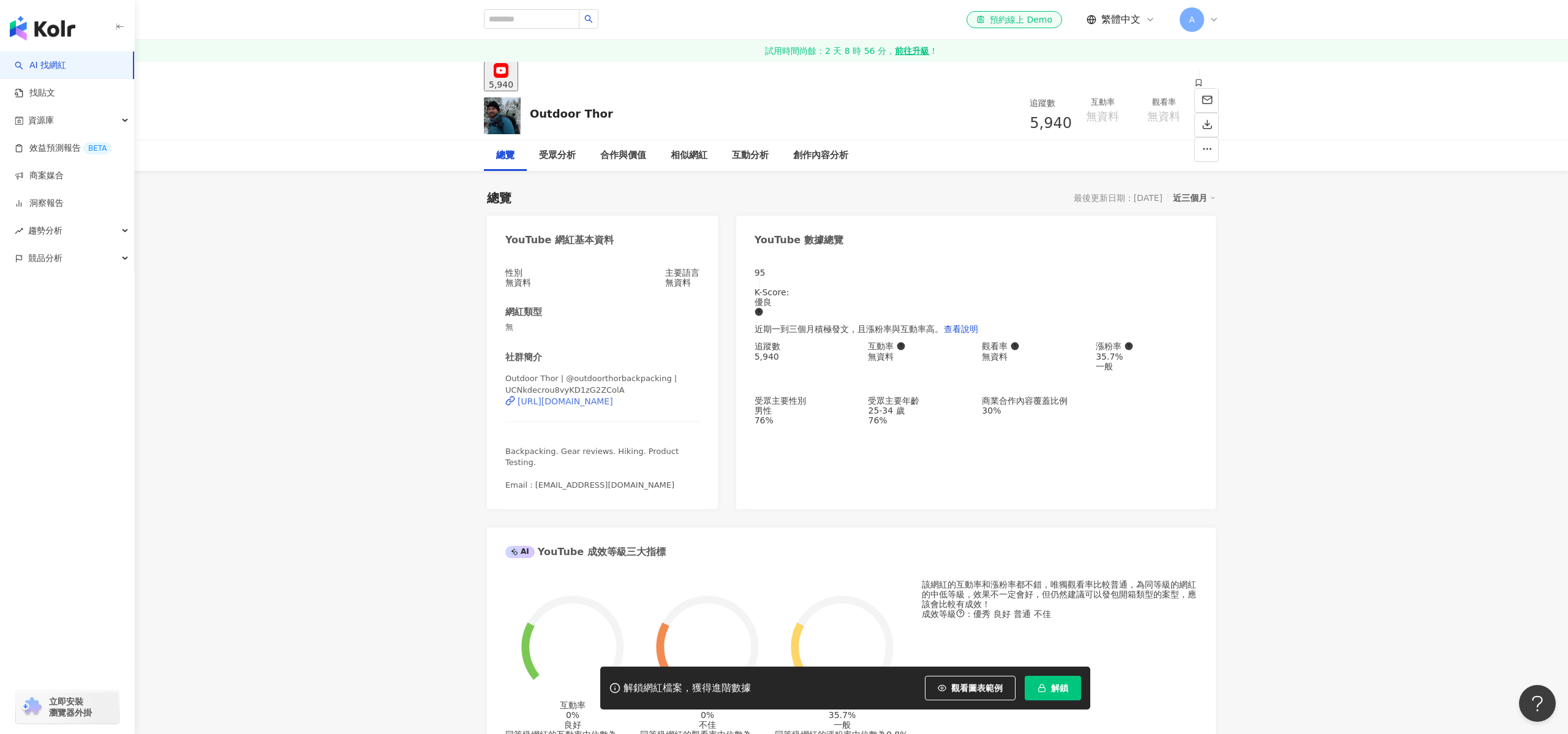
click at [613, 406] on div "[URL][DOMAIN_NAME]" at bounding box center [565, 401] width 95 height 10
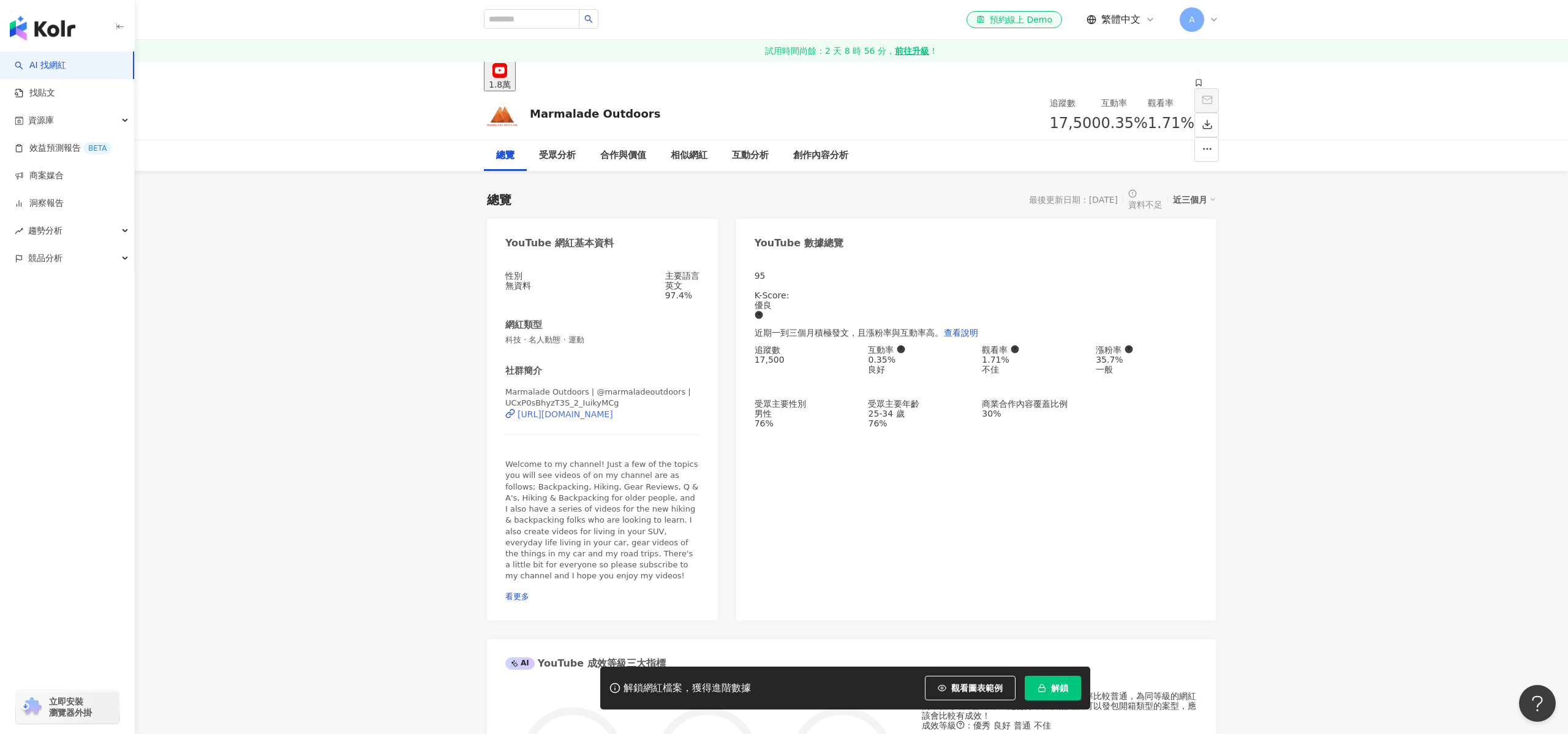
click at [599, 411] on div "[URL][DOMAIN_NAME]" at bounding box center [565, 414] width 95 height 10
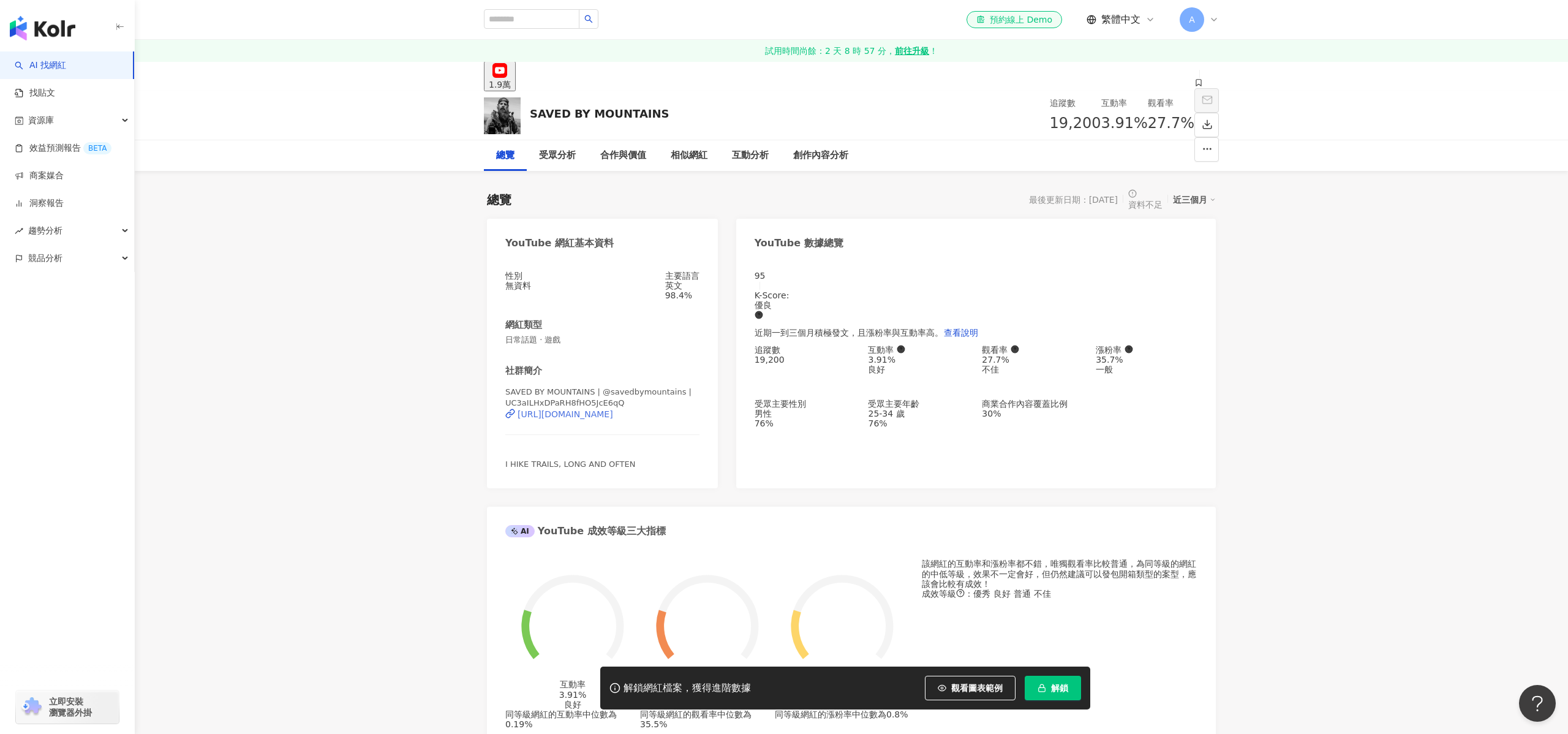
click at [613, 413] on div "https://www.youtube.com/channel/UC3aILHxDPaRH8fHO5JcE6qQ" at bounding box center [565, 414] width 95 height 10
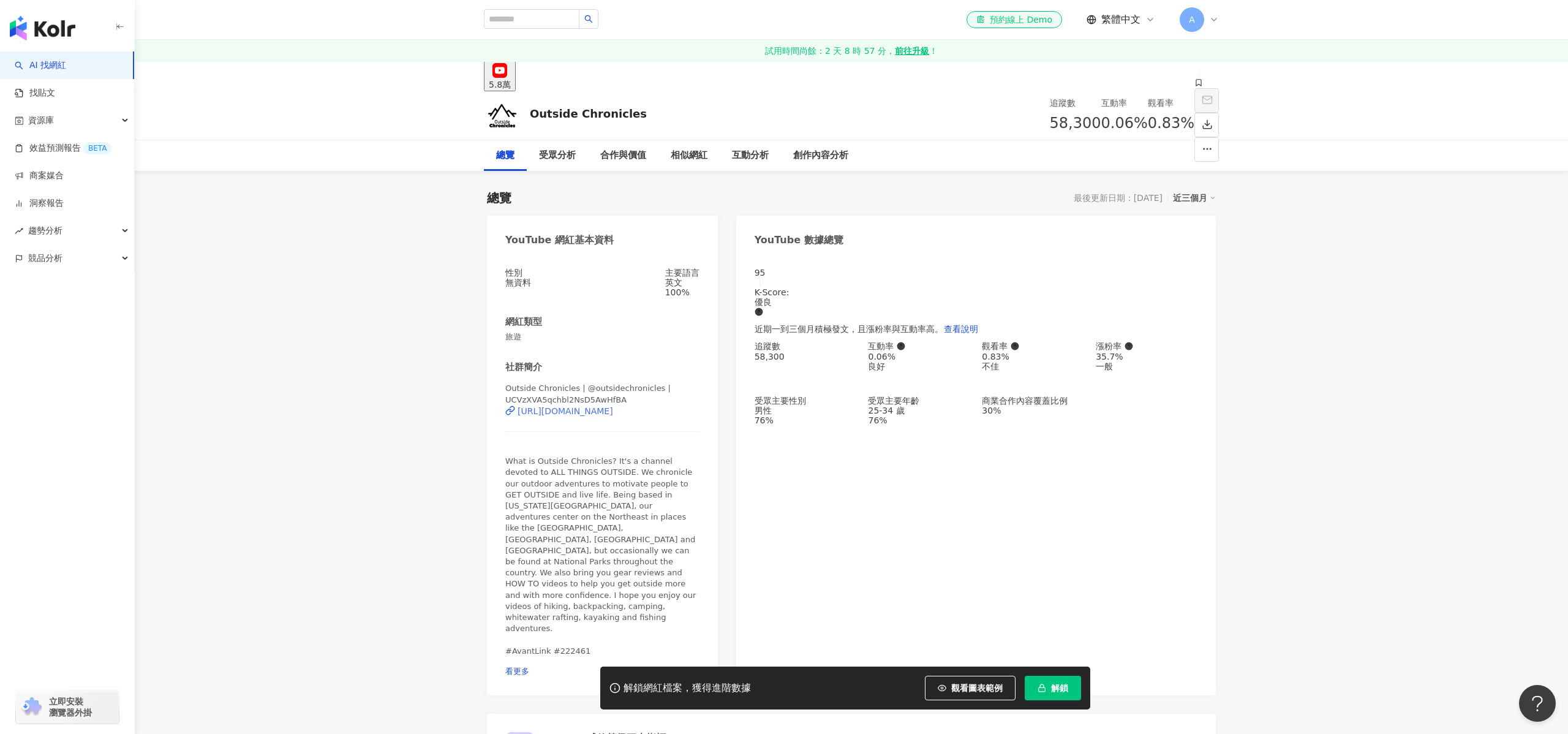
click at [601, 414] on div "https://www.youtube.com/channel/UCVzXVA5qchbl2NsD5AwHfBA" at bounding box center [565, 411] width 95 height 10
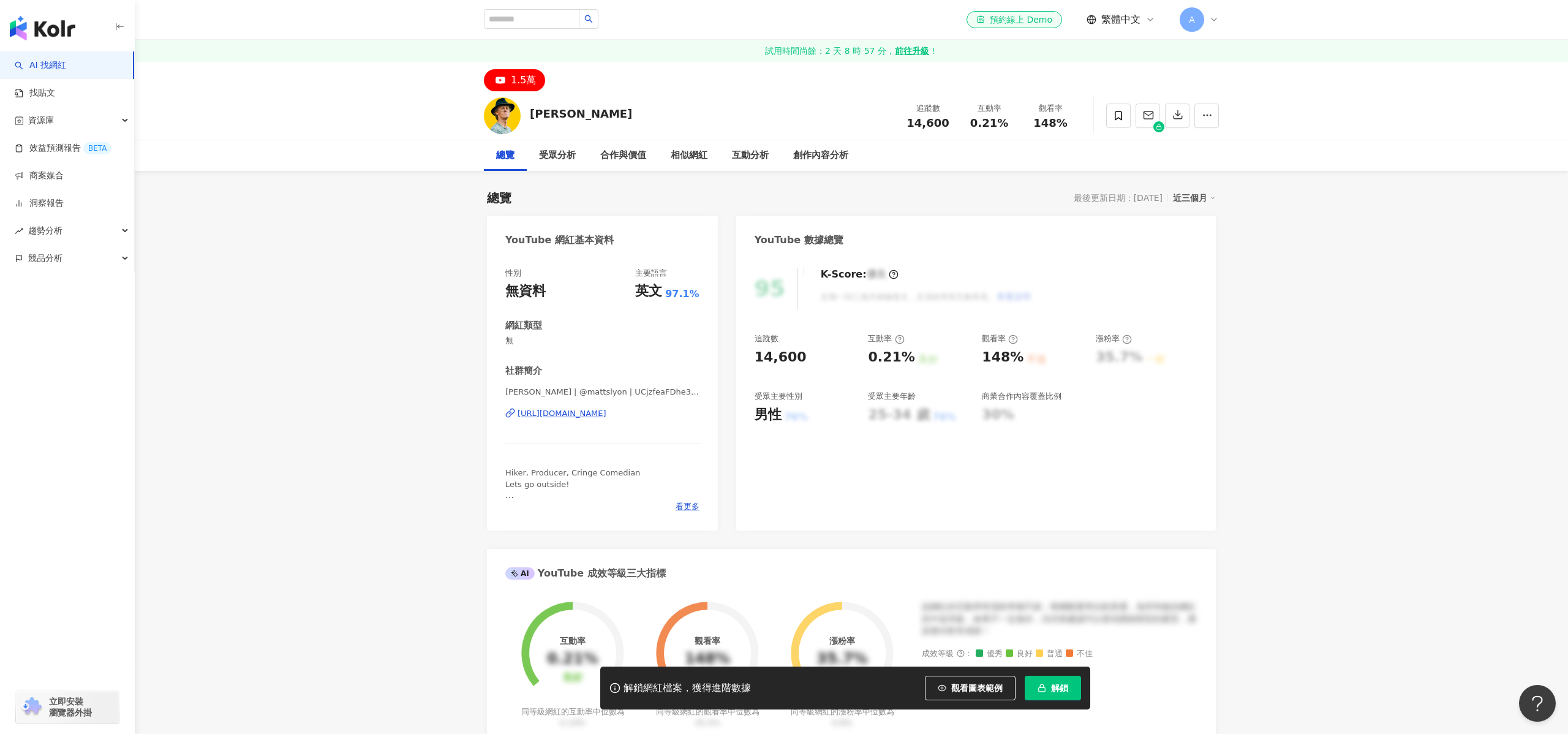
click at [606, 413] on div "https://www.youtube.com/channel/UCjzfeaFDhe3pH8997IFzEXg" at bounding box center [561, 413] width 89 height 11
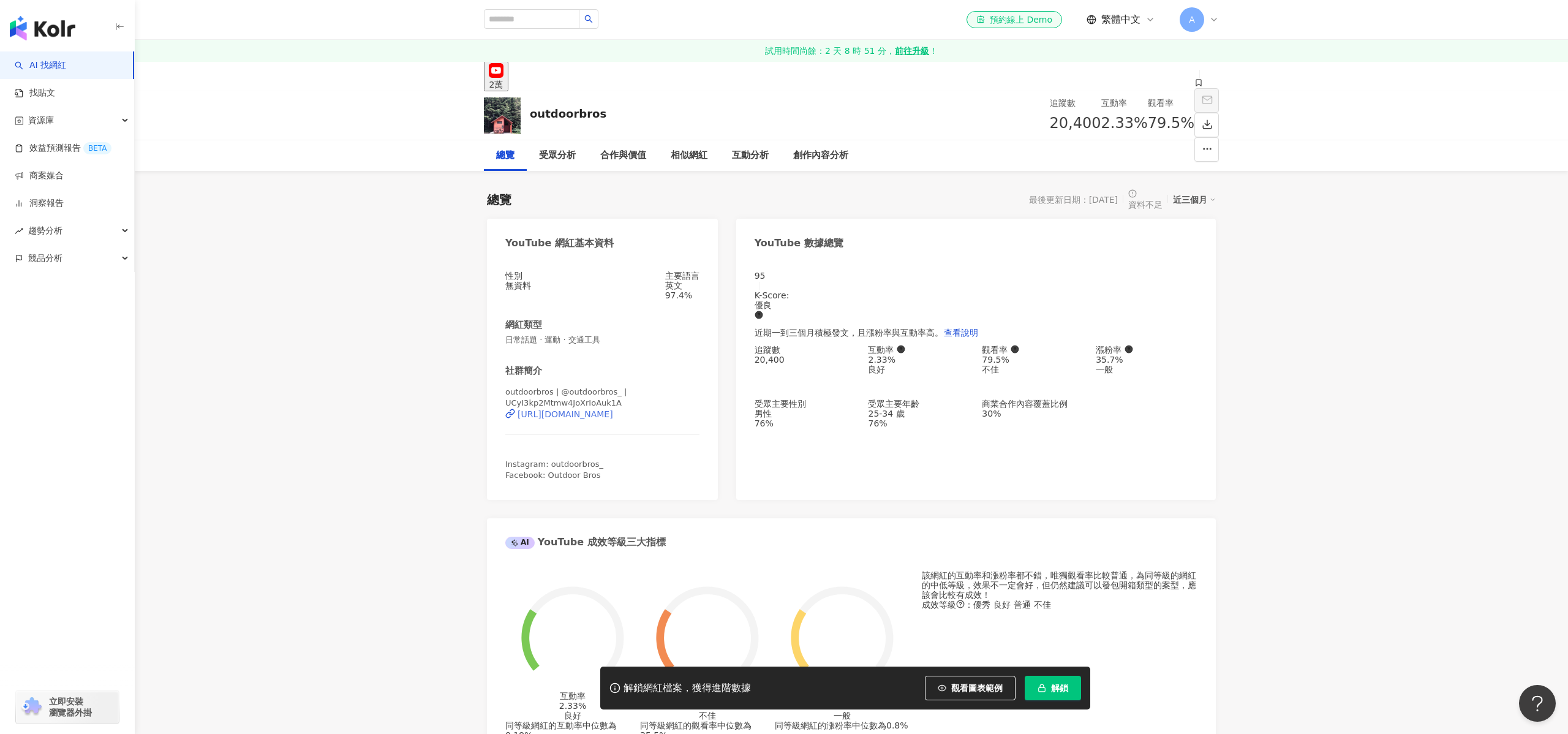
drag, startPoint x: 644, startPoint y: 242, endPoint x: 636, endPoint y: 416, distance: 174.2
click at [613, 417] on div "[URL][DOMAIN_NAME]" at bounding box center [565, 414] width 95 height 10
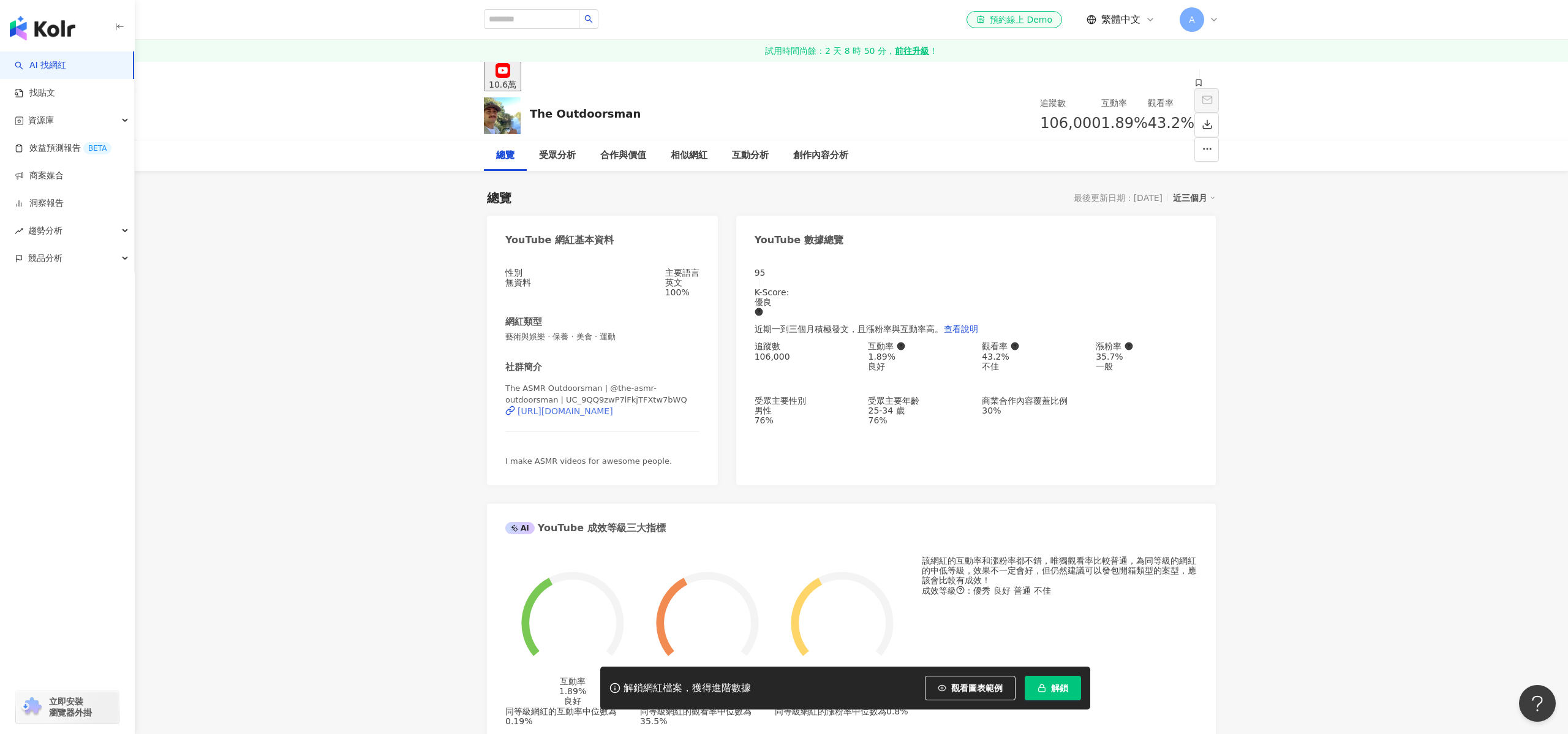
click at [613, 413] on div "https://www.youtube.com/channel/UC_9QQ9zwP7lFkjTFXtw7bWQ" at bounding box center [565, 411] width 95 height 10
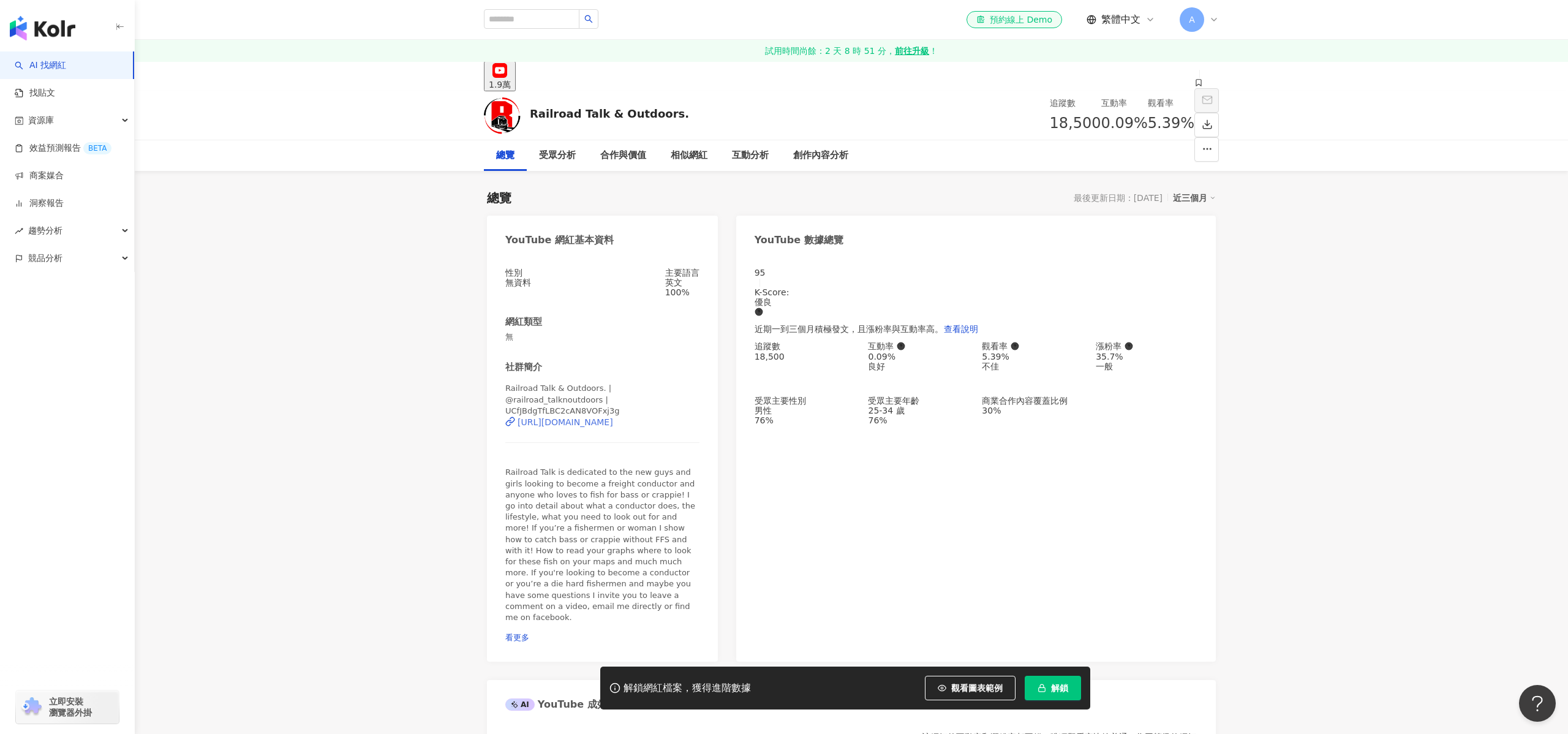
click at [602, 417] on div "https://www.youtube.com/channel/UCfJBdgTfLBC2cAN8VOFxj3g" at bounding box center [565, 422] width 95 height 10
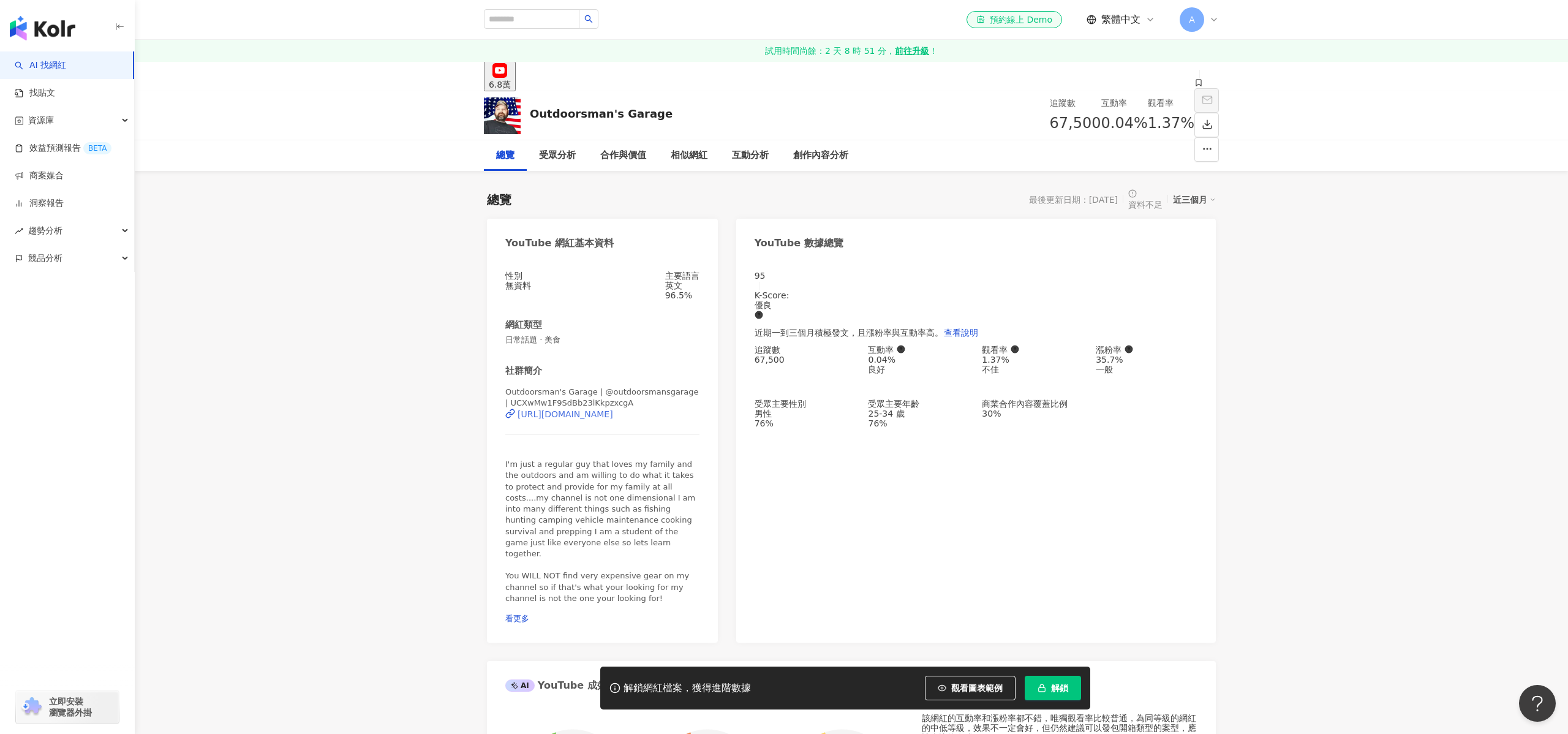
click at [613, 413] on div "https://www.youtube.com/channel/UCXwMw1F9SdBb23lKkpzxcgA" at bounding box center [565, 414] width 95 height 10
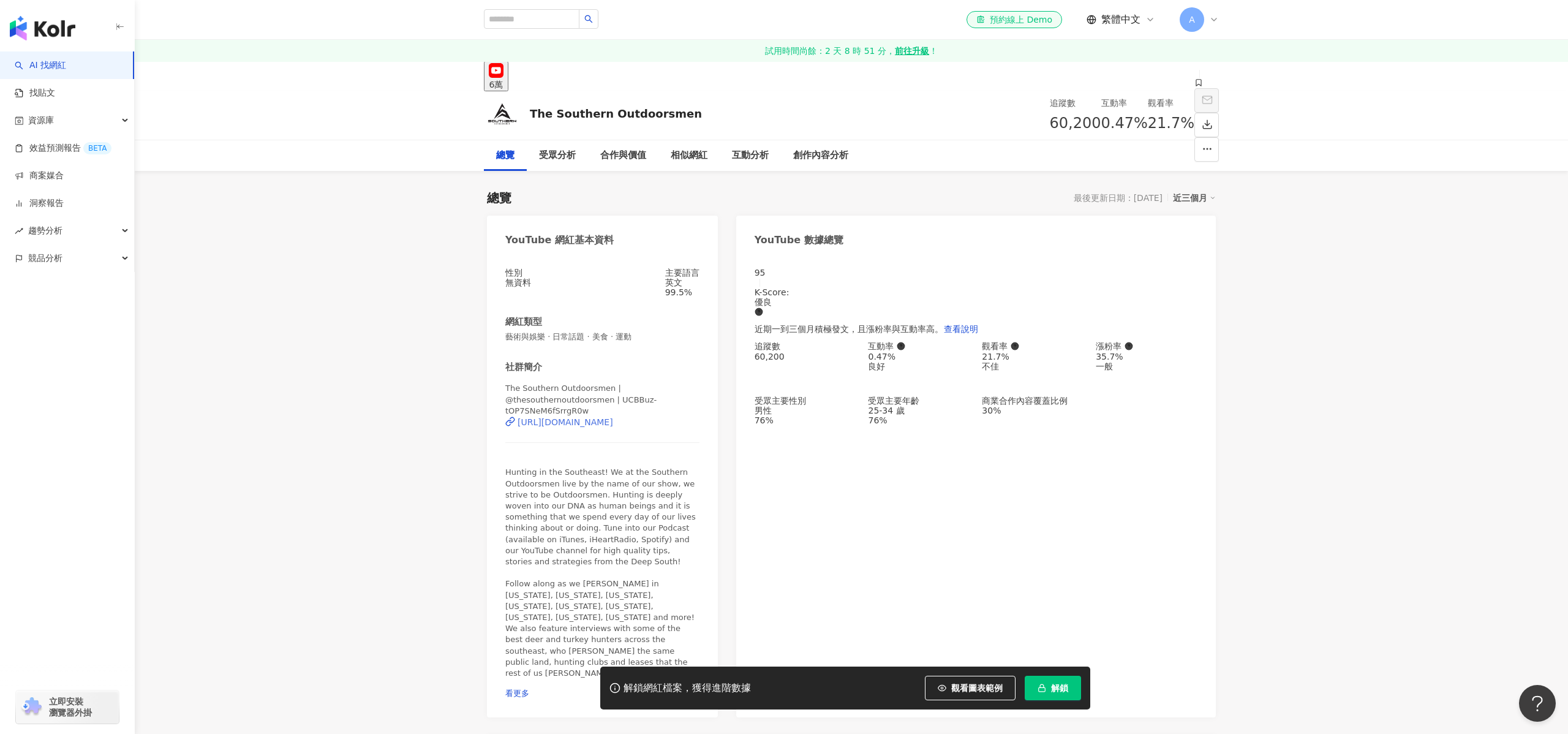
click at [613, 417] on div "[URL][DOMAIN_NAME]" at bounding box center [565, 422] width 95 height 10
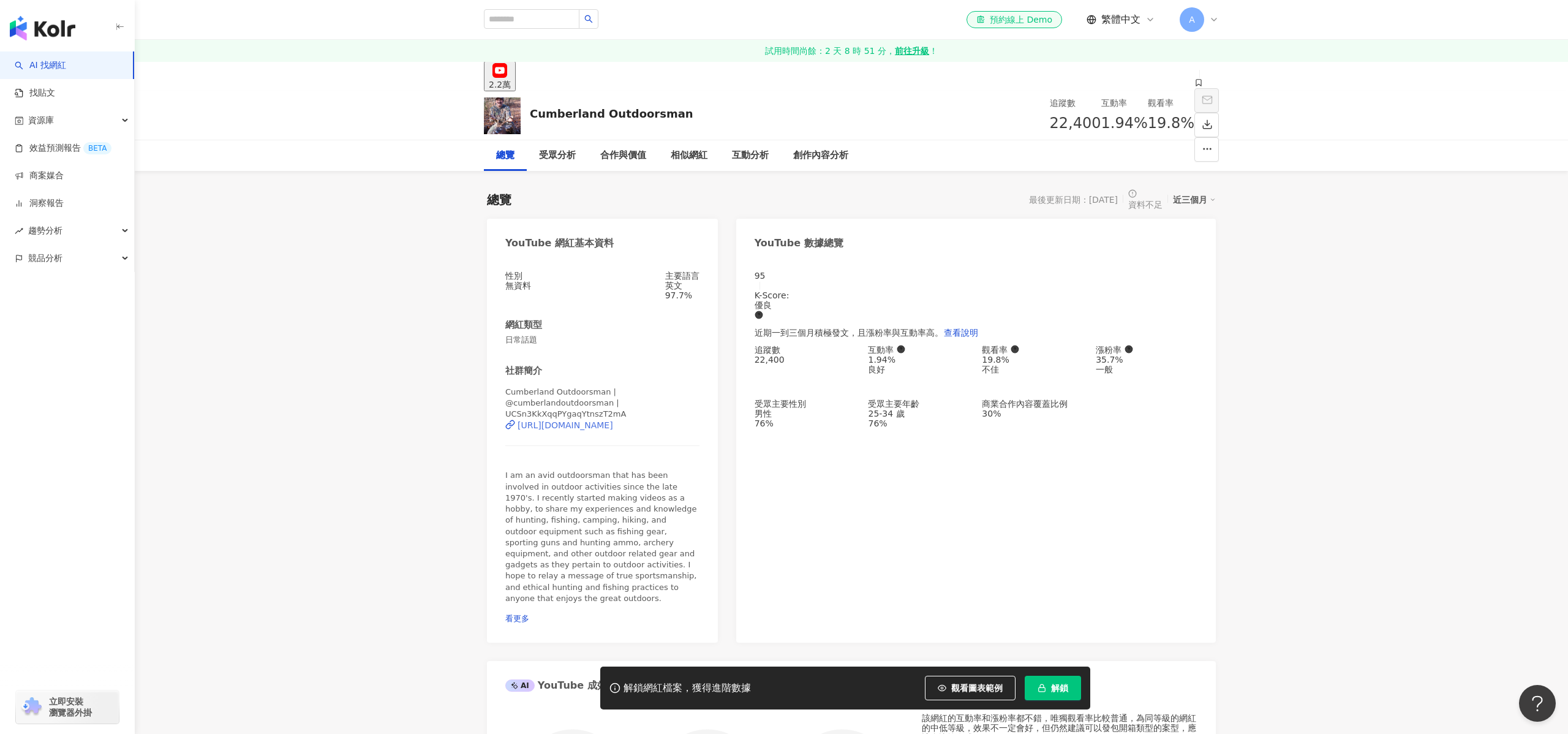
click at [613, 420] on div "[URL][DOMAIN_NAME]" at bounding box center [565, 425] width 95 height 10
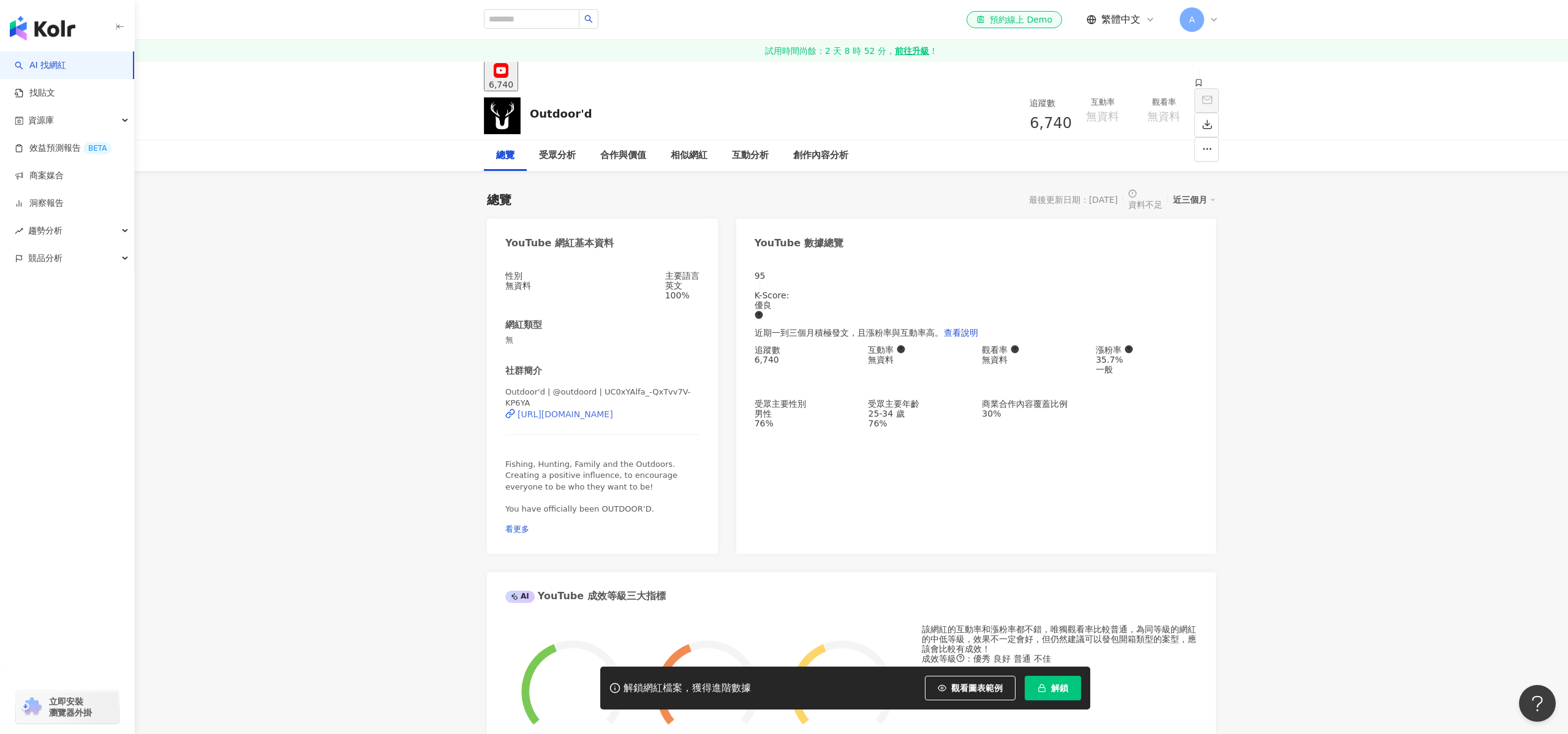
click at [613, 411] on div "https://www.youtube.com/channel/UC0xYAlfa_-QxTvv7V-KP6YA" at bounding box center [565, 414] width 95 height 10
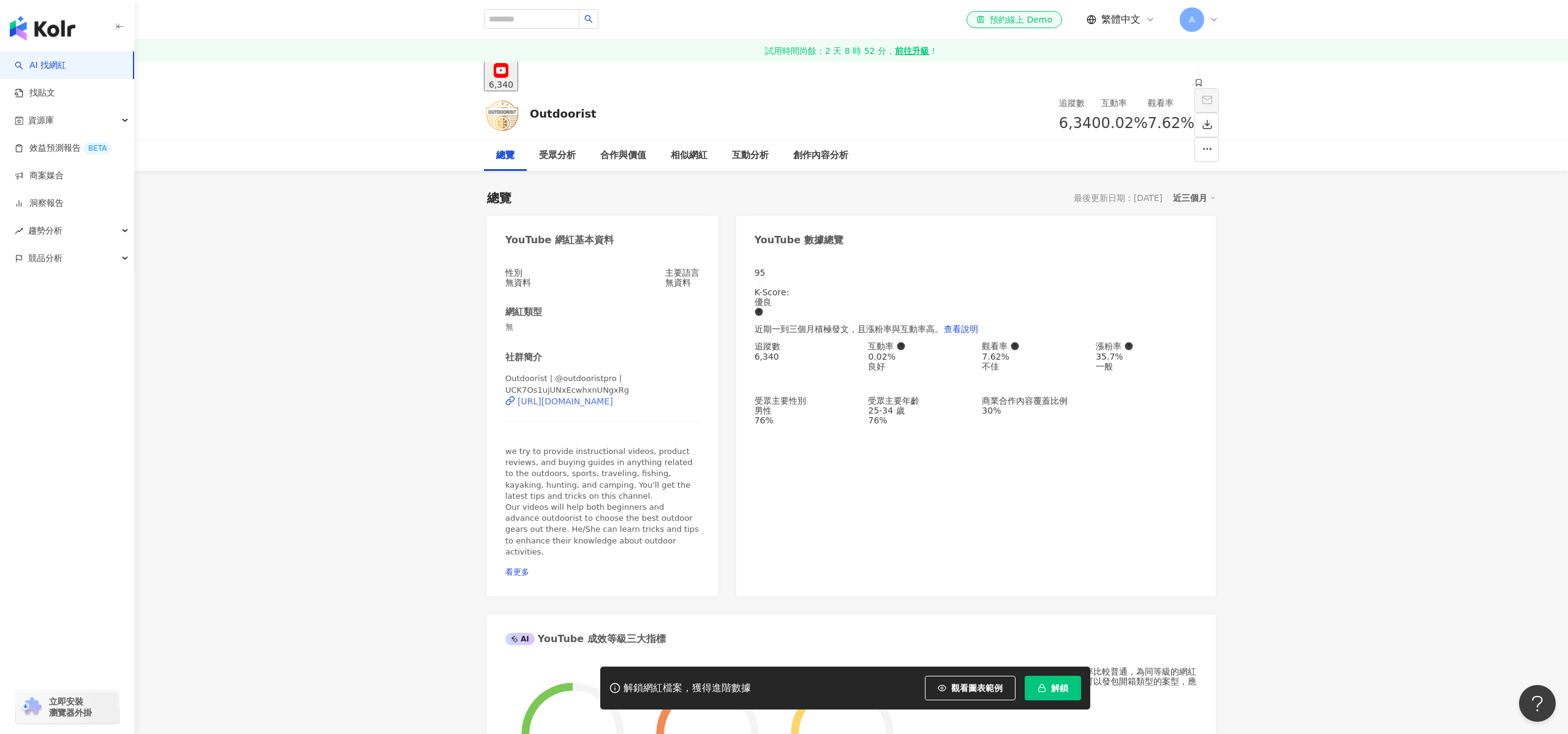
click at [613, 406] on div "[URL][DOMAIN_NAME]" at bounding box center [565, 401] width 95 height 10
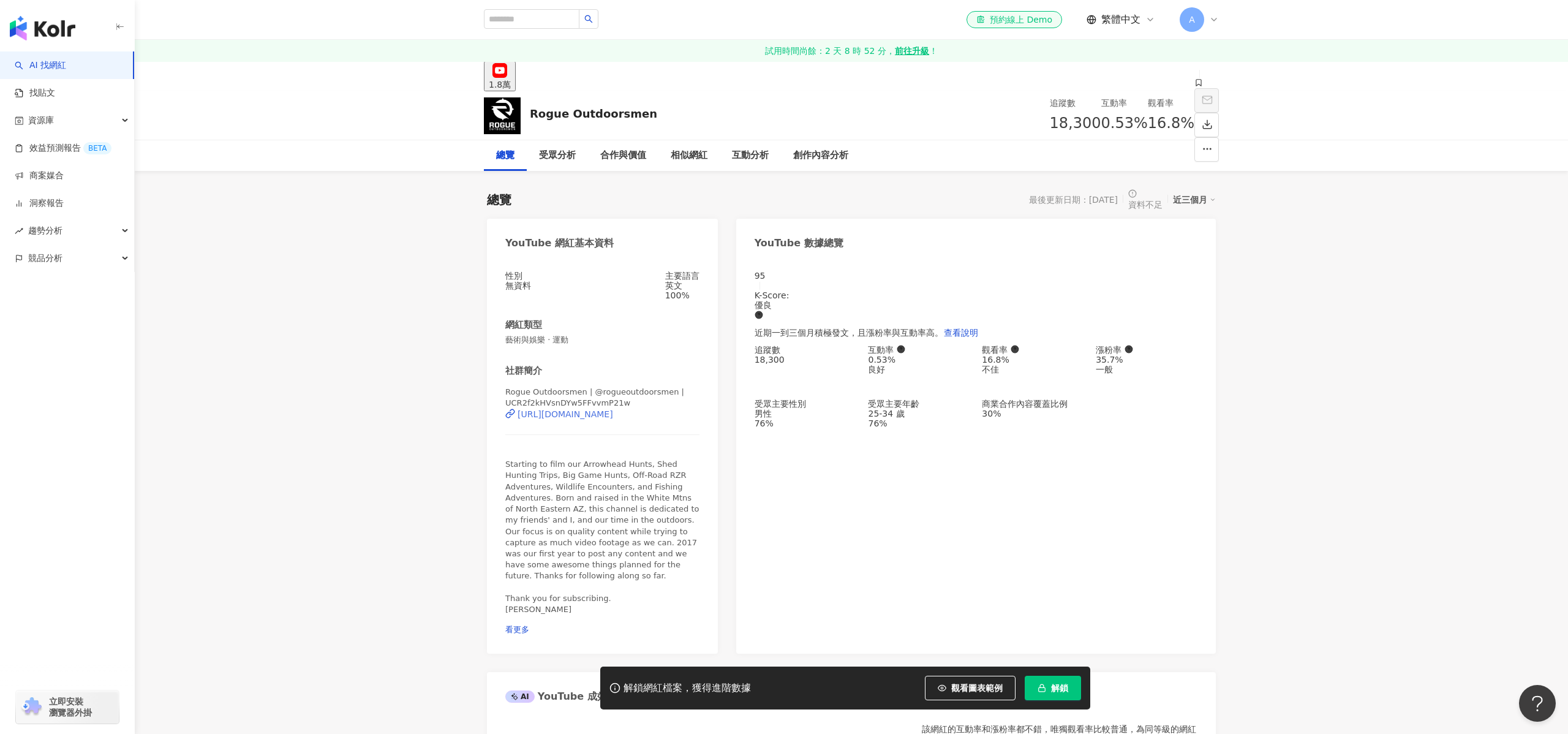
click at [577, 413] on div "https://www.youtube.com/channel/UCR2f2kHVsnDYw5FFvvmP21w" at bounding box center [565, 414] width 95 height 10
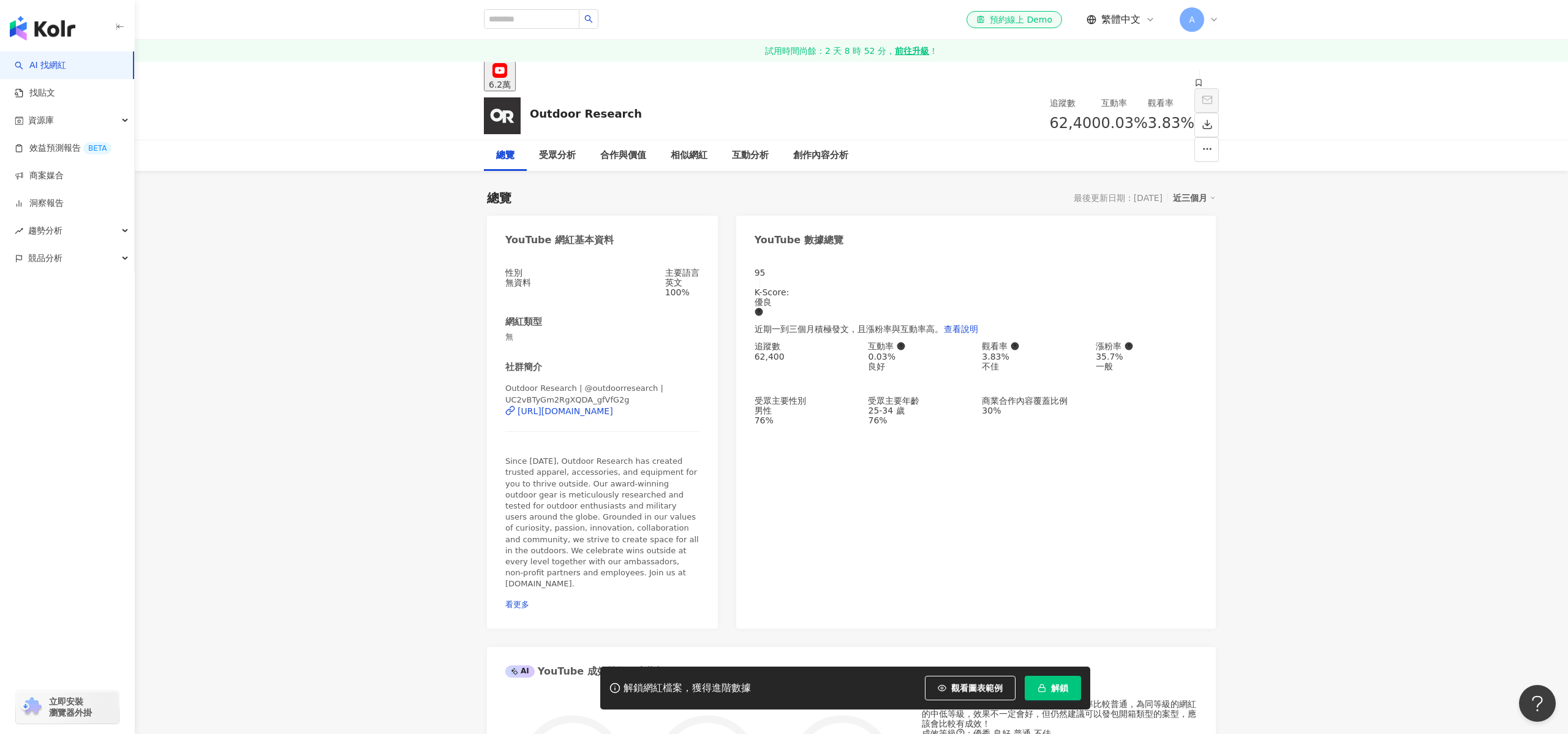
click at [589, 423] on div "Outdoor Research | @outdoorresearch | UC2vBTyGm2RgXQDA_gfVfG2g https://www.yout…" at bounding box center [602, 415] width 194 height 64
click at [591, 416] on div "https://www.youtube.com/channel/UC2vBTyGm2RgXQDA_gfVfG2g" at bounding box center [565, 411] width 95 height 10
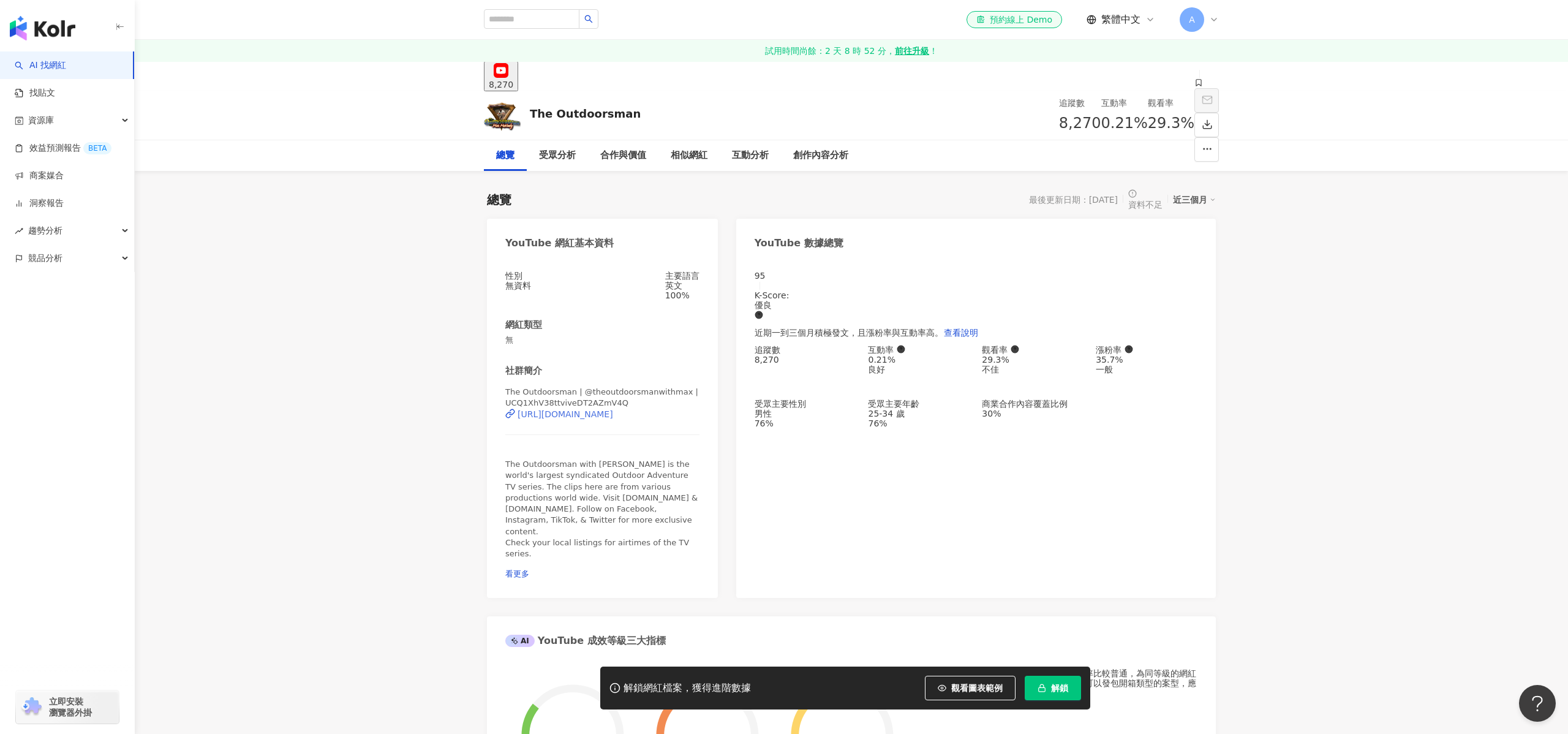
click at [613, 418] on div "[URL][DOMAIN_NAME]" at bounding box center [565, 414] width 95 height 10
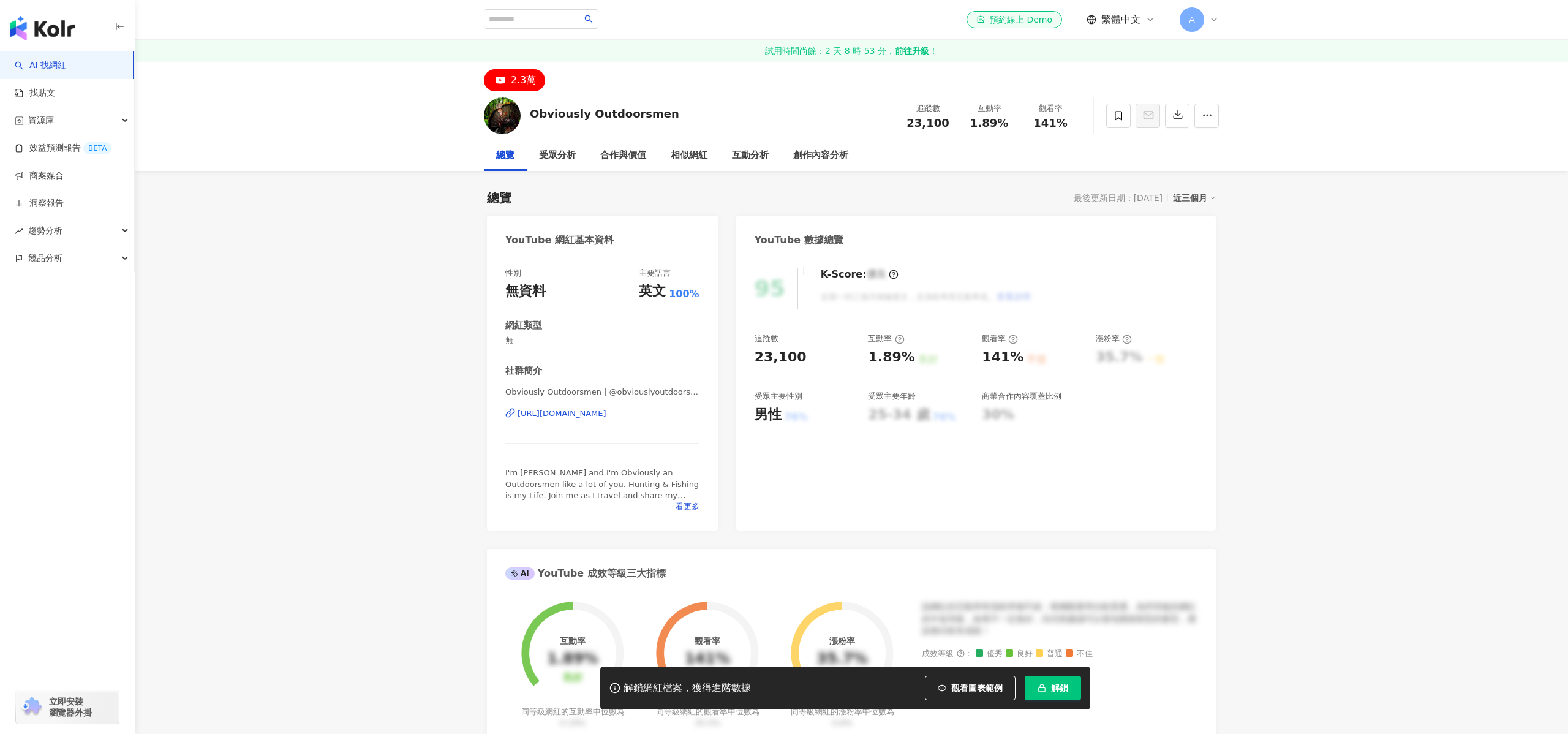
click at [606, 411] on div "https://www.youtube.com/channel/UCj21LeVFvVr66qjBWF2YWvQ" at bounding box center [561, 413] width 89 height 11
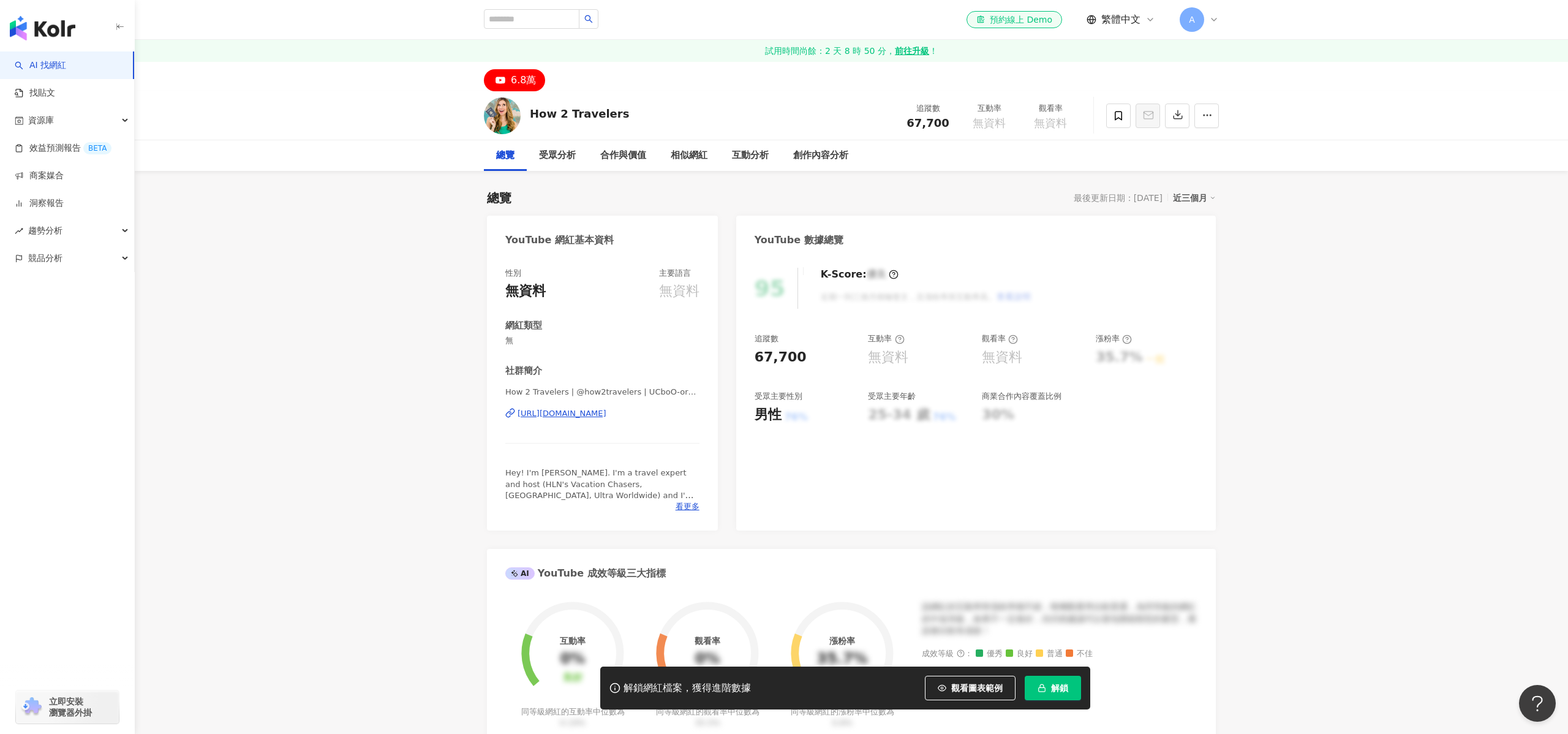
click at [606, 413] on div "[URL][DOMAIN_NAME]" at bounding box center [561, 413] width 89 height 11
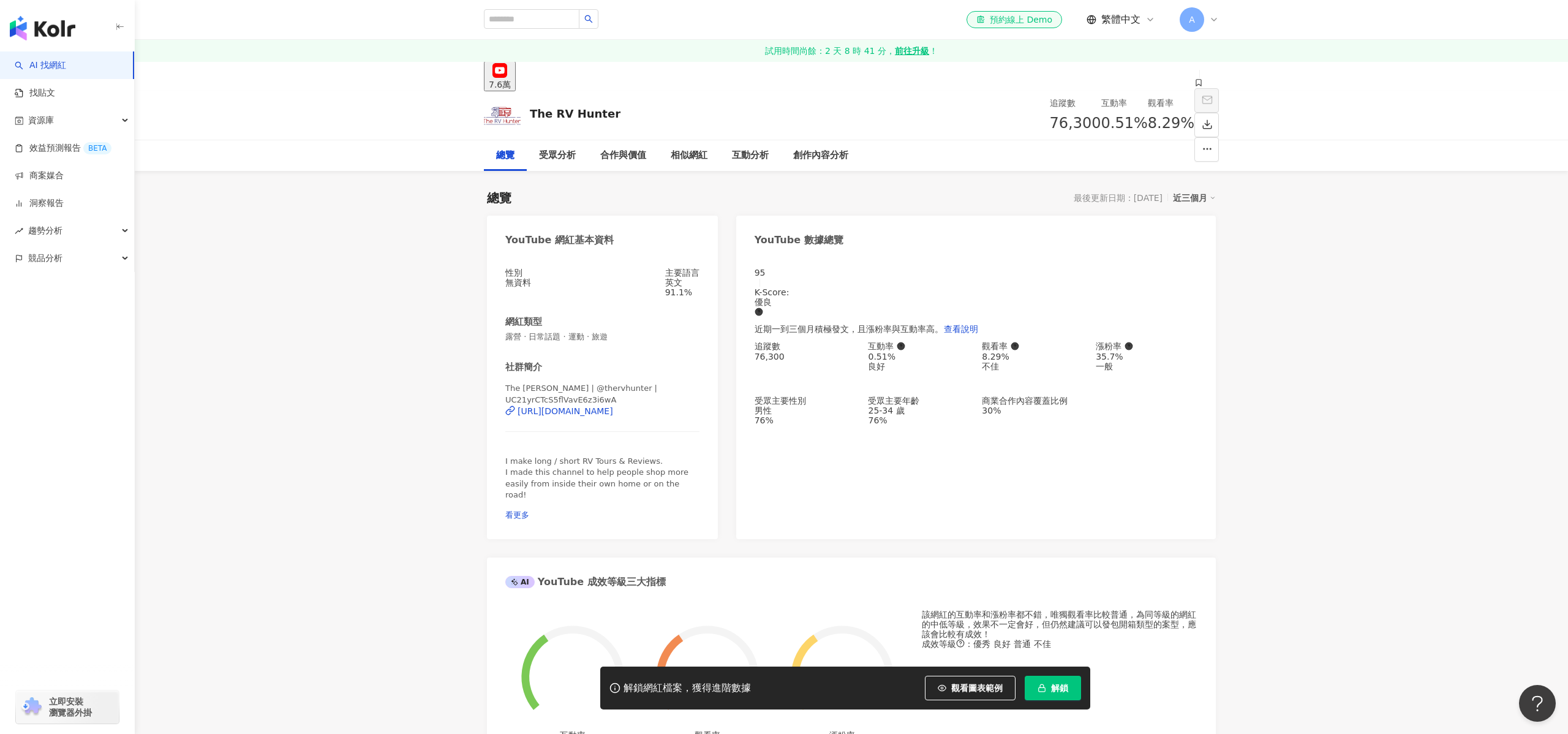
scroll to position [3, 0]
click at [613, 411] on div "[URL][DOMAIN_NAME]" at bounding box center [565, 408] width 95 height 10
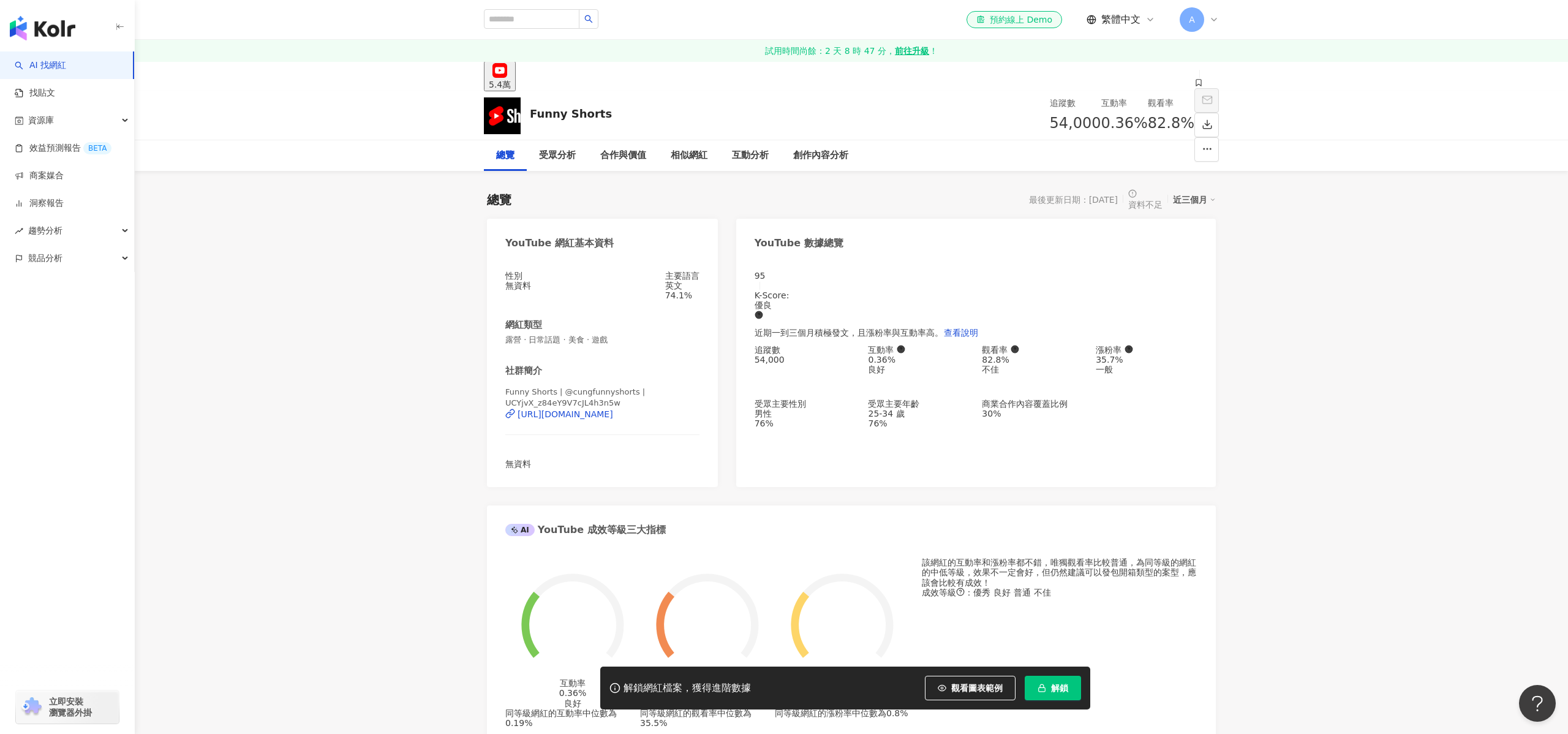
click at [585, 398] on span "Funny Shorts | @cungfunnyshorts | UCYjvX_z84eY9V7cJL4h3n5w" at bounding box center [602, 397] width 194 height 22
click at [583, 410] on div "[URL][DOMAIN_NAME]" at bounding box center [565, 414] width 95 height 10
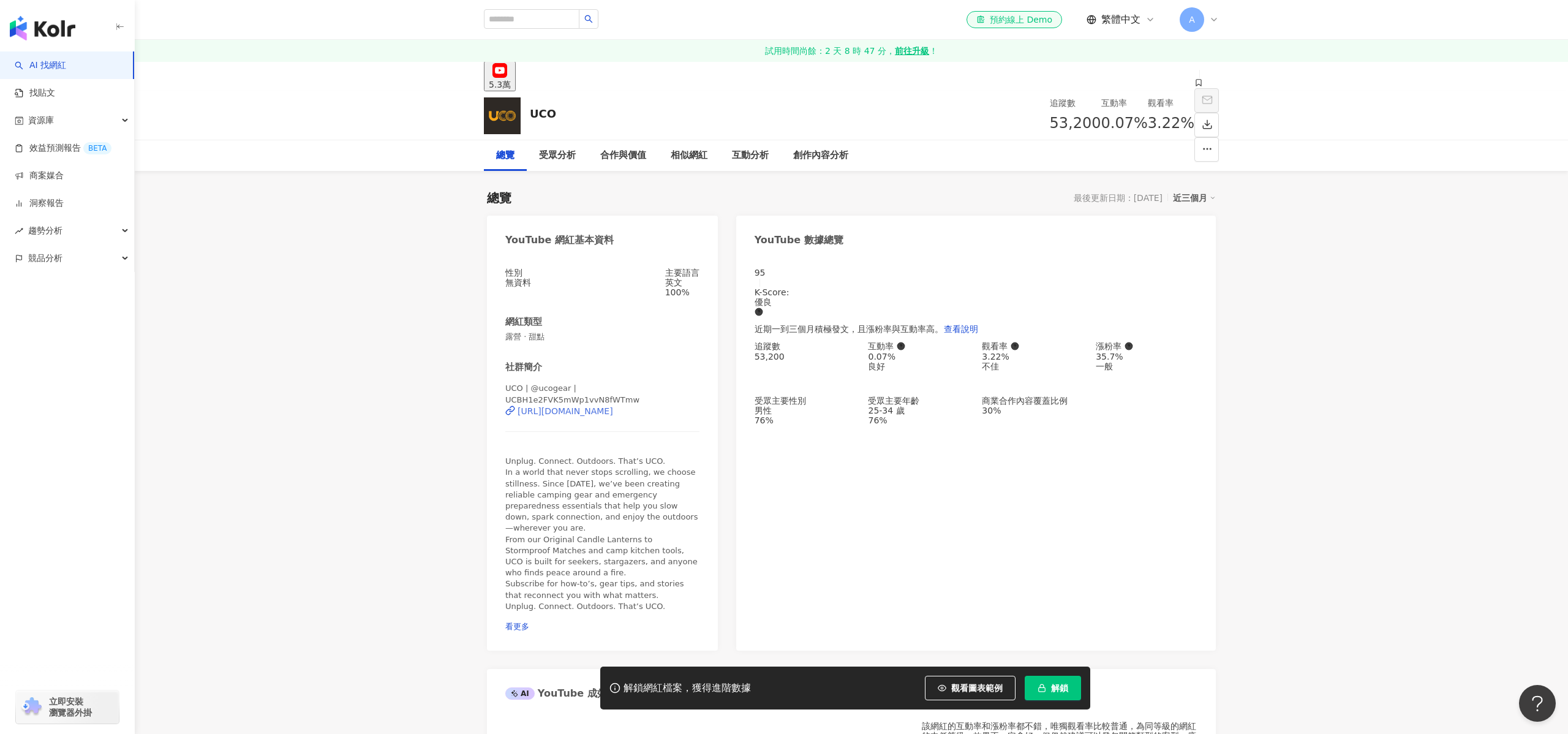
click at [613, 415] on div "https://www.youtube.com/channel/UCBH1e2FVK5mWp1vvN8fWTmw" at bounding box center [565, 411] width 95 height 10
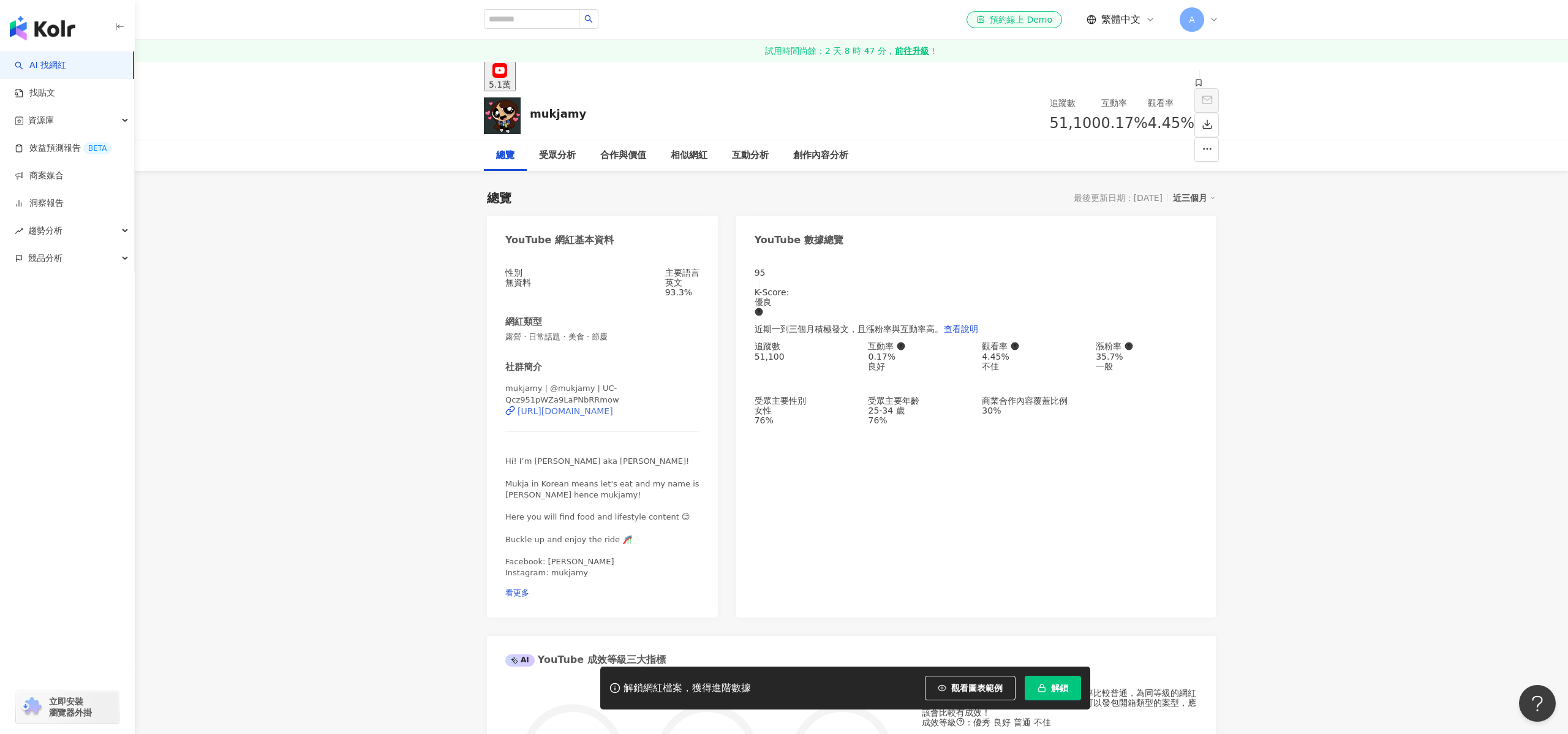
click at [613, 416] on div "[URL][DOMAIN_NAME]" at bounding box center [565, 411] width 95 height 10
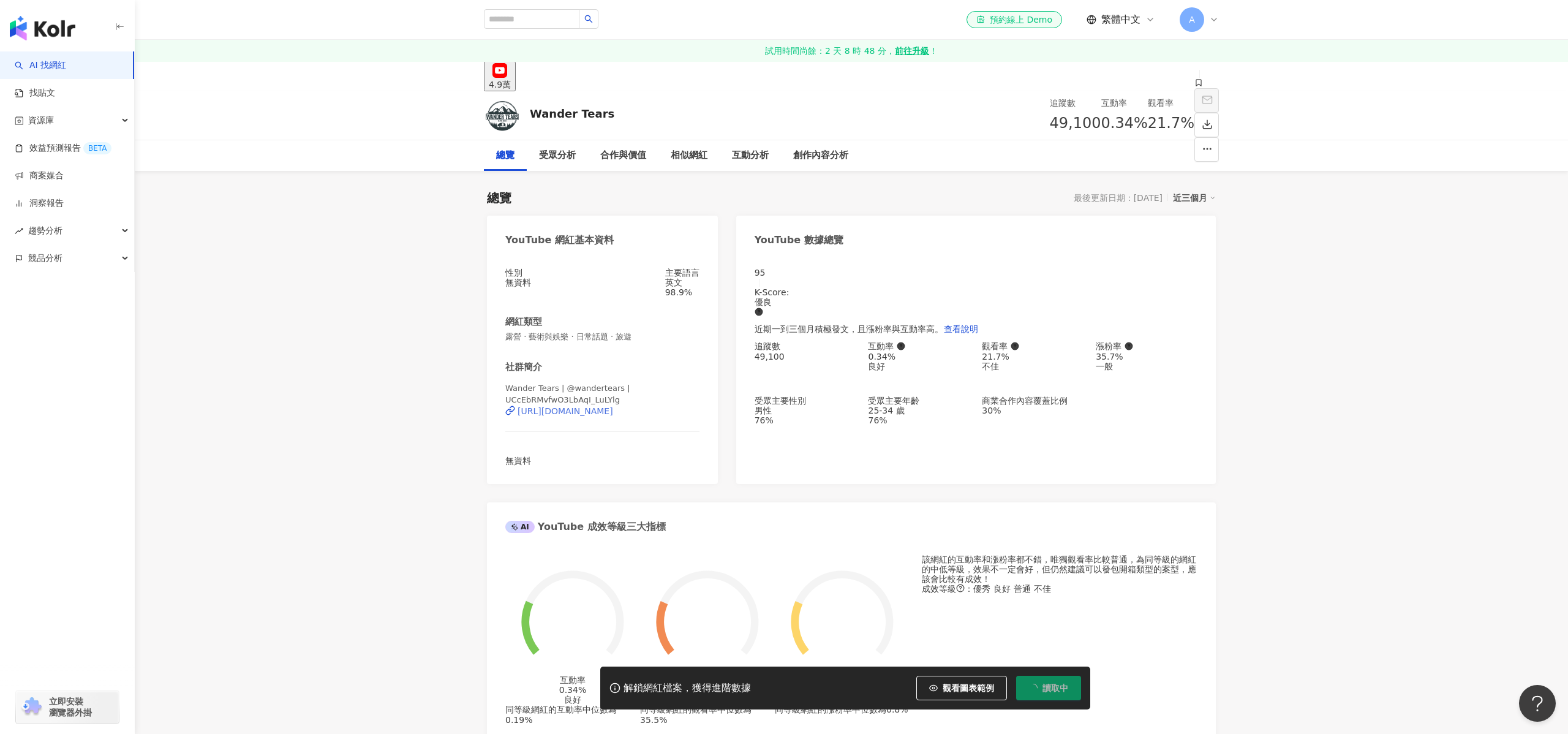
click at [613, 412] on div "https://www.youtube.com/channel/UCcEbRMvfwO3LbAqI_LuLYlg" at bounding box center [565, 411] width 95 height 10
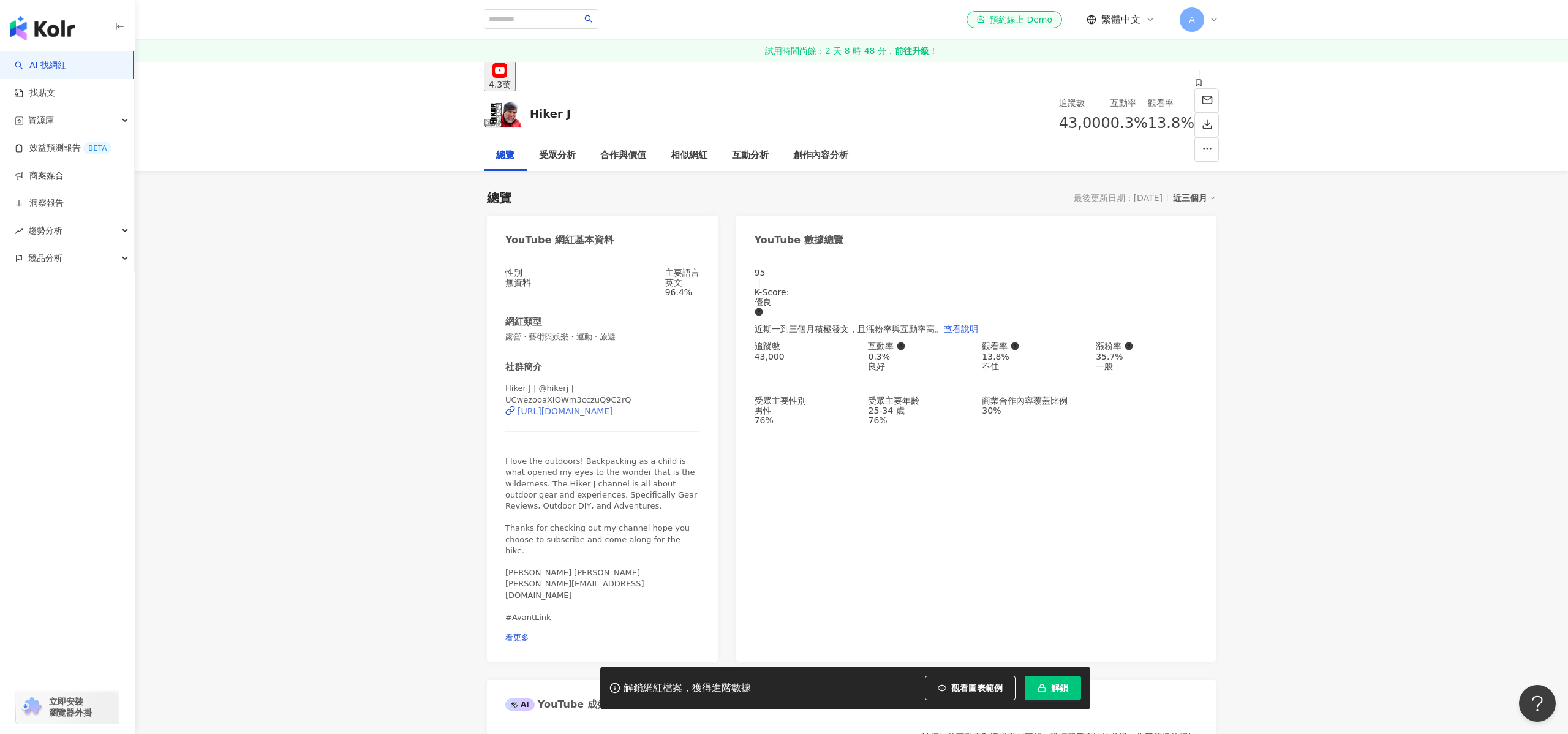
click at [613, 413] on div "[URL][DOMAIN_NAME]" at bounding box center [565, 411] width 95 height 10
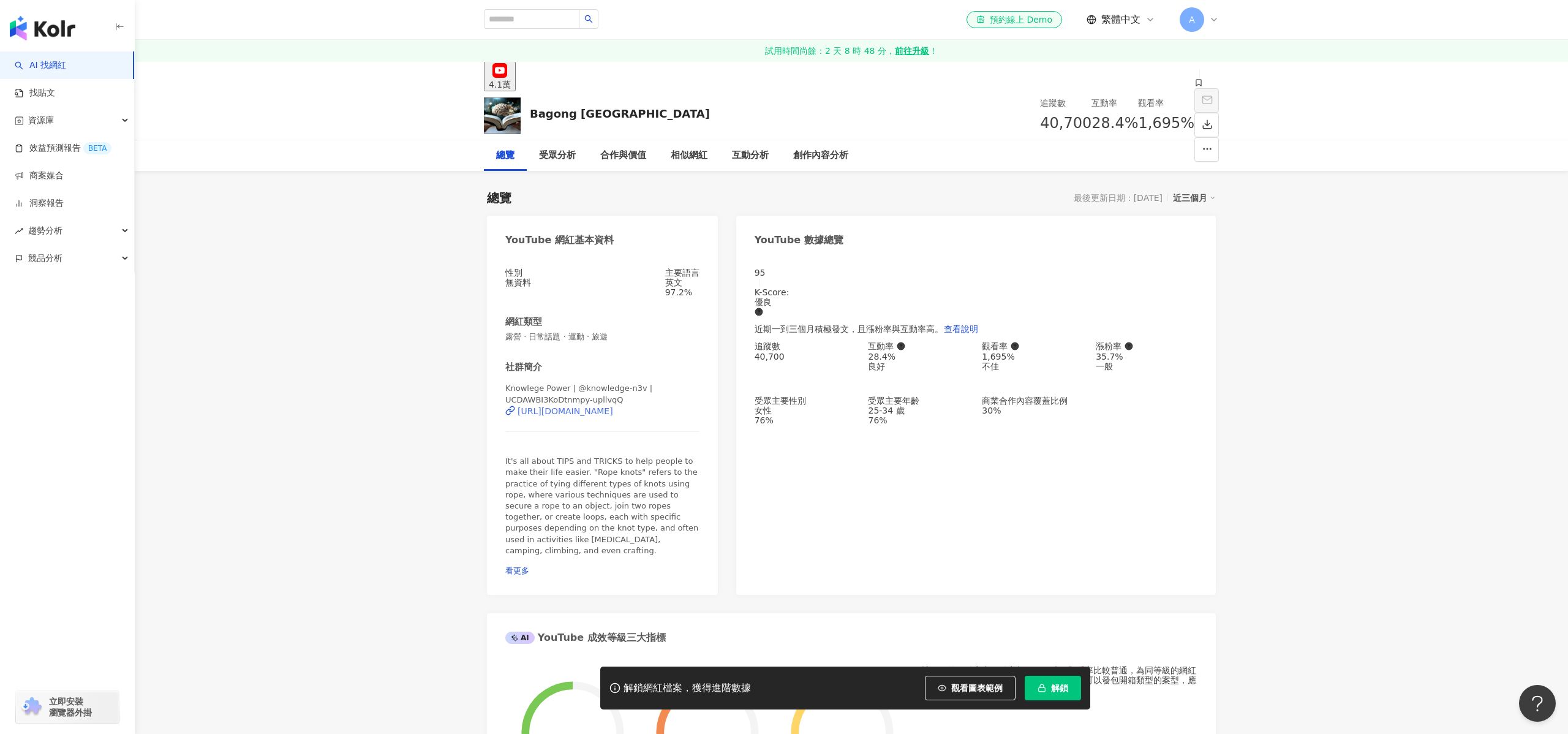
click at [613, 411] on div "https://www.youtube.com/channel/UCDAWBI3KoDtnmpy-upllvqQ" at bounding box center [565, 411] width 95 height 10
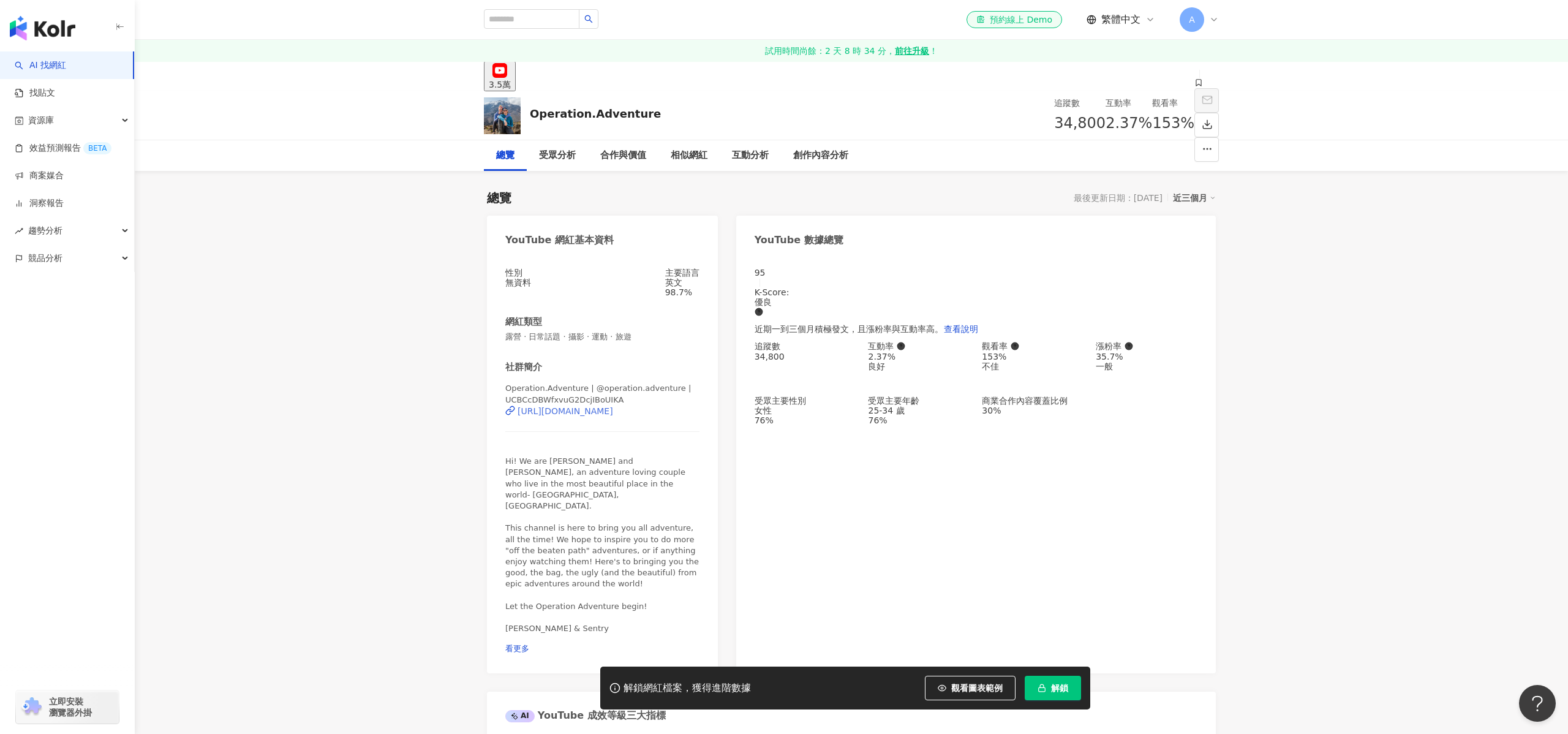
click at [613, 415] on div "https://www.youtube.com/channel/UCBCcDBWfxvuG2DcjIBoUIKA" at bounding box center [565, 411] width 95 height 10
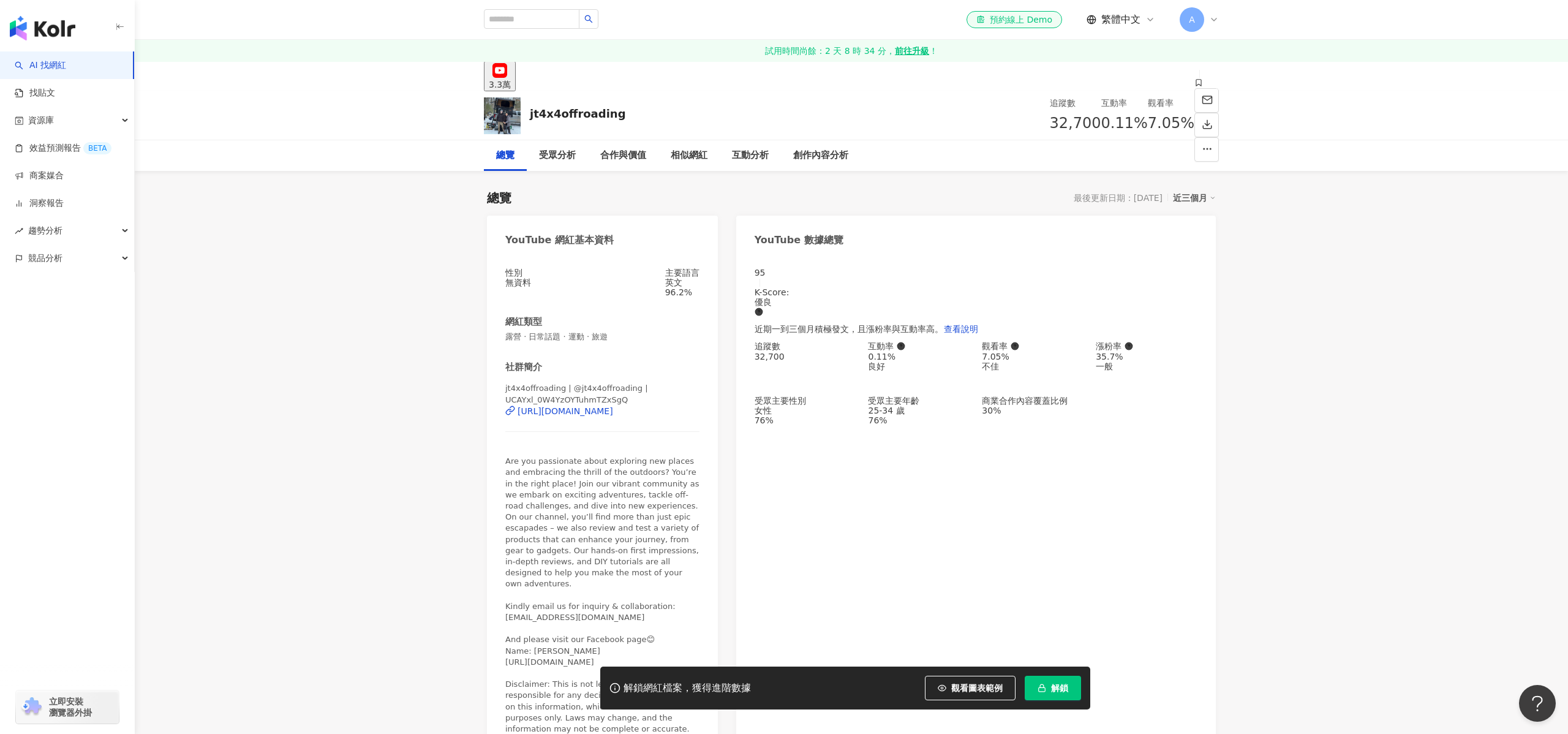
click at [613, 414] on div "[URL][DOMAIN_NAME]" at bounding box center [565, 411] width 95 height 10
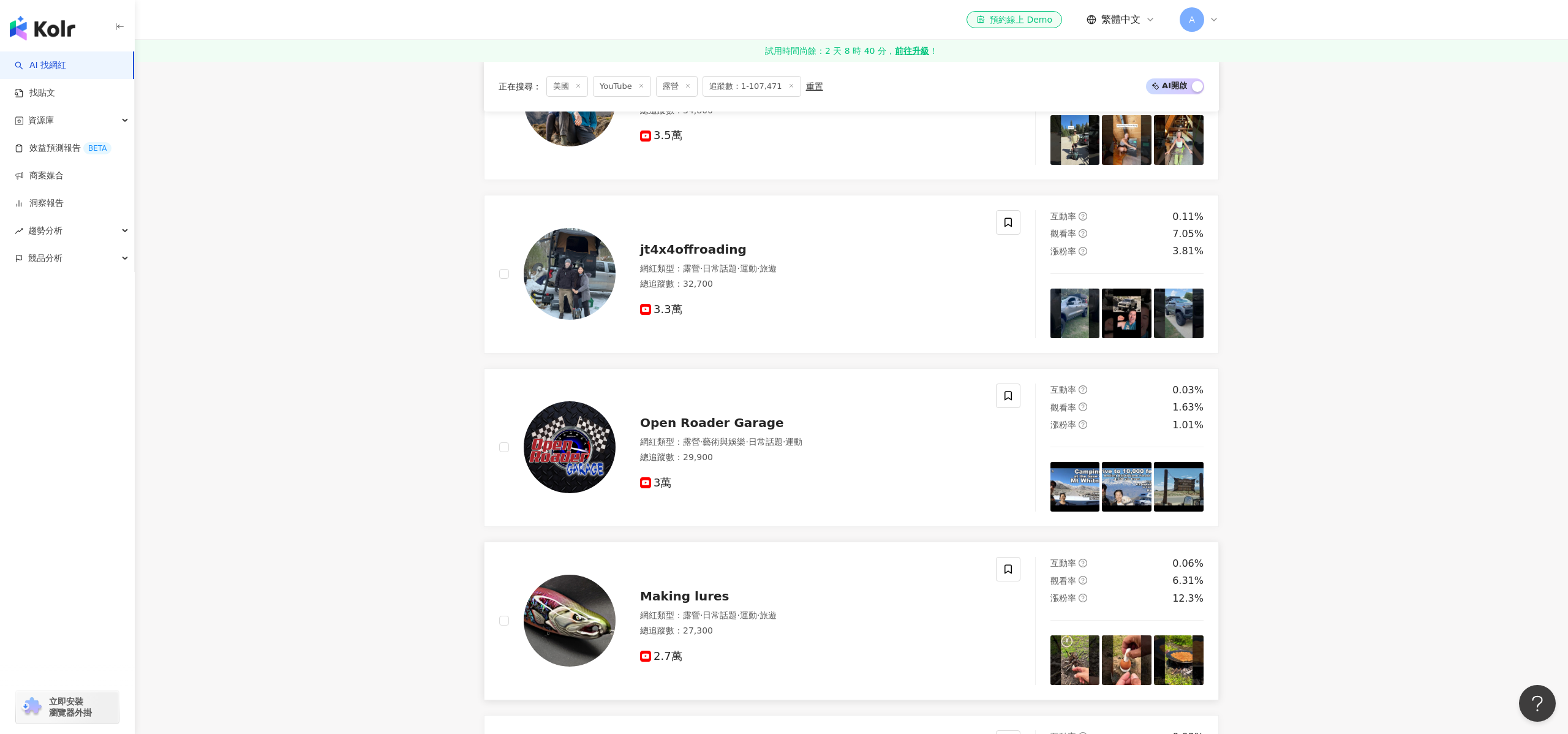
click at [693, 597] on span "Making lures" at bounding box center [685, 596] width 89 height 15
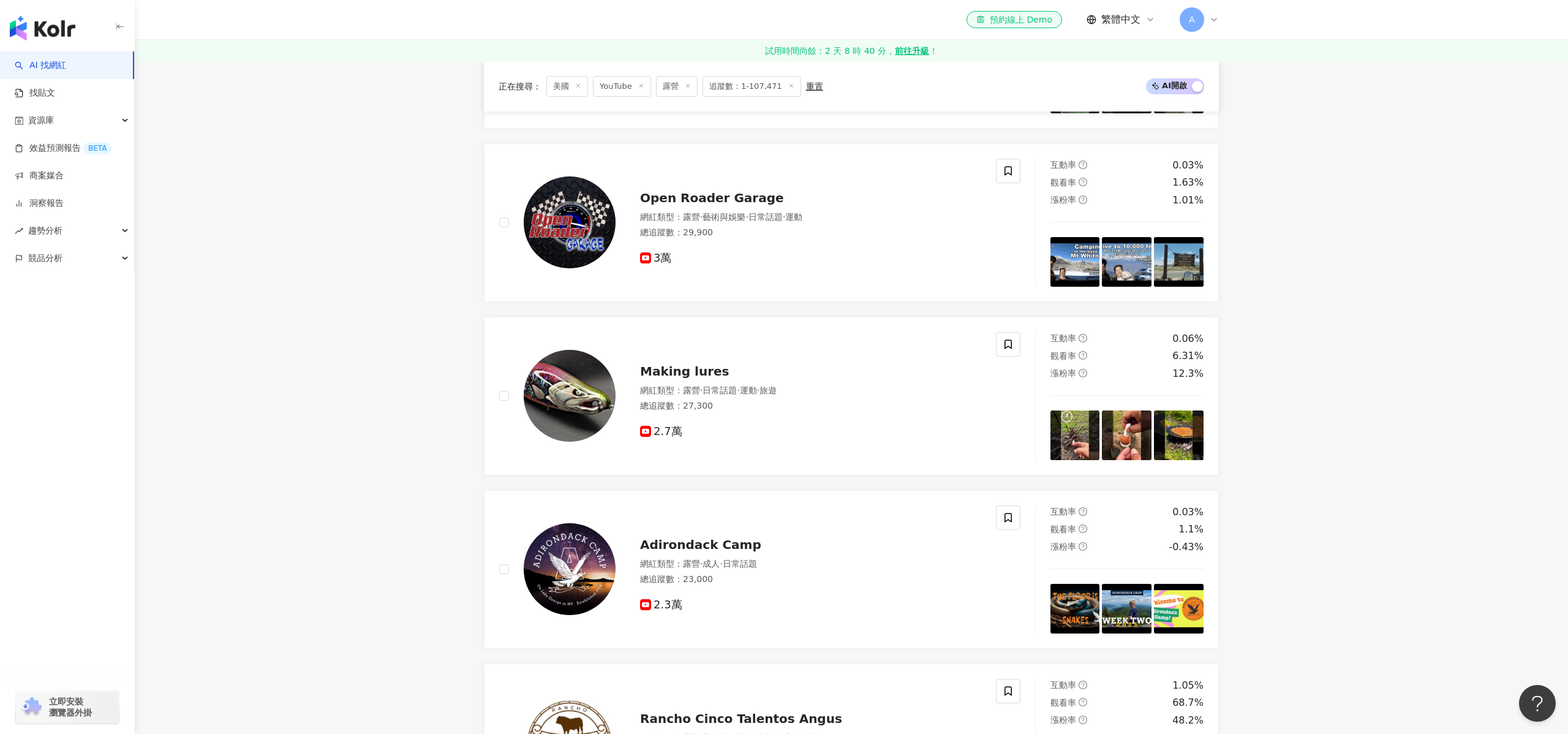
scroll to position [765, 0]
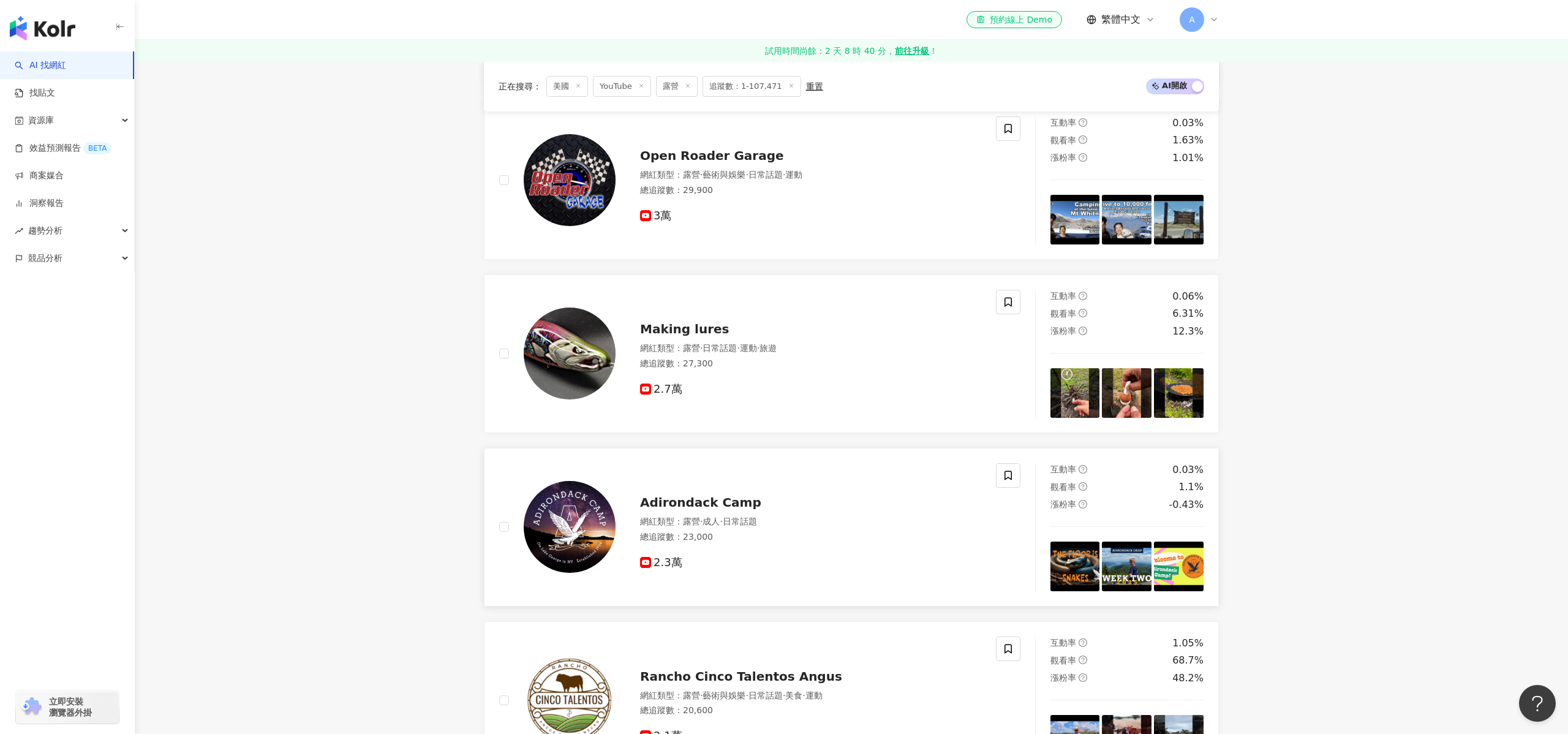
click at [753, 522] on span "日常話題" at bounding box center [739, 521] width 34 height 10
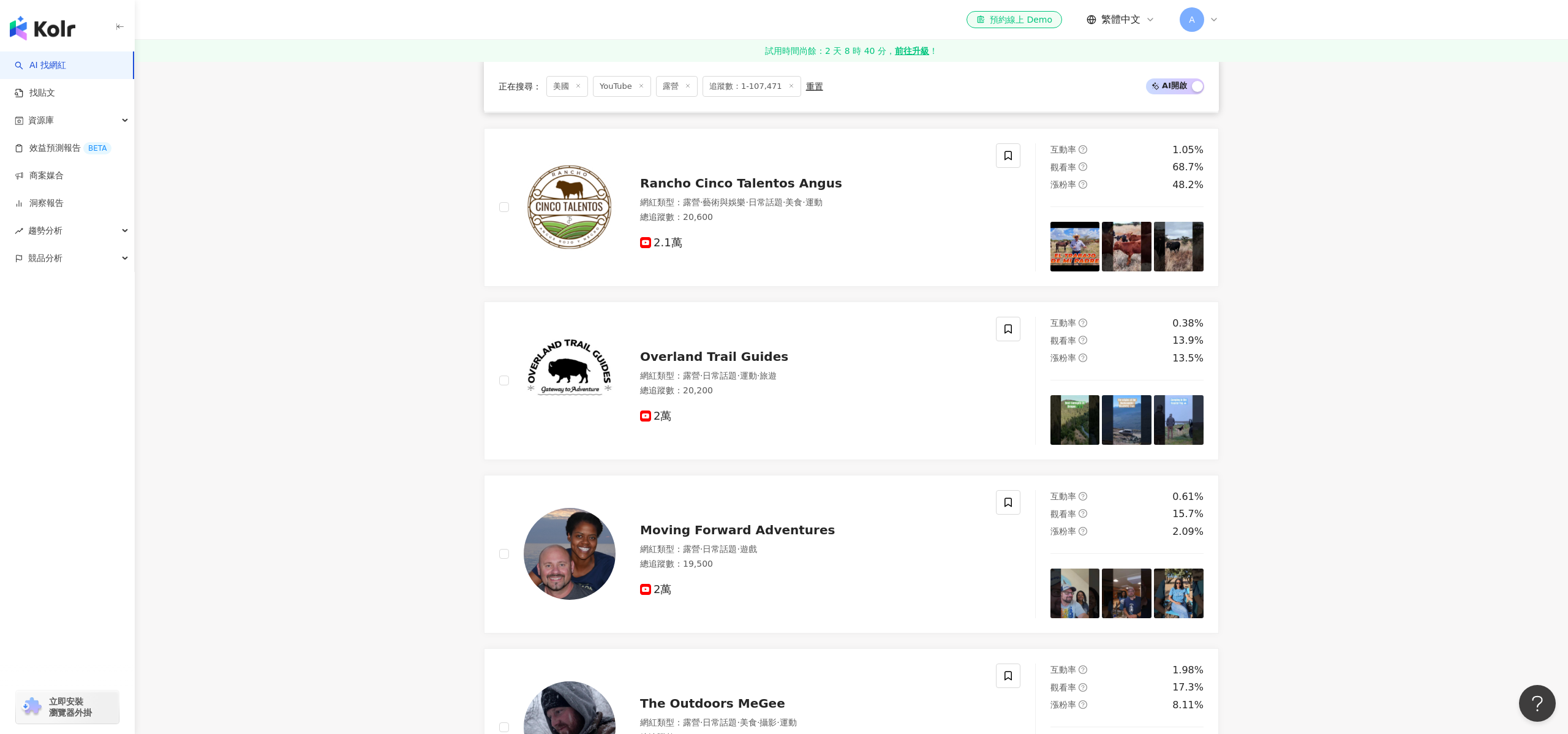
scroll to position [1364, 0]
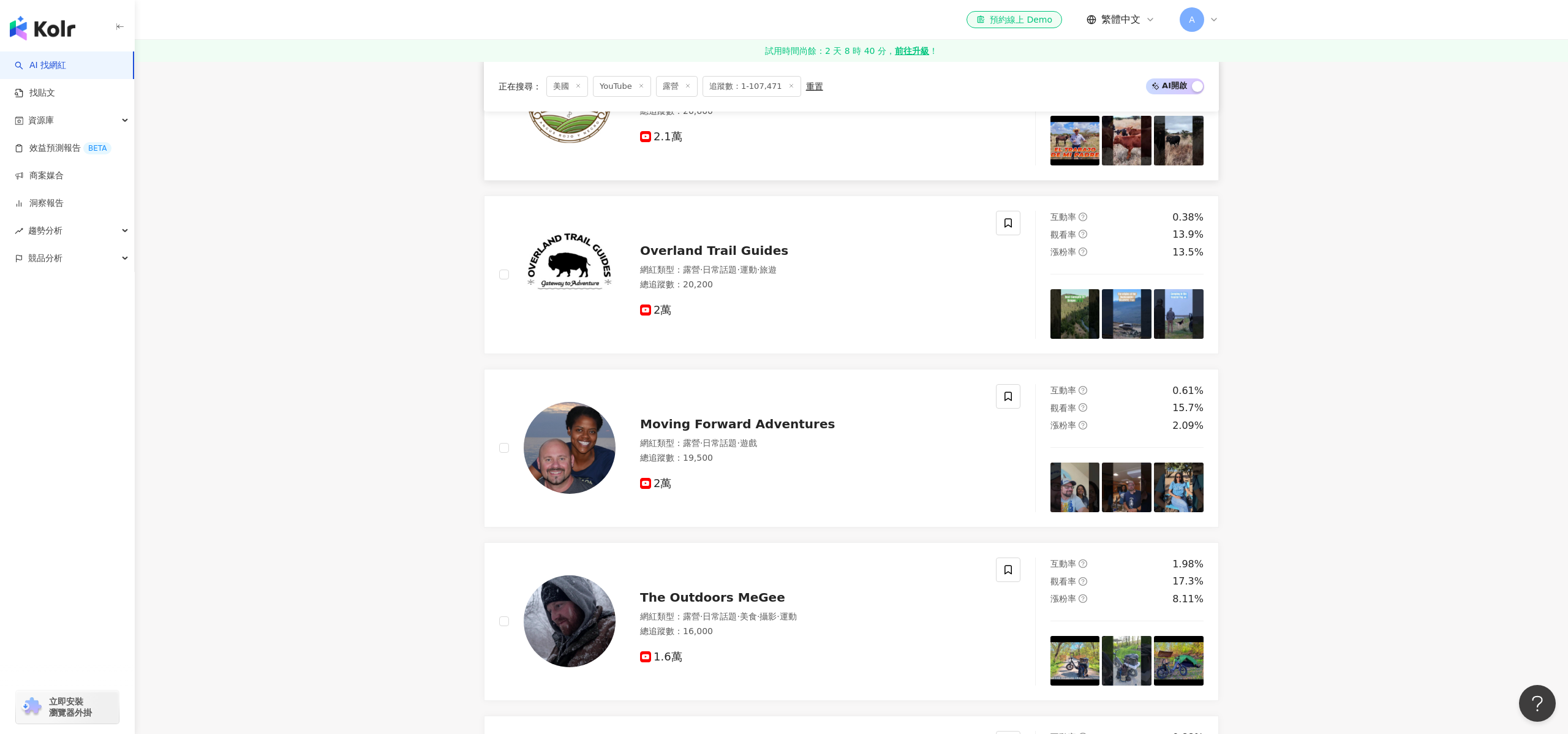
click at [740, 139] on div "2.1萬" at bounding box center [811, 137] width 341 height 13
click at [715, 406] on div "Moving Forward Adventures 網紅類型 ： 露營 · 日常話題 · 遊戲 總追蹤數 ： 19,500 2萬" at bounding box center [798, 448] width 365 height 86
click at [741, 240] on div "Overland Trail Guides 網紅類型 ： 露營 · 日常話題 · 運動 · 旅遊 總追蹤數 ： 20,200 2萬" at bounding box center [798, 275] width 365 height 86
click at [689, 581] on div "The Outdoors MeGee 網紅類型 ： 露營 · 日常話題 · 美食 · 攝影 · 運動 總追蹤數 ： 16,000 1.6萬" at bounding box center [798, 621] width 365 height 86
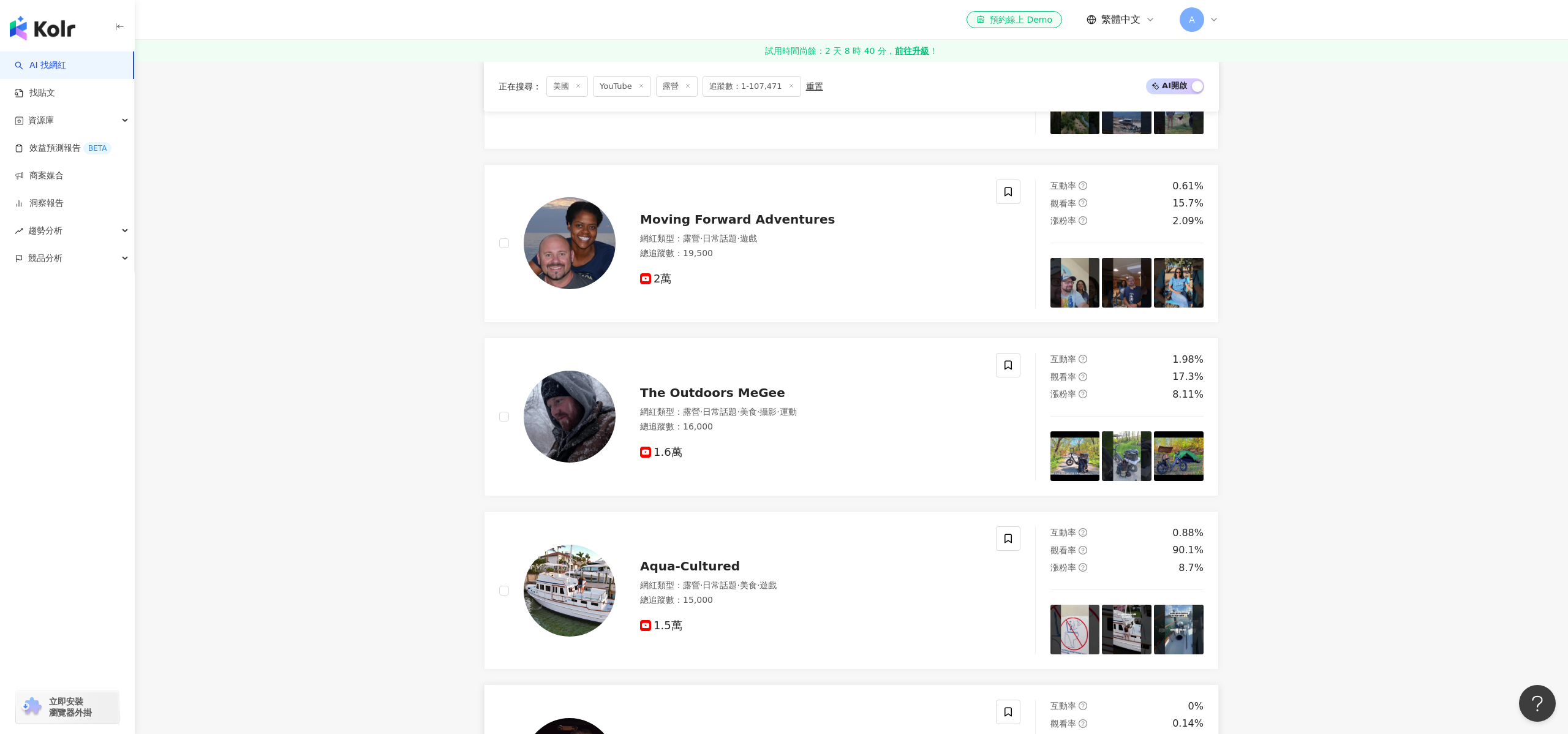
scroll to position [2021, 0]
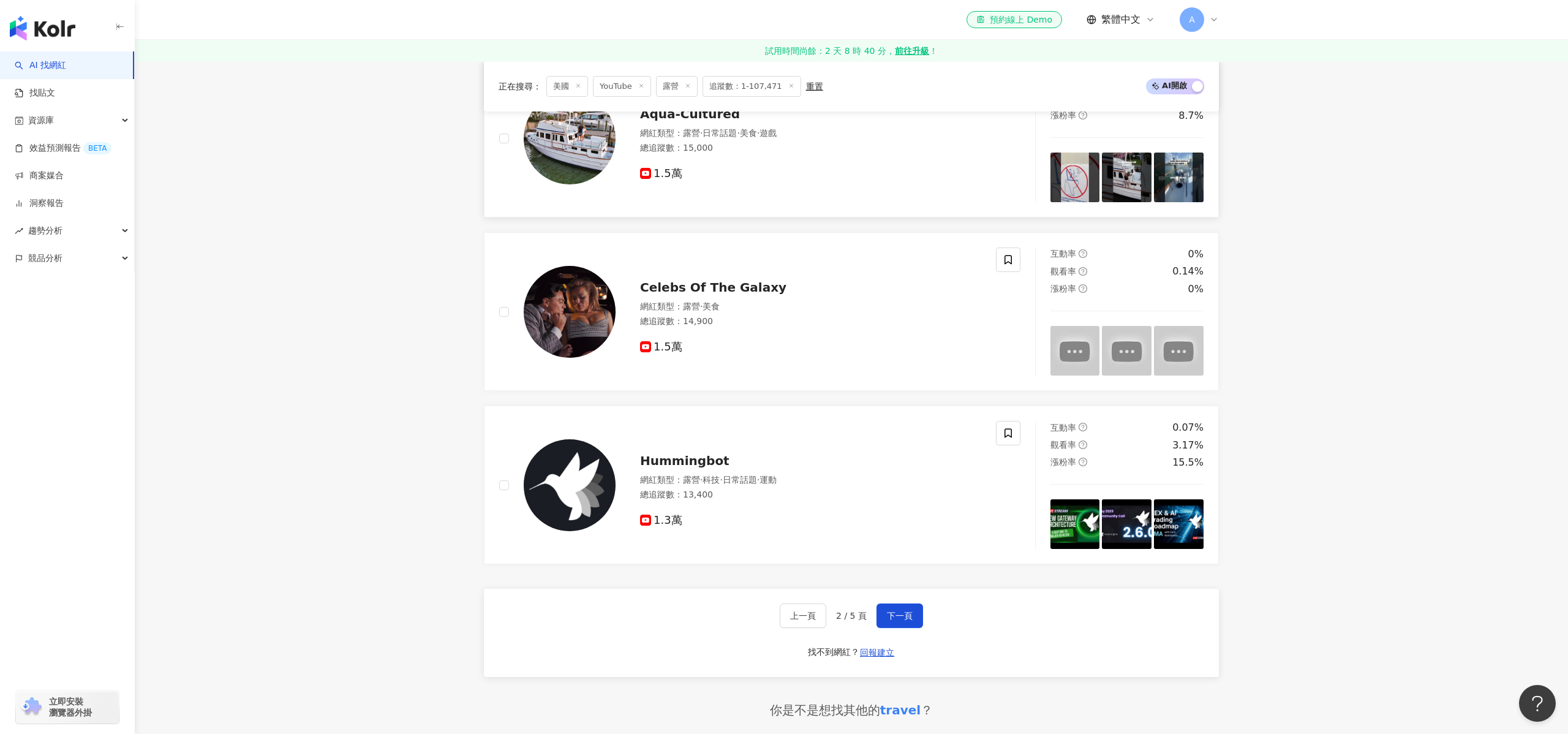
click at [707, 136] on span "日常話題" at bounding box center [719, 133] width 34 height 10
click at [765, 334] on div "1.5萬" at bounding box center [811, 342] width 341 height 23
click at [735, 457] on div "Hummingbot" at bounding box center [811, 461] width 341 height 17
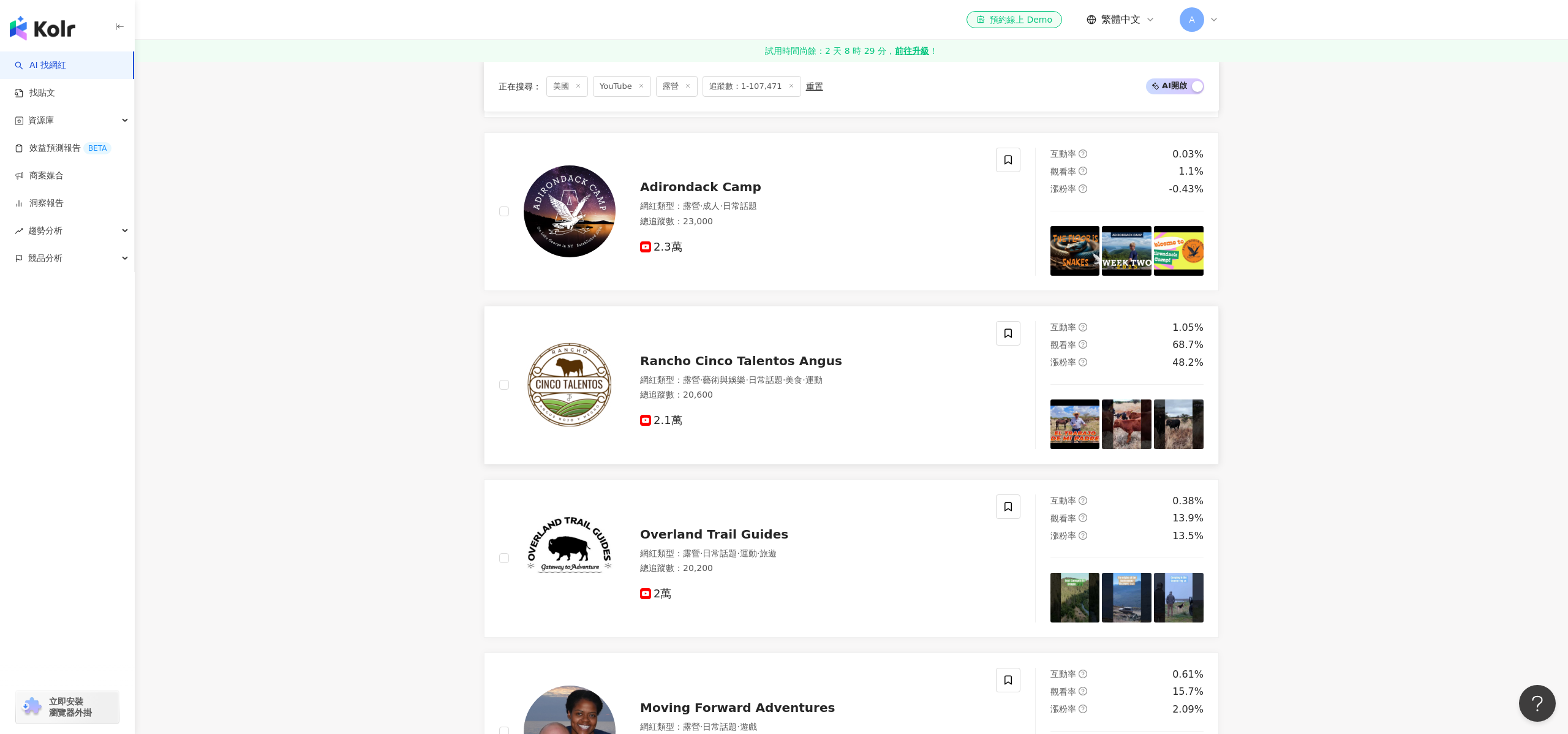
scroll to position [2289, 0]
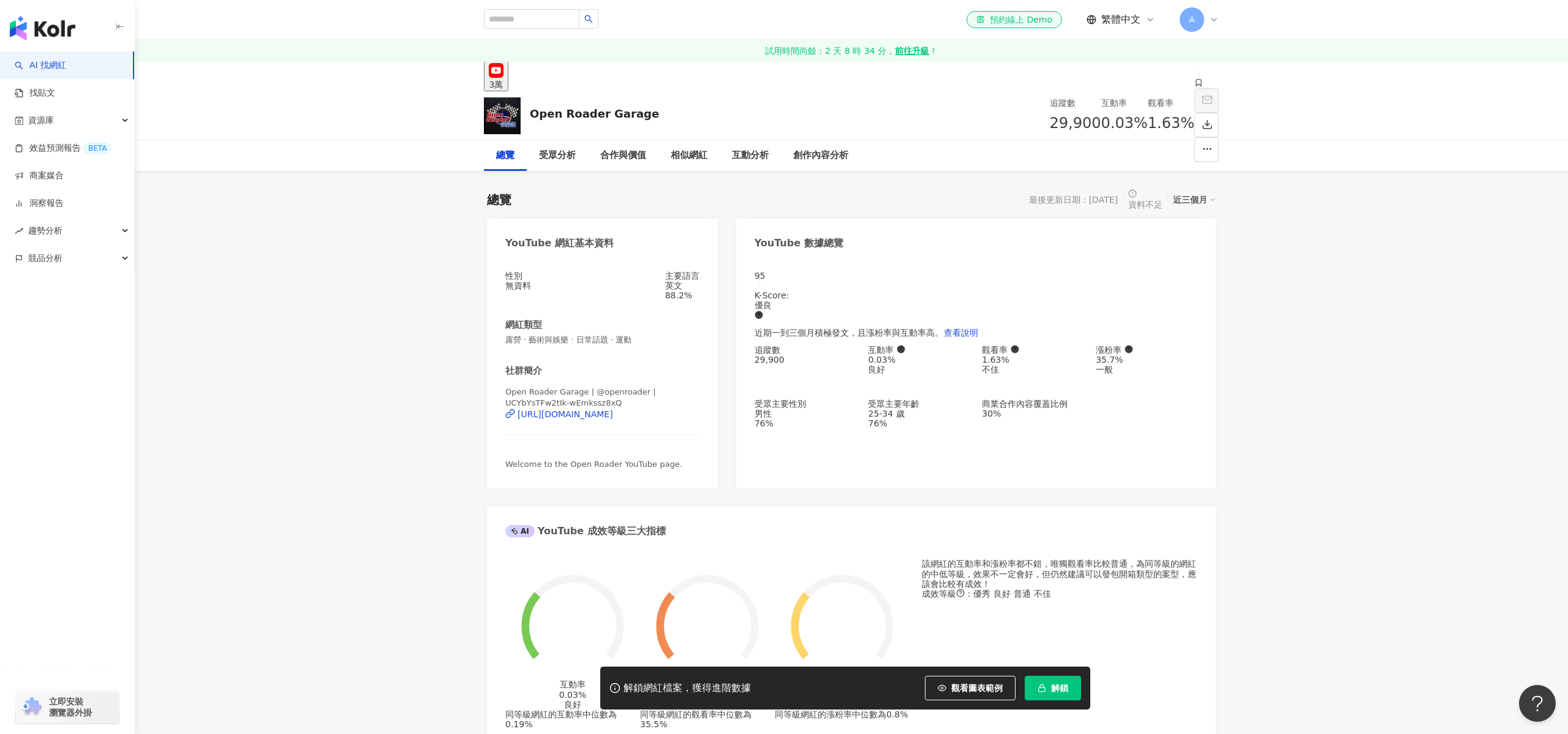
click at [613, 417] on div "https://www.youtube.com/channel/UCYbYsTFw2tIk-wEmkssz8xQ" at bounding box center [565, 414] width 95 height 10
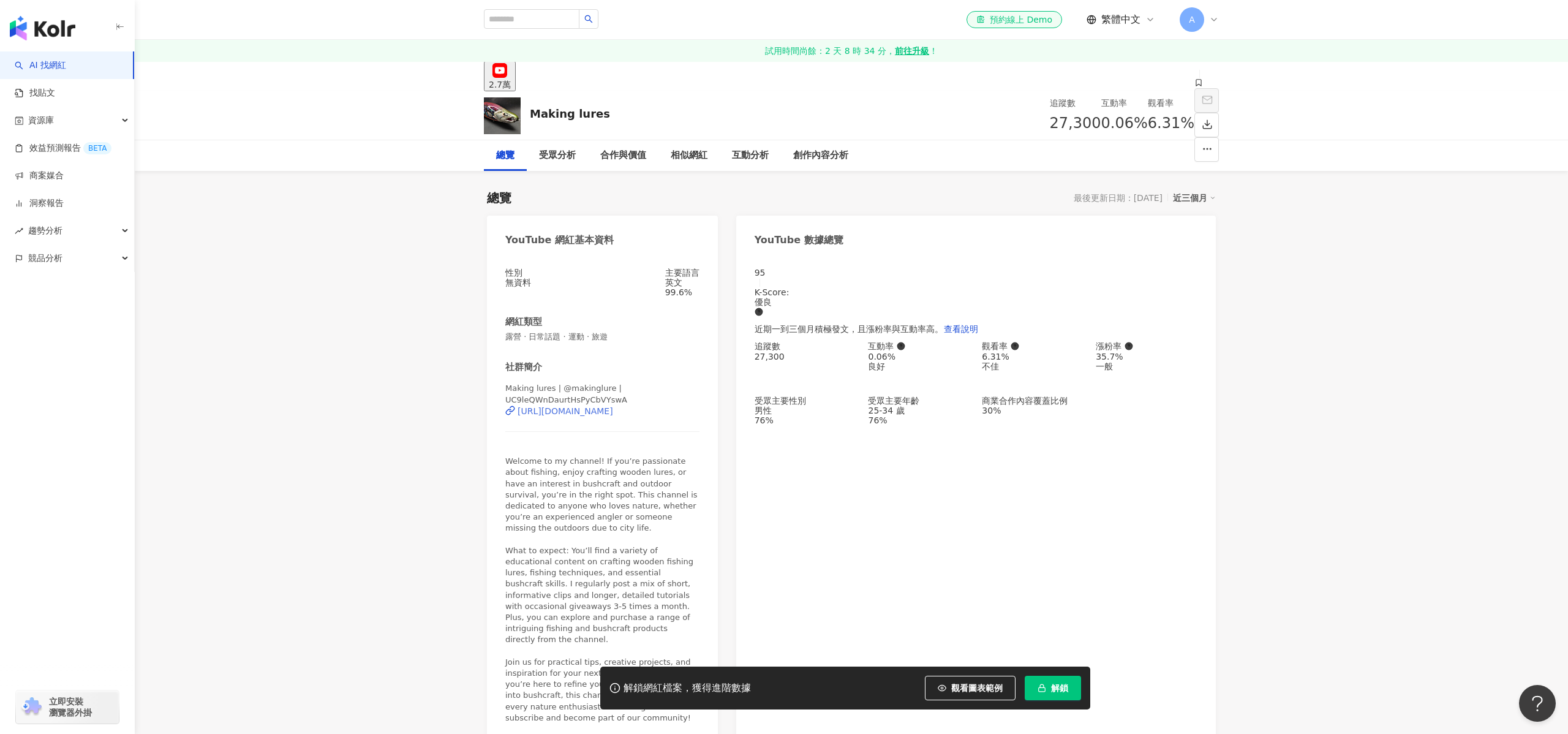
click at [613, 410] on div "https://www.youtube.com/channel/UC9leQWnDaurtHsPyCbVYswA" at bounding box center [565, 411] width 95 height 10
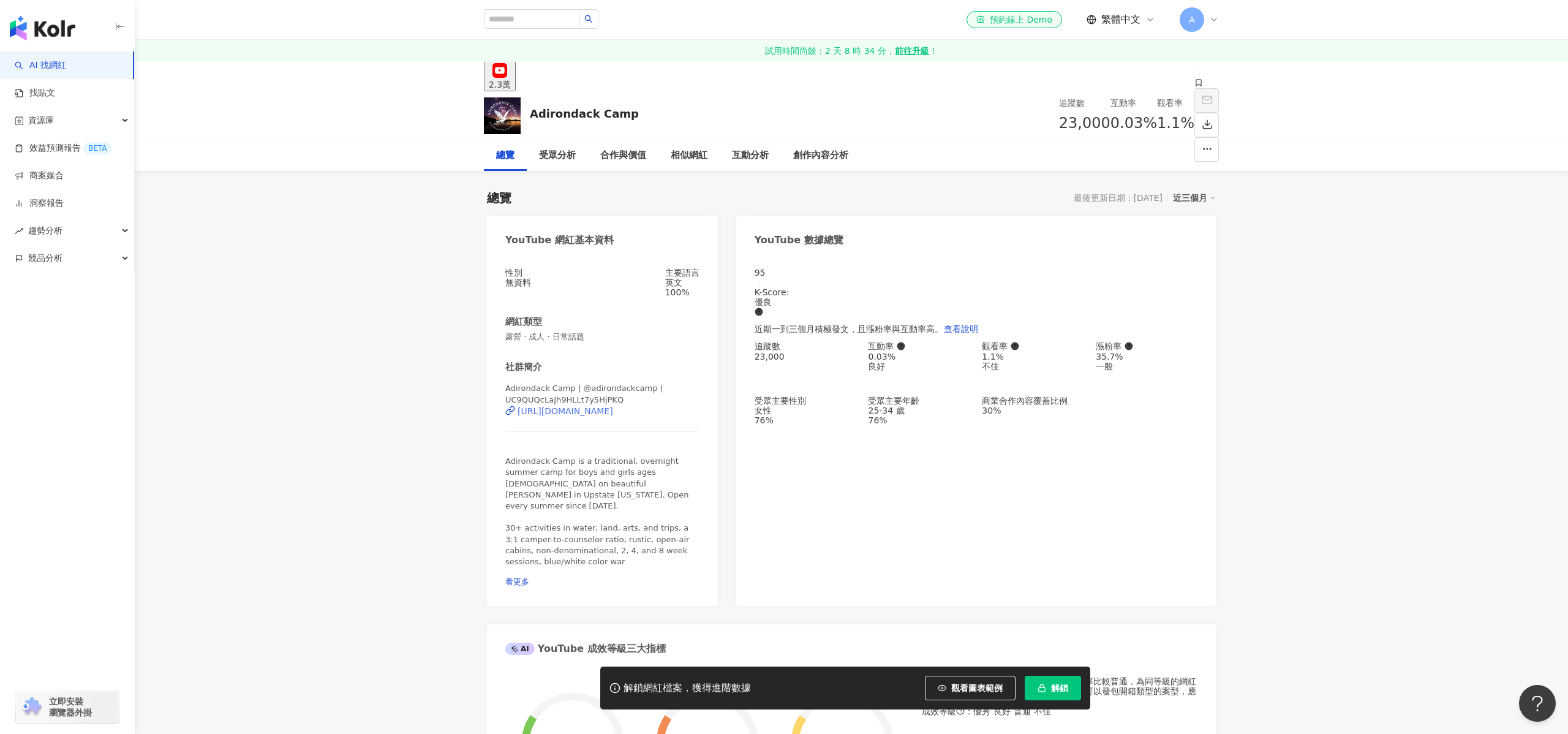
click at [613, 411] on div "https://www.youtube.com/channel/UC9QUQcLaJh9HLLt7y5HjPKQ" at bounding box center [565, 411] width 95 height 10
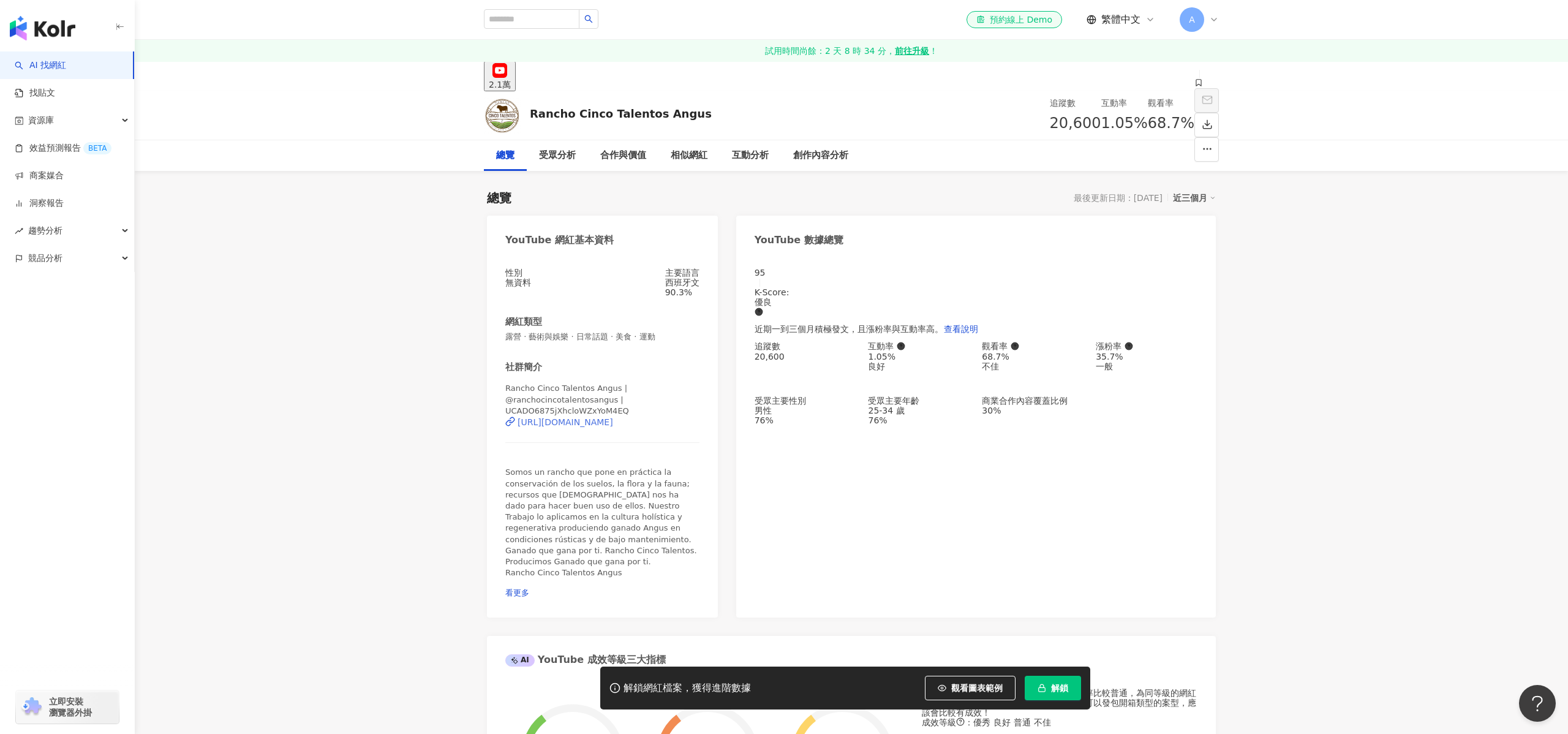
click at [605, 417] on div "[URL][DOMAIN_NAME]" at bounding box center [565, 422] width 95 height 10
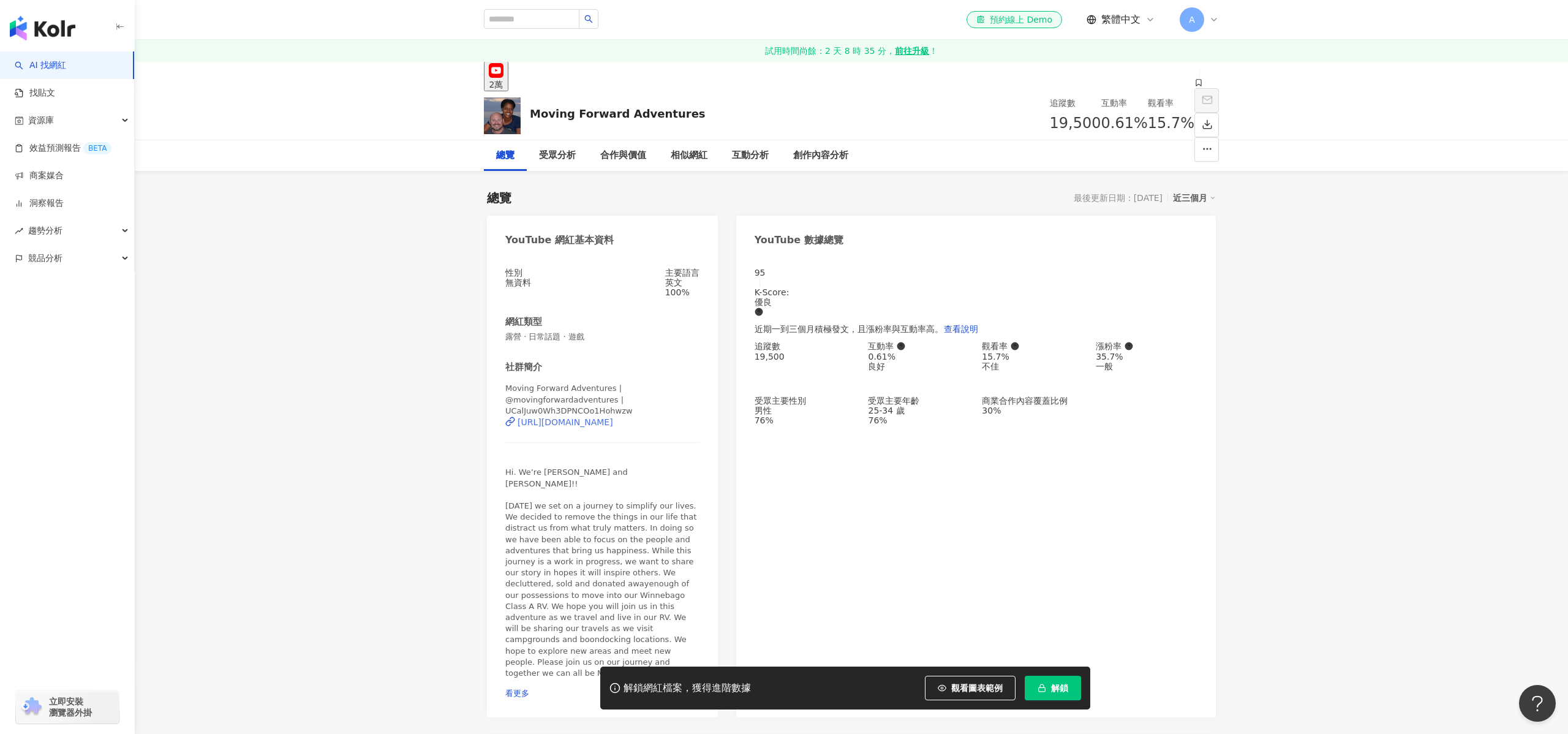
click at [613, 417] on div "https://www.youtube.com/channel/UCalJuw0Wh3DPNCOo1Hohwzw" at bounding box center [565, 422] width 95 height 10
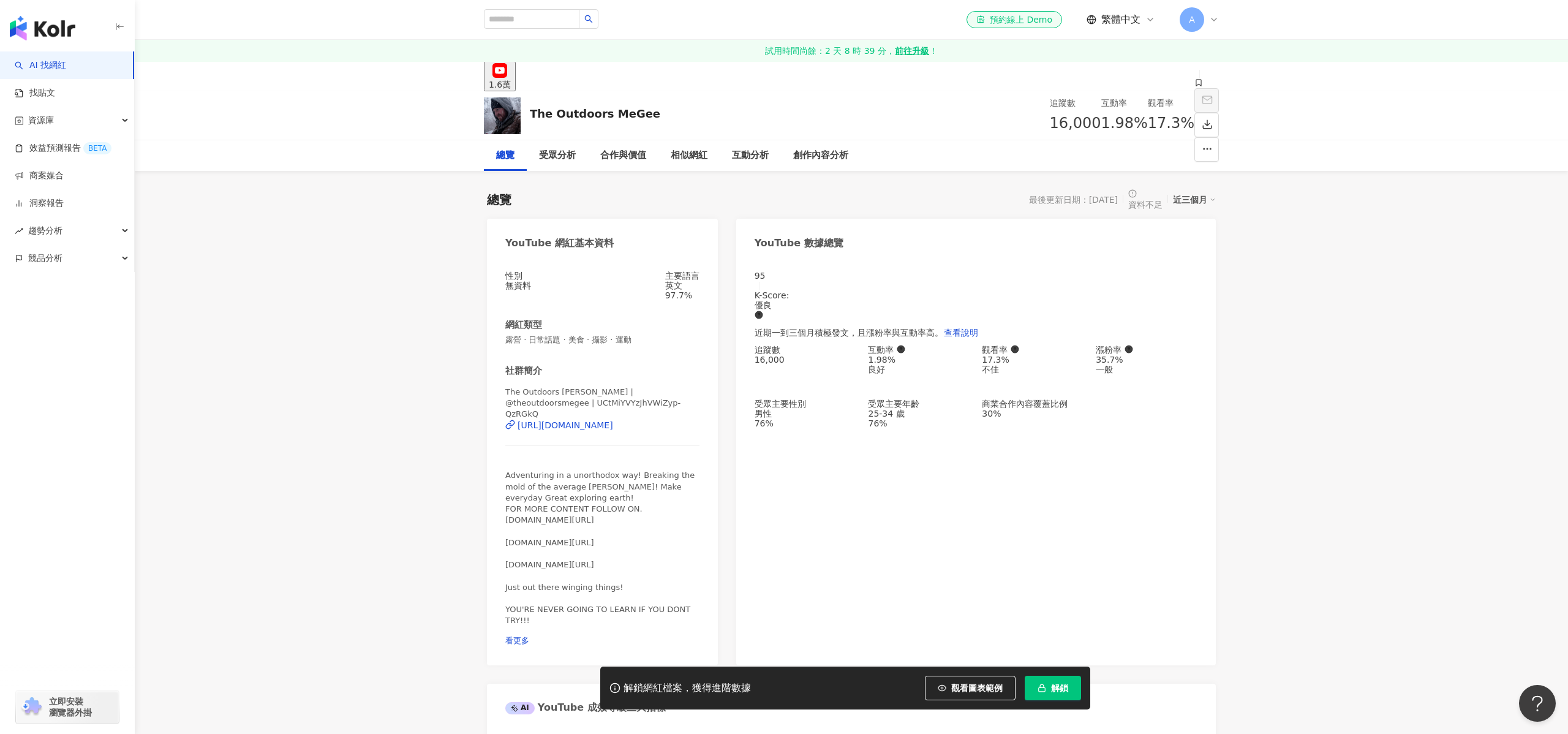
click at [634, 421] on div "The Outdoors MeGee | @theoutdoorsmegee | UCtMiYVYzJhVWiZyp-QzRGkQ https://www.y…" at bounding box center [602, 424] width 194 height 75
click at [613, 420] on div "https://www.youtube.com/channel/UCtMiYVYzJhVWiZyp-QzRGkQ" at bounding box center [565, 425] width 95 height 10
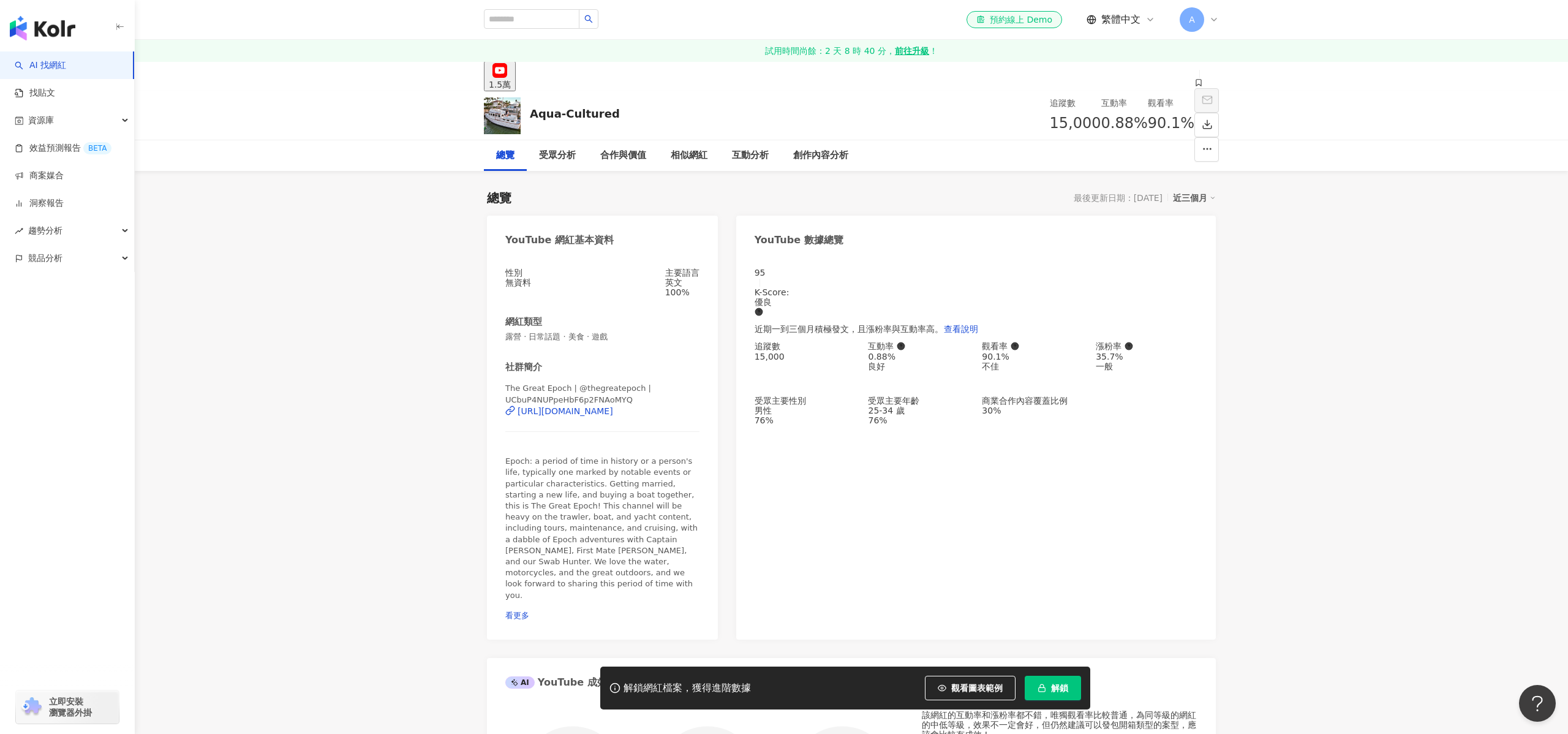
click at [648, 406] on div "The Great Epoch | @thegreatepoch | UCbuP4NUPpeHbF6p2FNAoMYQ https://www.youtube…" at bounding box center [602, 415] width 194 height 64
click at [613, 413] on div "https://www.youtube.com/channel/UCbuP4NUPpeHbF6p2FNAoMYQ" at bounding box center [565, 411] width 95 height 10
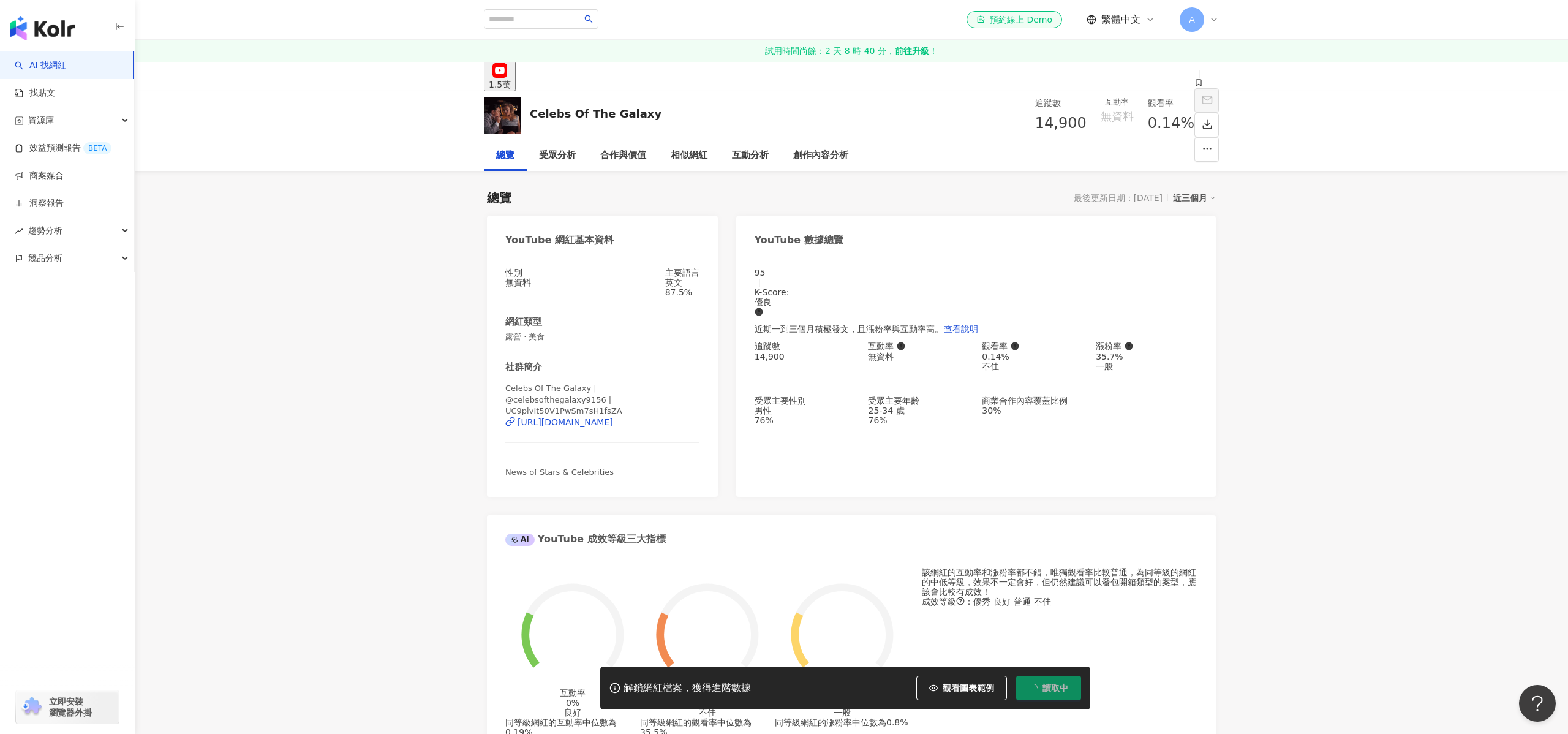
click at [597, 420] on div "Celebs Of The Galaxy | @celebsofthegalaxy9156 | UC9plvIt50V1PwSm7sH1fsZA https:…" at bounding box center [602, 420] width 194 height 75
click at [598, 417] on div "https://www.youtube.com/channel/UC9plvIt50V1PwSm7sH1fsZA" at bounding box center [565, 422] width 95 height 10
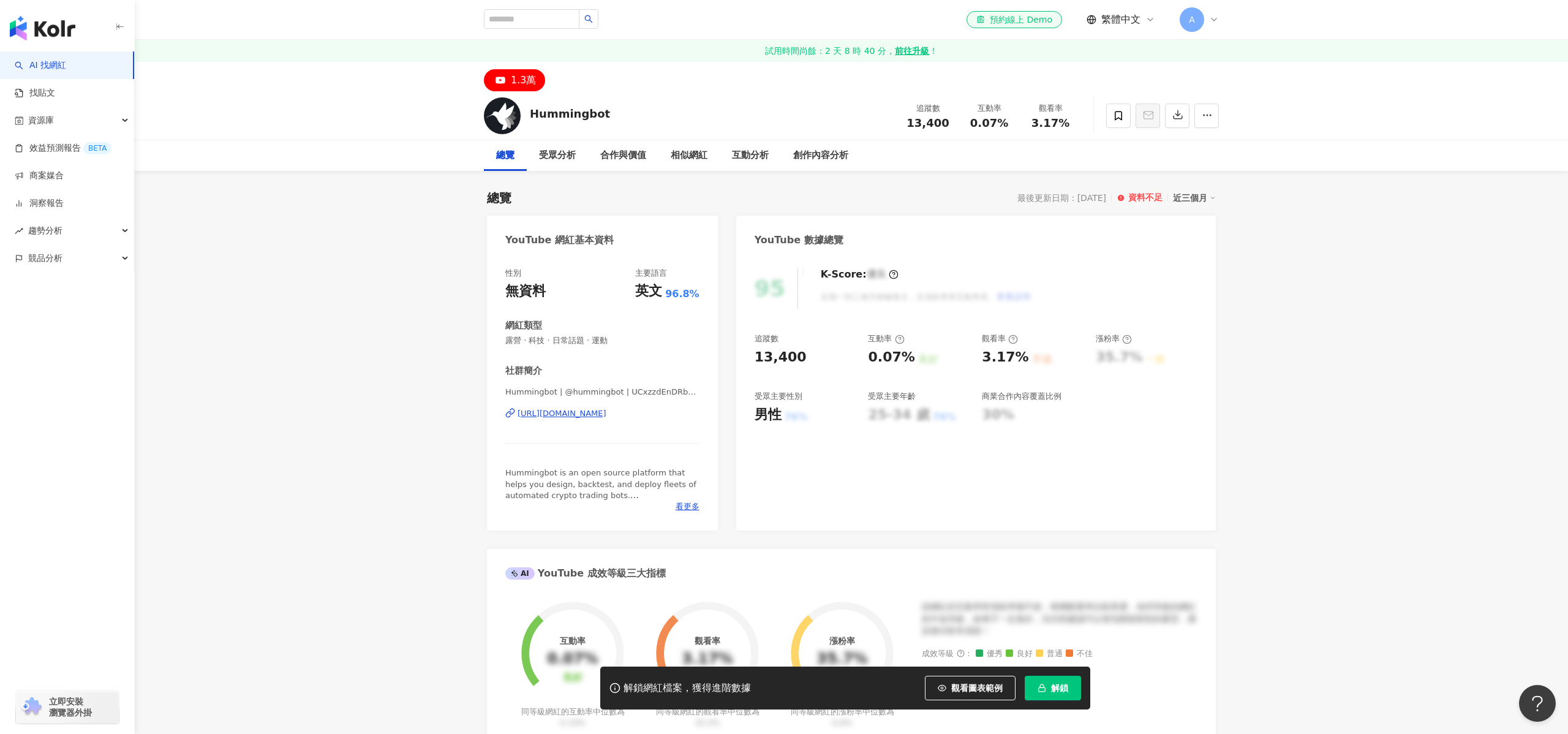
click at [603, 409] on div "[URL][DOMAIN_NAME]" at bounding box center [561, 413] width 89 height 11
